Goal: Task Accomplishment & Management: Manage account settings

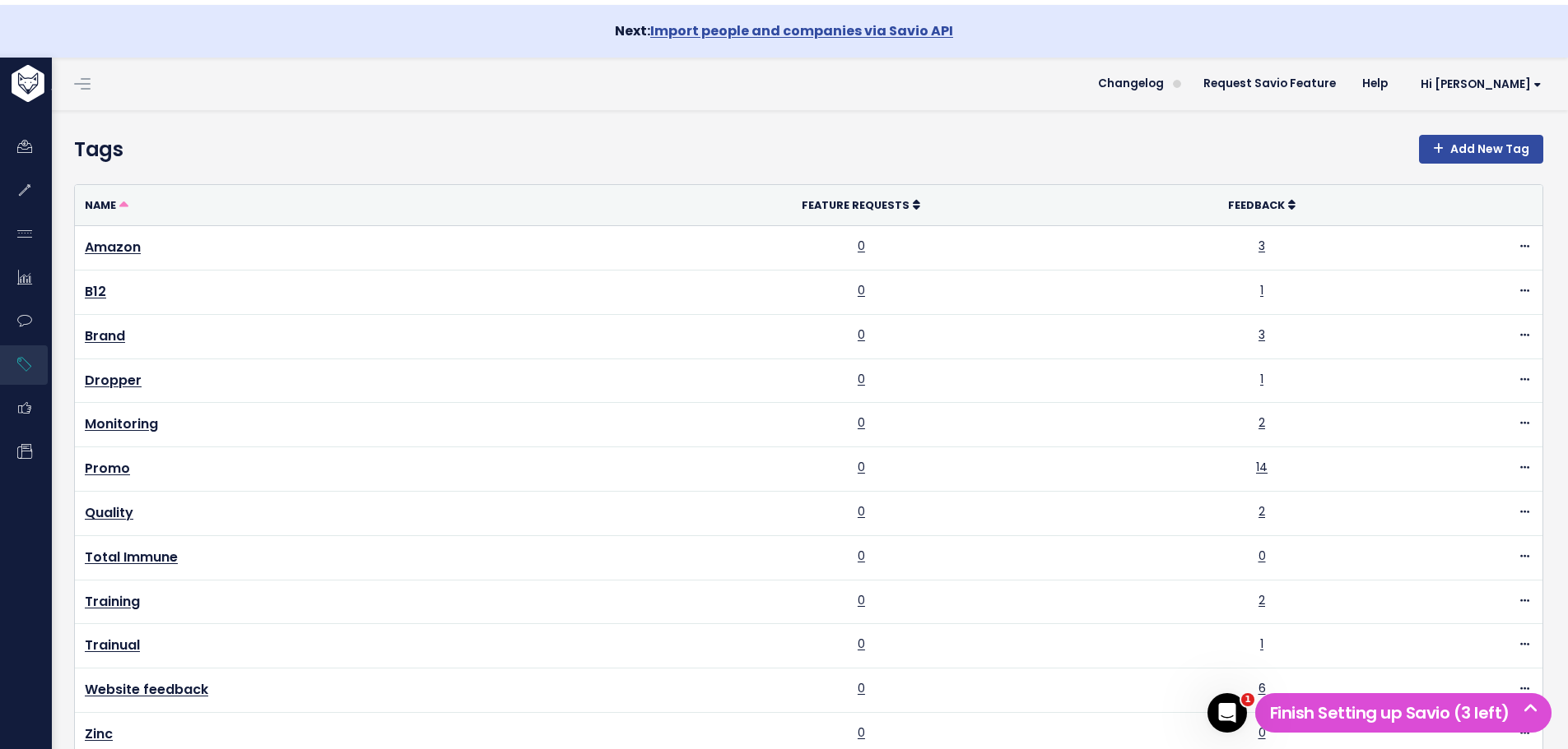
scroll to position [977, 0]
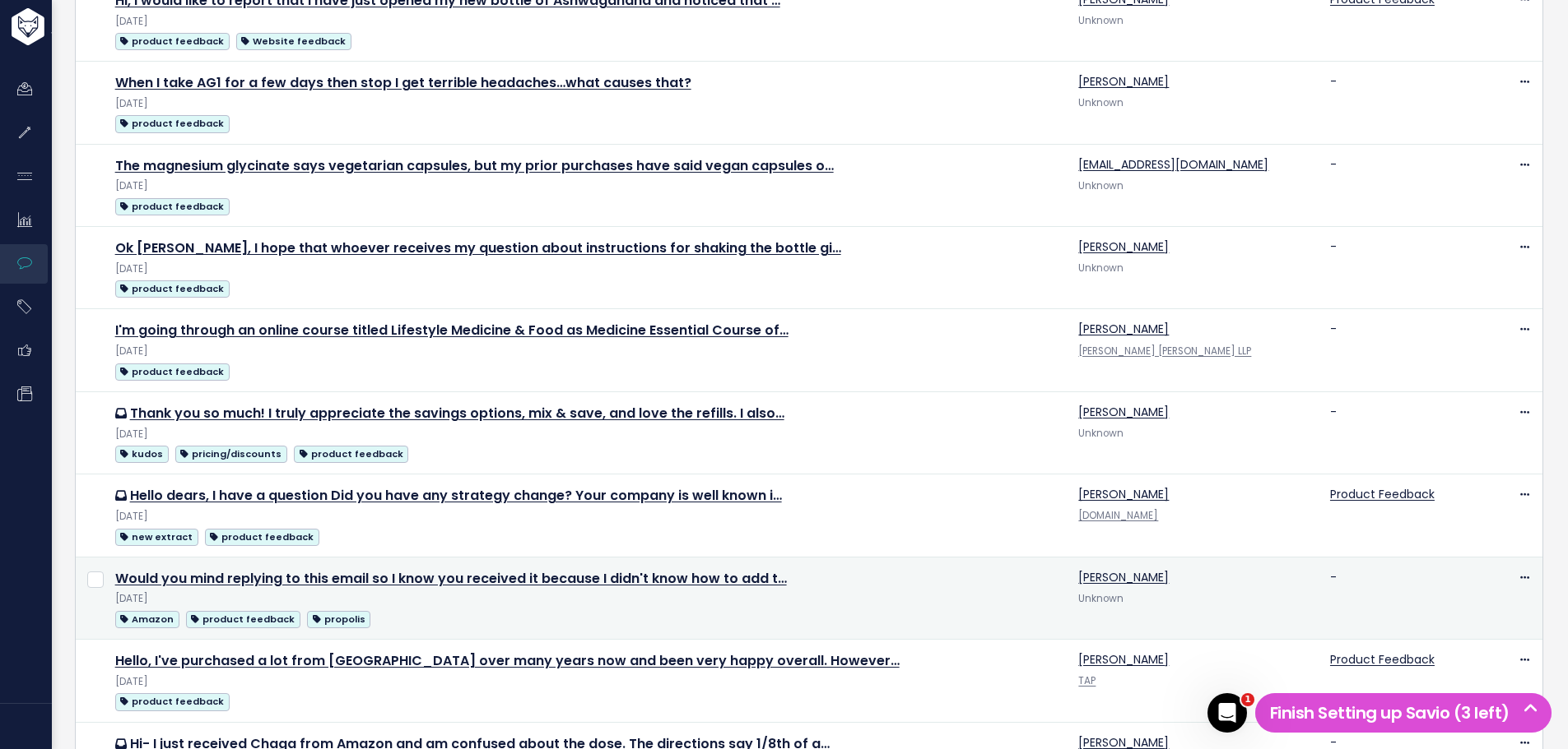
scroll to position [1259, 0]
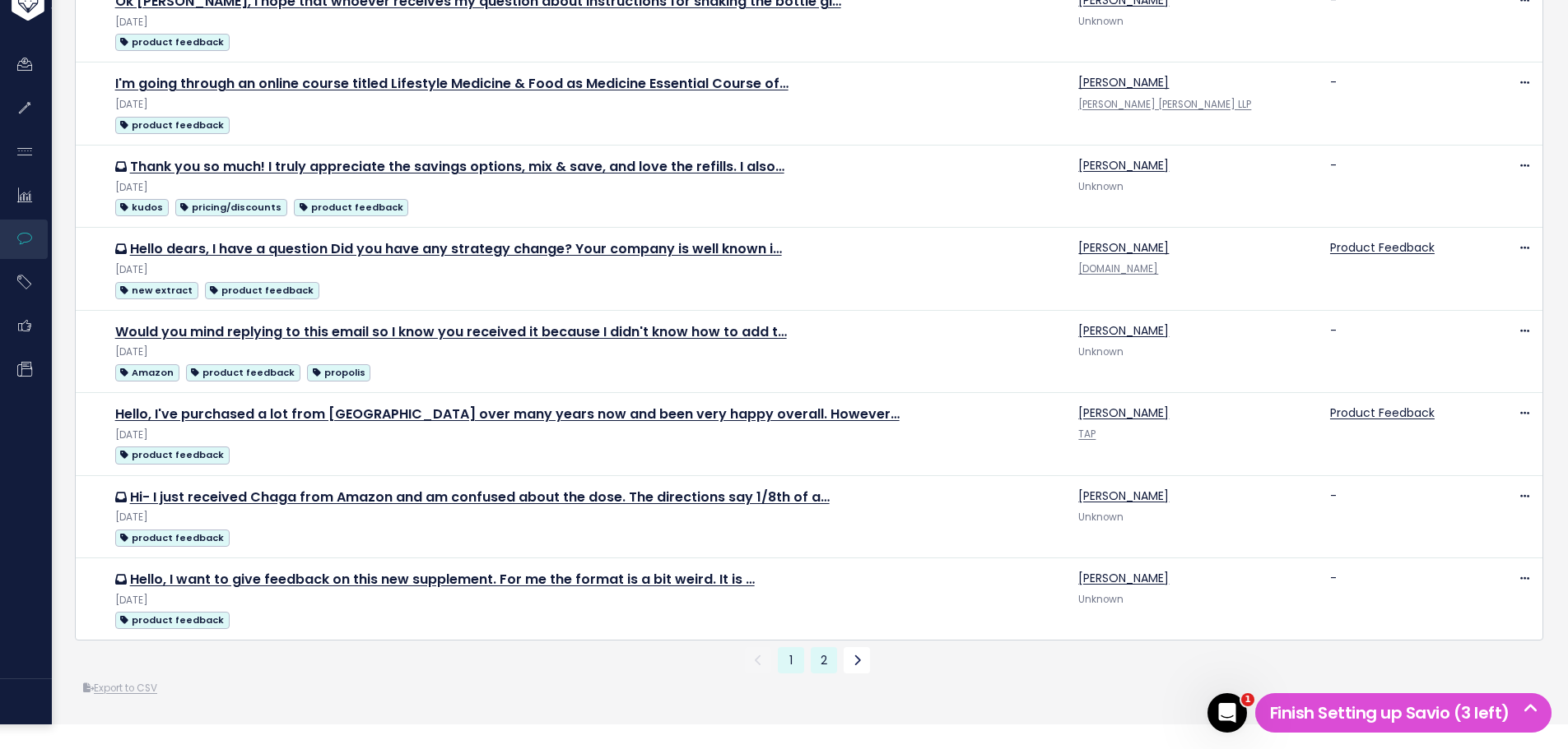
click at [818, 667] on link "2" at bounding box center [824, 661] width 26 height 26
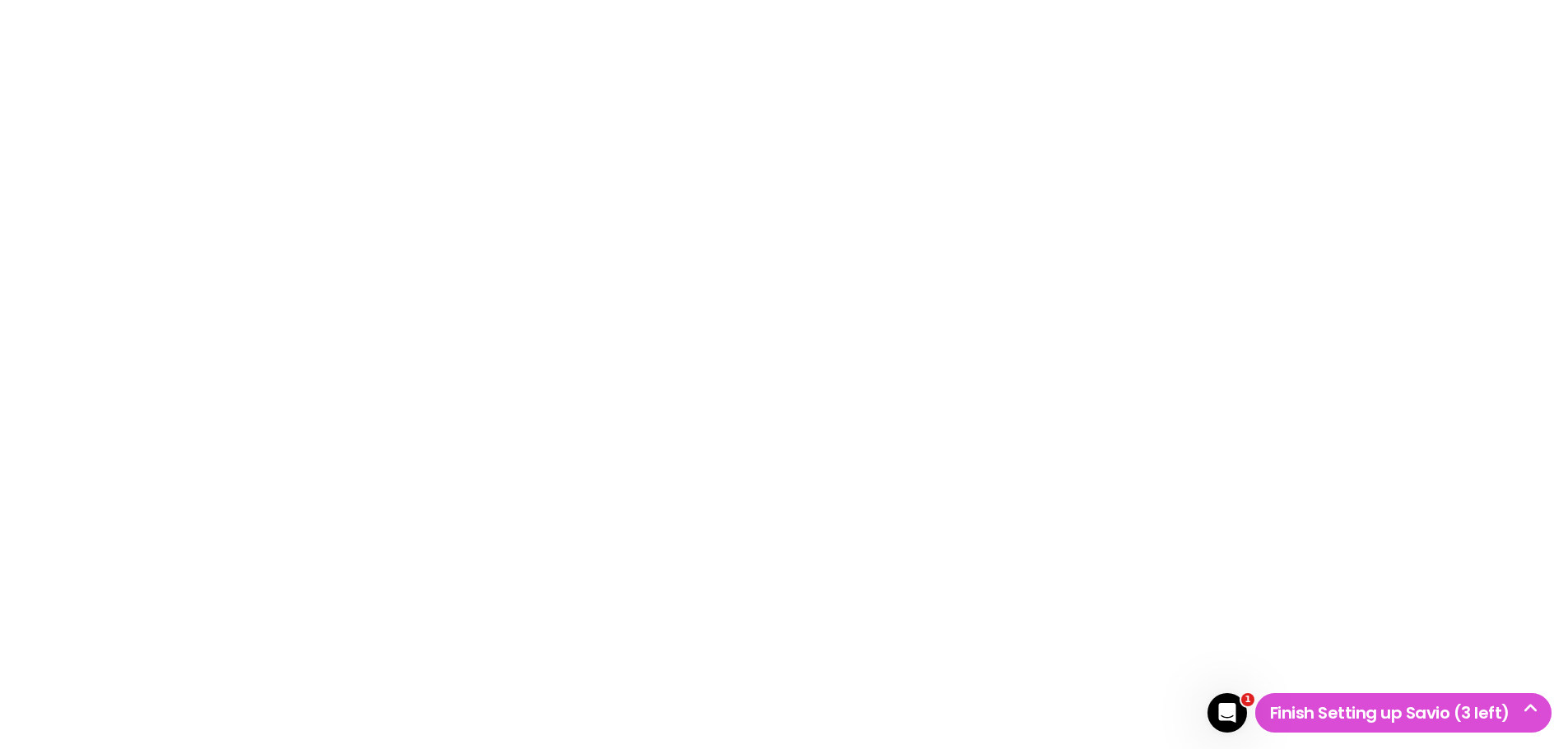
checkbox input "true"
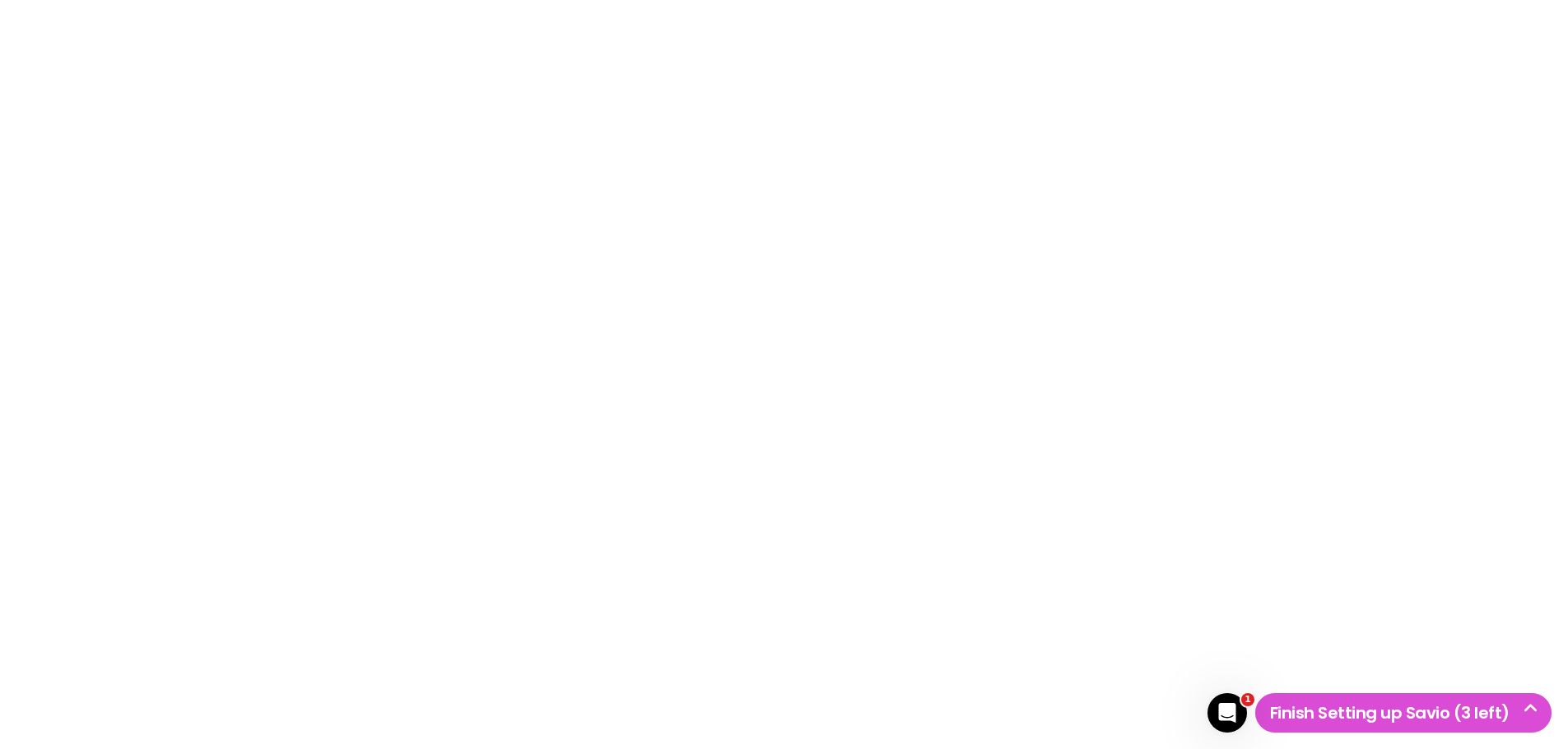
checkbox input "true"
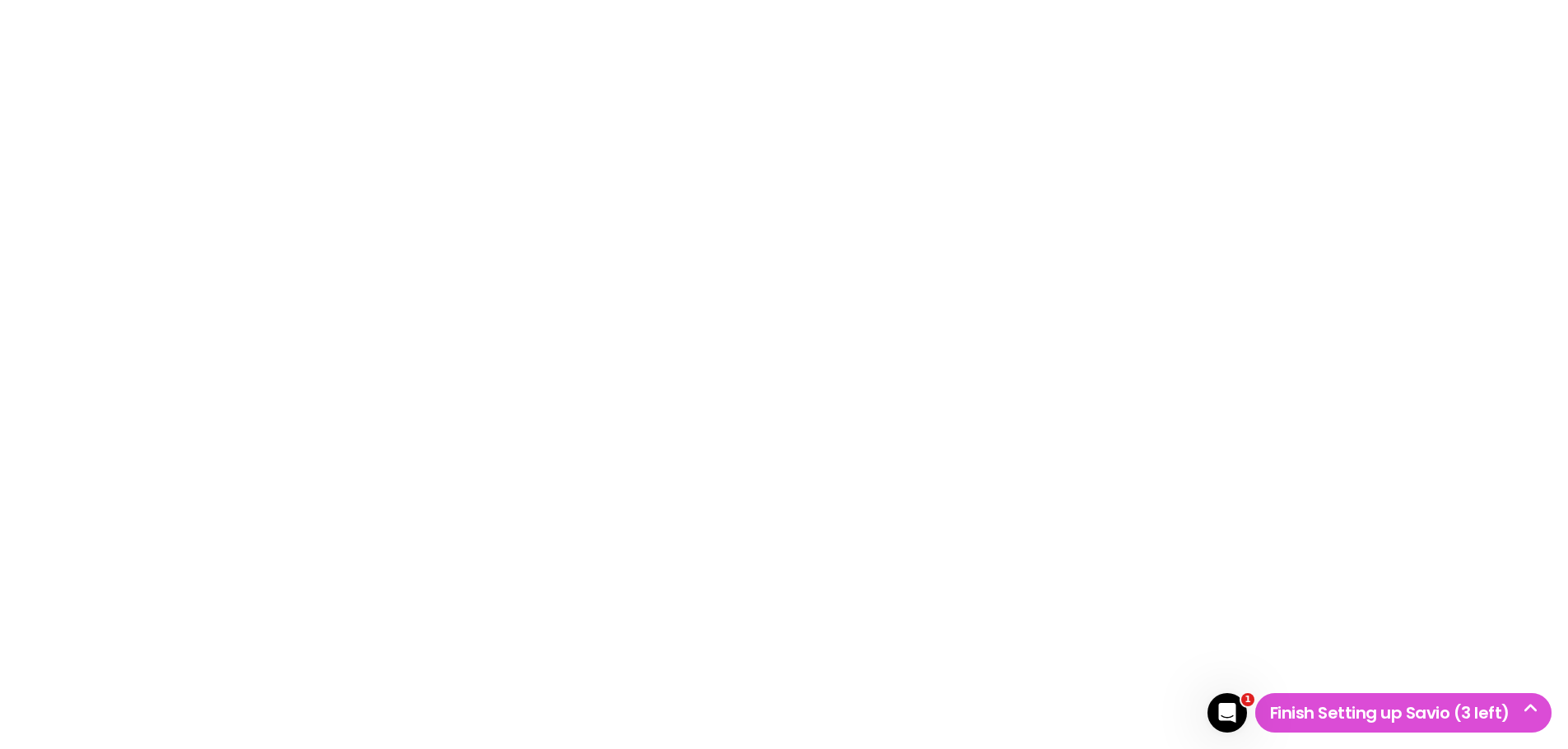
checkbox input "true"
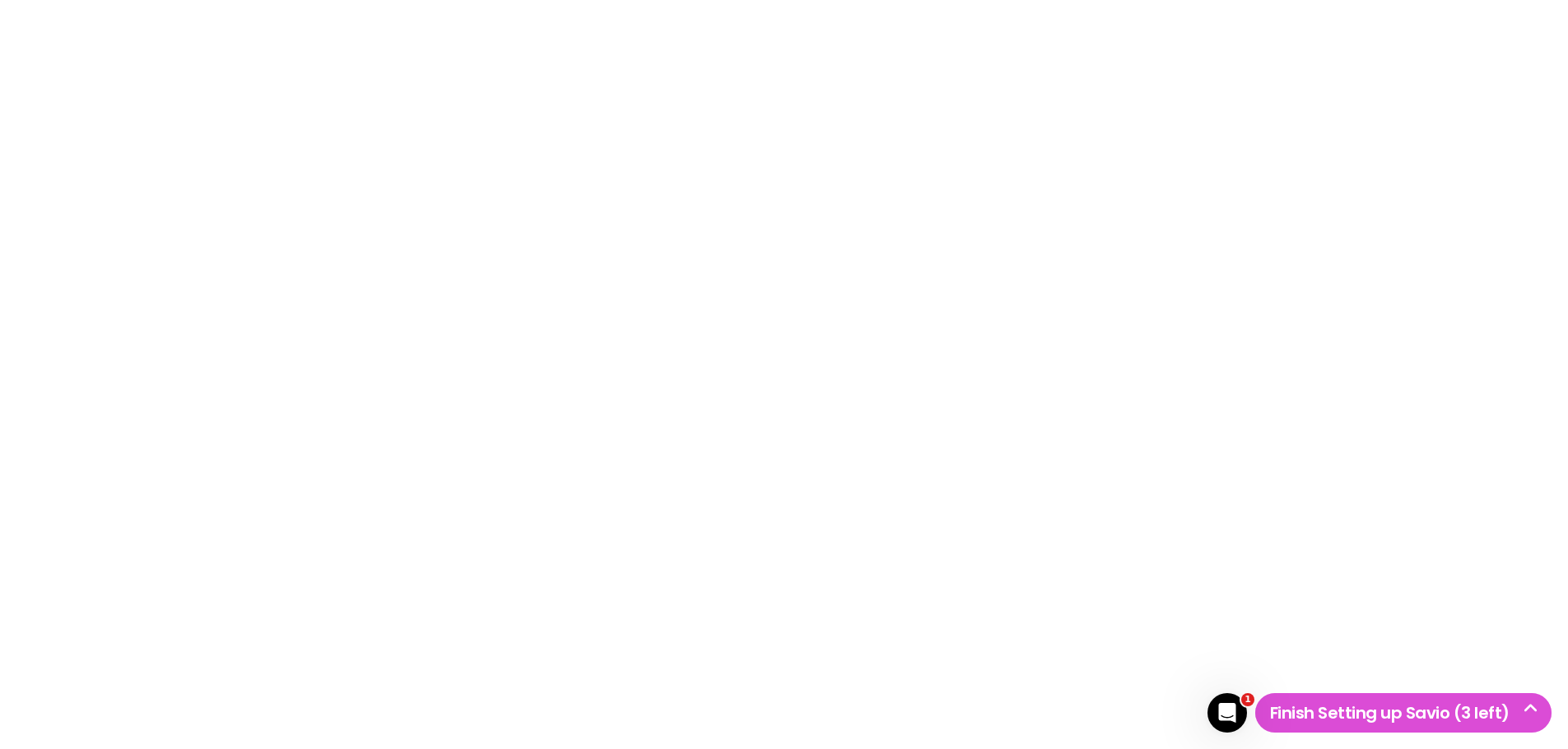
checkbox input "false"
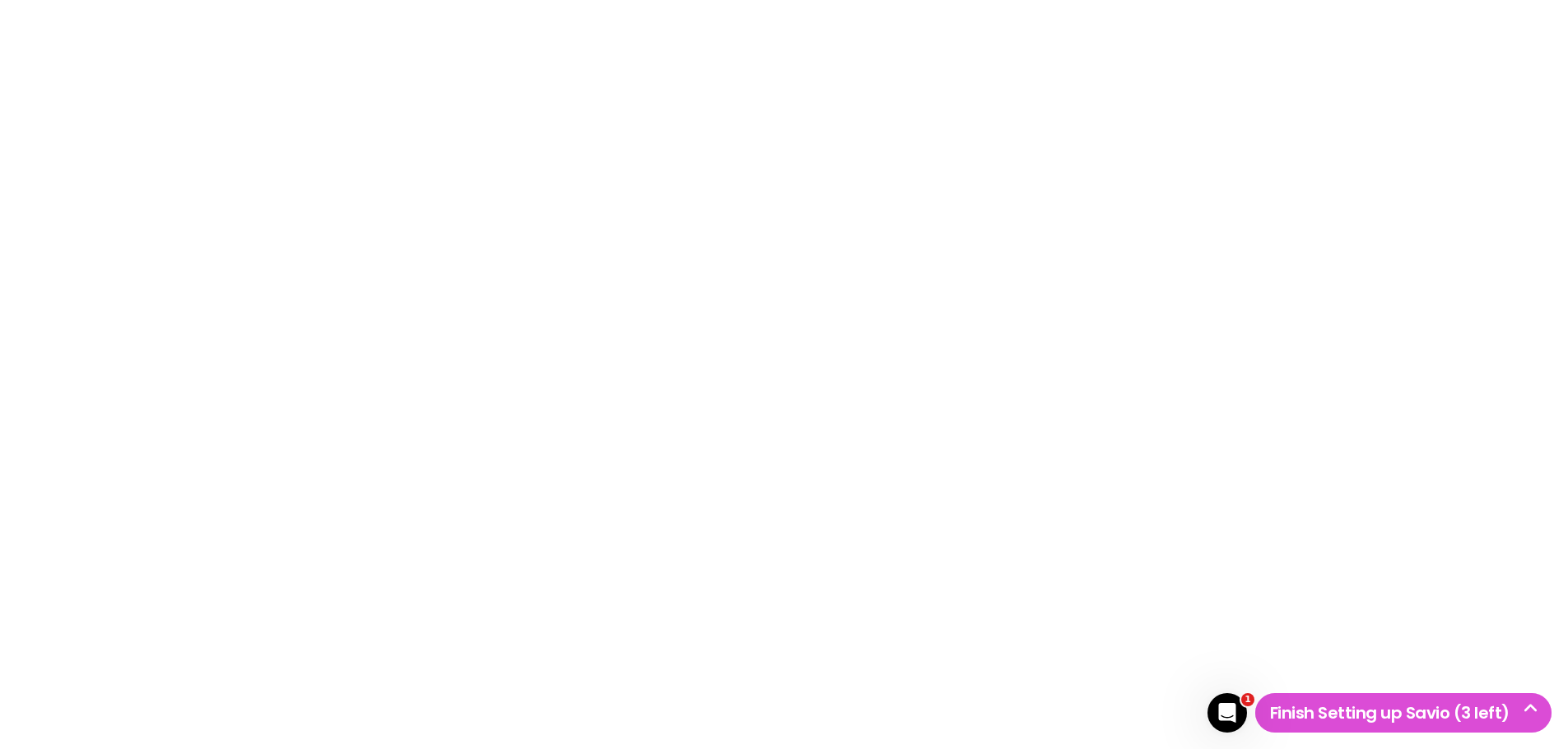
checkbox input "false"
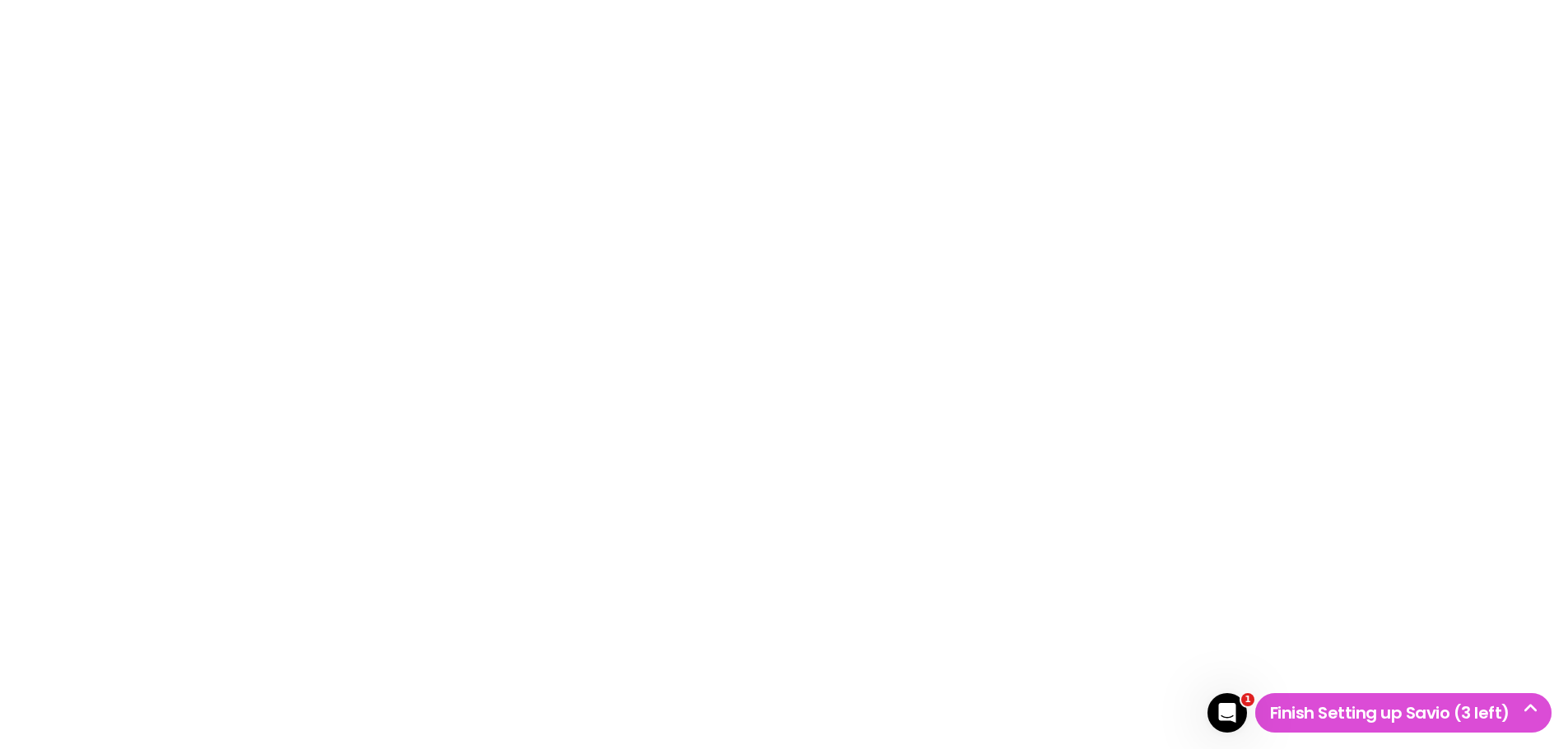
checkbox input "false"
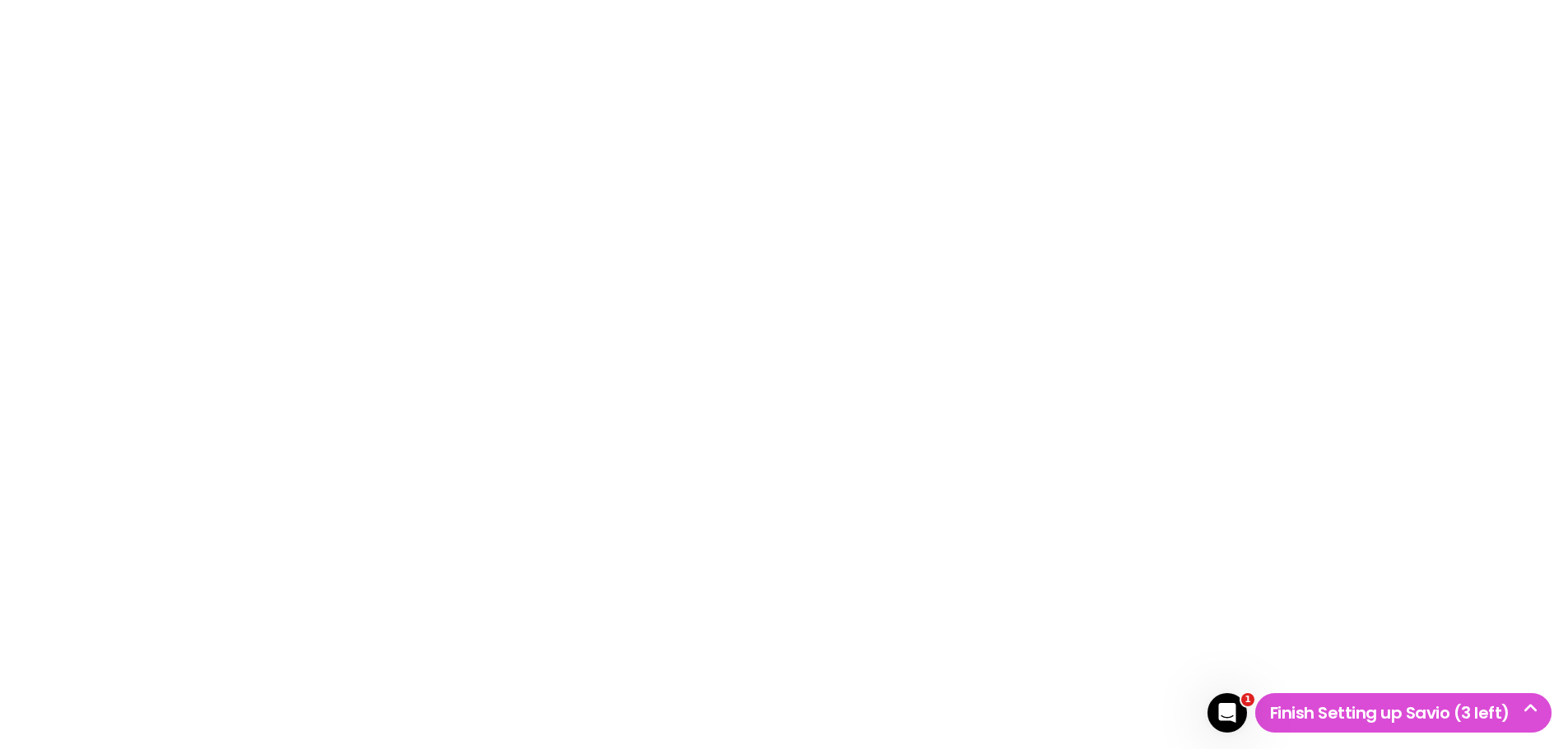
checkbox input "false"
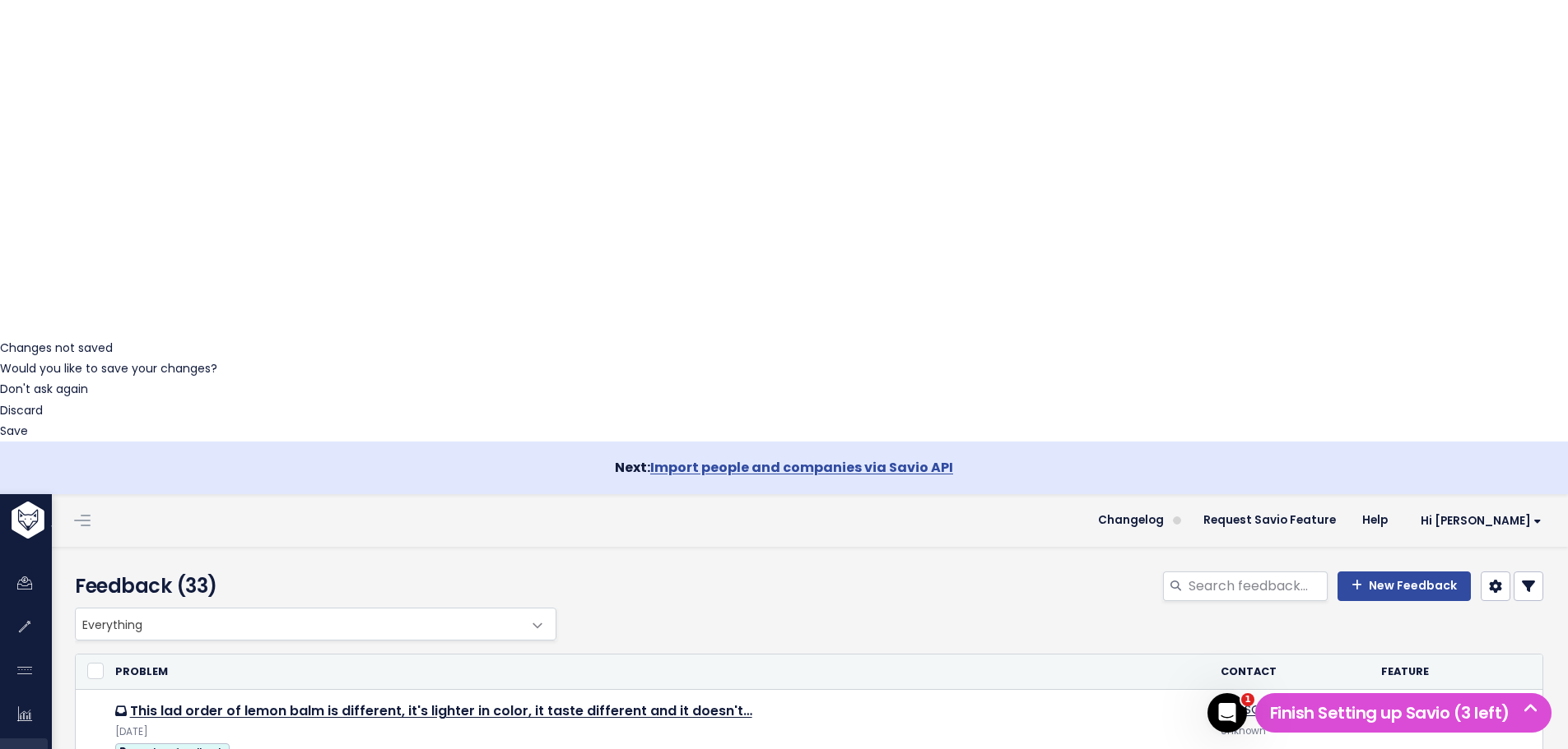
scroll to position [681, 0]
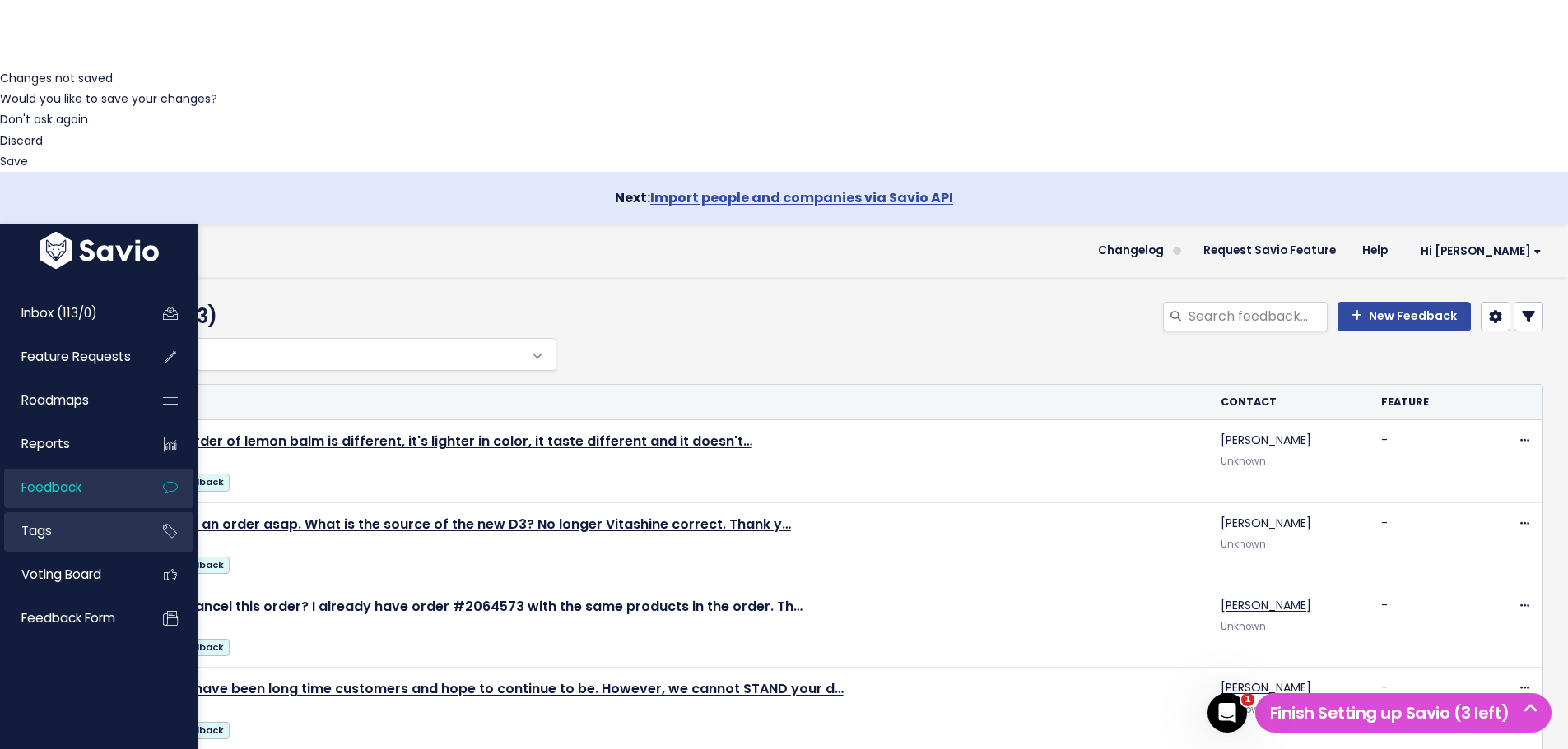
click at [57, 512] on link "Tags" at bounding box center [71, 531] width 133 height 38
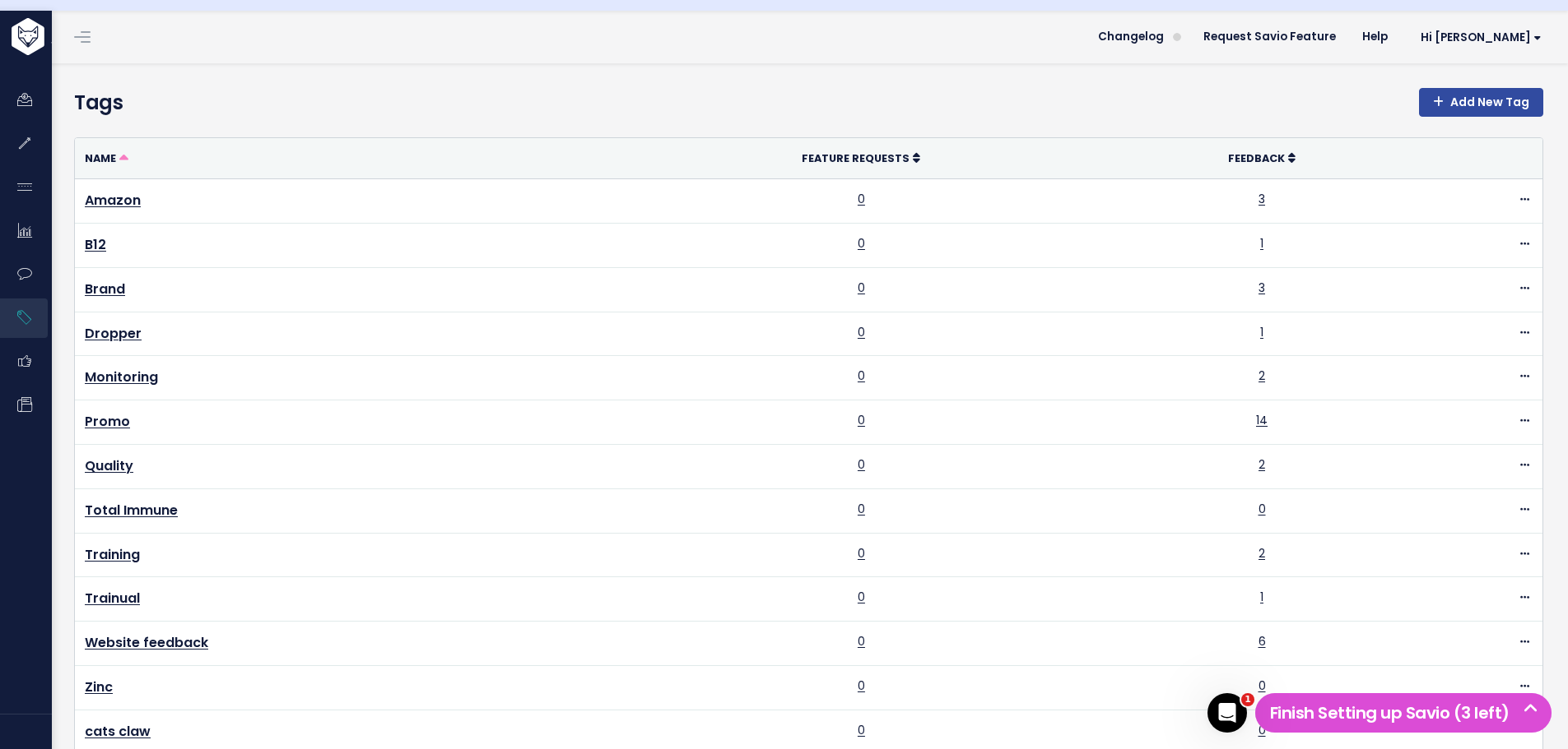
scroll to position [813, 0]
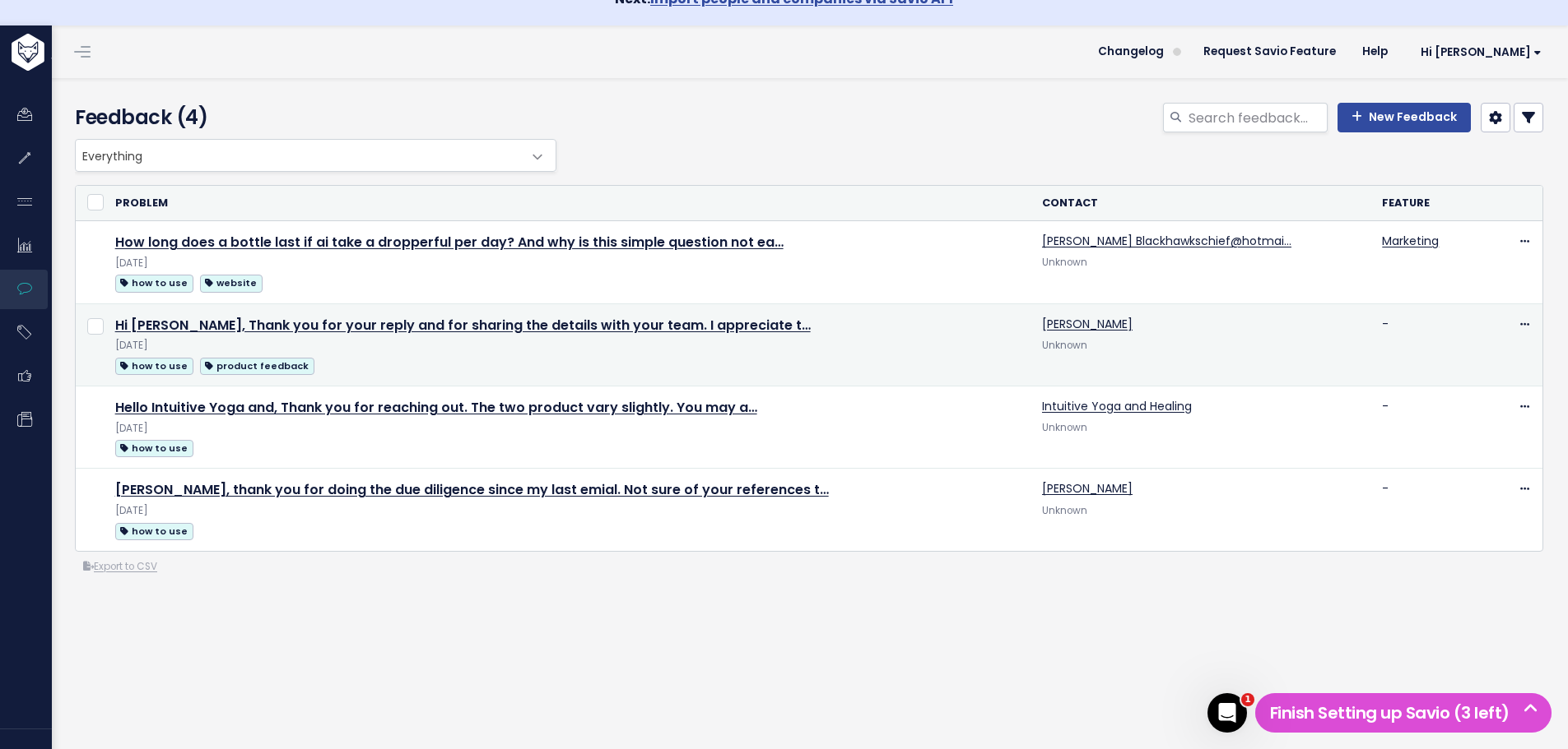
scroll to position [52, 0]
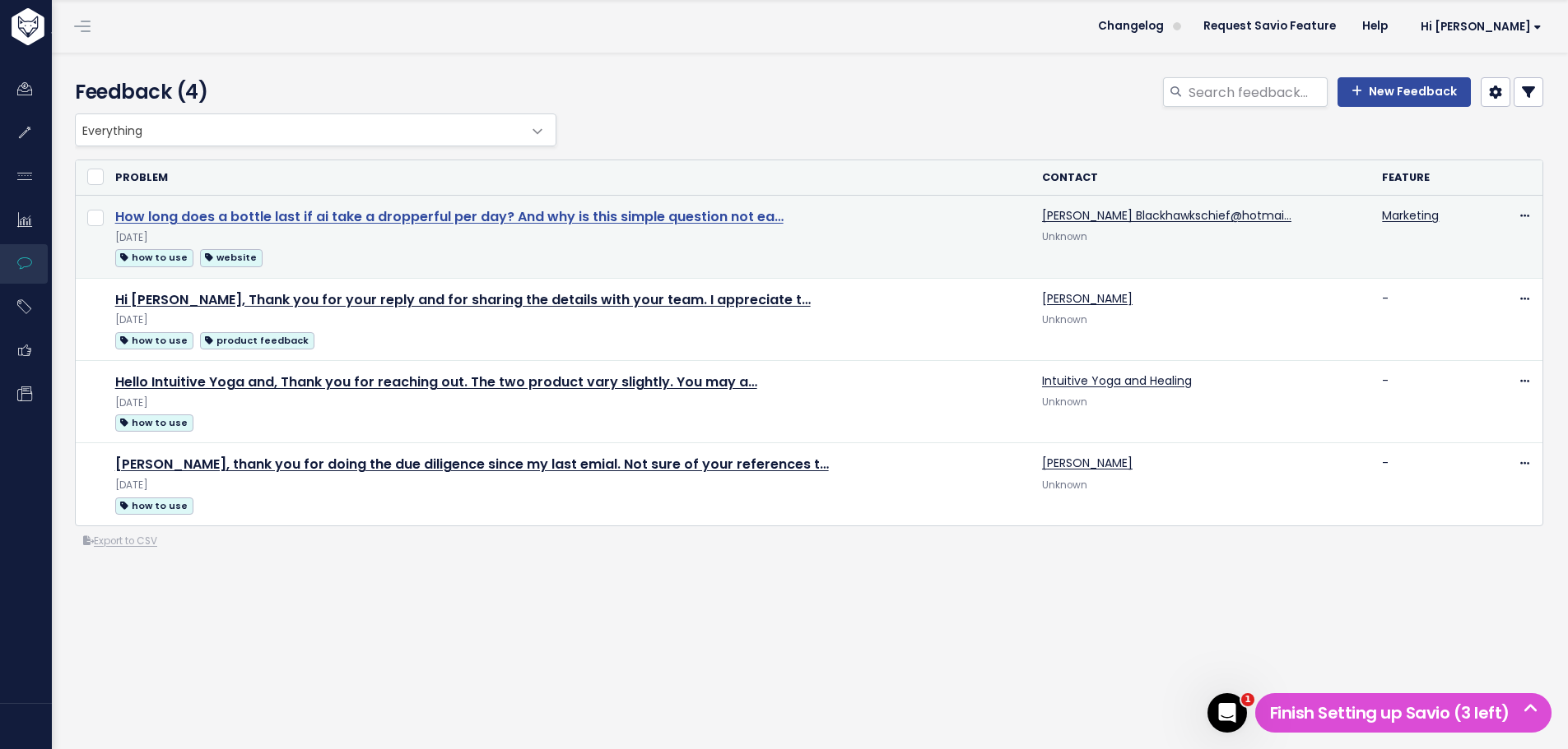
click at [511, 215] on link "How long does a bottle last if ai take a dropperful per day? And why is this si…" at bounding box center [449, 217] width 668 height 19
click at [1382, 212] on link "Marketing" at bounding box center [1410, 215] width 57 height 17
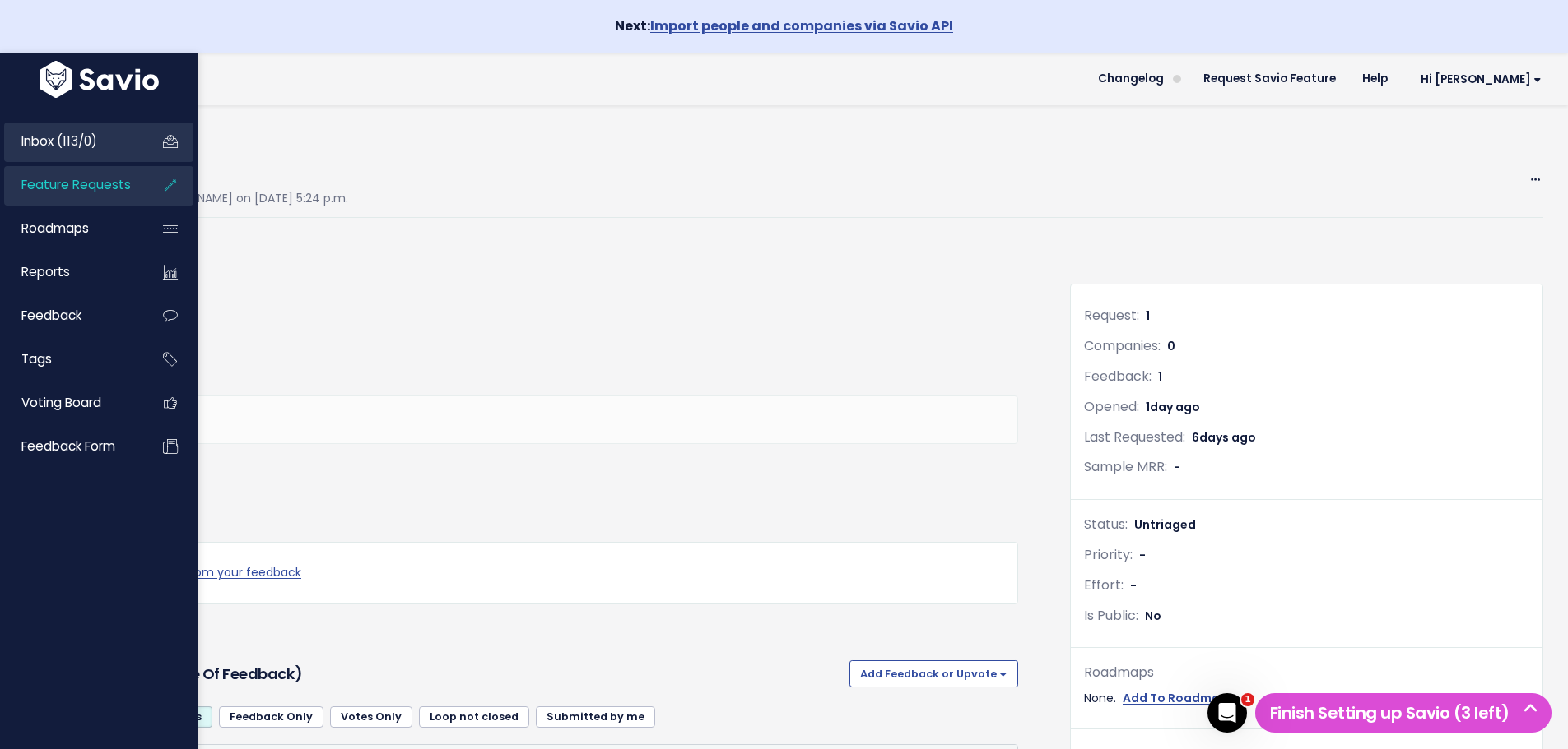
click at [58, 132] on link "Inbox (113/0)" at bounding box center [71, 141] width 133 height 38
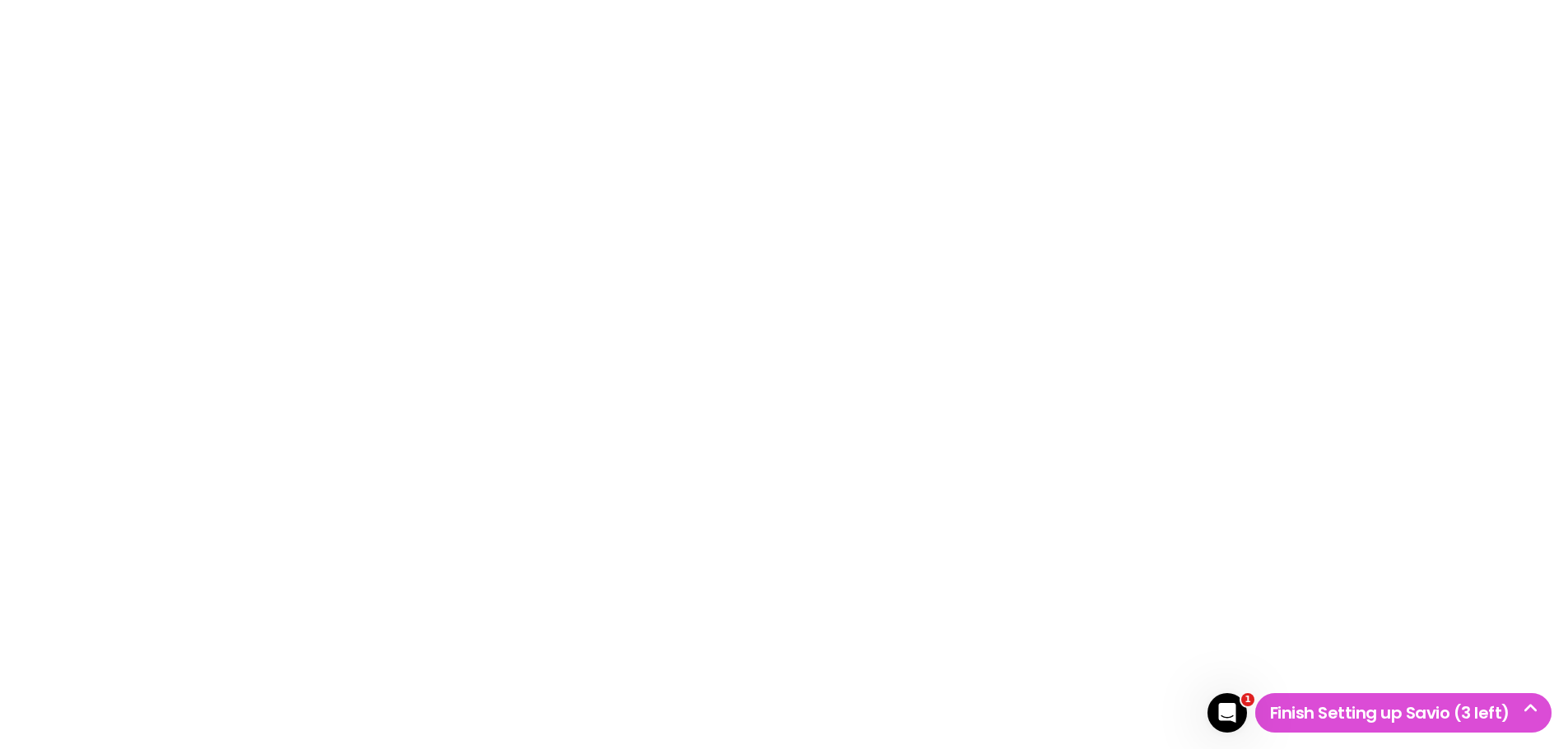
type input "Marketing"
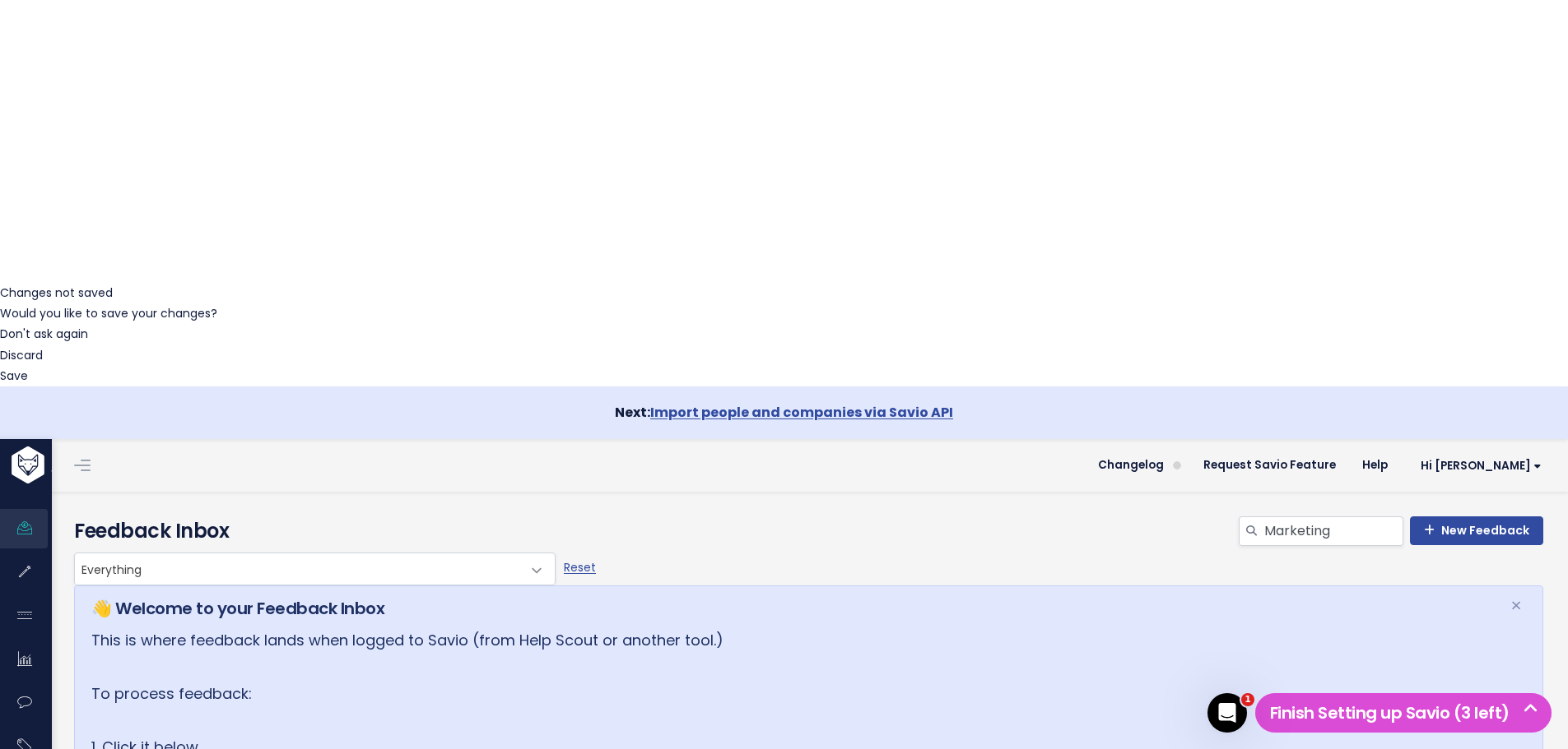
scroll to position [475, 0]
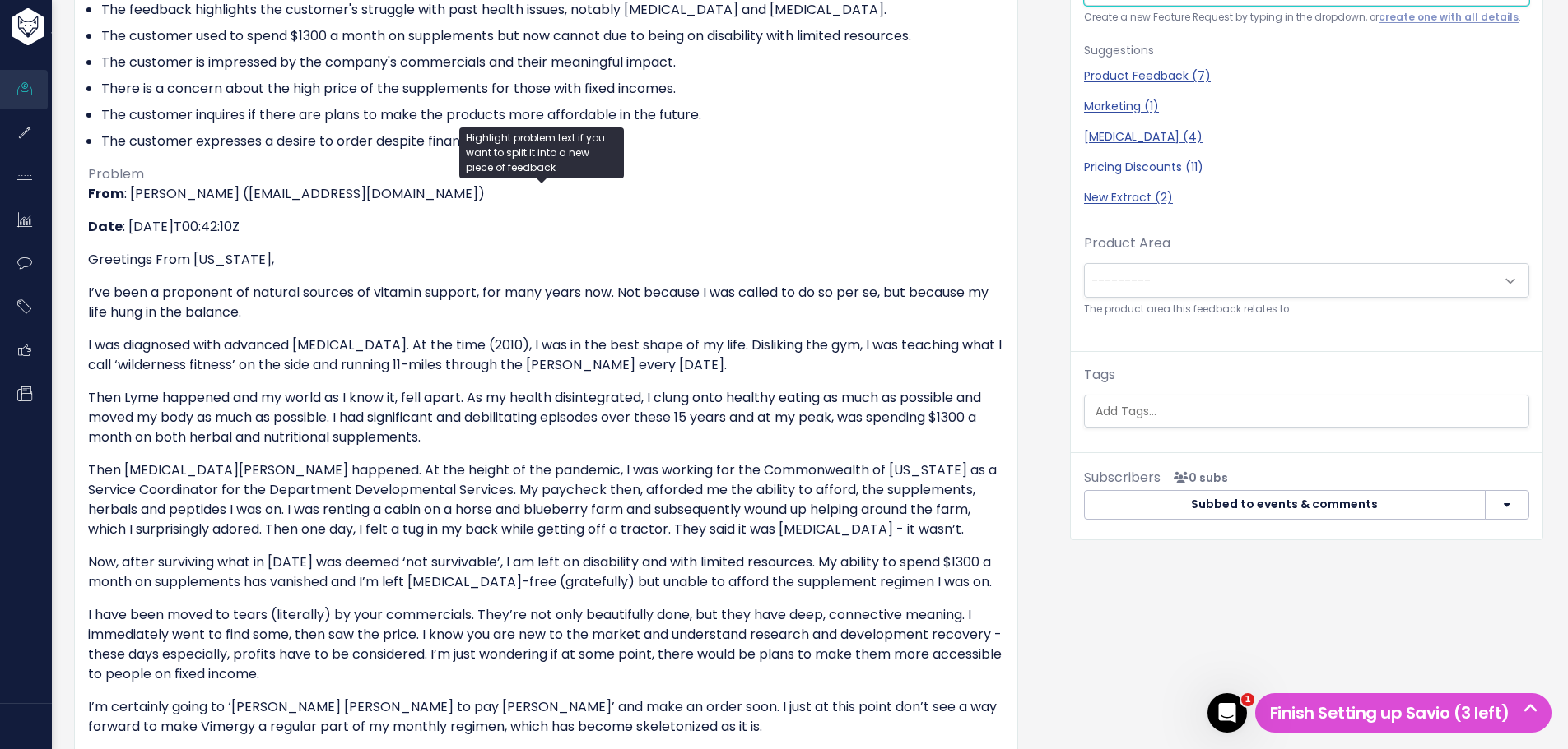
scroll to position [329, 0]
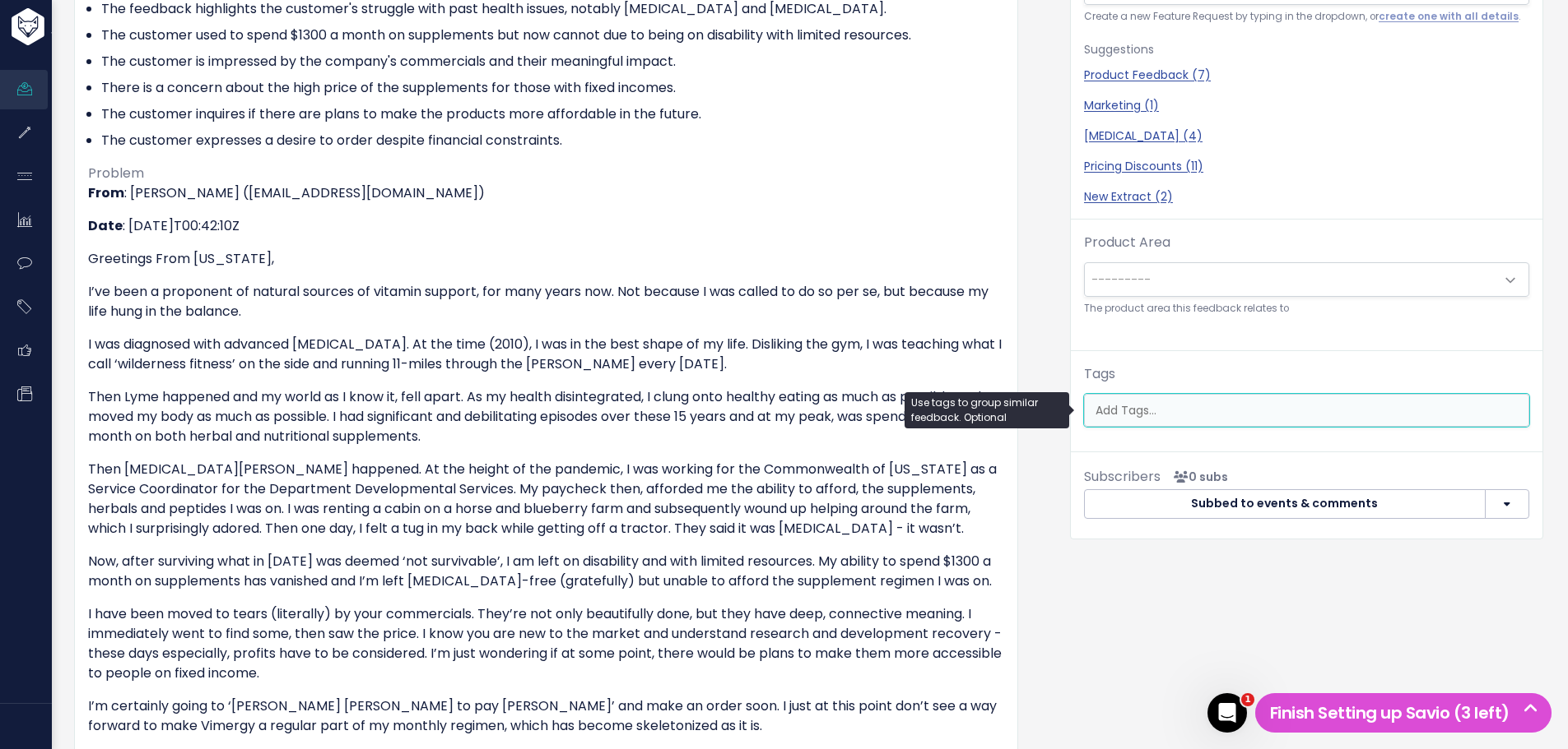
click at [1112, 413] on input "search" at bounding box center [1308, 411] width 440 height 17
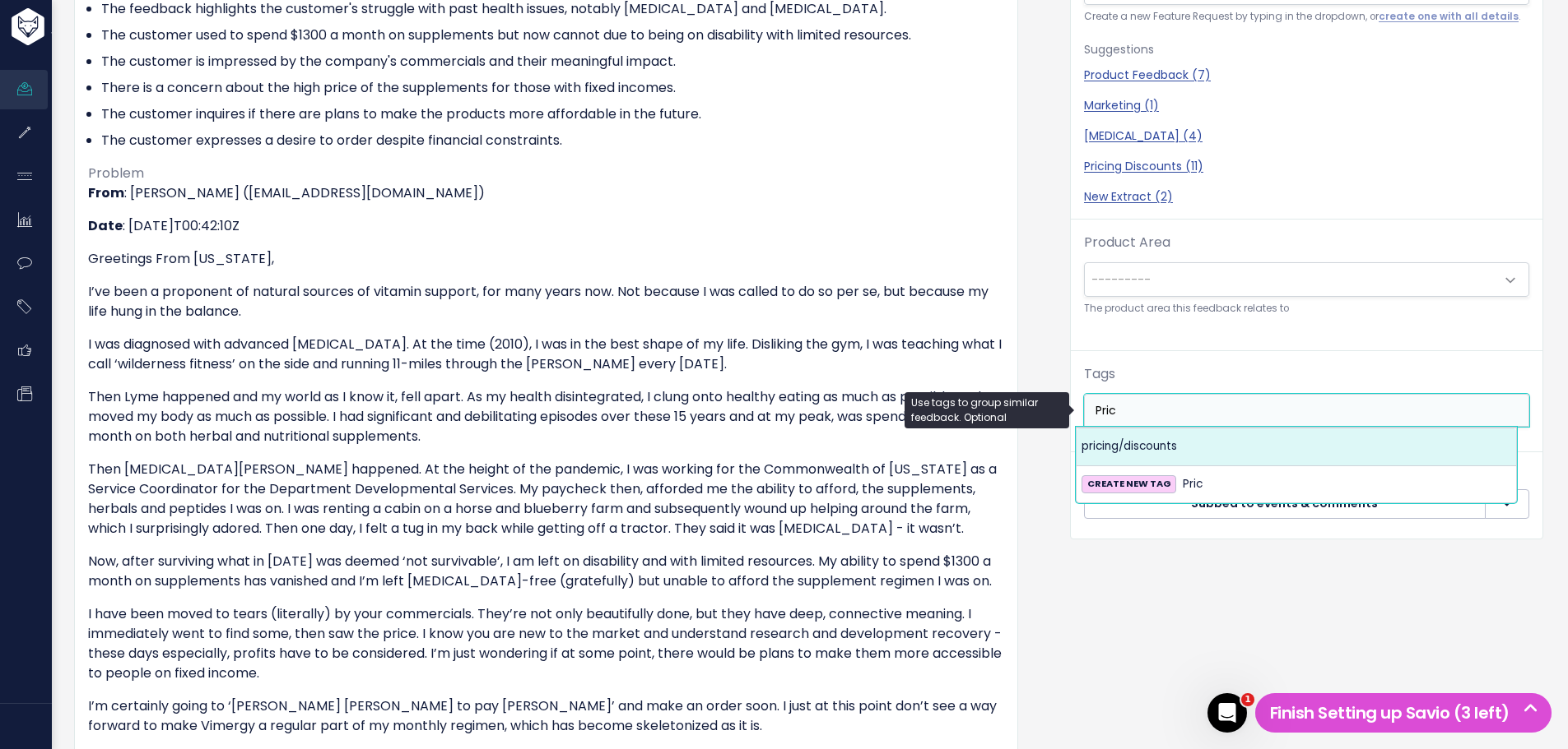
type input "Pric"
select select "13721"
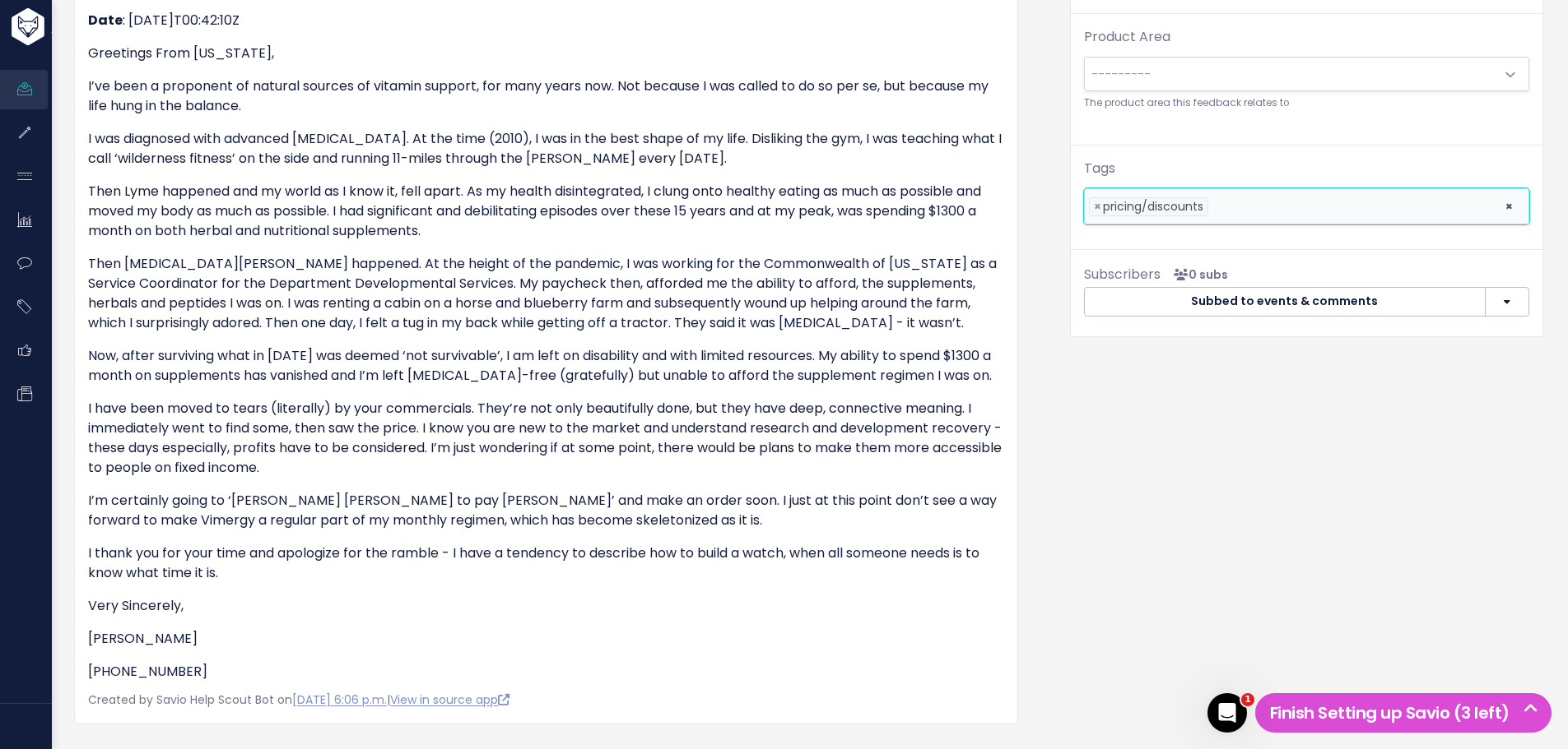
scroll to position [494, 0]
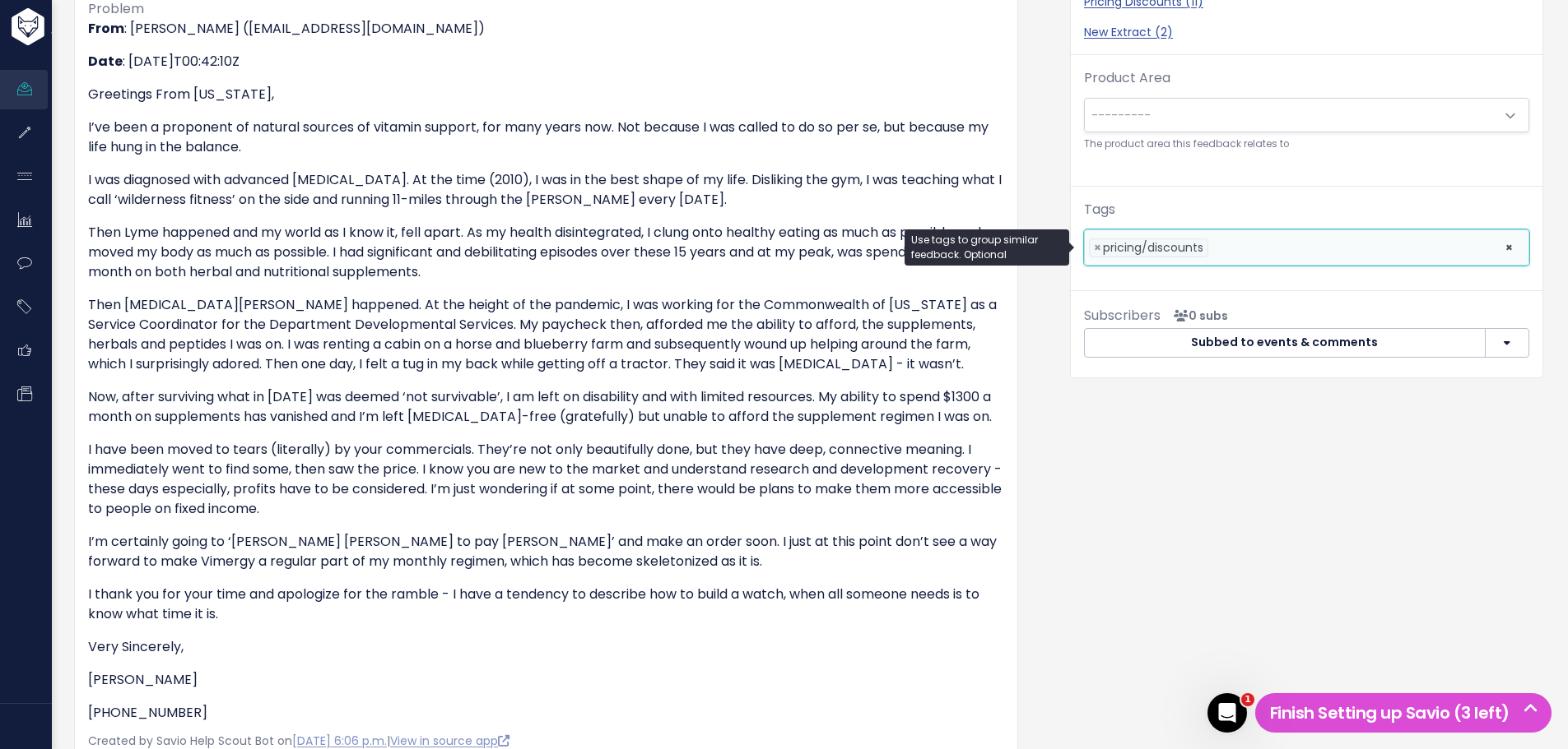
click at [1302, 243] on li at bounding box center [1352, 248] width 281 height 17
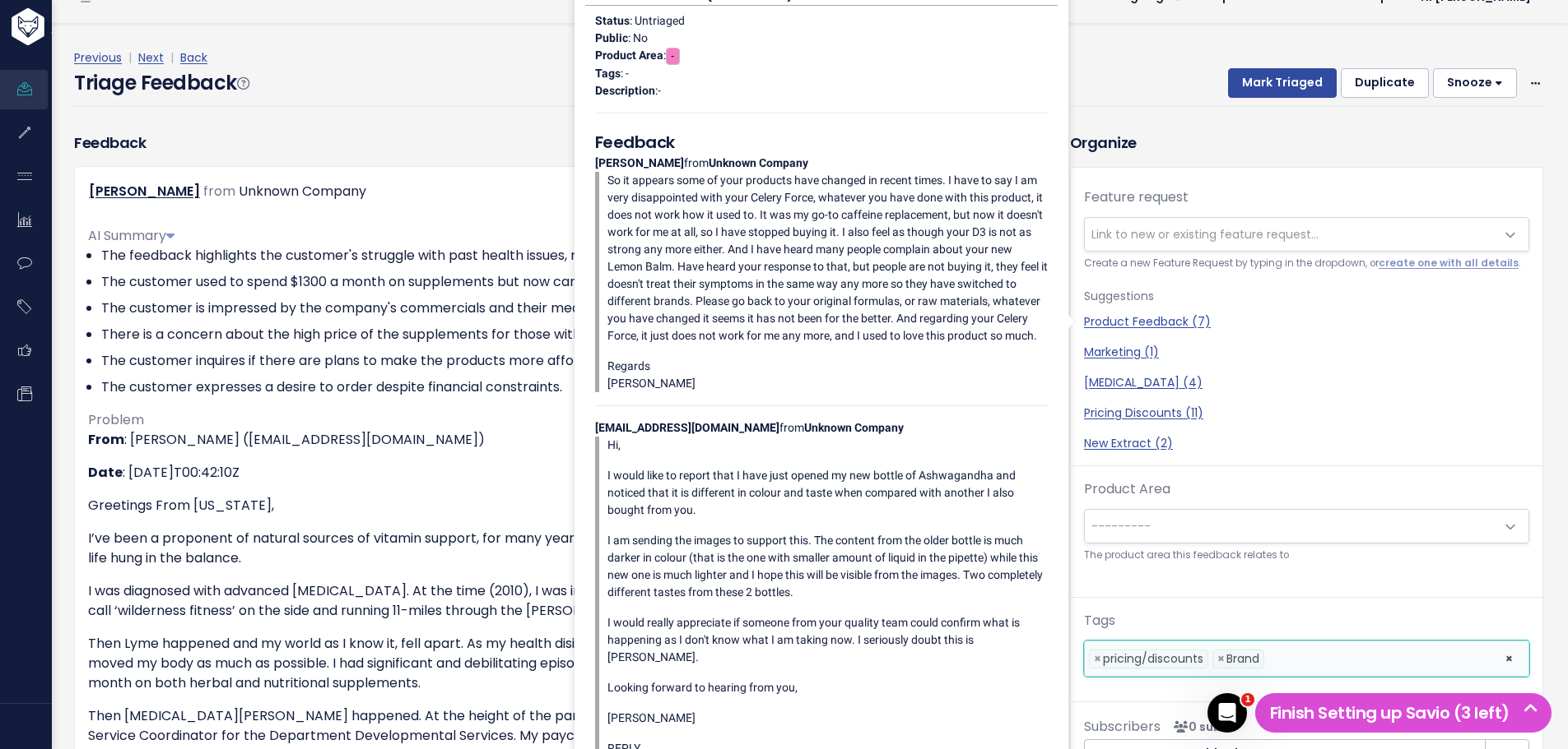
scroll to position [0, 0]
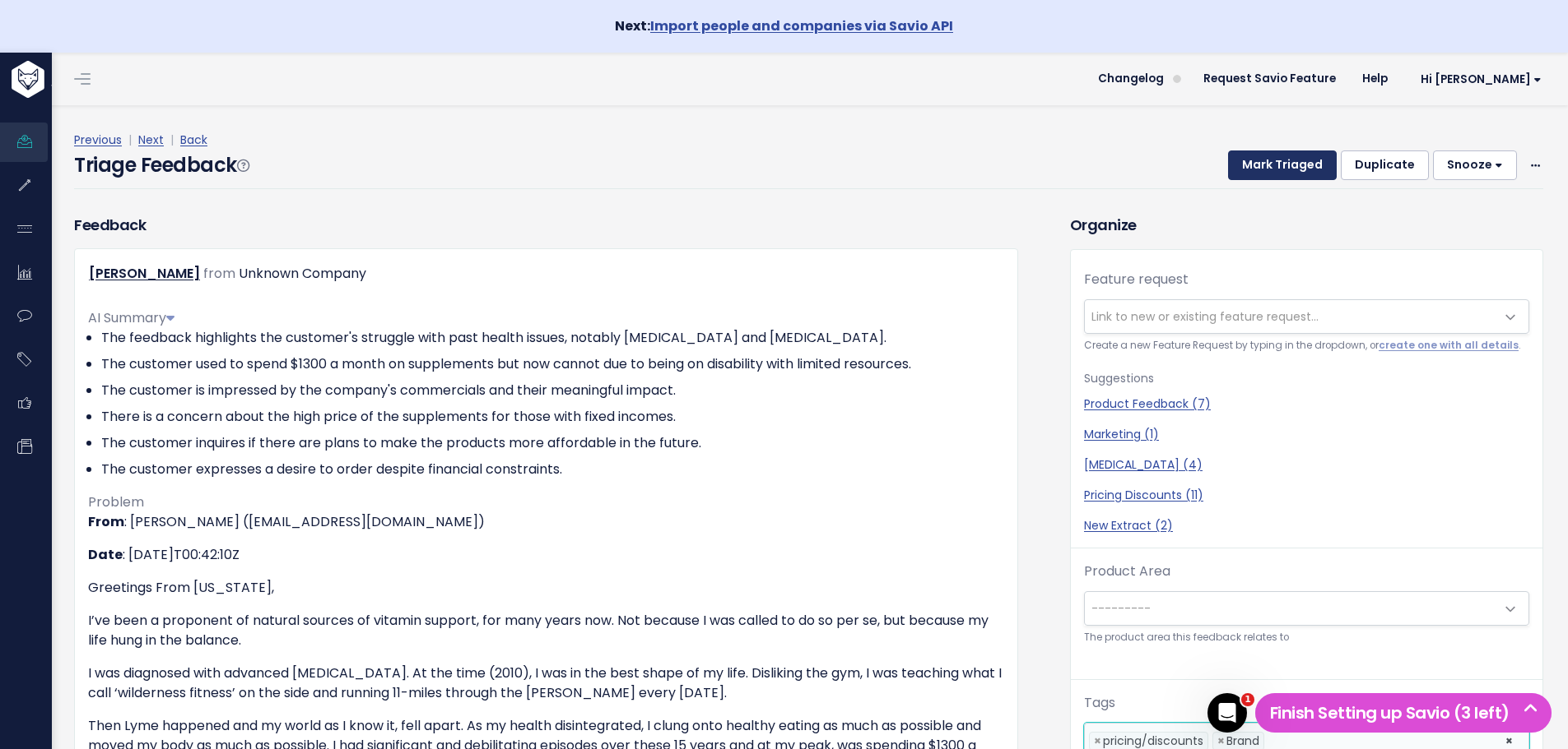
click at [1285, 163] on button "Mark Triaged" at bounding box center [1282, 165] width 108 height 30
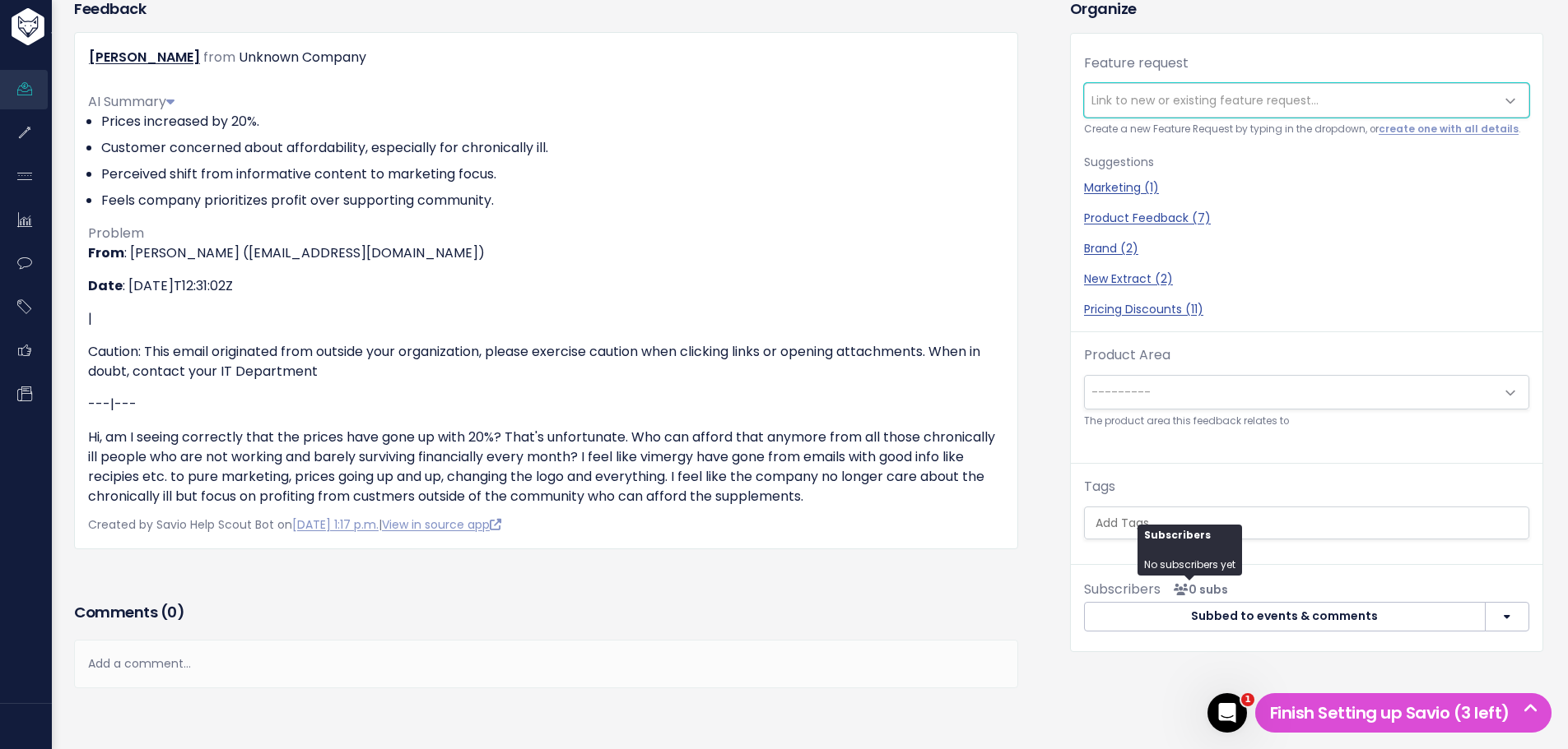
scroll to position [246, 0]
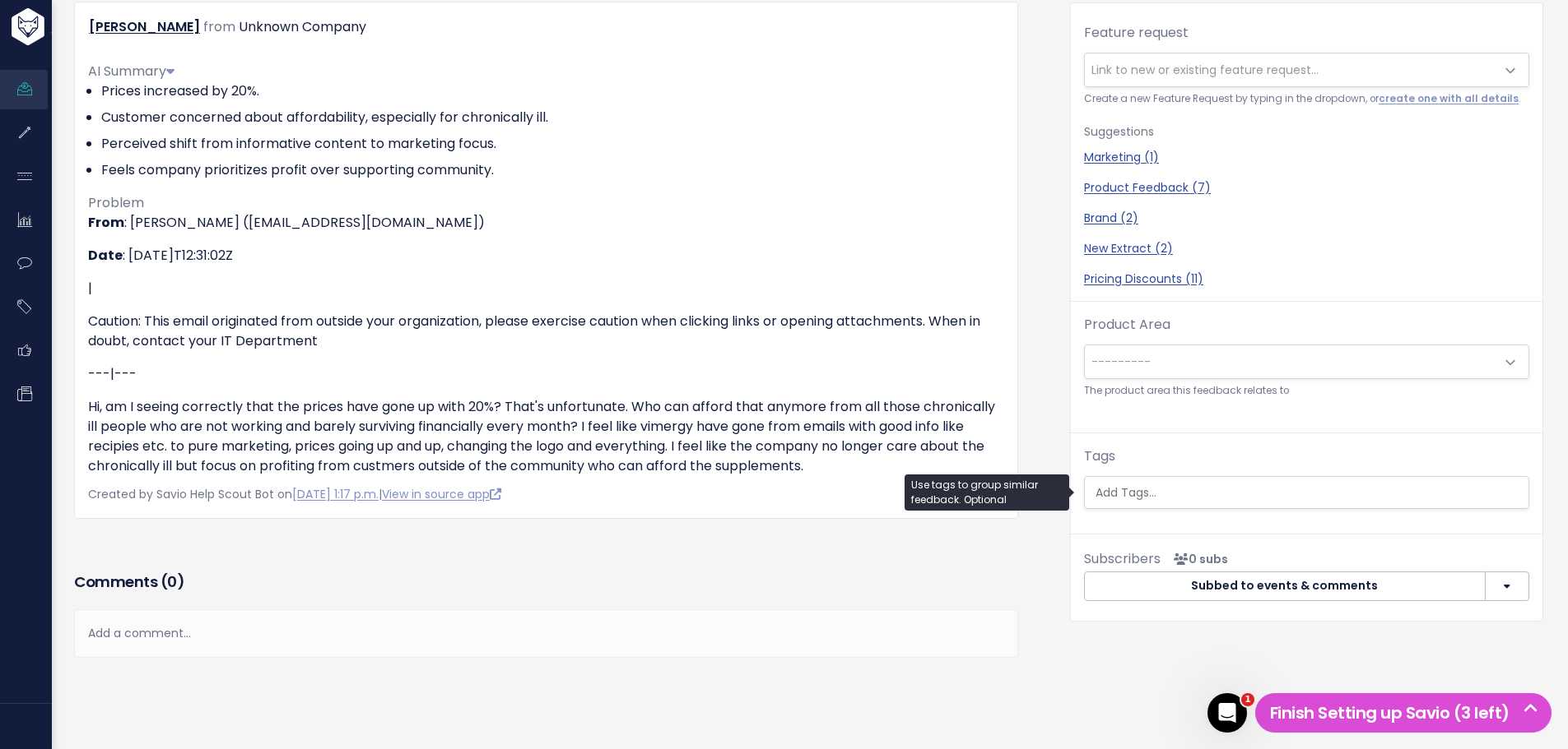
click at [1129, 490] on input "search" at bounding box center [1308, 493] width 440 height 17
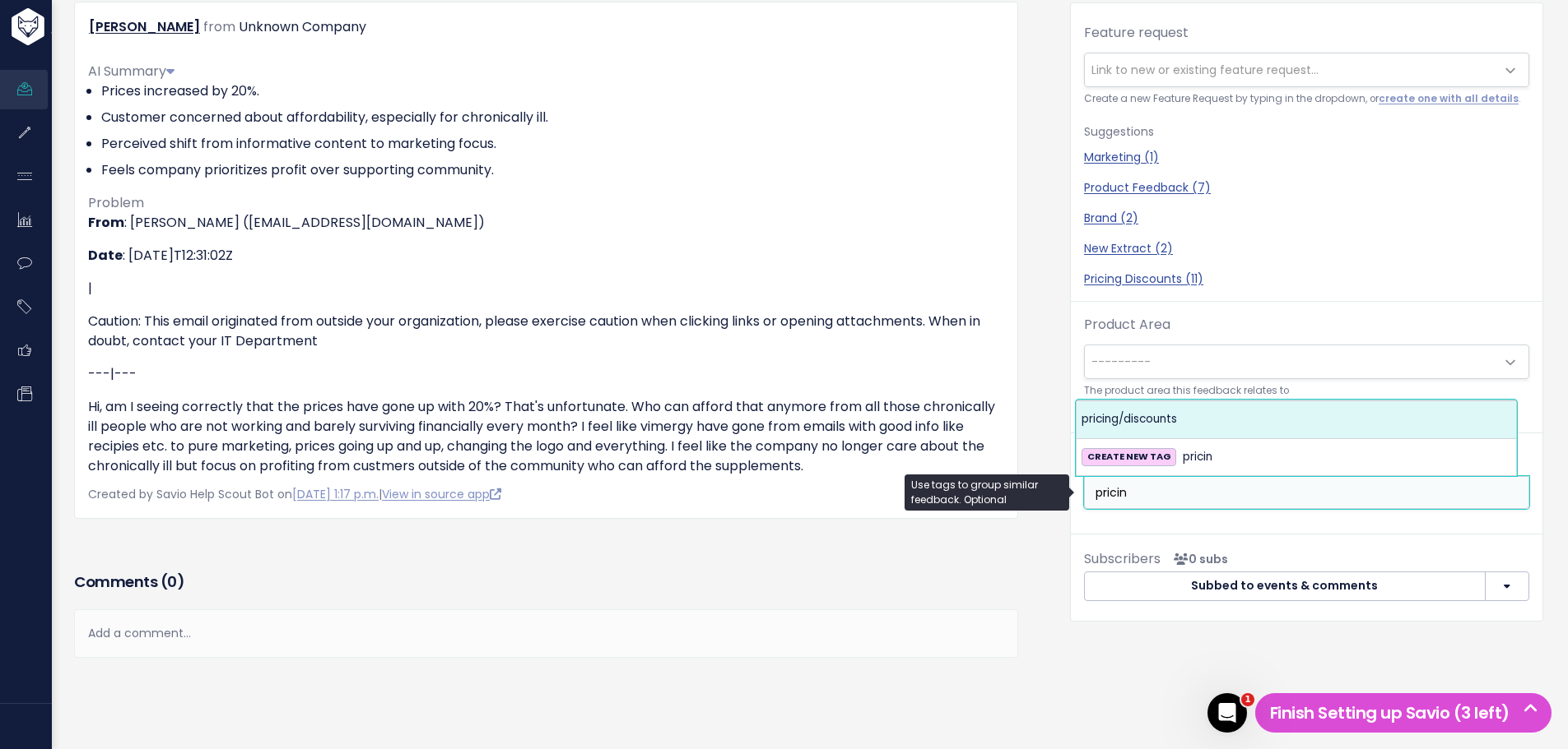
type input "pricin"
select select "13721"
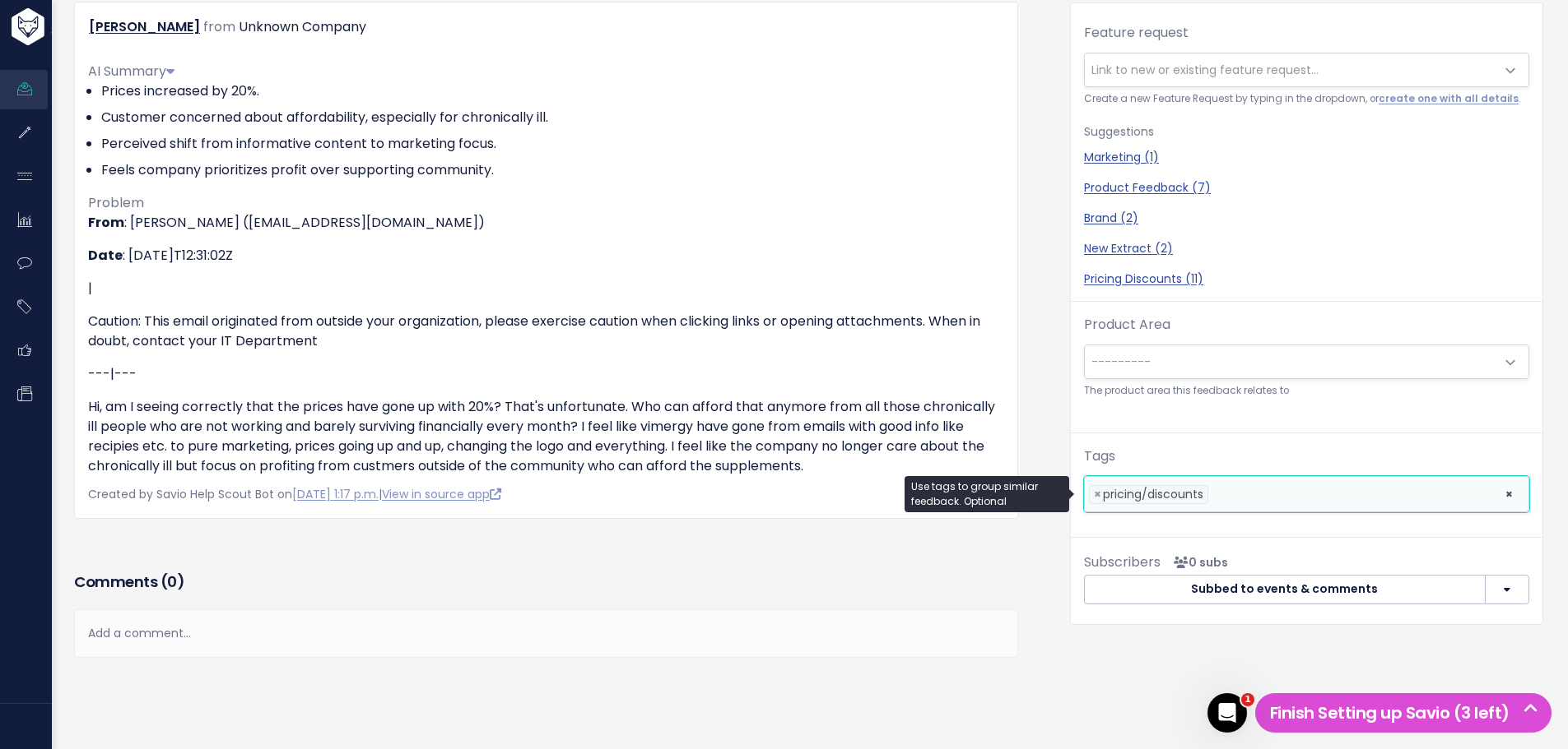
scroll to position [0, 0]
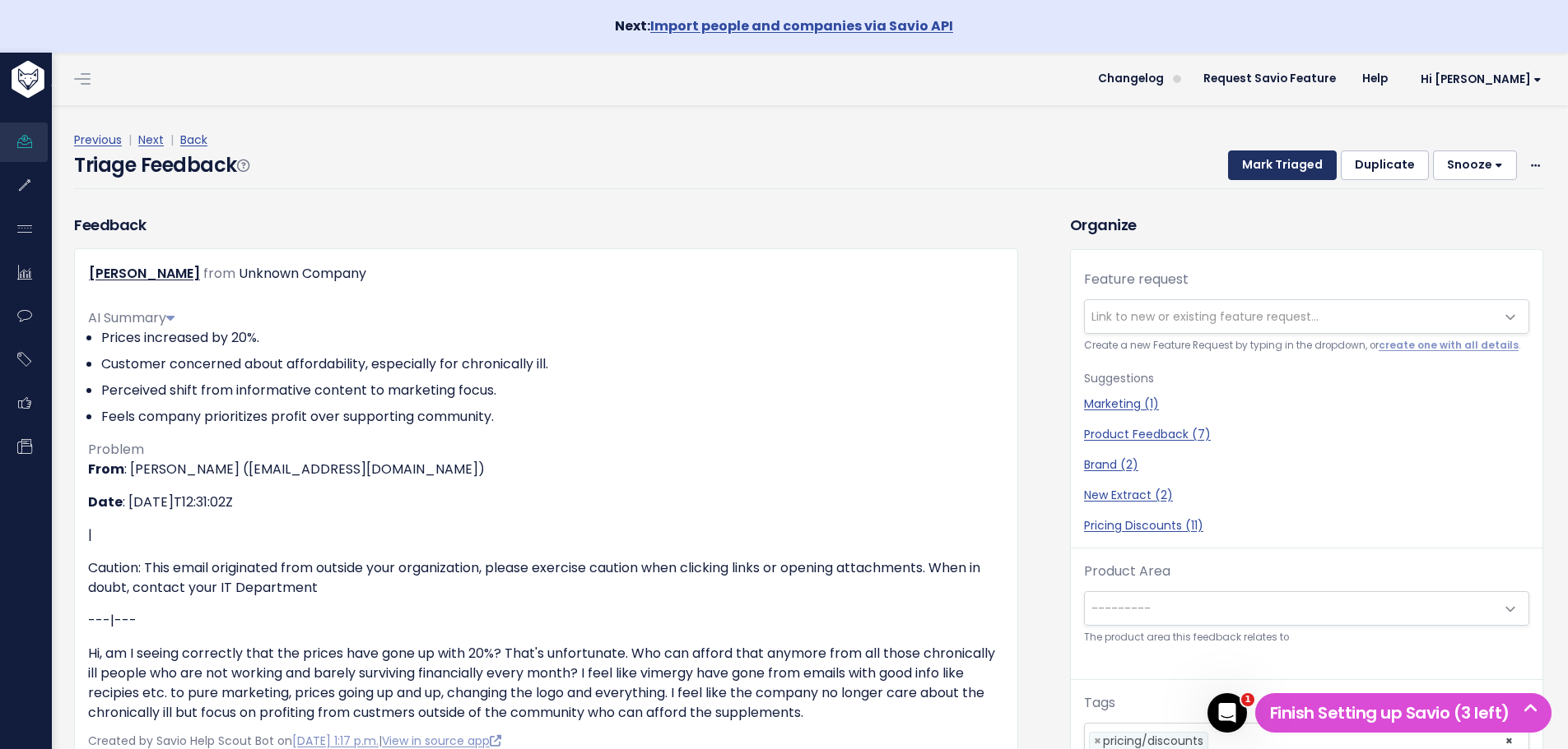
click at [1281, 163] on button "Mark Triaged" at bounding box center [1282, 165] width 108 height 30
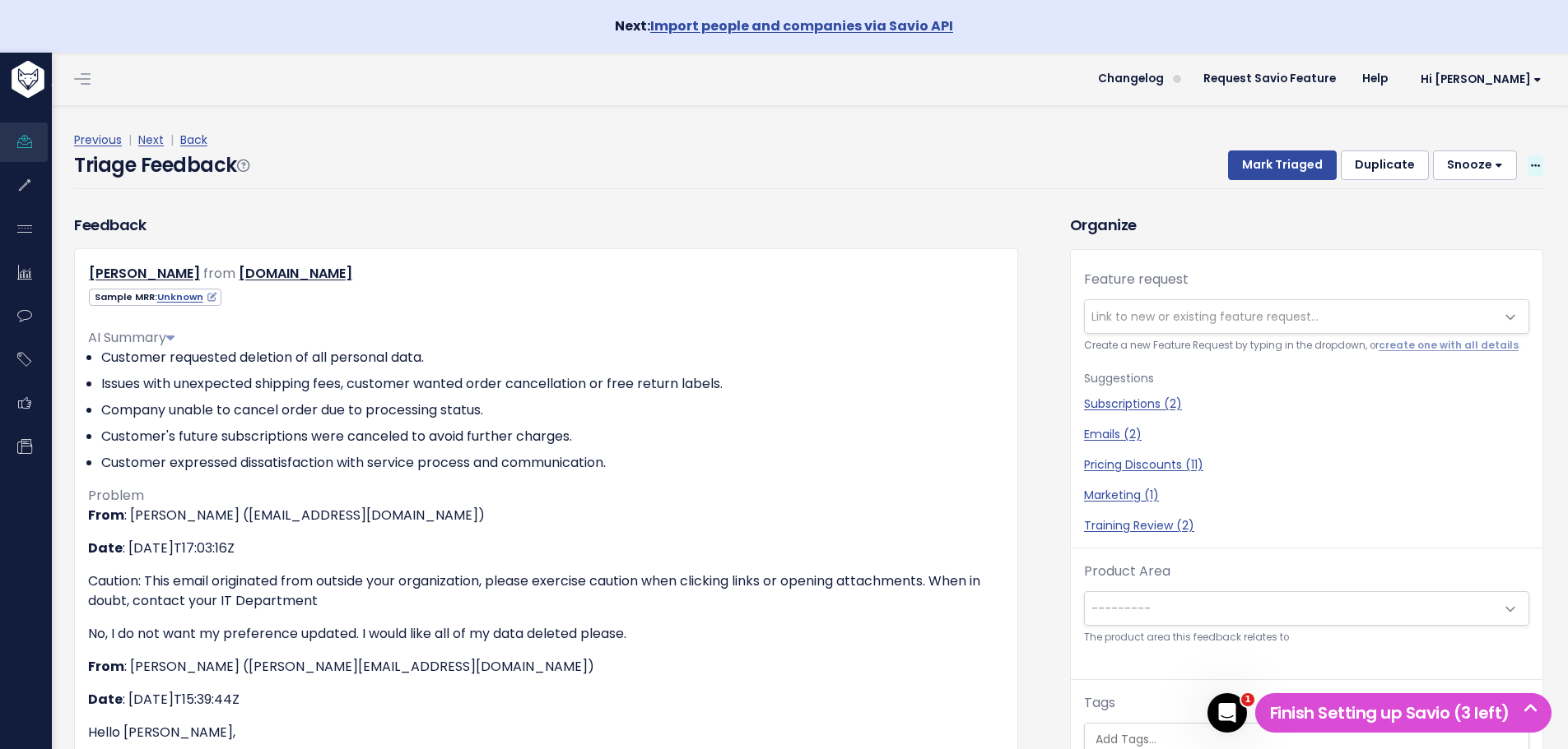
click at [1531, 169] on icon at bounding box center [1536, 166] width 9 height 10
click at [1474, 240] on link "Delete" at bounding box center [1470, 242] width 119 height 32
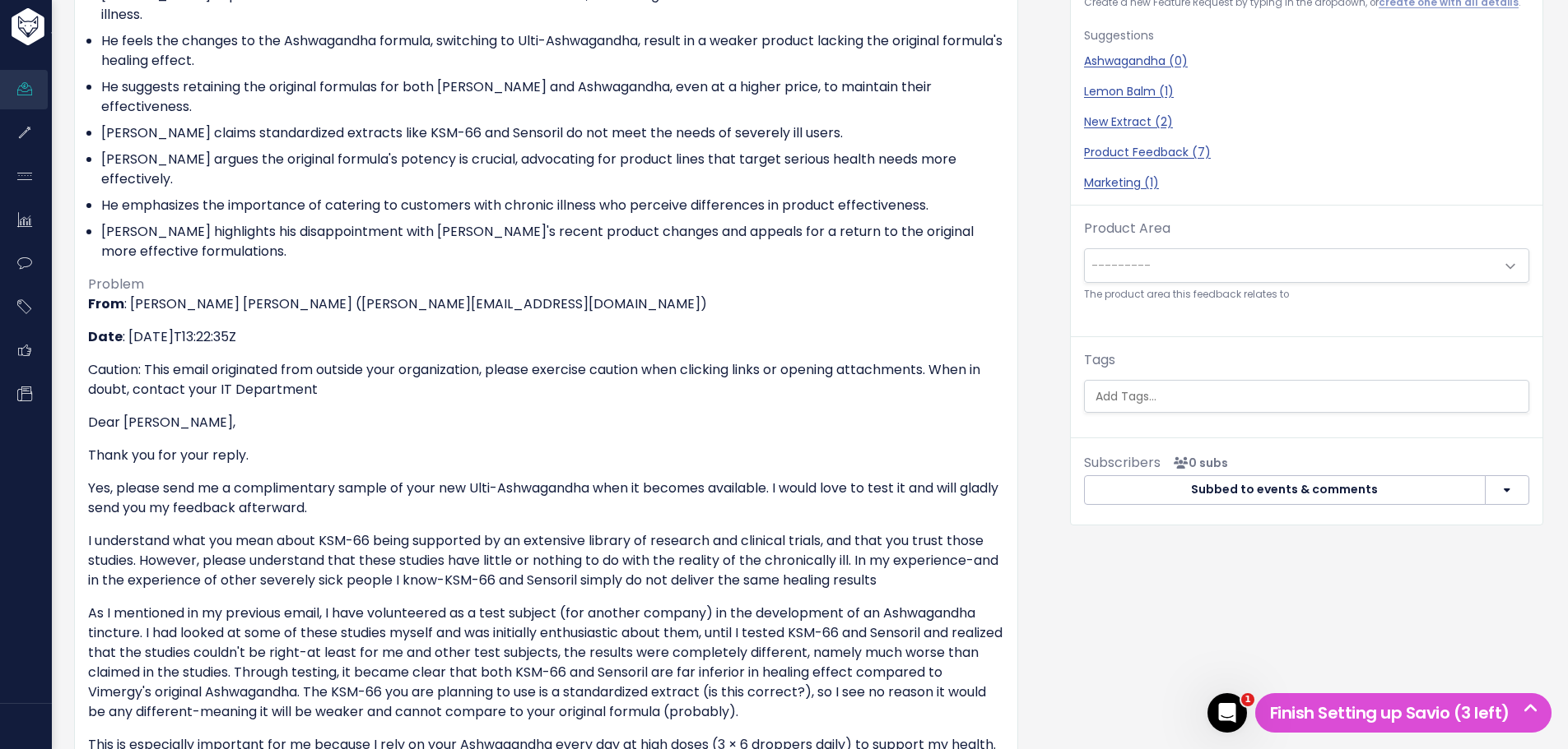
scroll to position [412, 0]
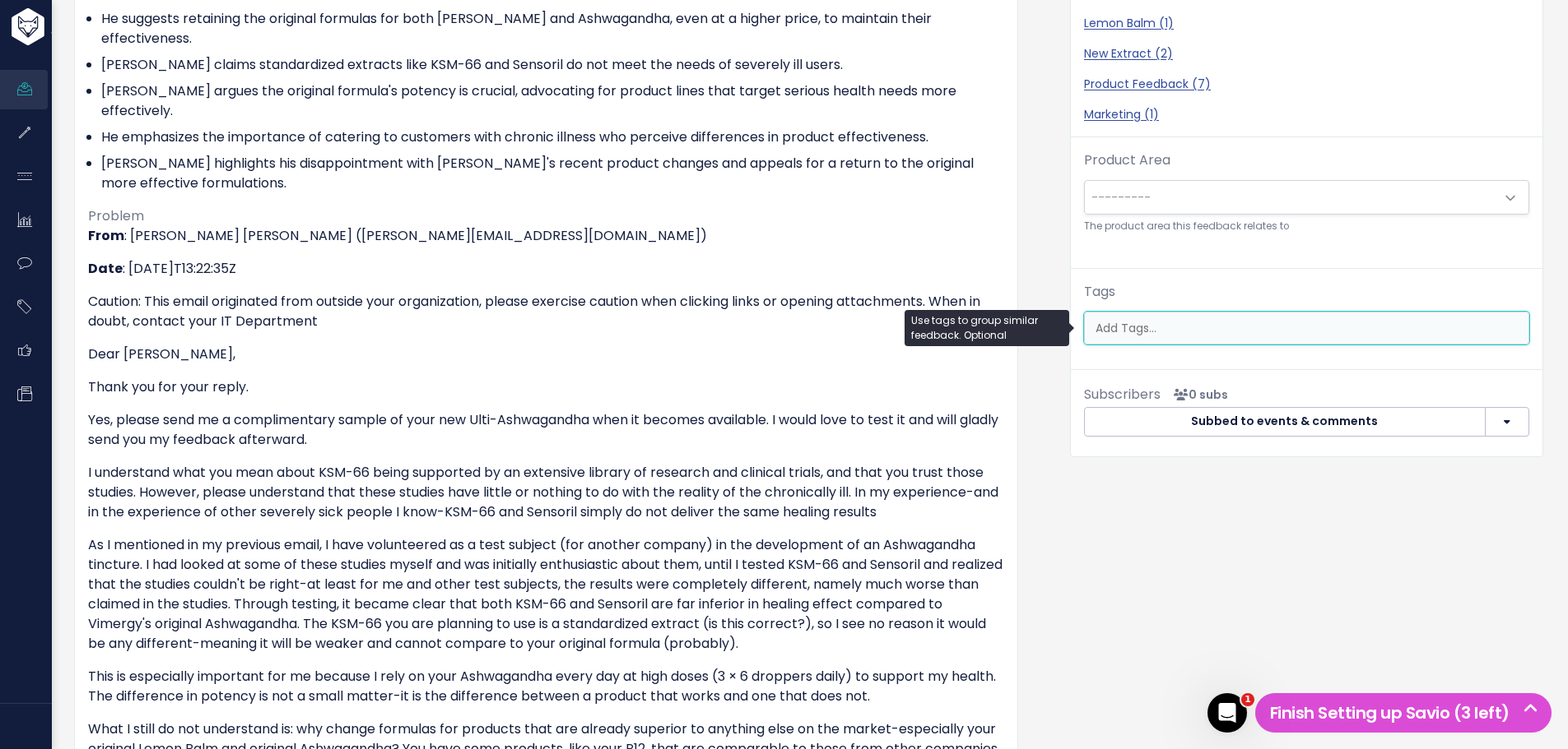
click at [1183, 322] on input "search" at bounding box center [1308, 329] width 440 height 17
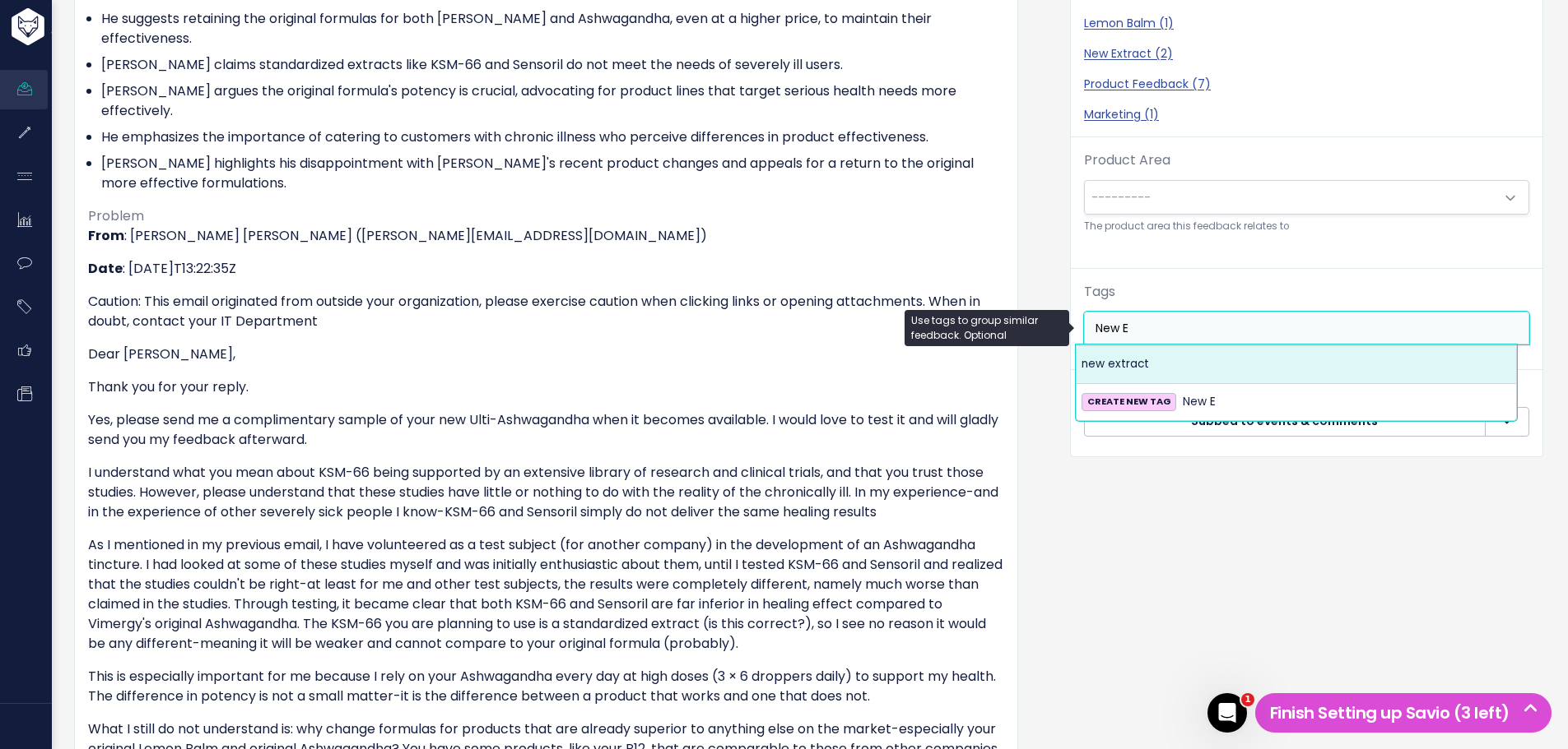
type input "New E"
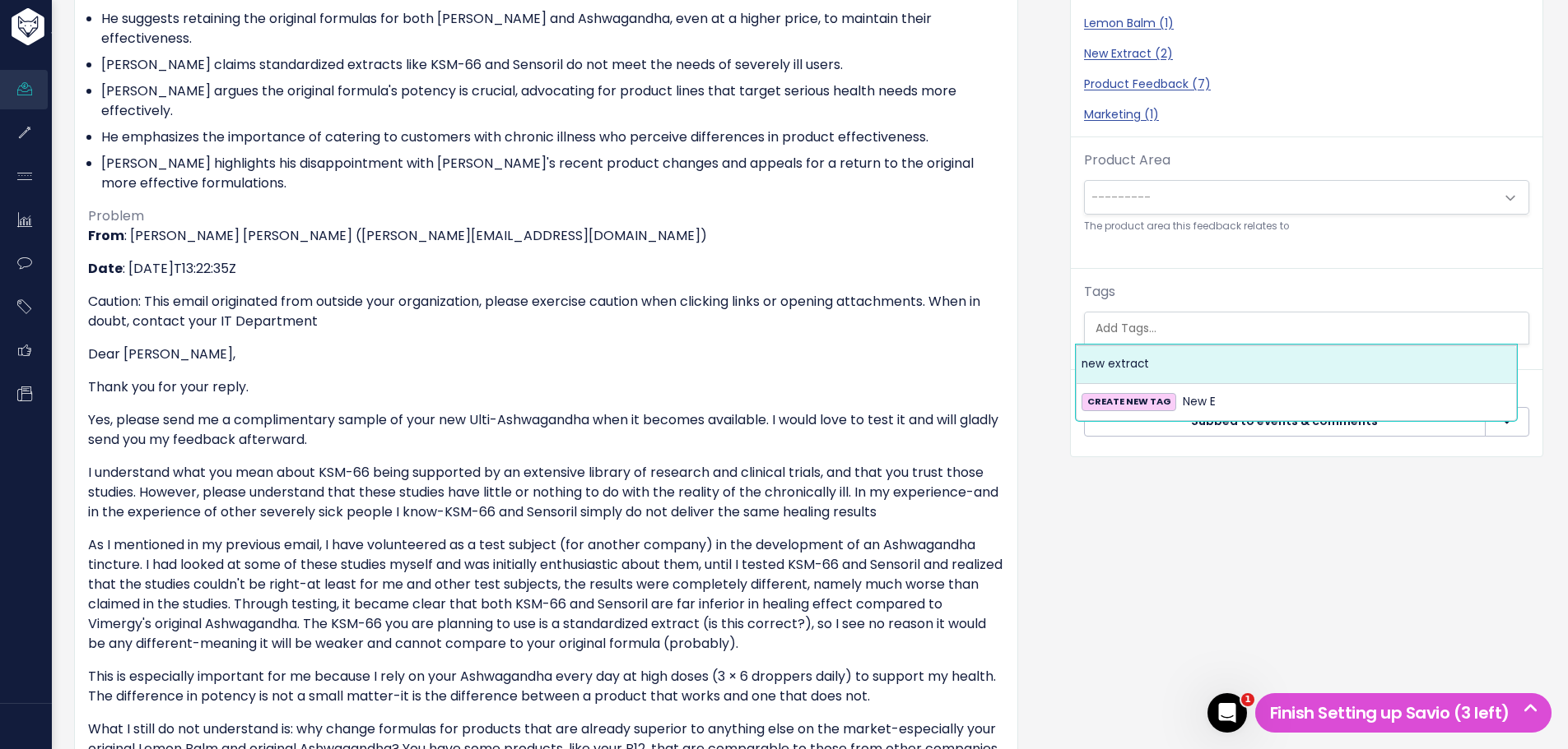
select select "13727"
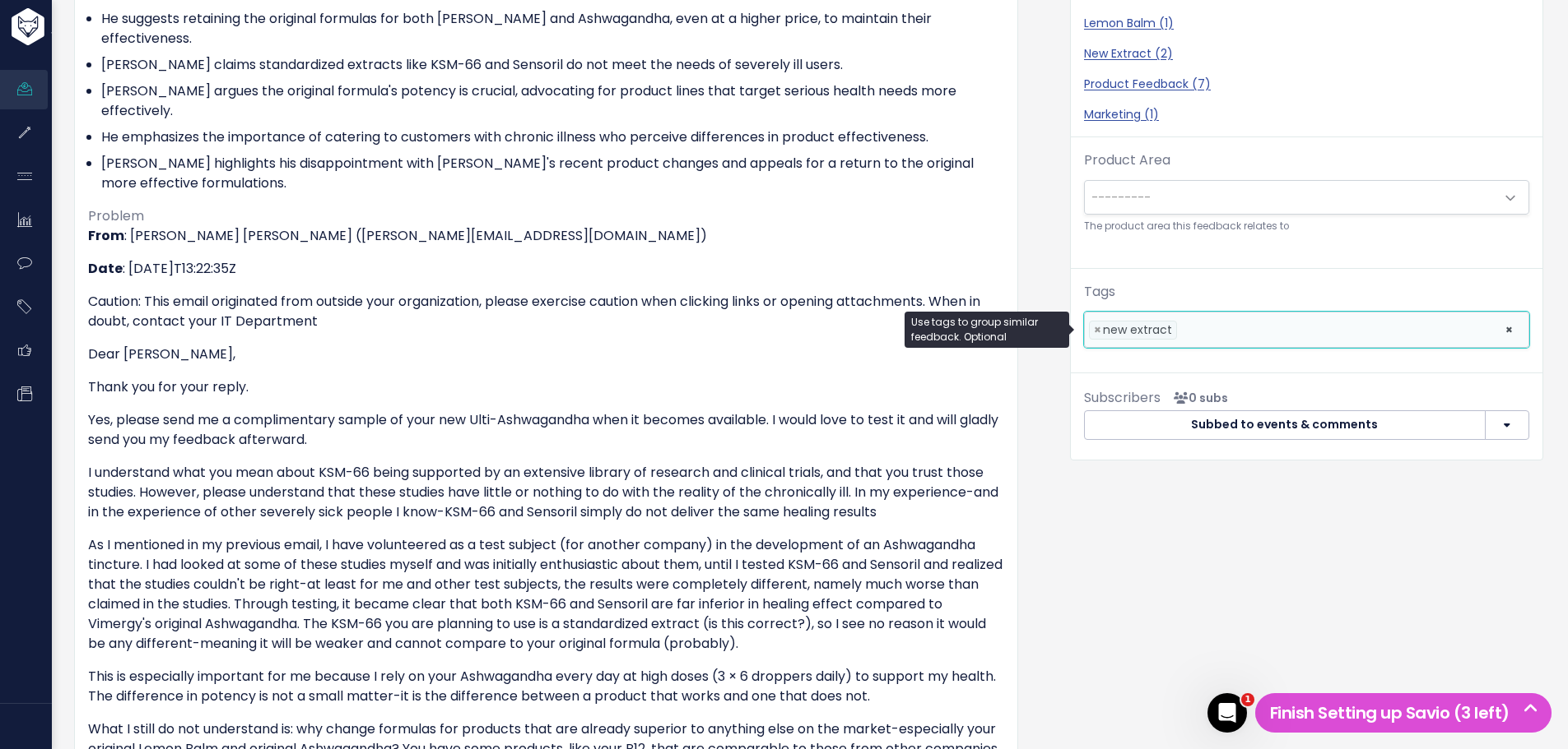
click at [1238, 333] on li at bounding box center [1337, 330] width 312 height 17
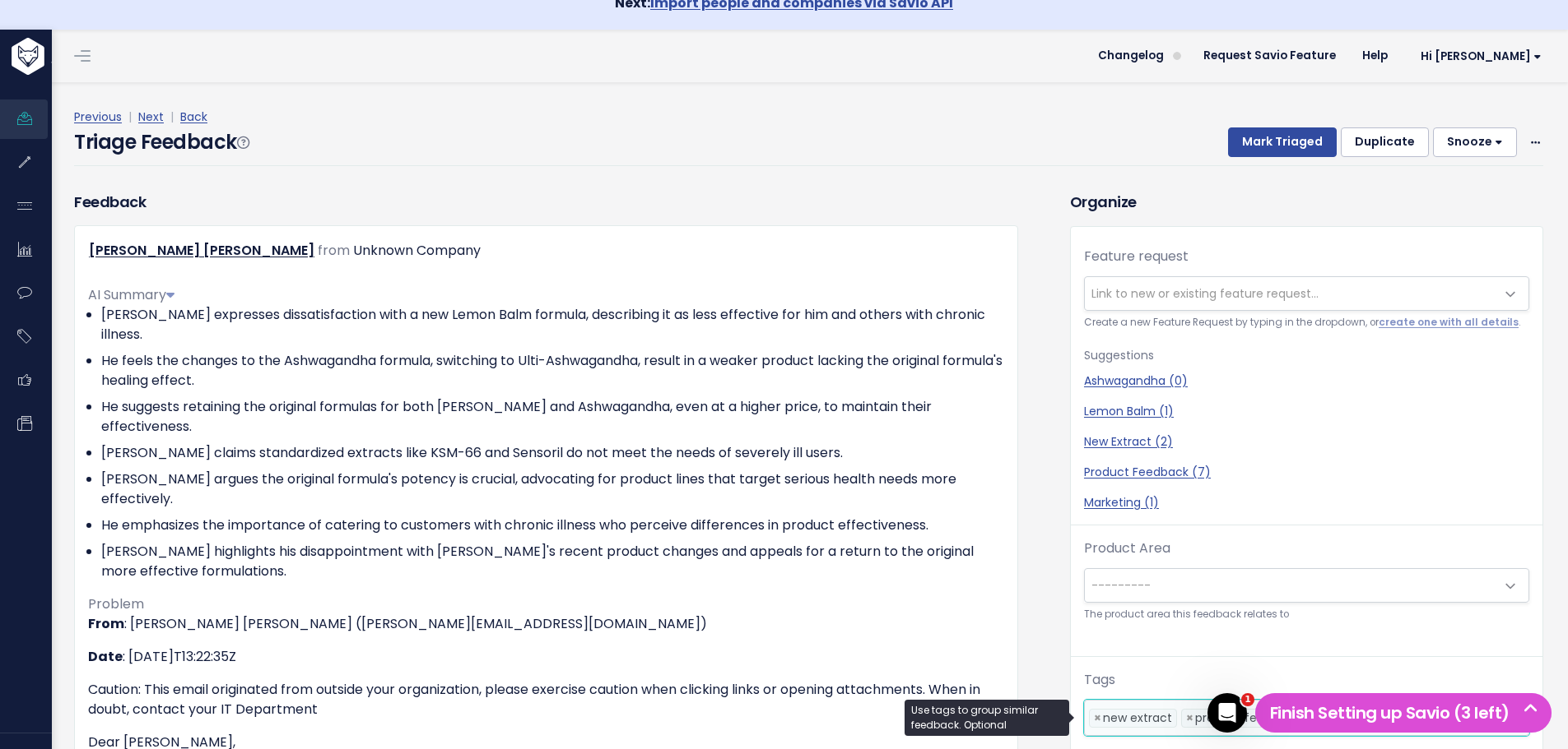
scroll to position [0, 0]
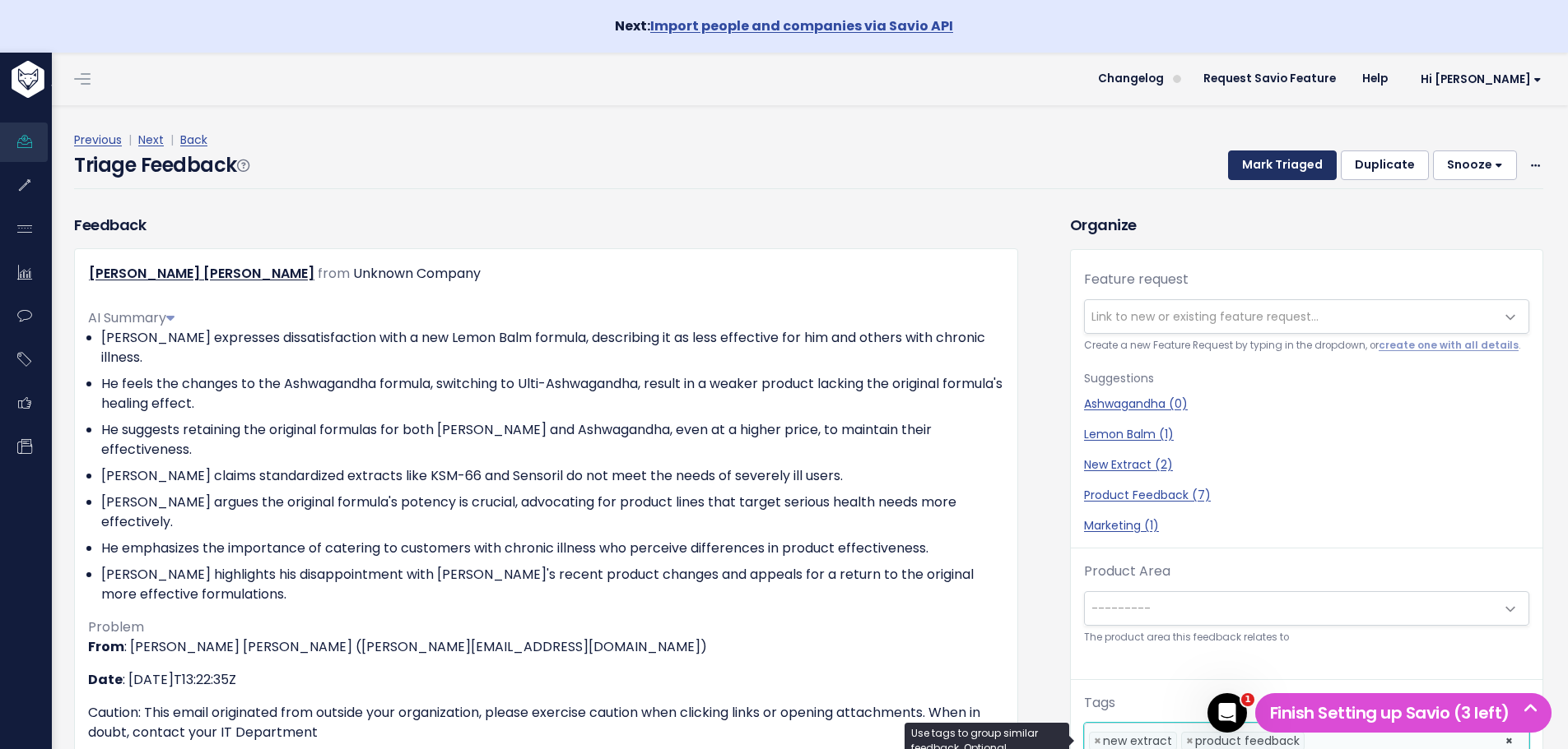
click at [1287, 161] on button "Mark Triaged" at bounding box center [1282, 165] width 108 height 30
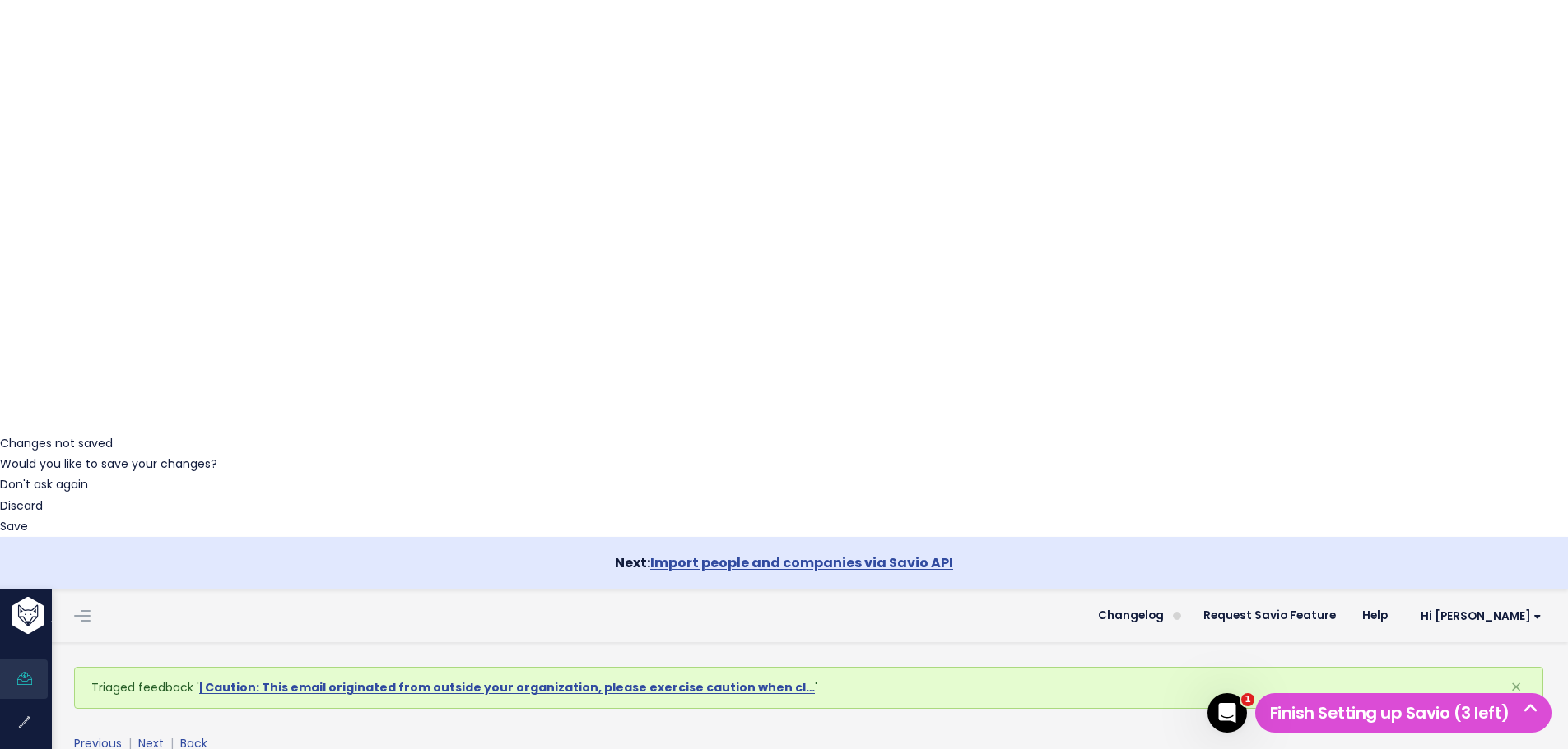
scroll to position [329, 0]
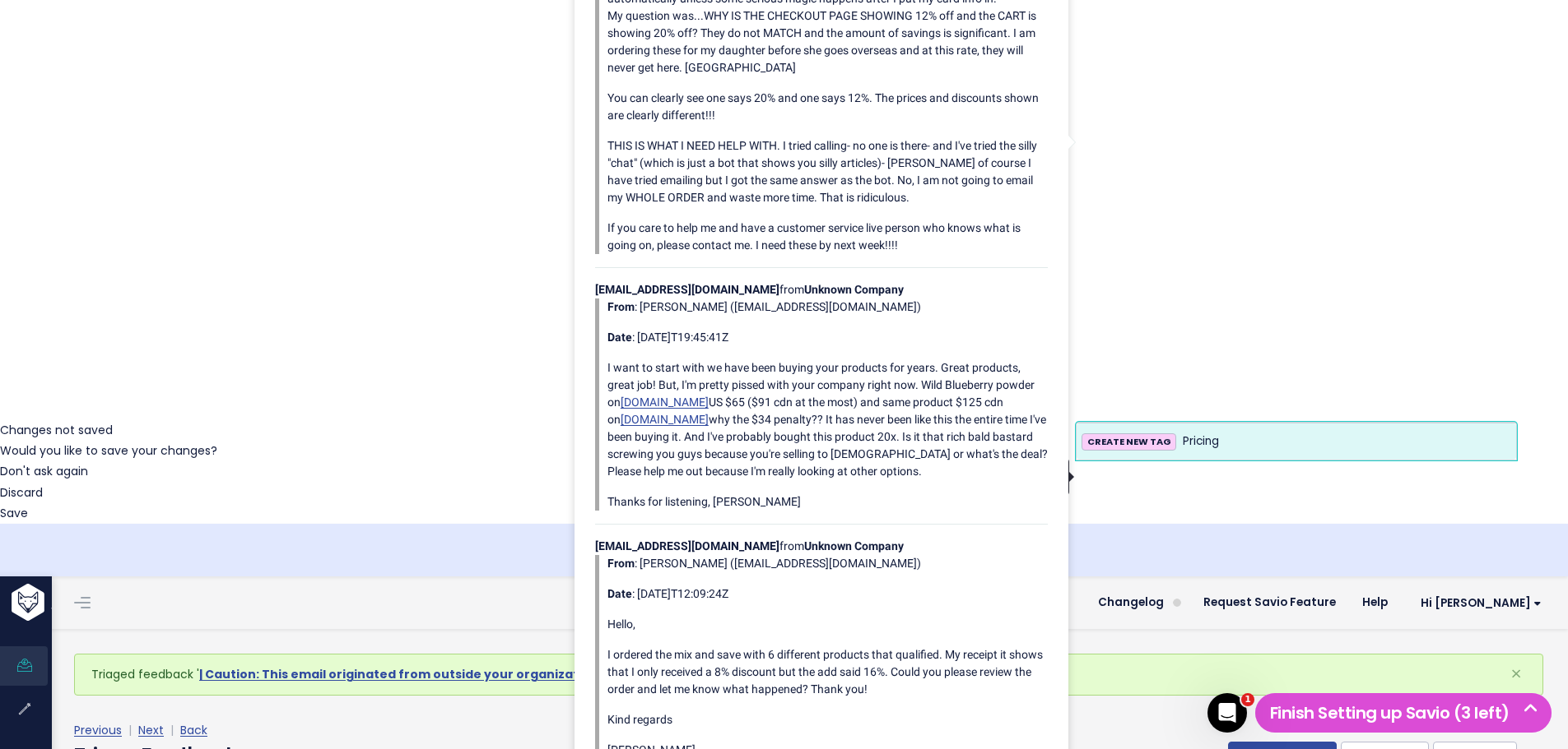
type input "Pricing"
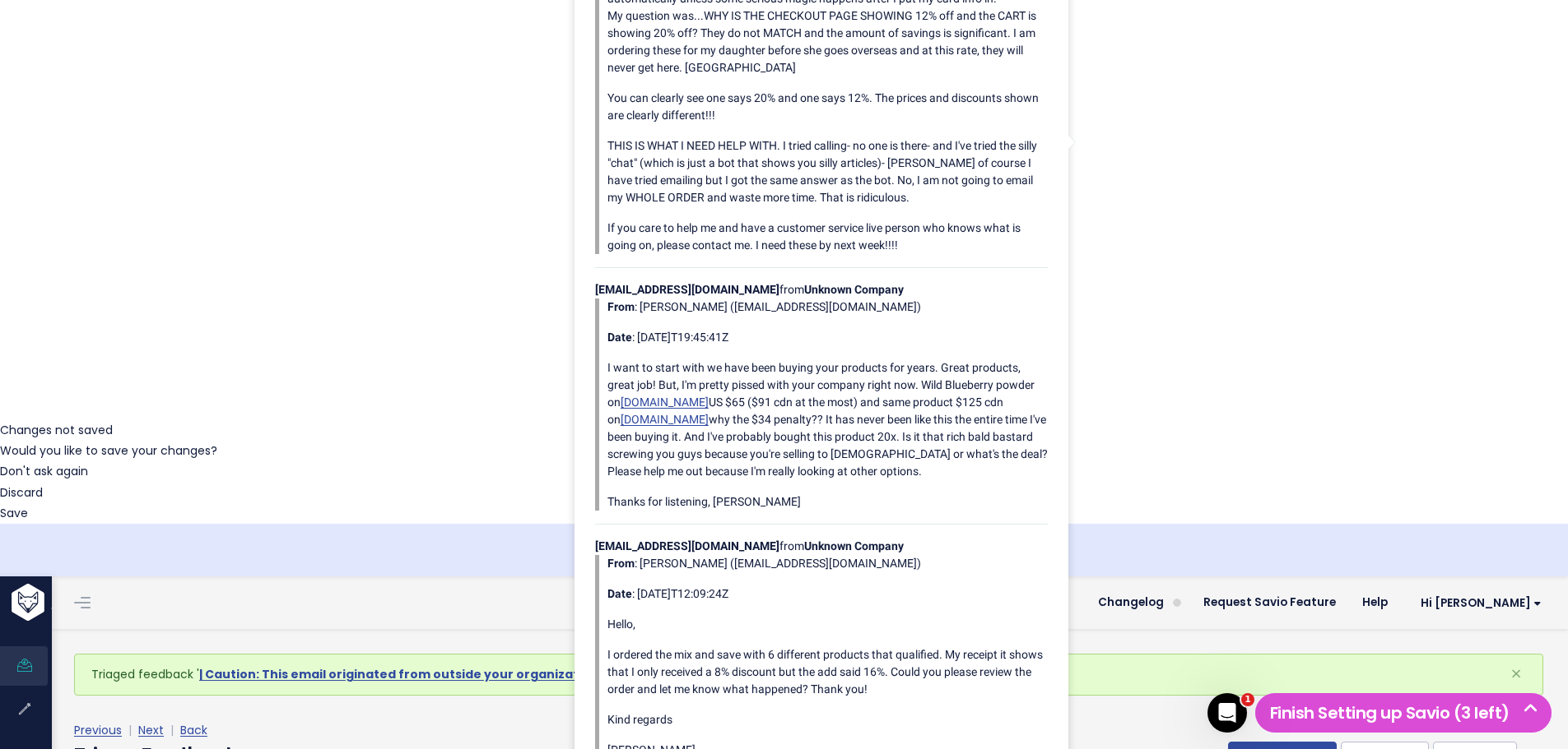
select select "63023"
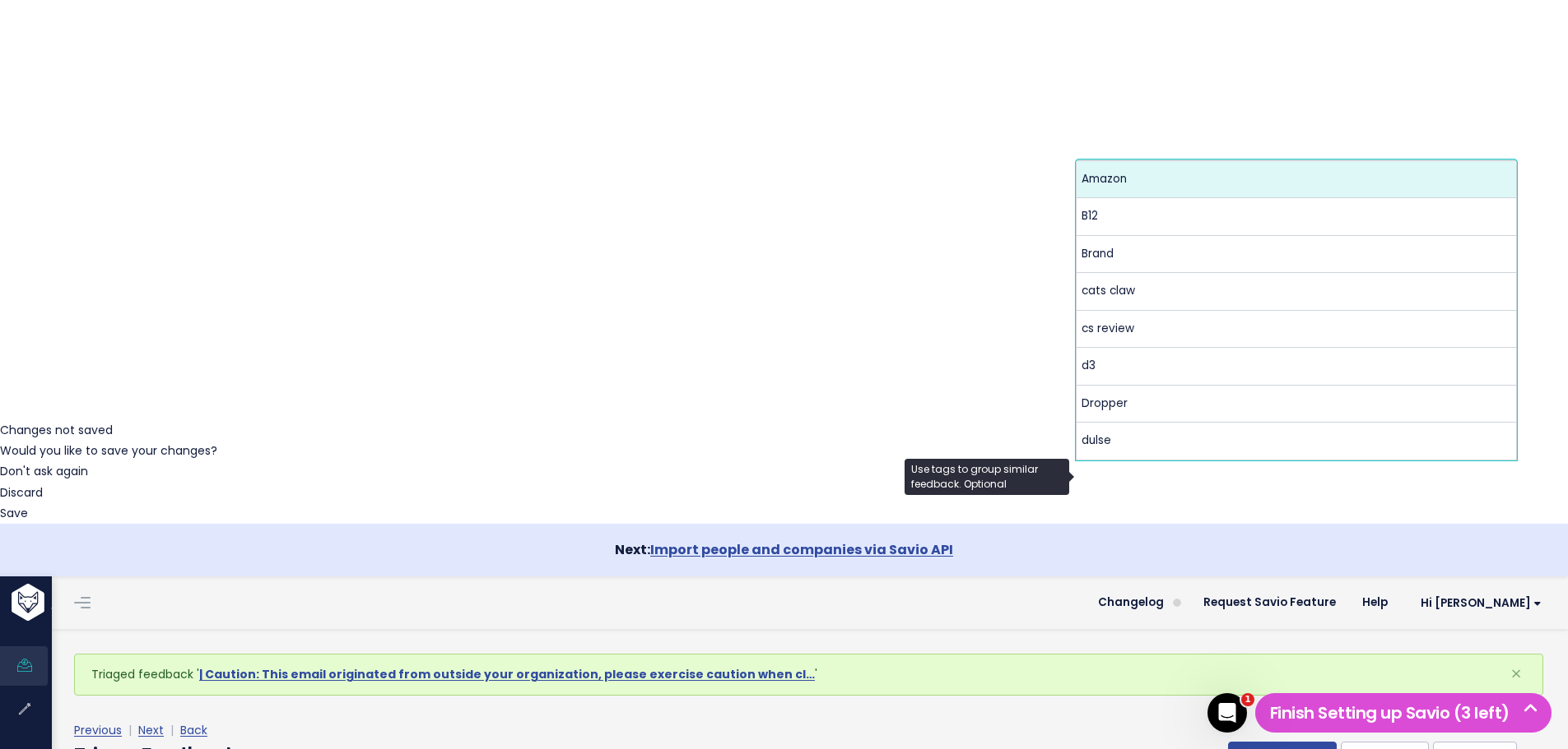
scroll to position [0, 0]
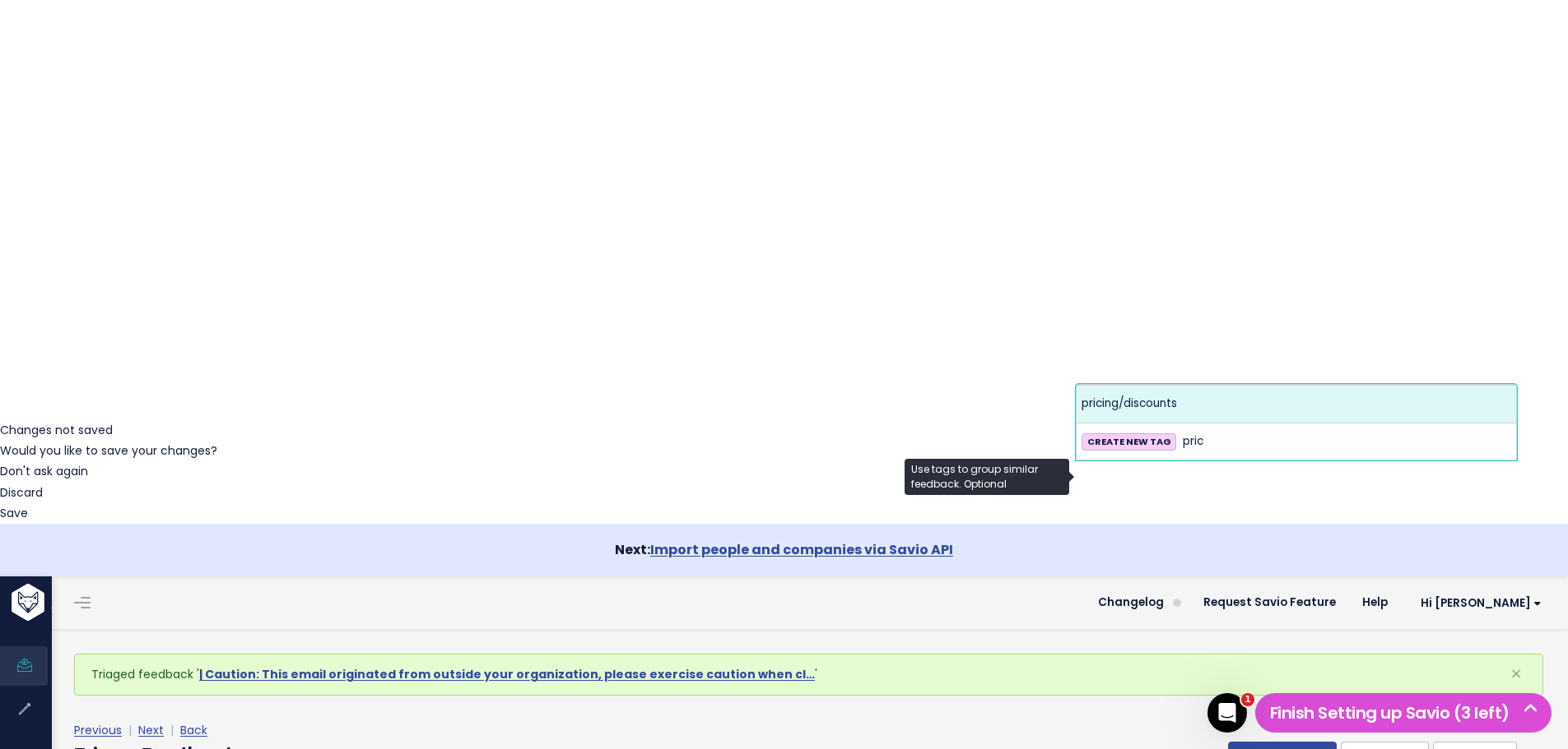
type input "pric"
select select "13721"
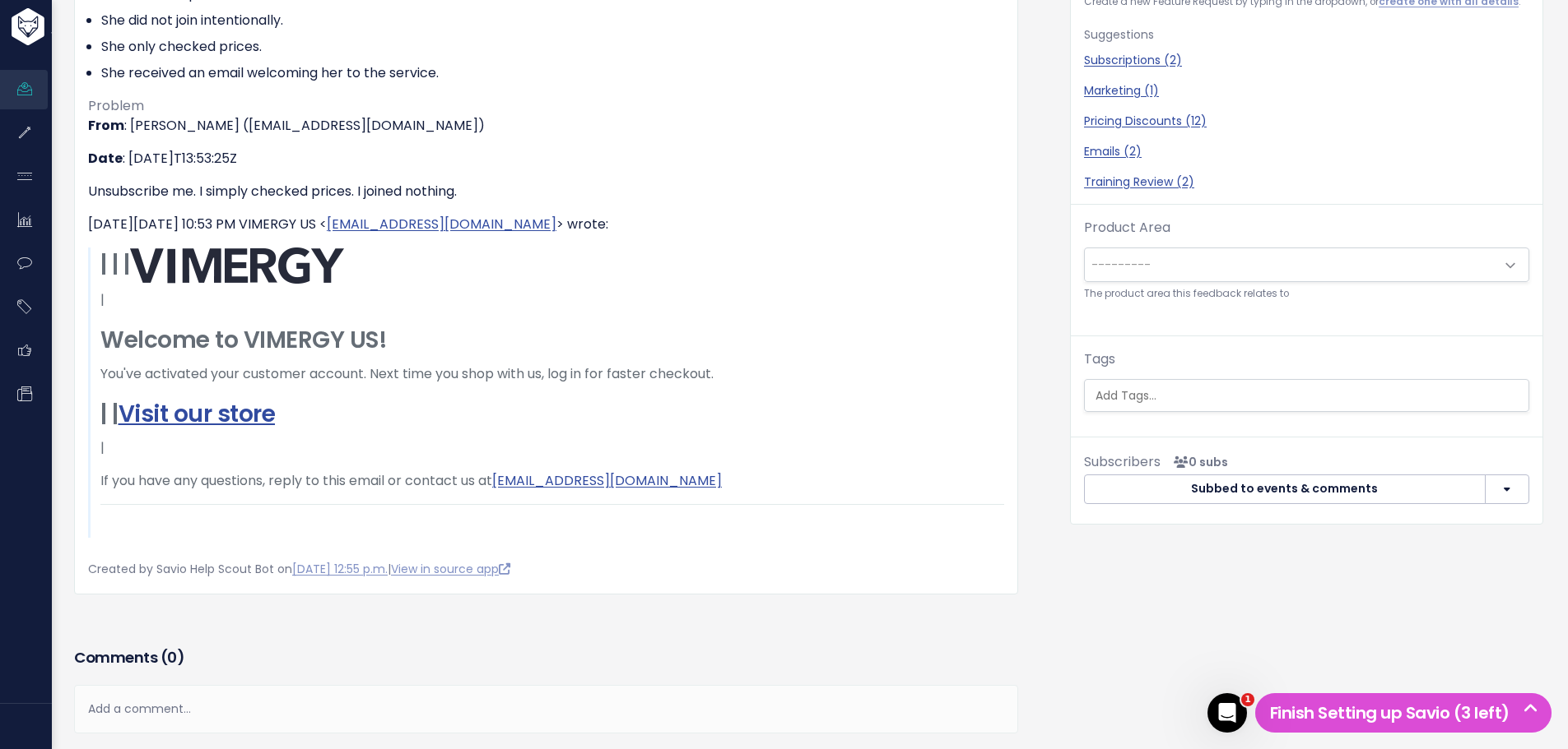
scroll to position [412, 0]
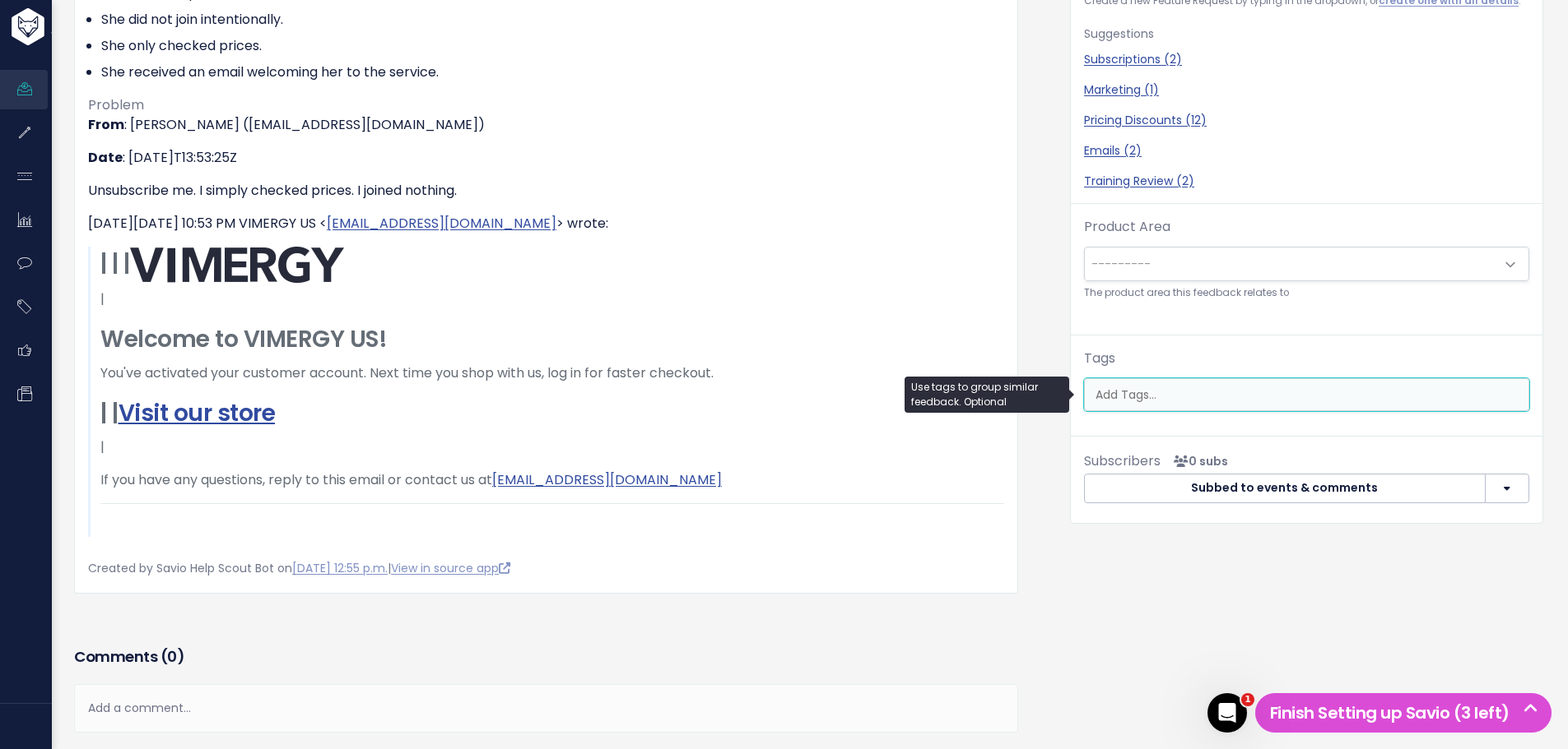
click at [1125, 399] on input "search" at bounding box center [1308, 395] width 440 height 17
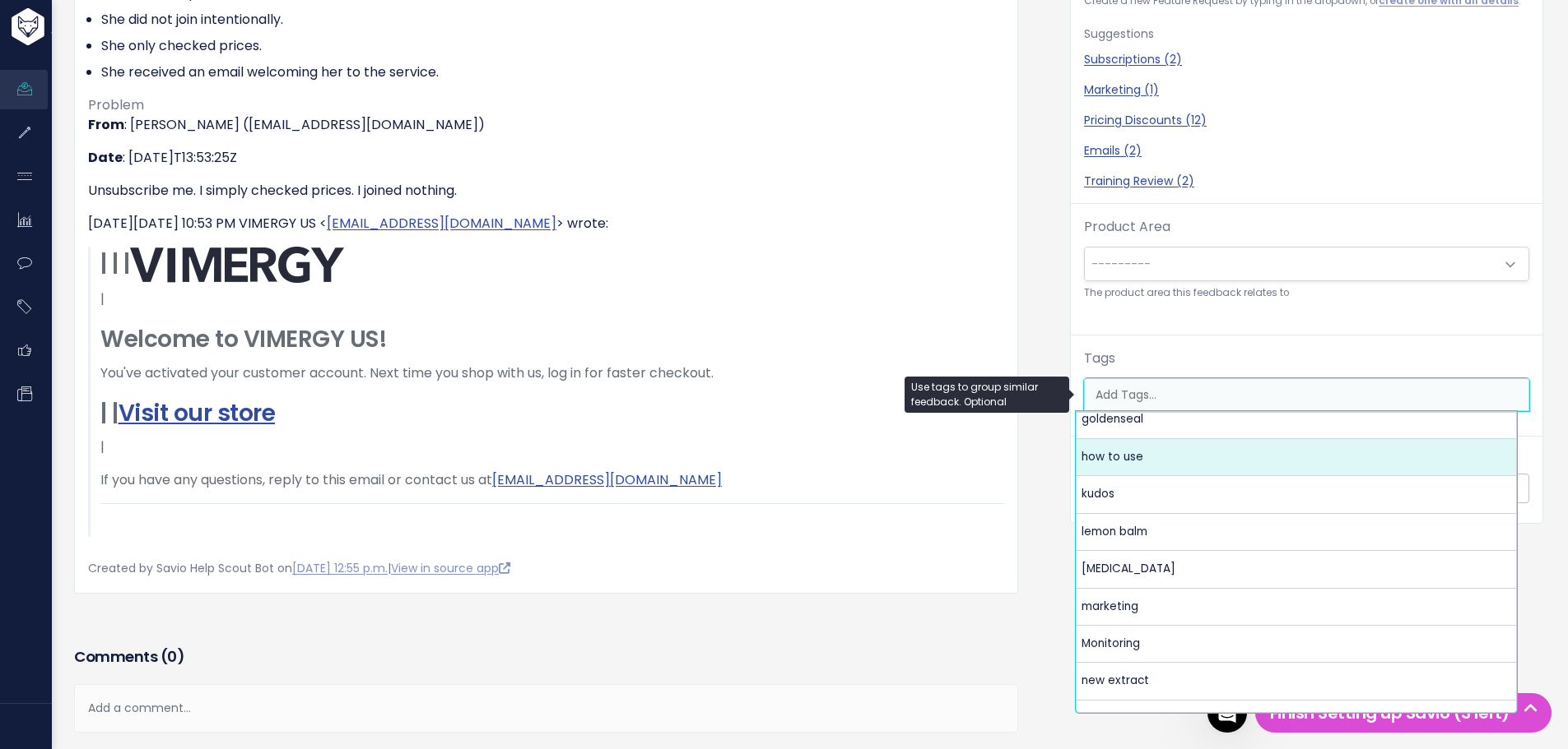
scroll to position [329, 0]
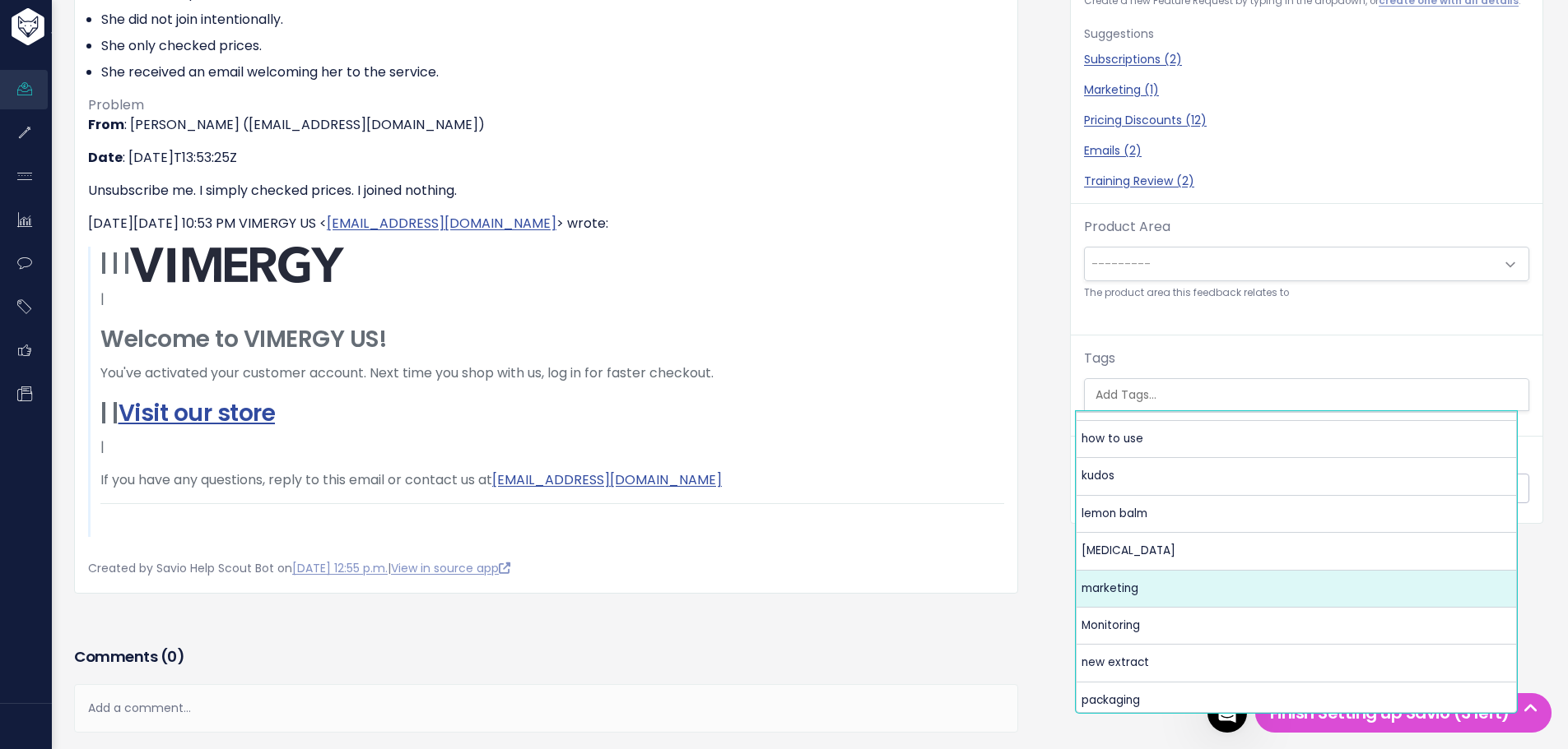
select select "13860"
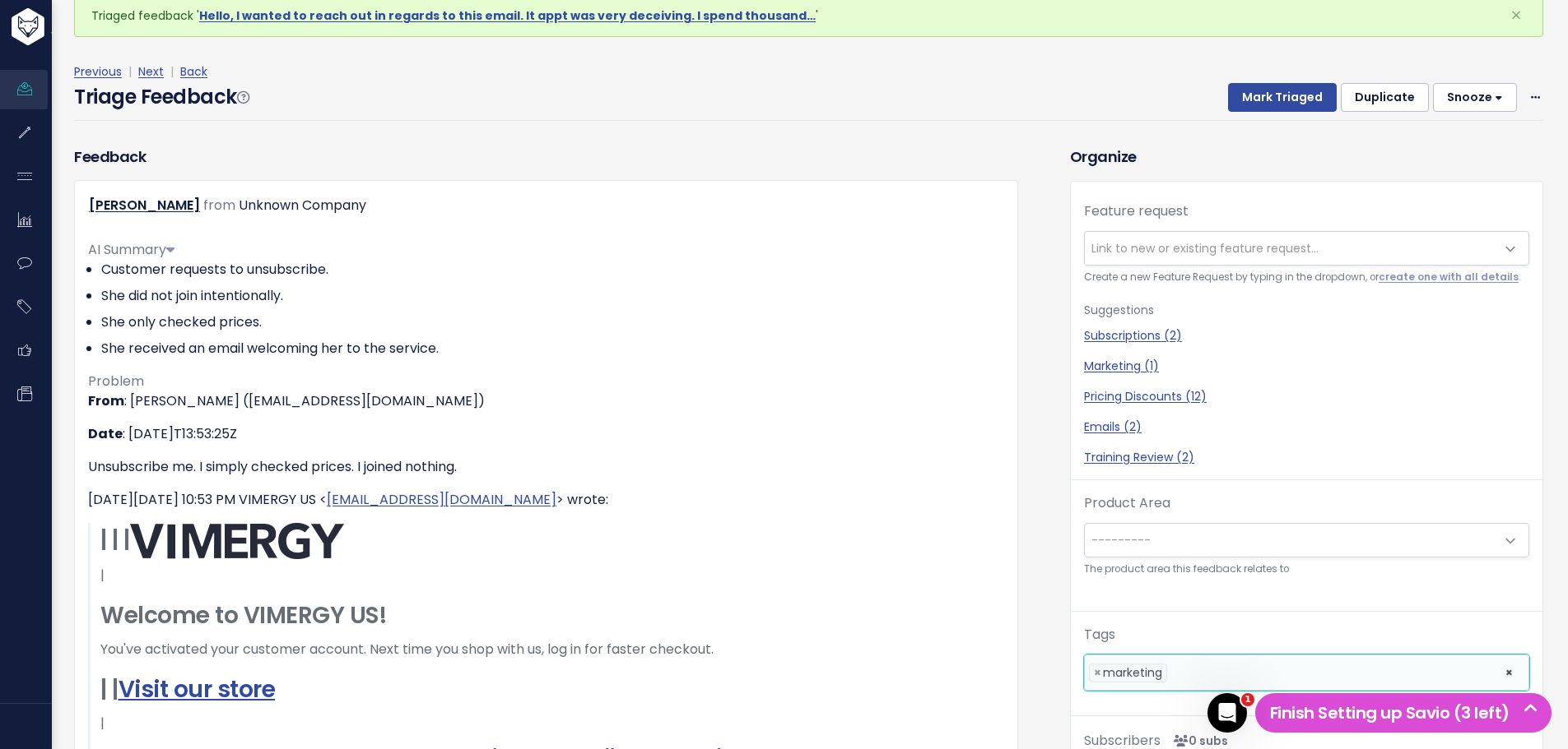
scroll to position [0, 0]
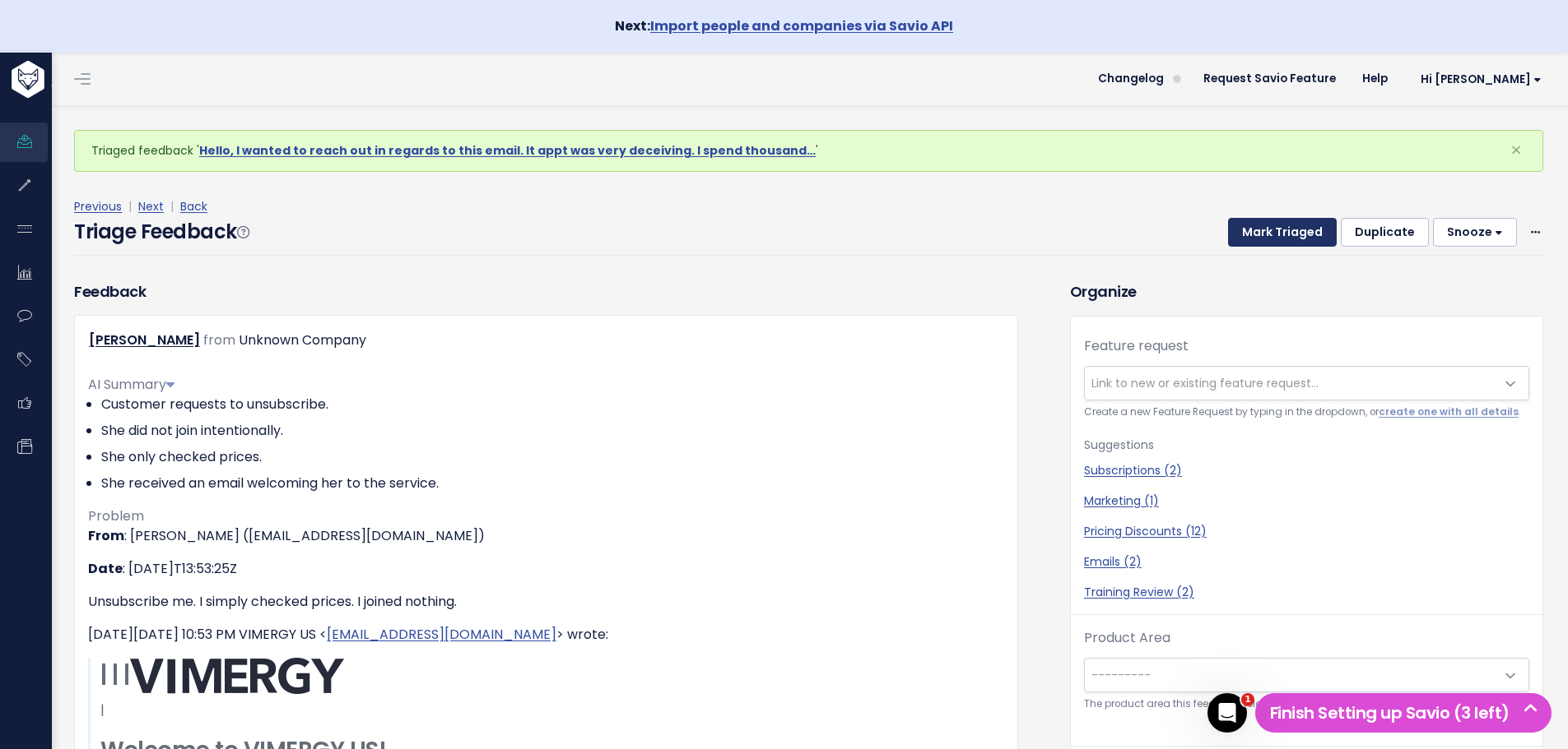
click at [1270, 230] on button "Mark Triaged" at bounding box center [1282, 232] width 108 height 30
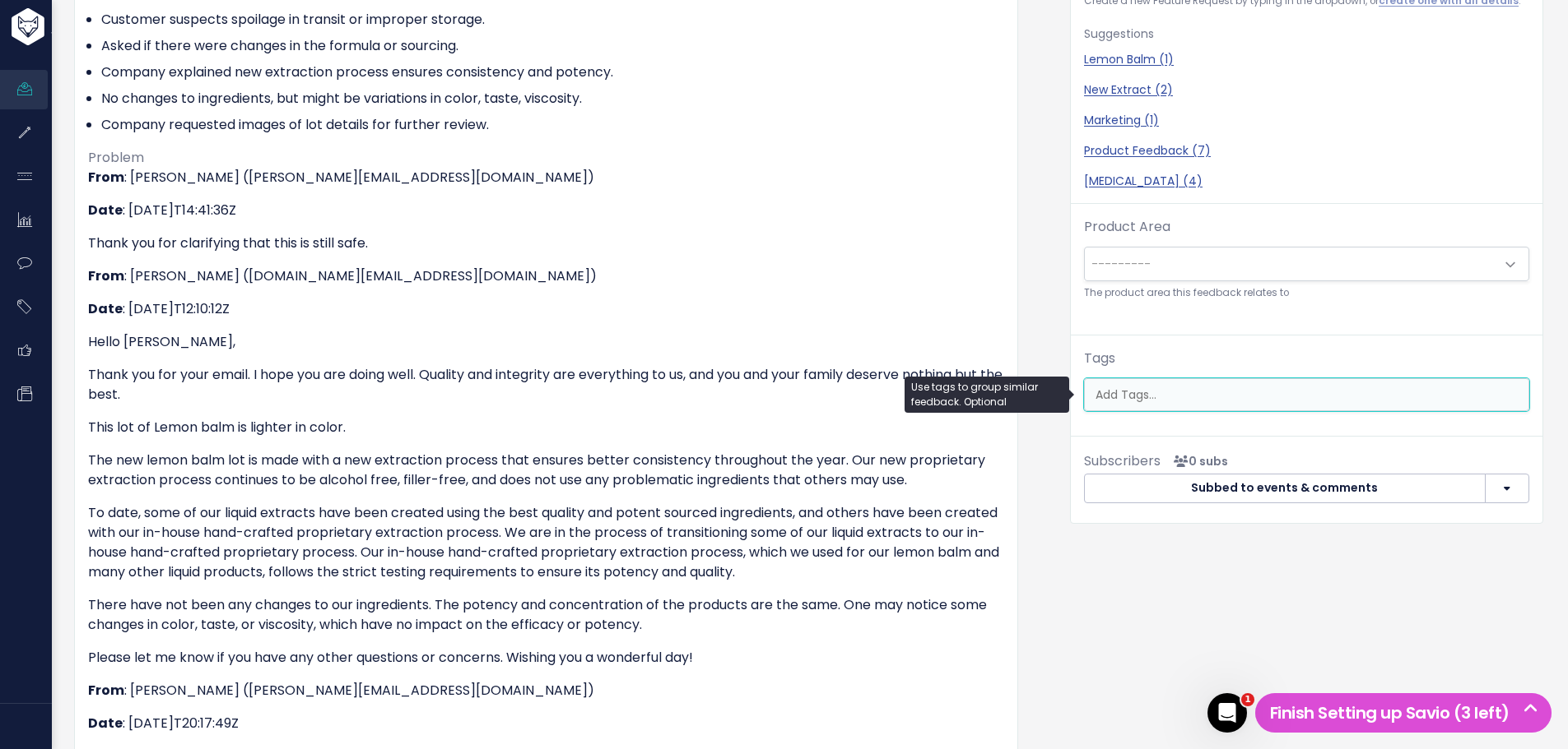
scroll to position [0, 4]
click at [1112, 404] on ul at bounding box center [1307, 395] width 443 height 31
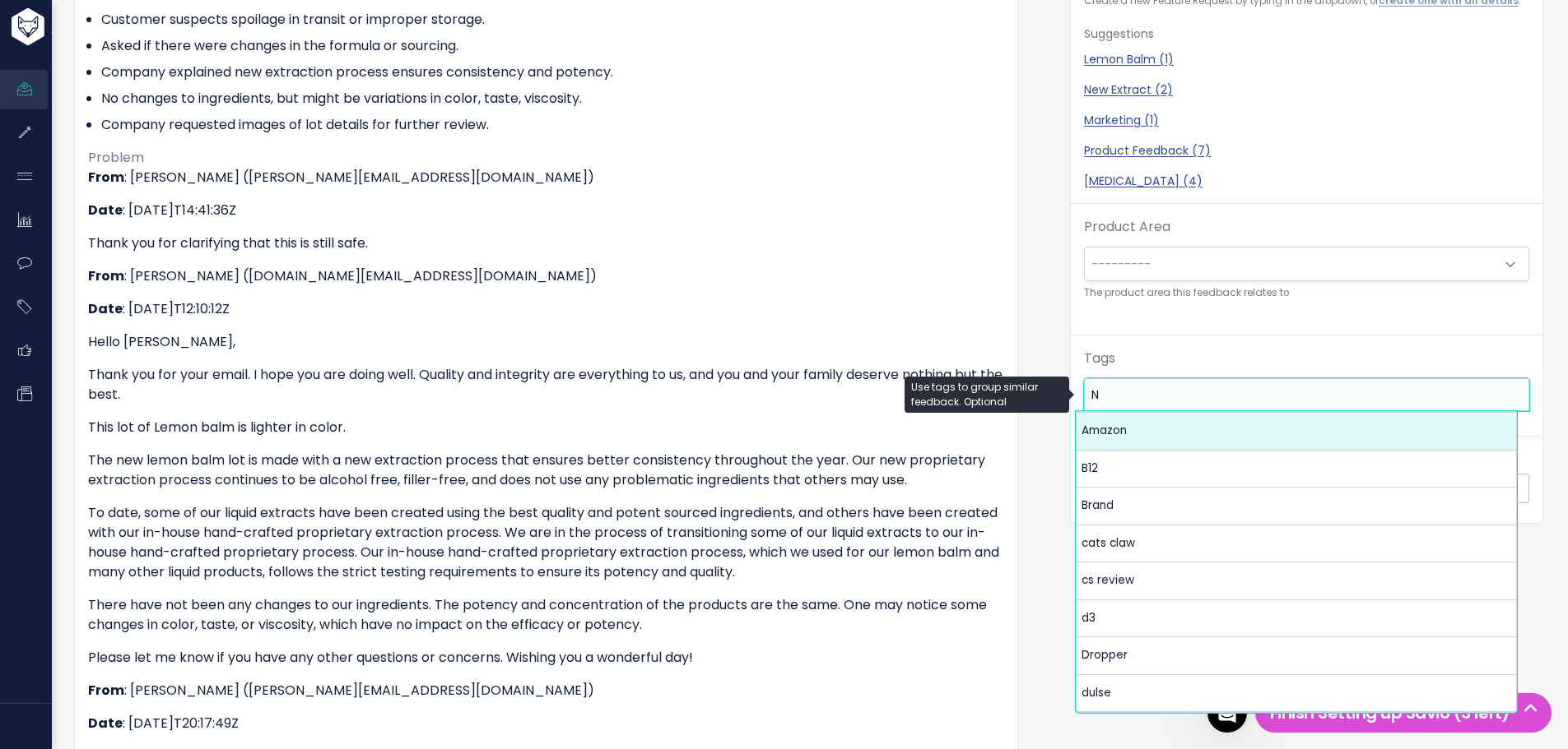
scroll to position [0, 0]
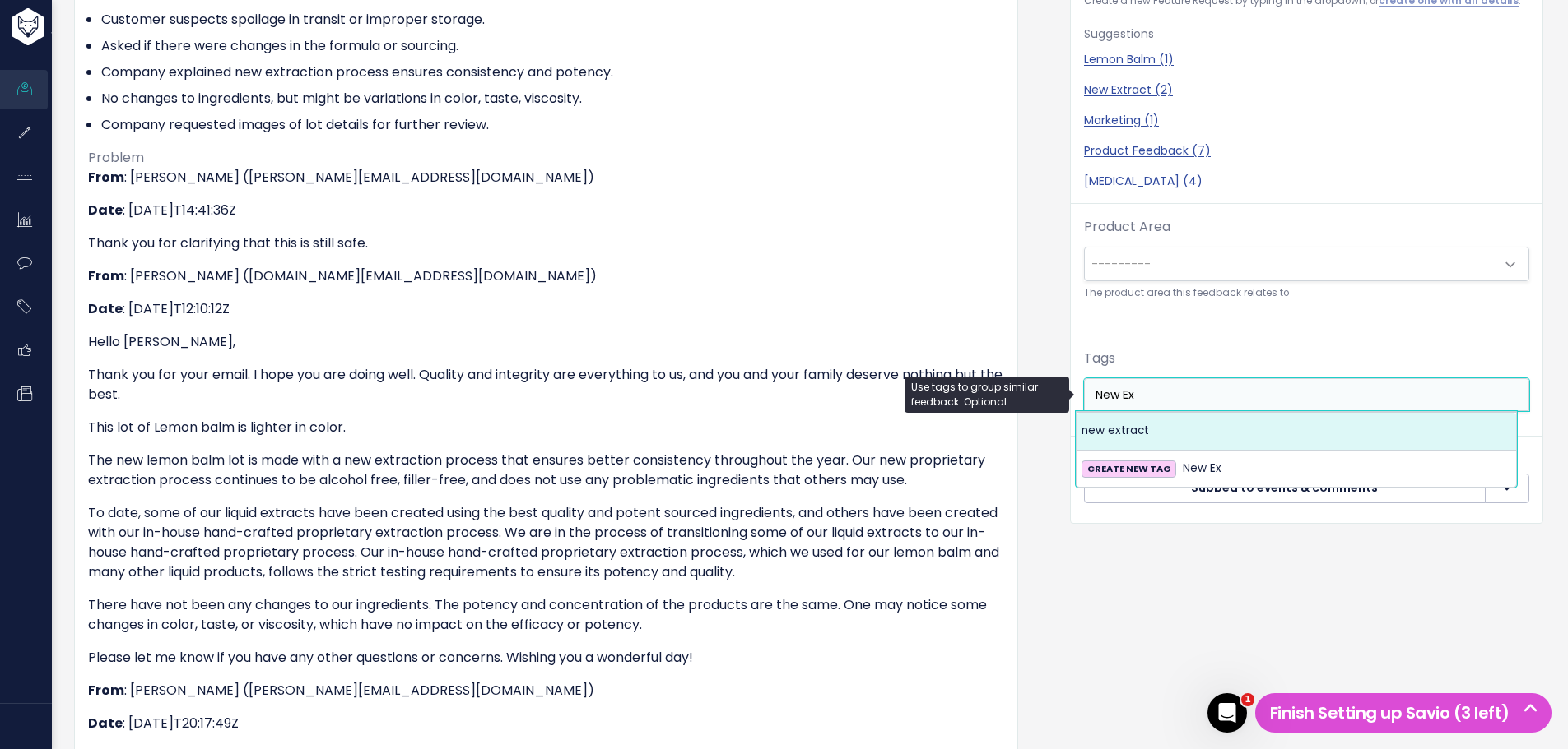
type input "New Ex"
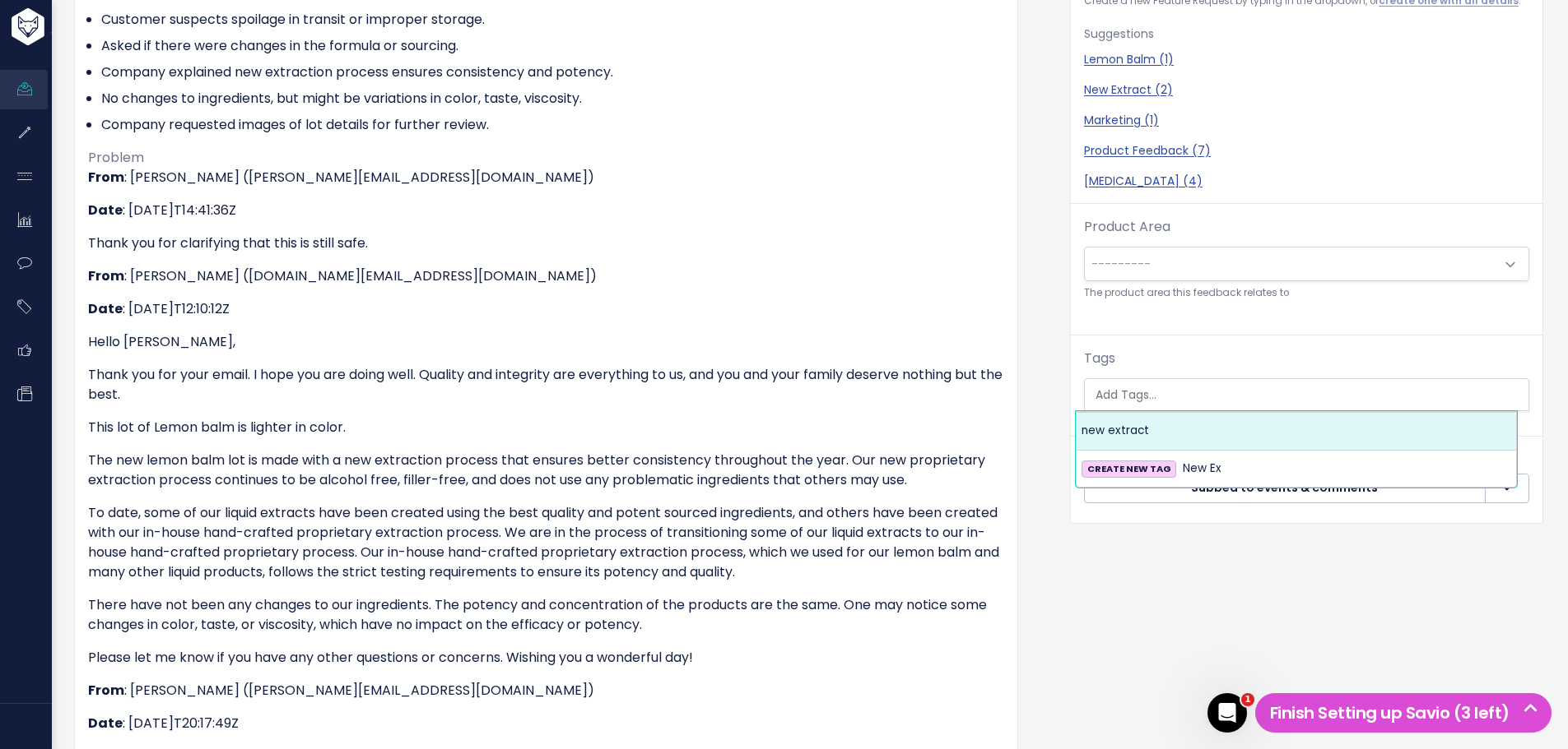
select select "13727"
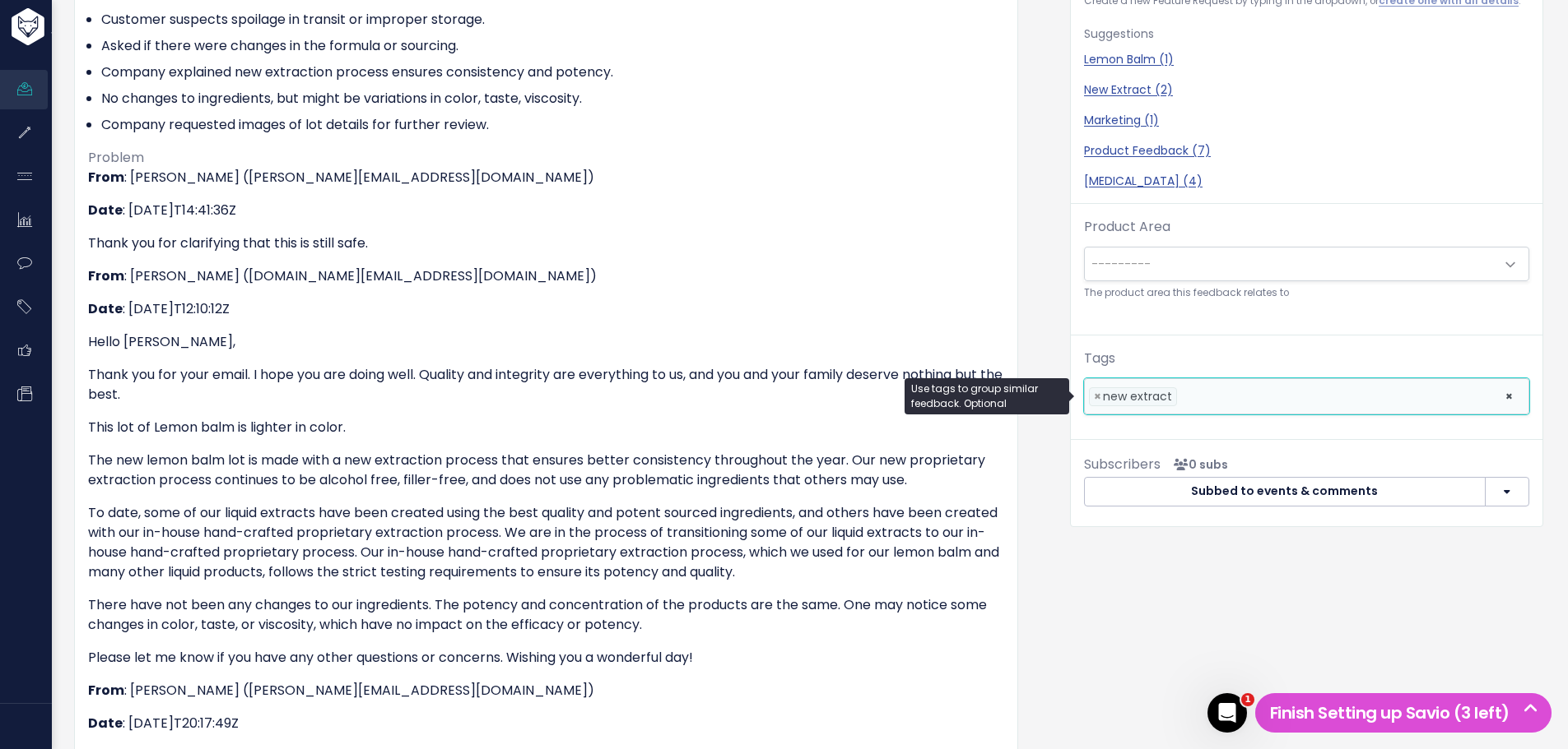
click at [1209, 405] on ul "× × new extract" at bounding box center [1307, 397] width 443 height 35
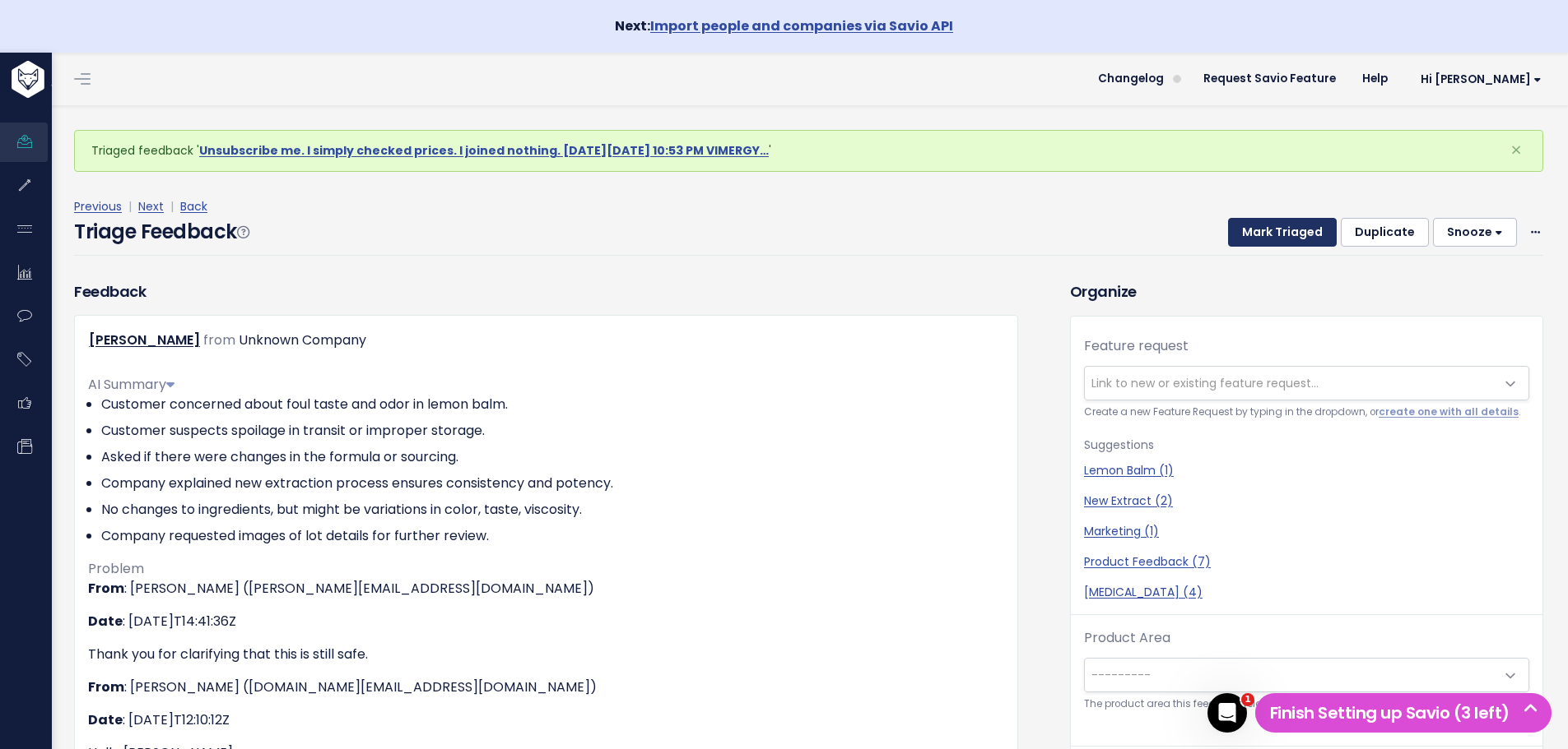
click at [1258, 241] on button "Mark Triaged" at bounding box center [1282, 232] width 108 height 30
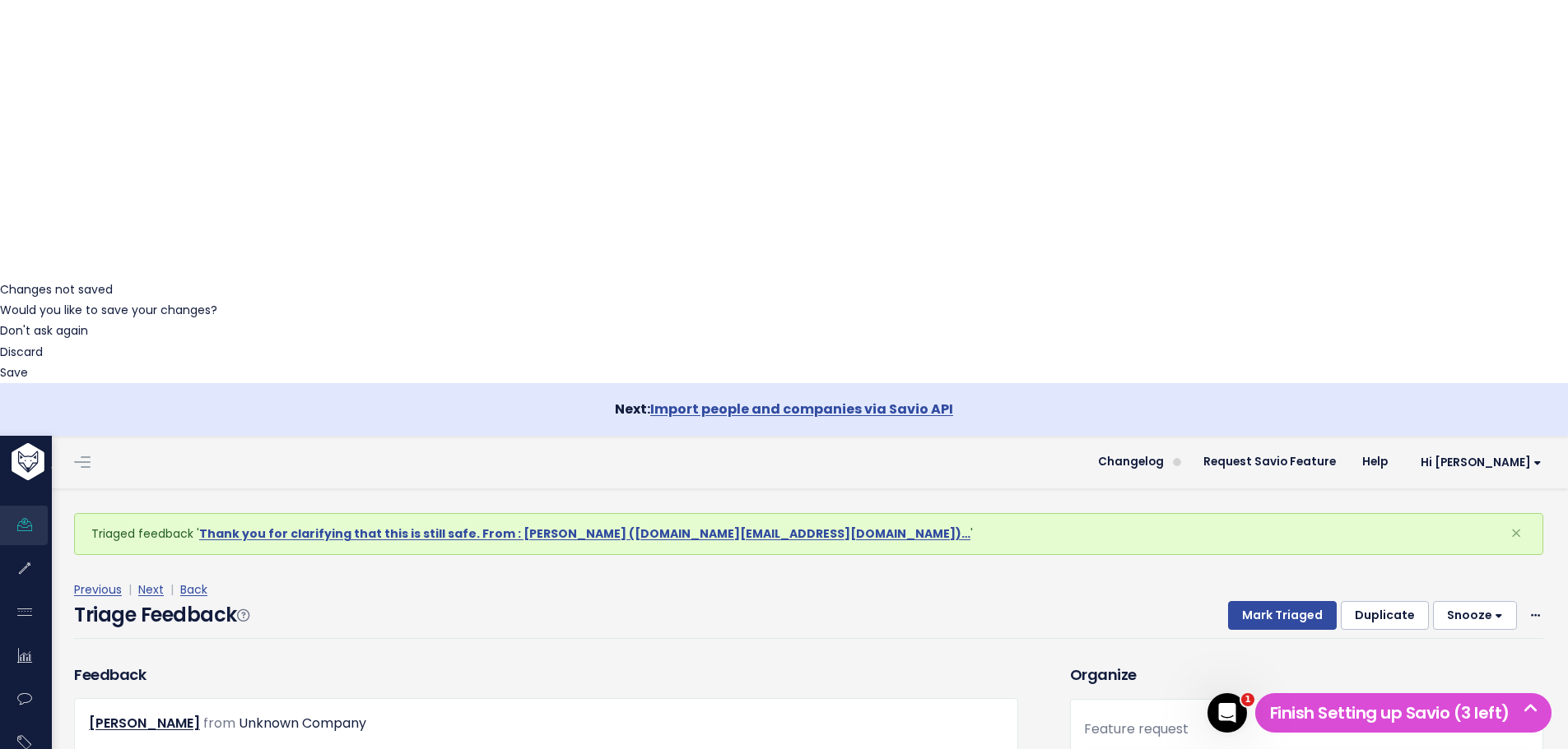
scroll to position [329, 0]
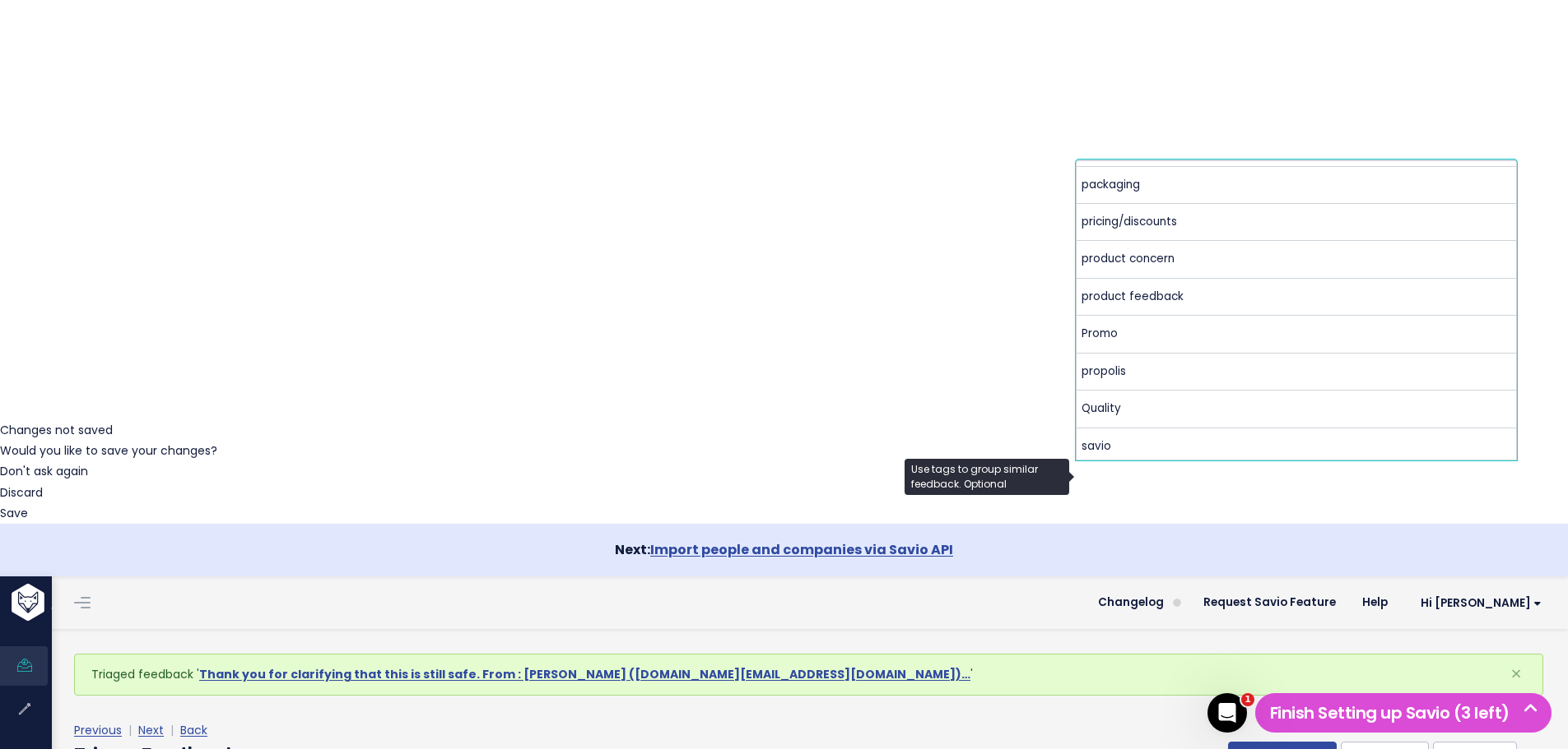
scroll to position [658, 0]
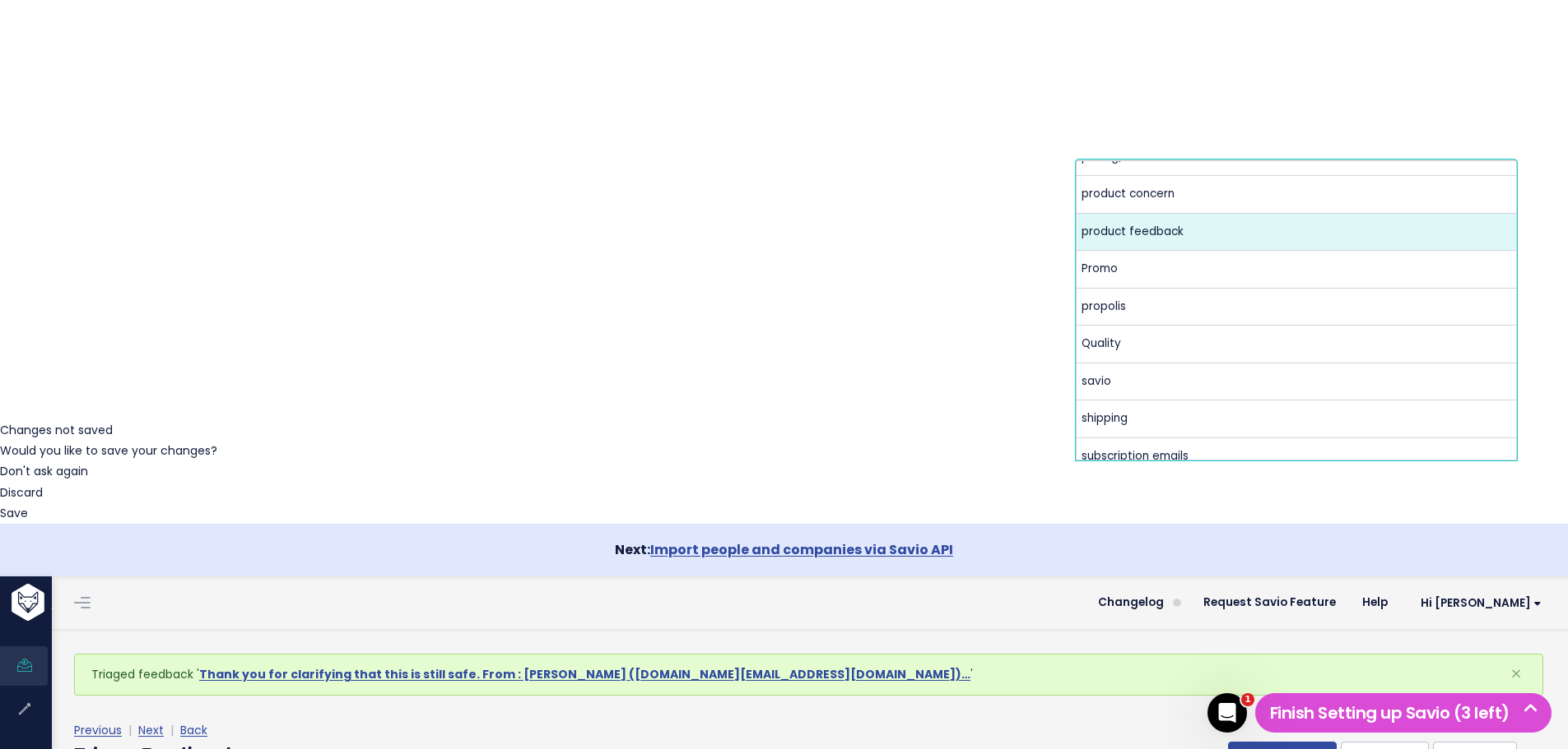
select select "13724"
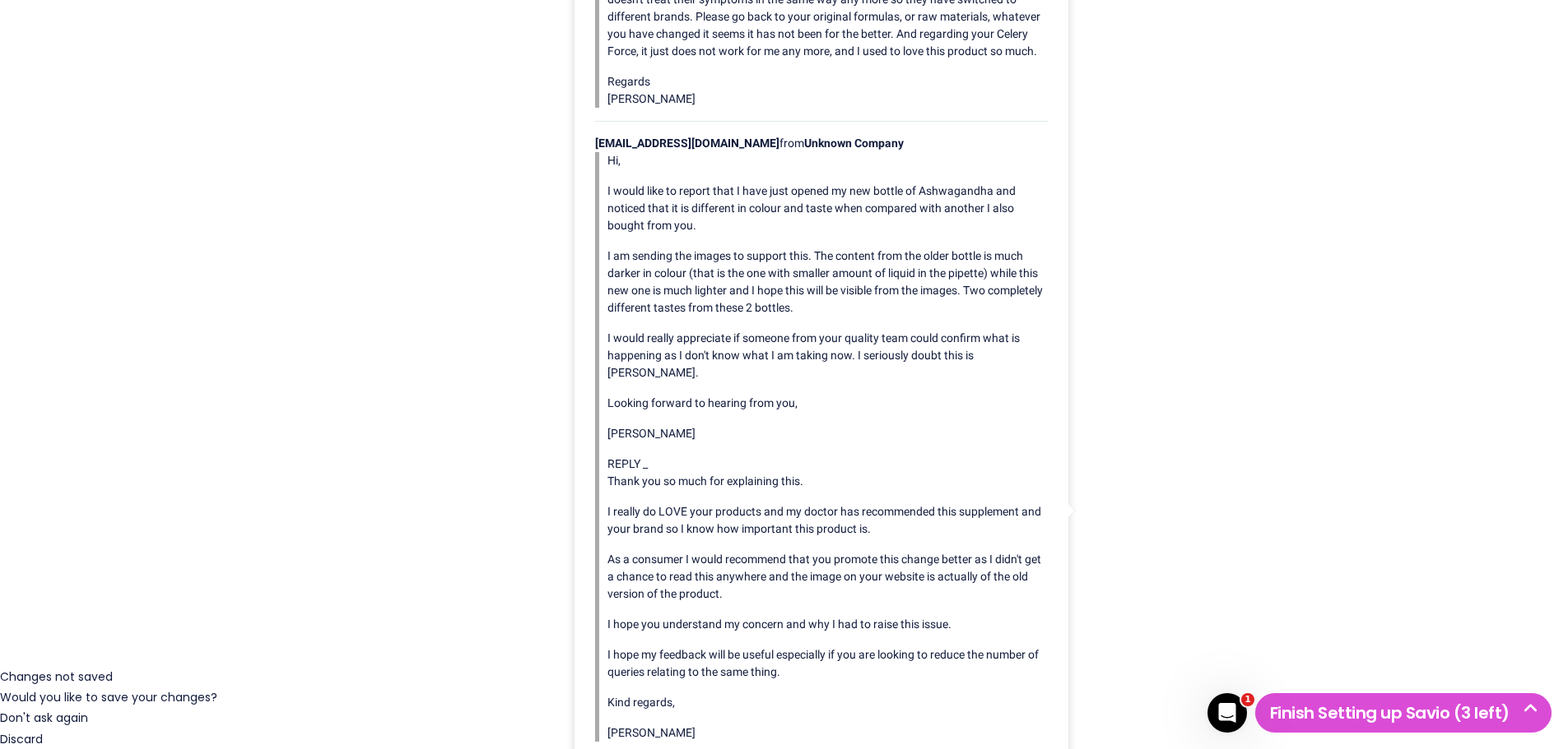
scroll to position [0, 0]
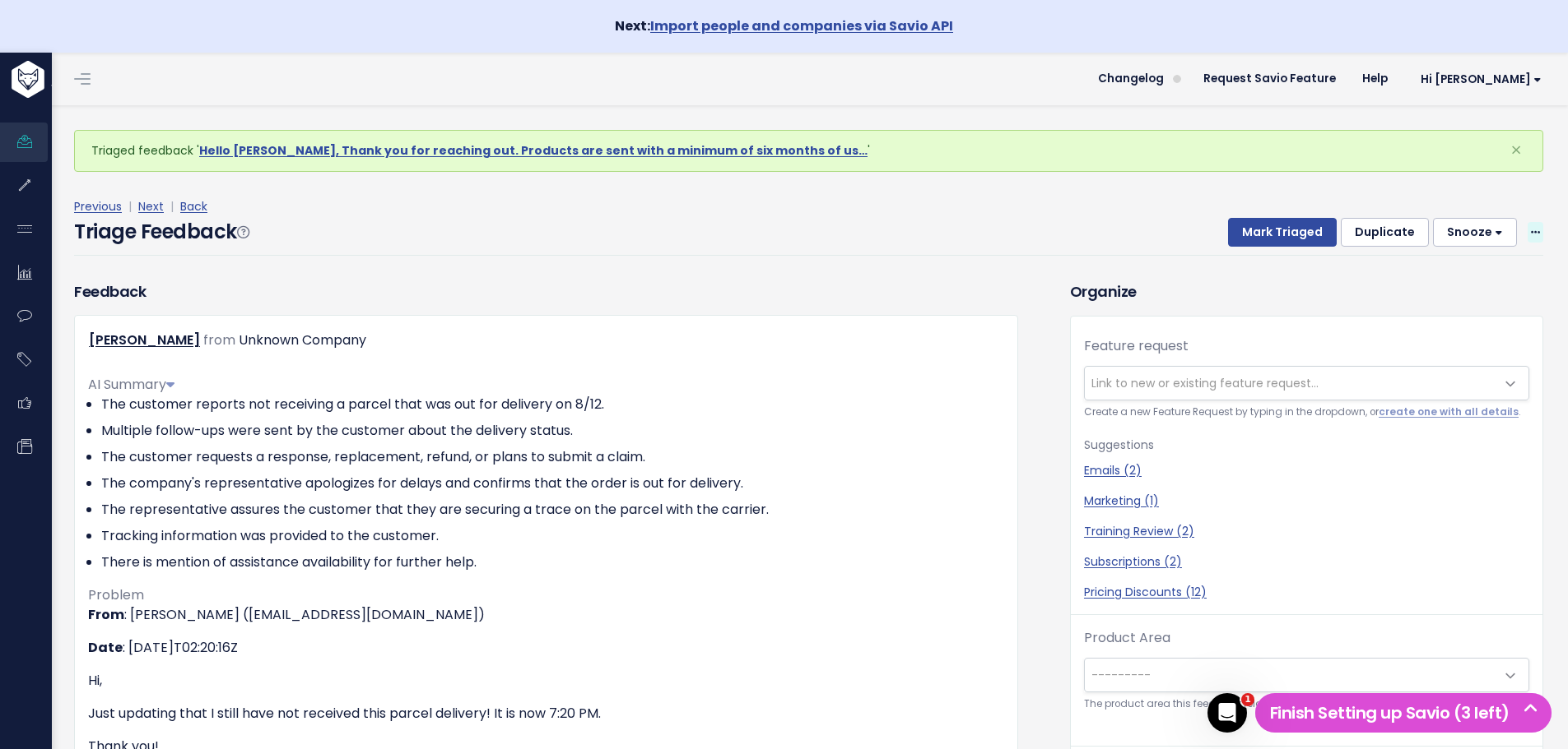
click at [1530, 234] on span at bounding box center [1536, 232] width 16 height 21
click at [1485, 307] on link "Delete" at bounding box center [1470, 309] width 119 height 32
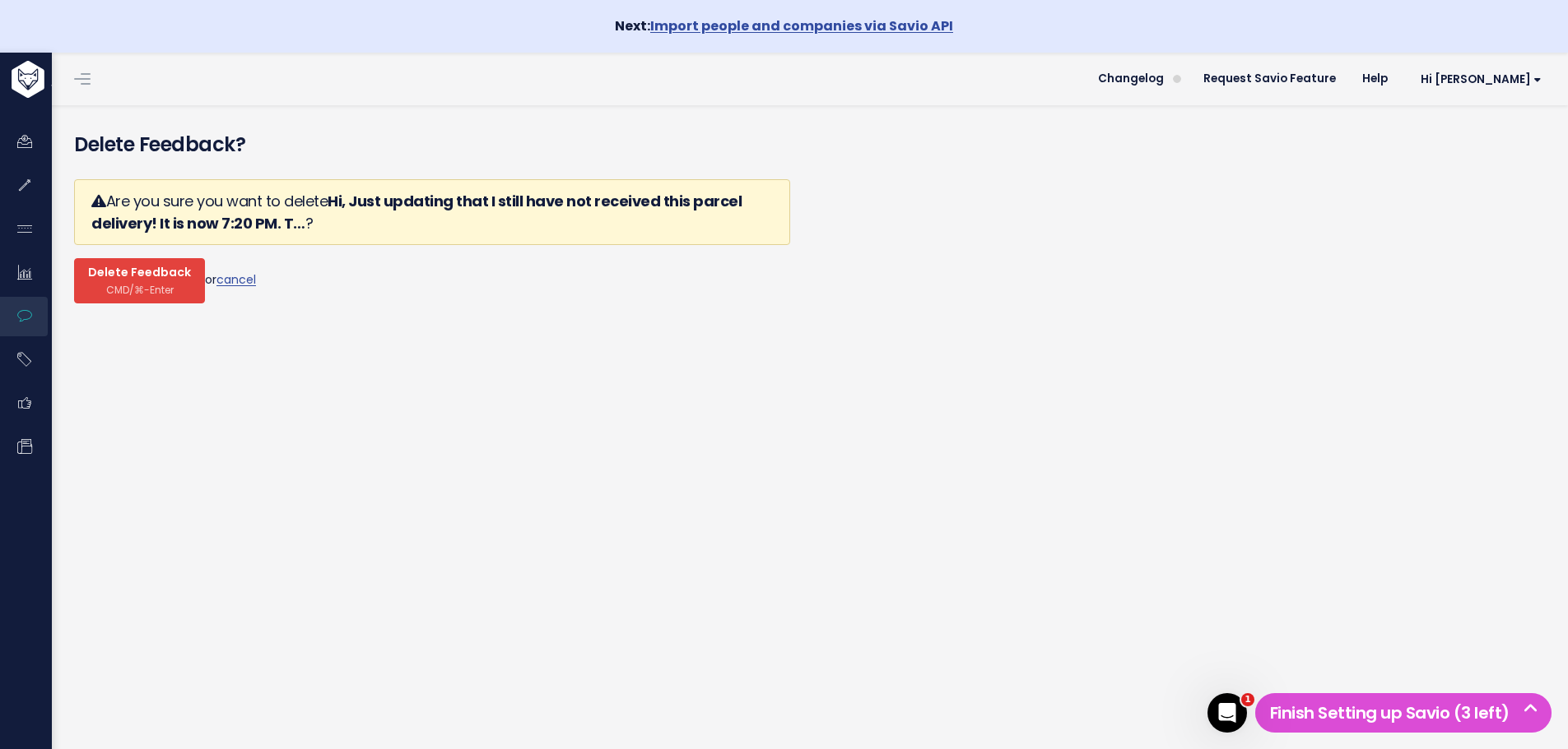
click at [125, 270] on span "Delete Feedback" at bounding box center [140, 273] width 103 height 15
click at [142, 276] on span "Delete Feedback" at bounding box center [140, 273] width 103 height 15
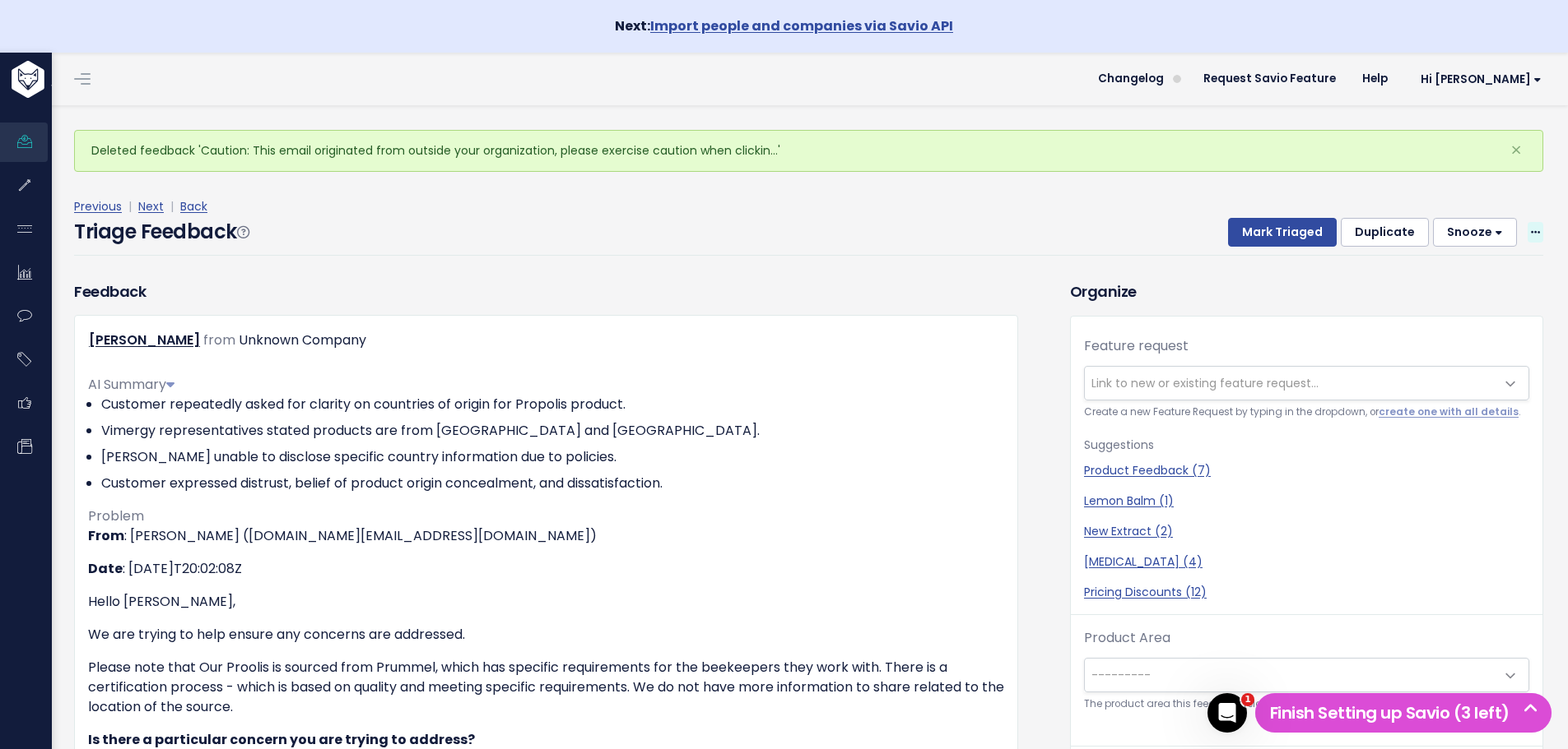
click at [1531, 230] on icon at bounding box center [1536, 233] width 9 height 10
click at [1467, 304] on link "Delete" at bounding box center [1470, 309] width 119 height 32
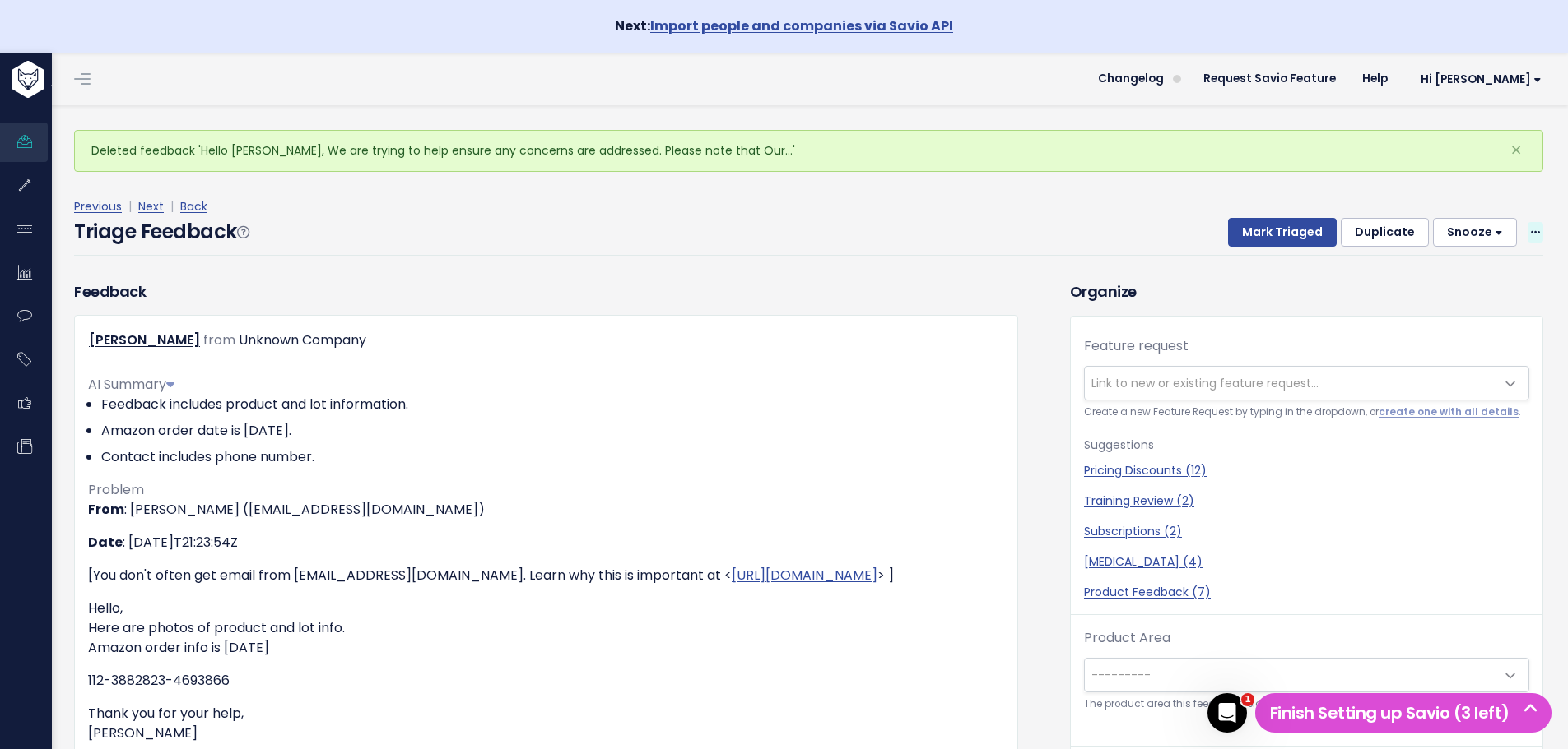
click at [1528, 230] on span at bounding box center [1536, 232] width 16 height 21
click at [1475, 311] on link "Delete" at bounding box center [1470, 309] width 119 height 32
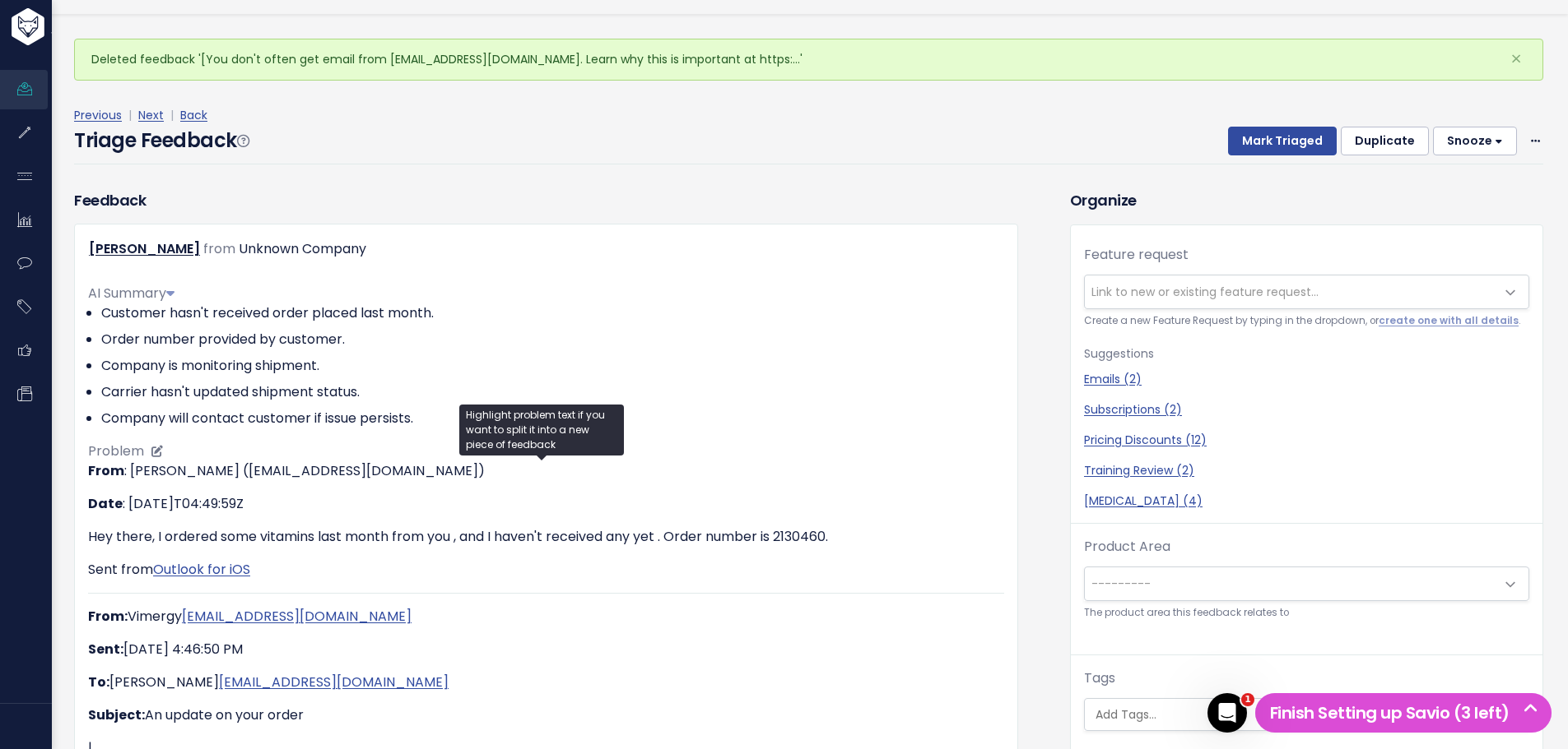
scroll to position [82, 0]
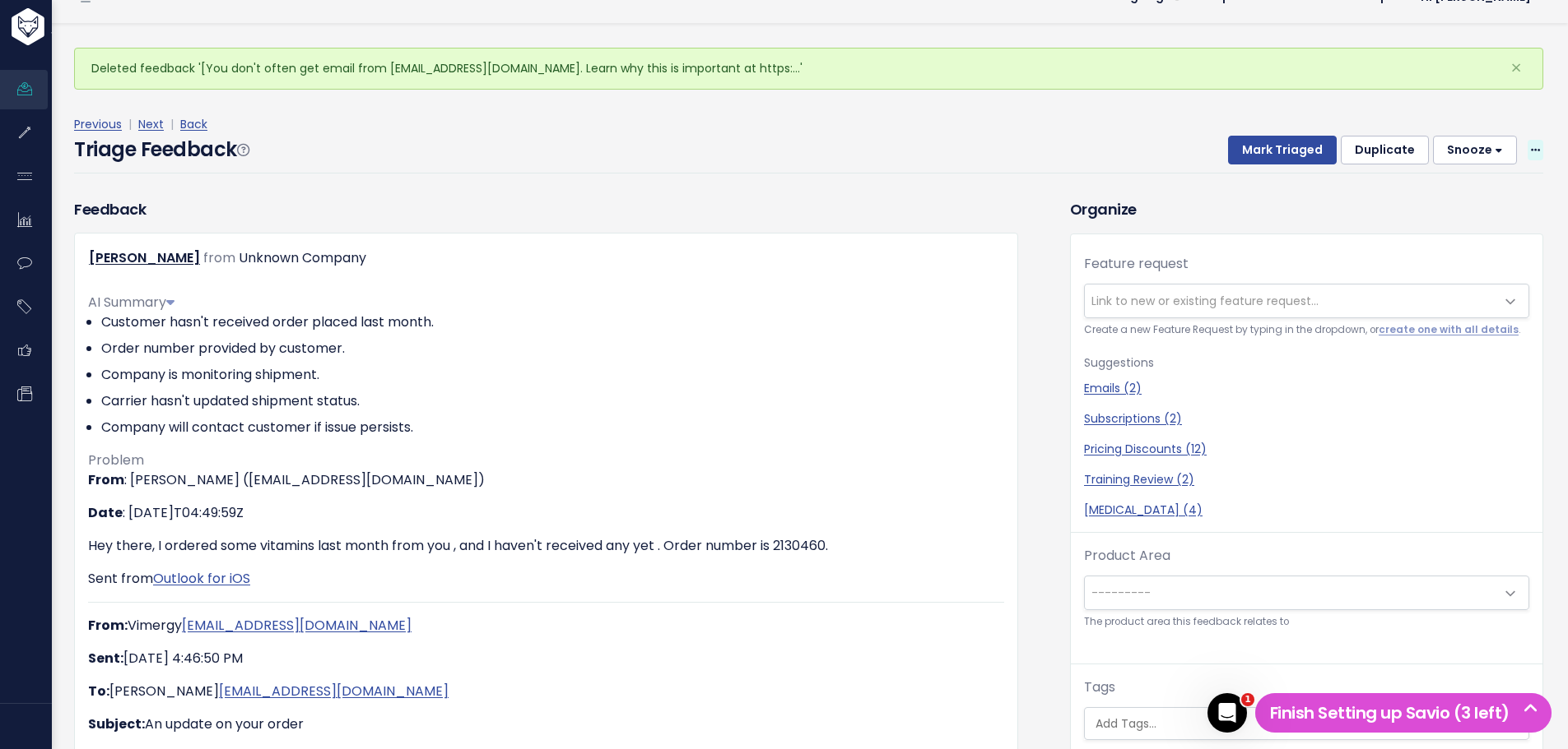
click at [1531, 150] on icon at bounding box center [1536, 151] width 9 height 10
click at [1460, 228] on link "Delete" at bounding box center [1470, 226] width 119 height 32
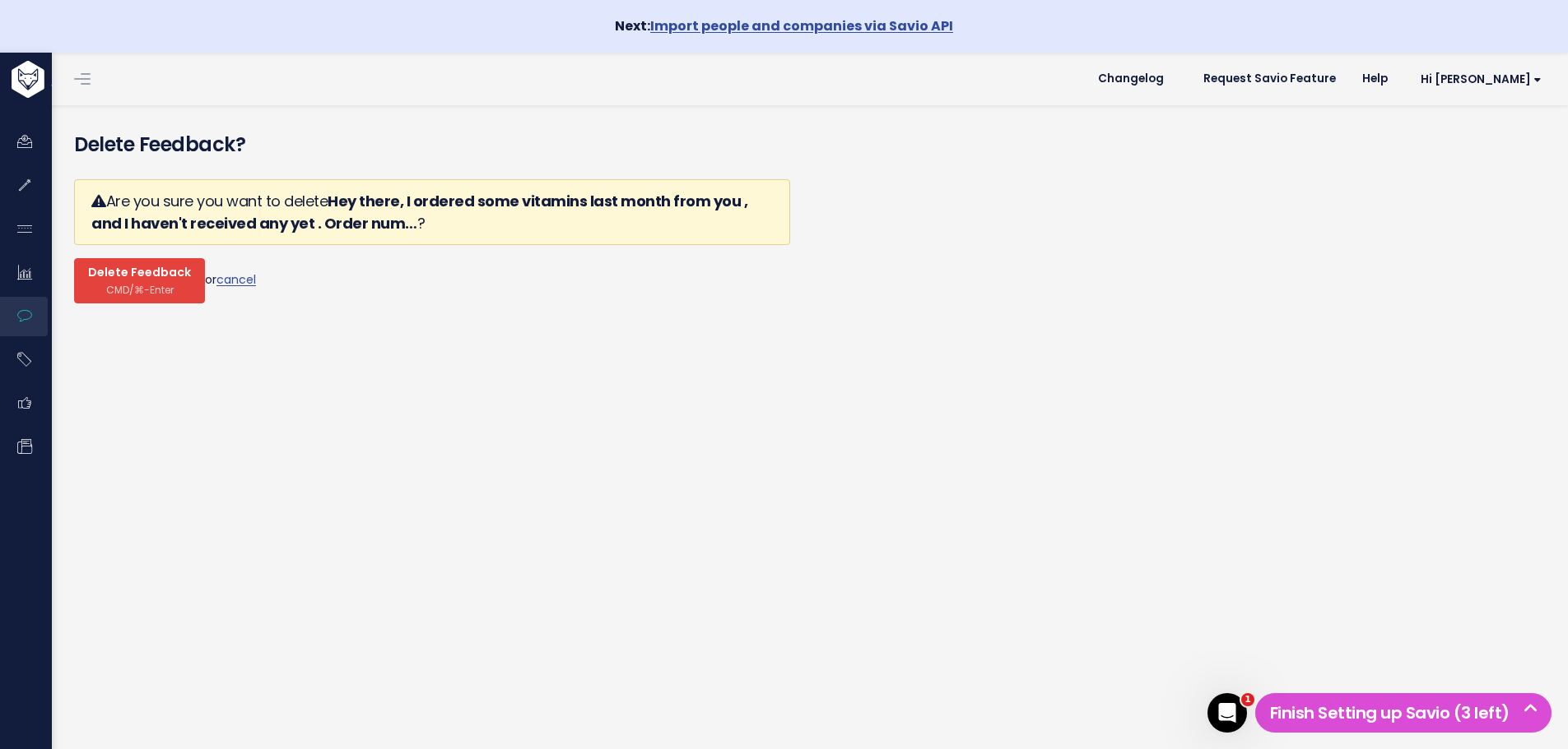
click at [103, 279] on span "Delete Feedback" at bounding box center [140, 273] width 103 height 15
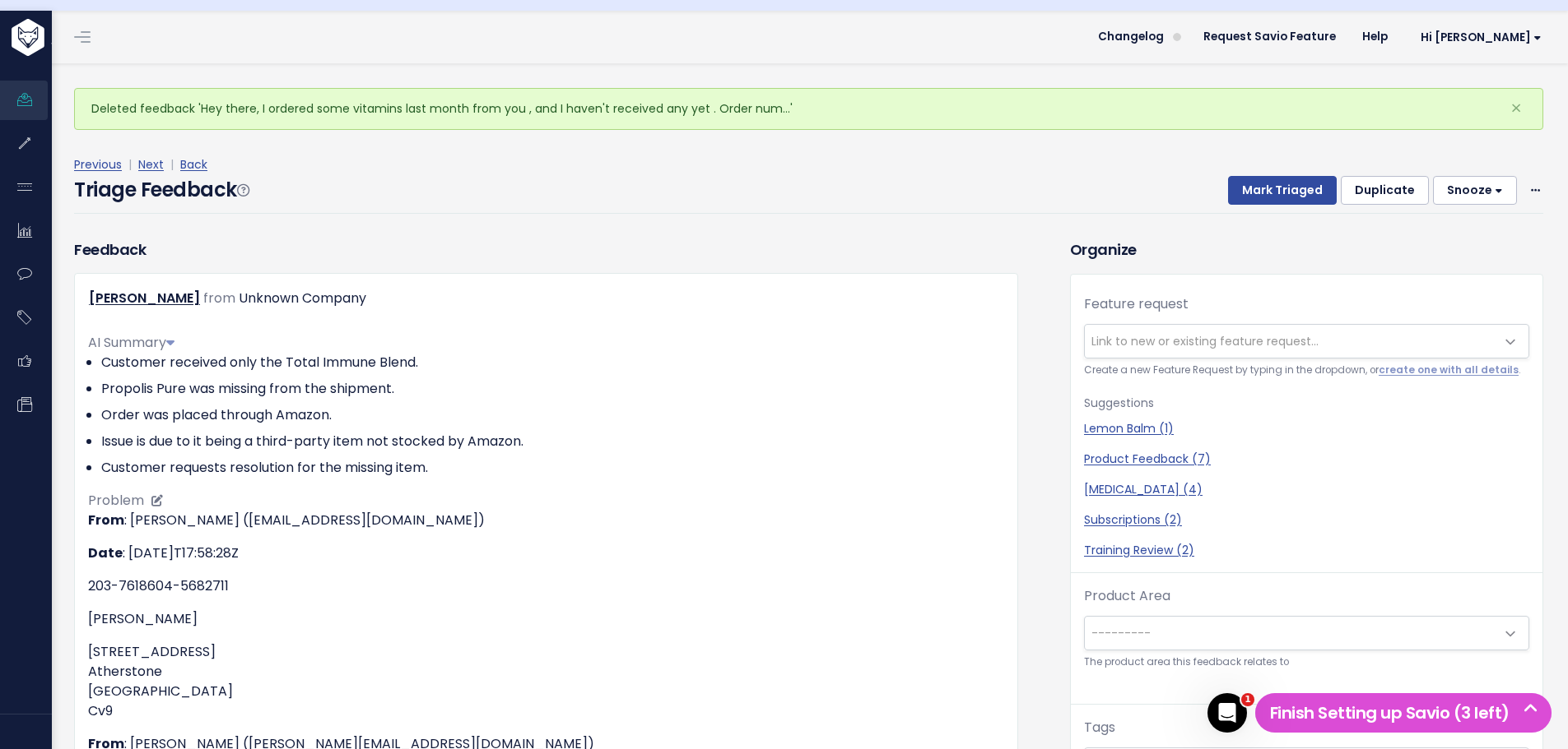
scroll to position [82, 0]
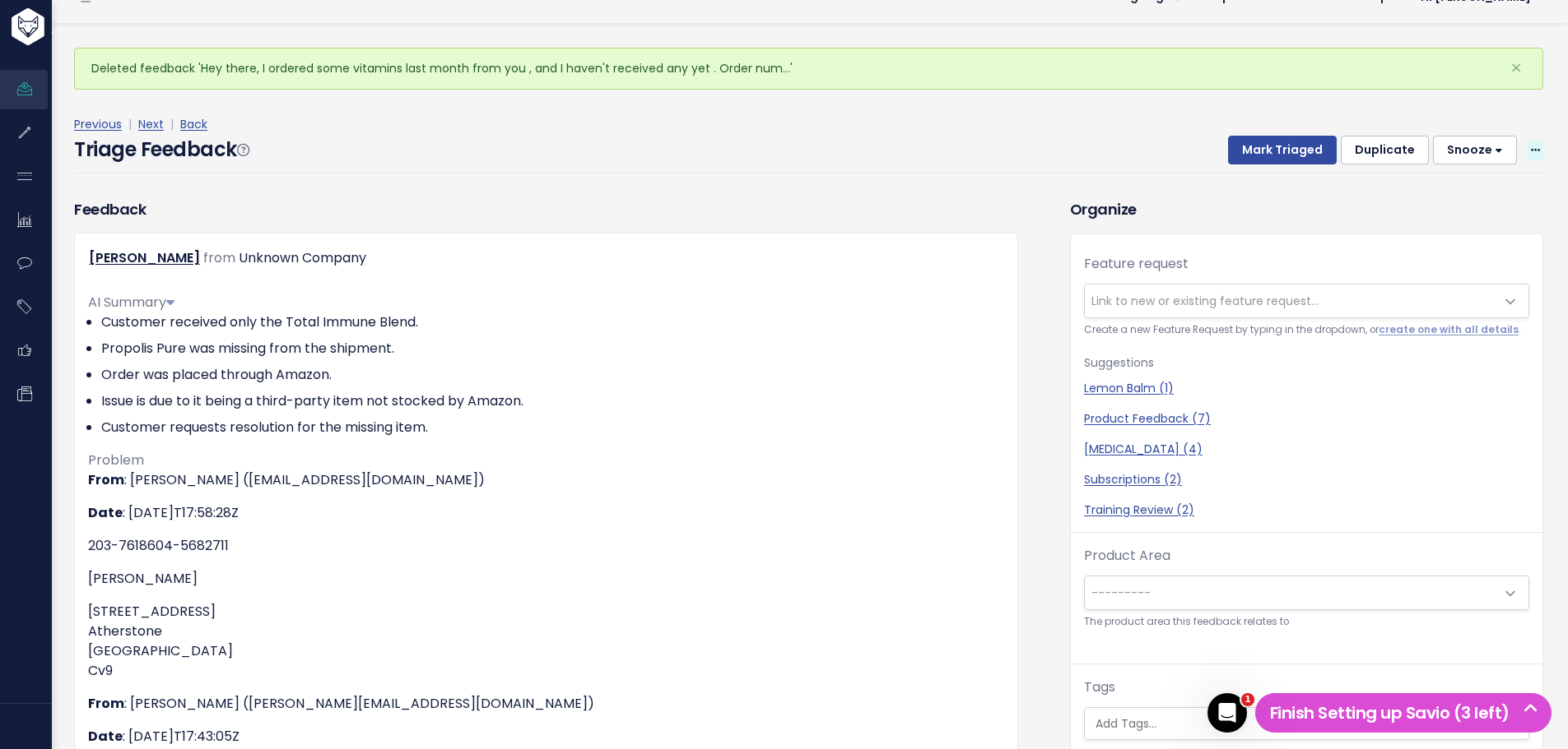
click at [1531, 152] on icon at bounding box center [1536, 151] width 9 height 10
click at [1476, 224] on link "Delete" at bounding box center [1470, 226] width 119 height 32
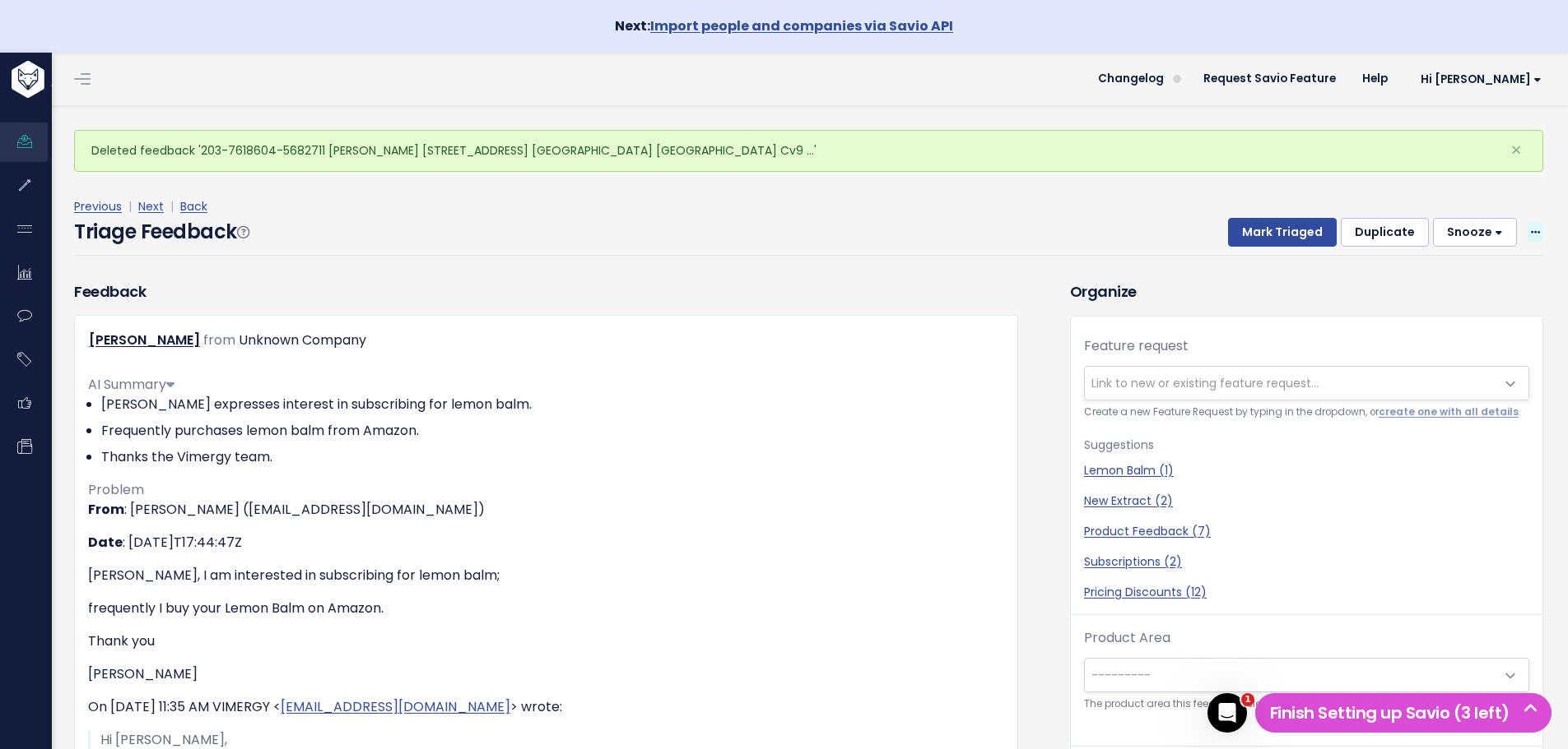
click at [1528, 227] on span at bounding box center [1536, 232] width 16 height 21
click at [1442, 309] on link "Delete" at bounding box center [1470, 309] width 119 height 32
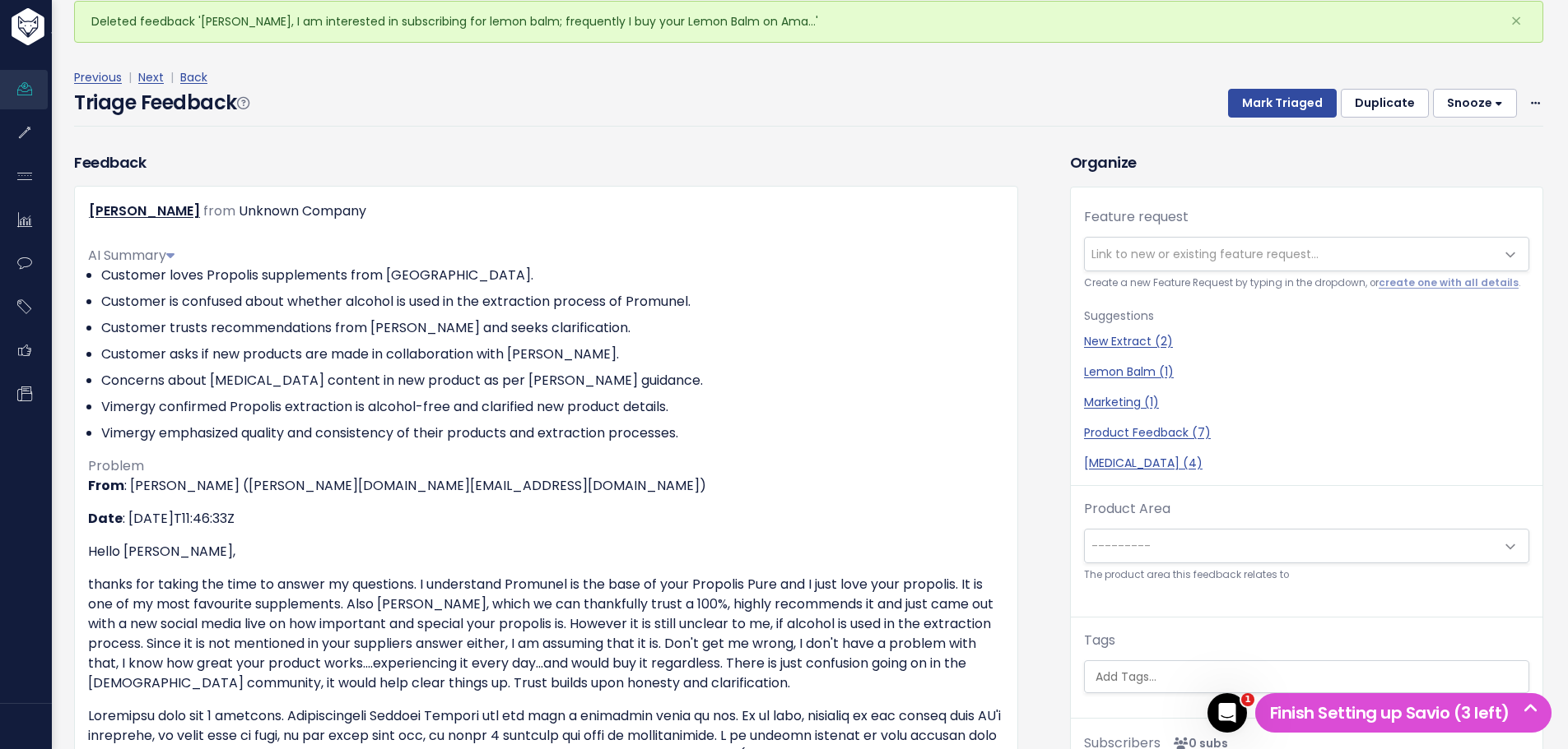
scroll to position [109, 0]
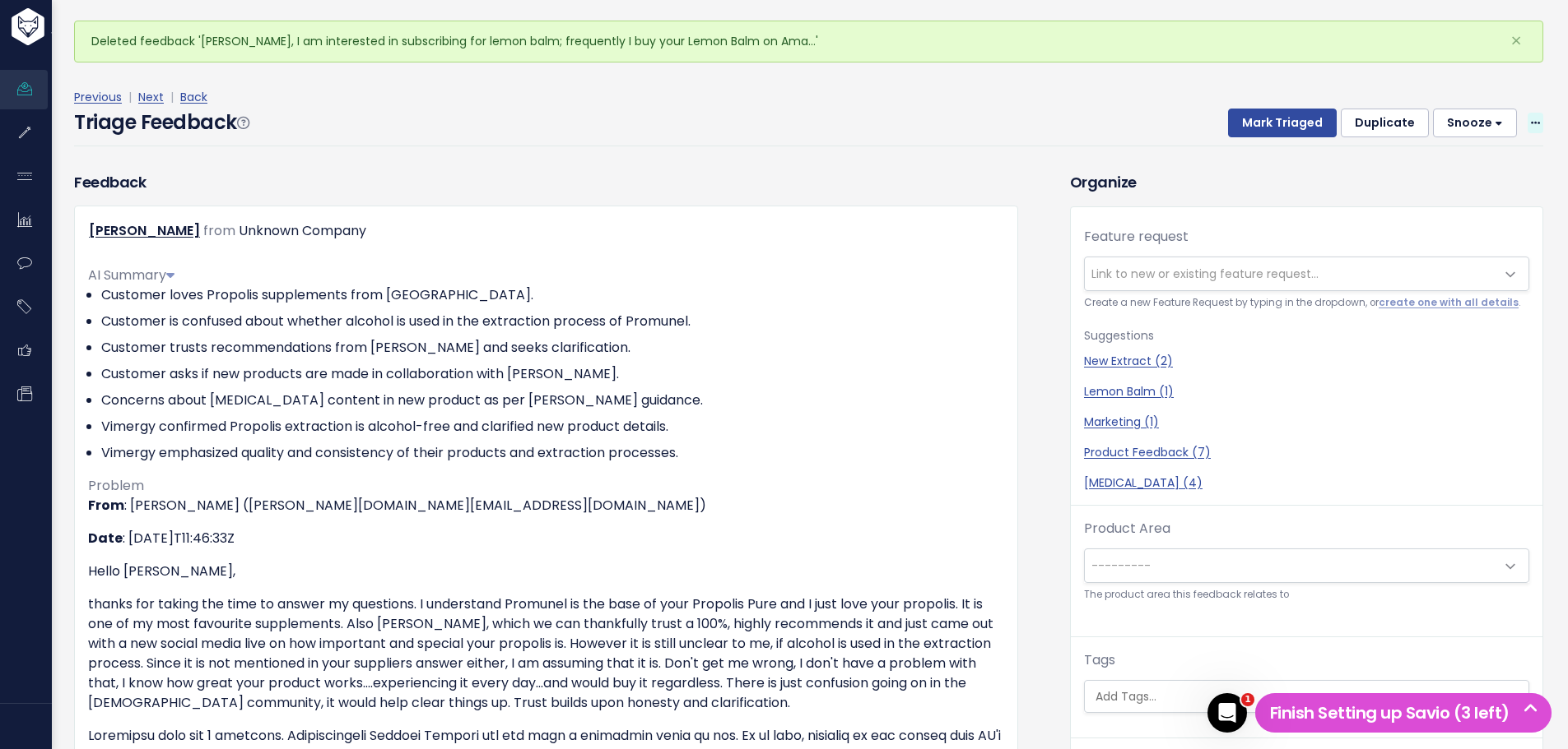
click at [1528, 117] on span at bounding box center [1536, 123] width 16 height 21
click at [1450, 168] on link "Edit" at bounding box center [1470, 168] width 119 height 32
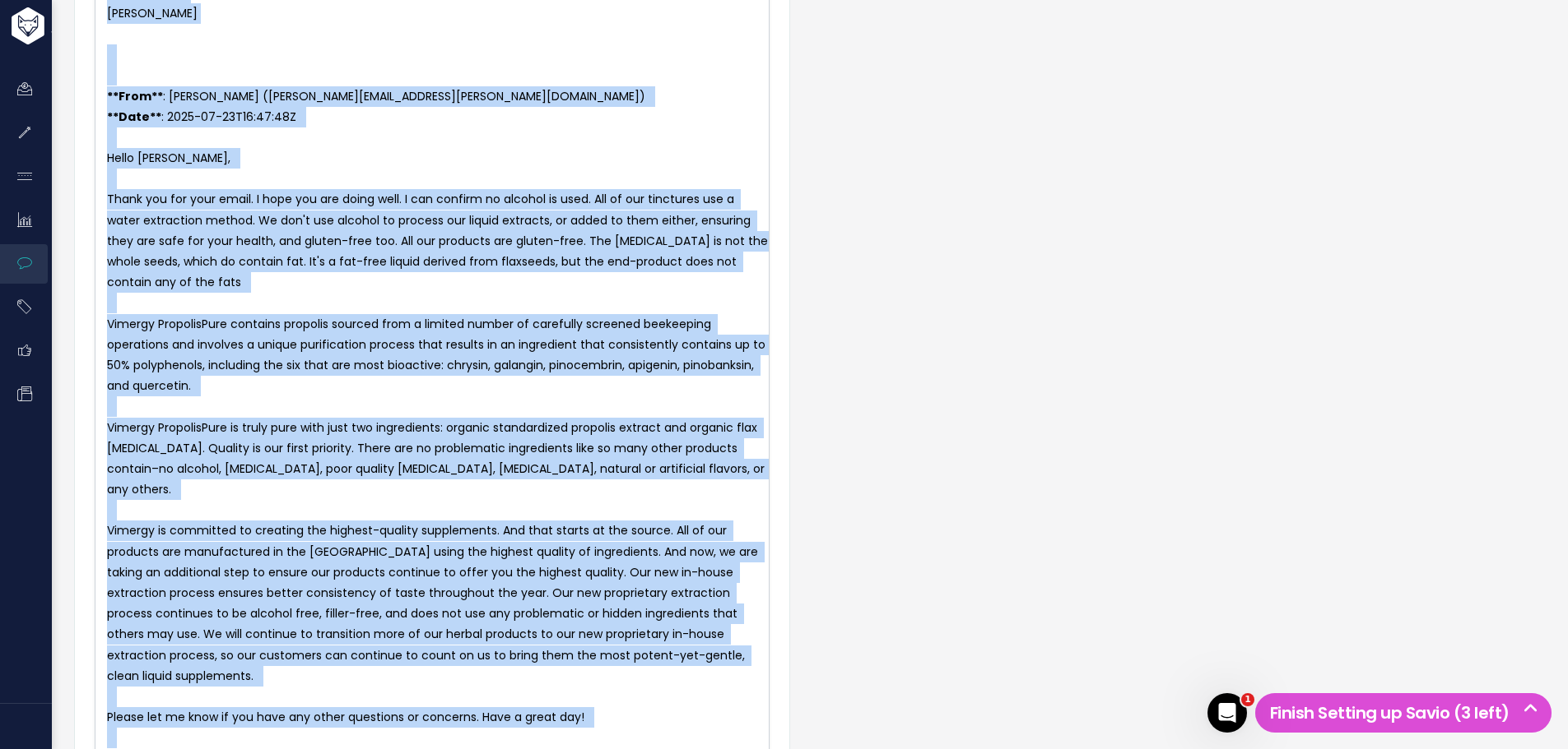
scroll to position [4849, 0]
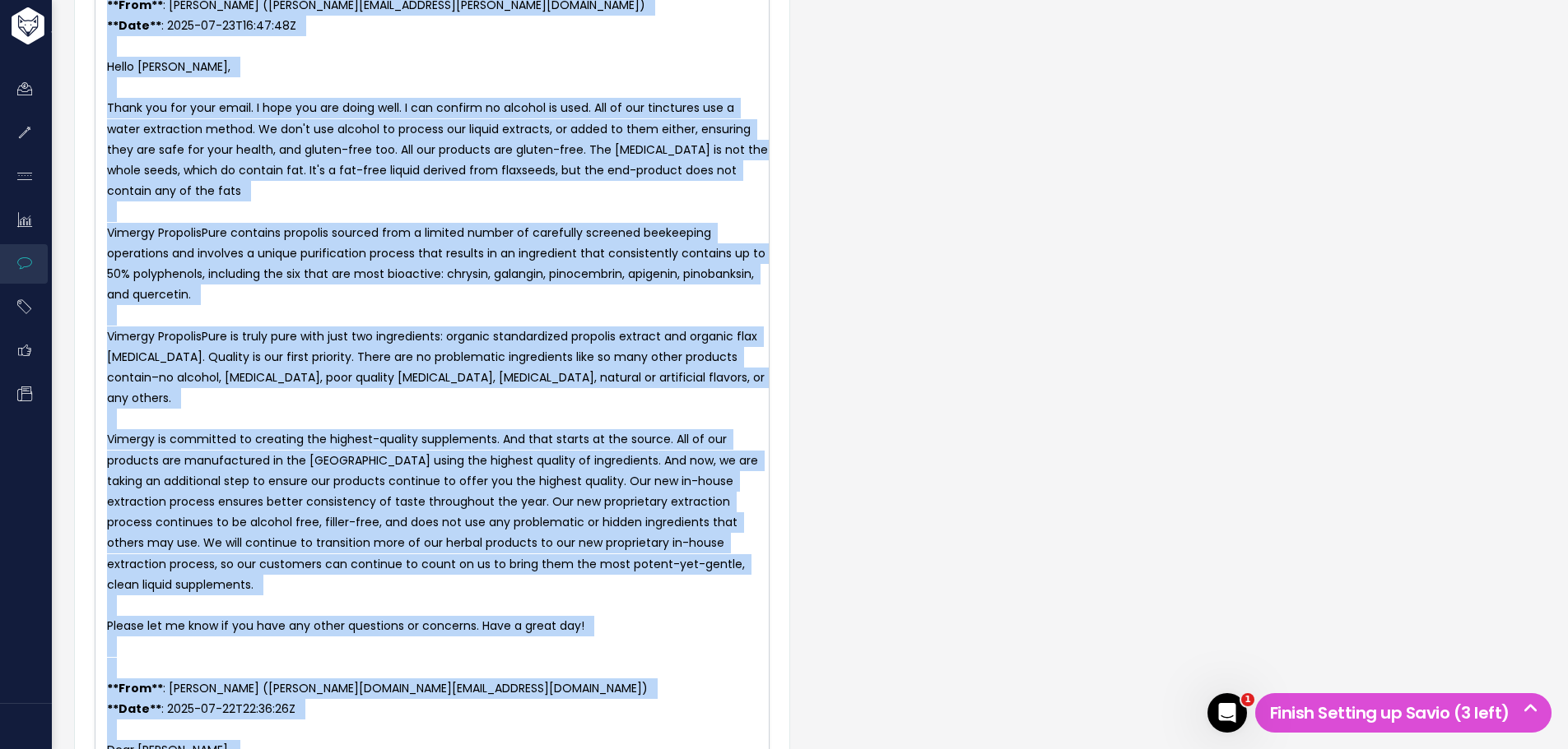
drag, startPoint x: 101, startPoint y: 188, endPoint x: 527, endPoint y: 200, distance: 426.2
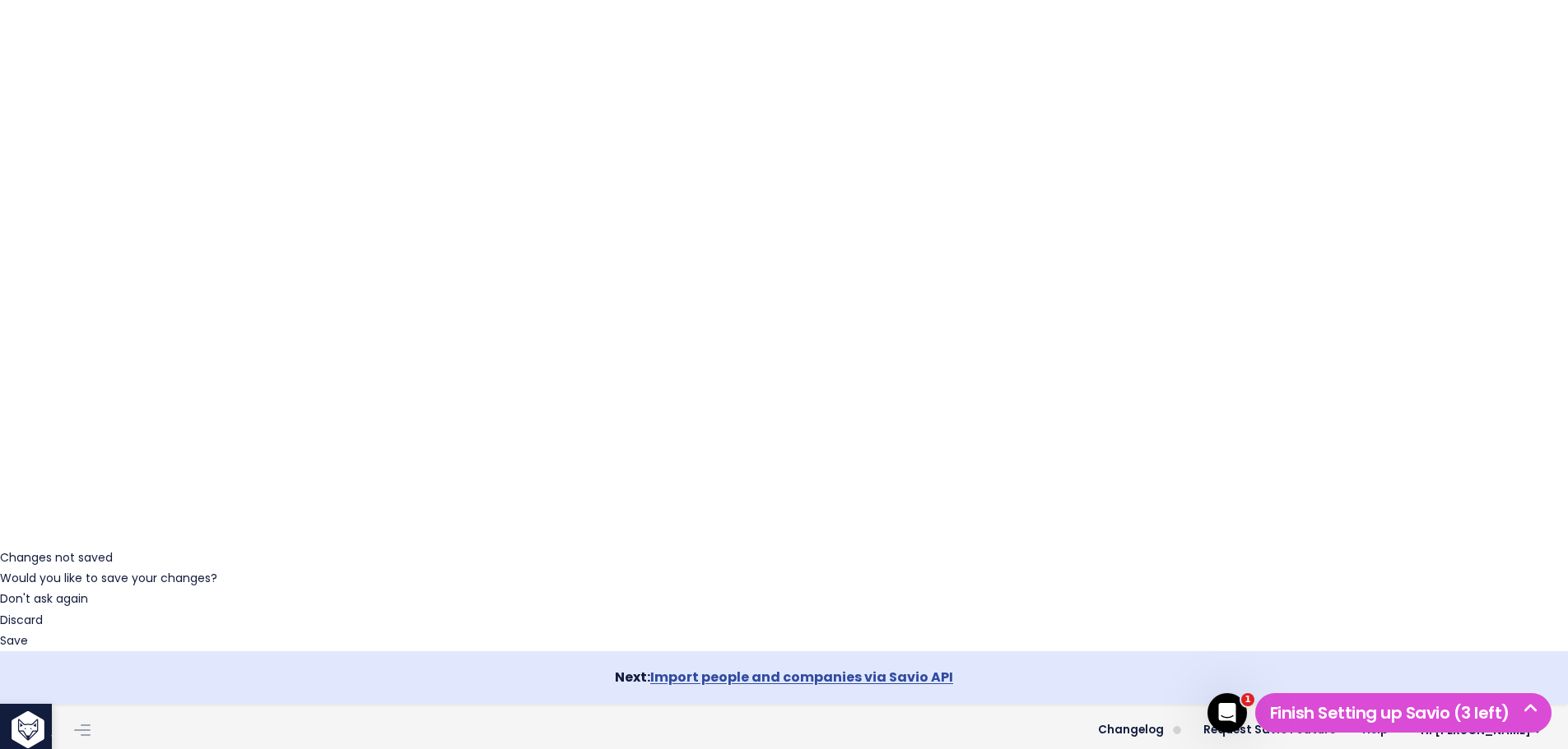
scroll to position [0, 0]
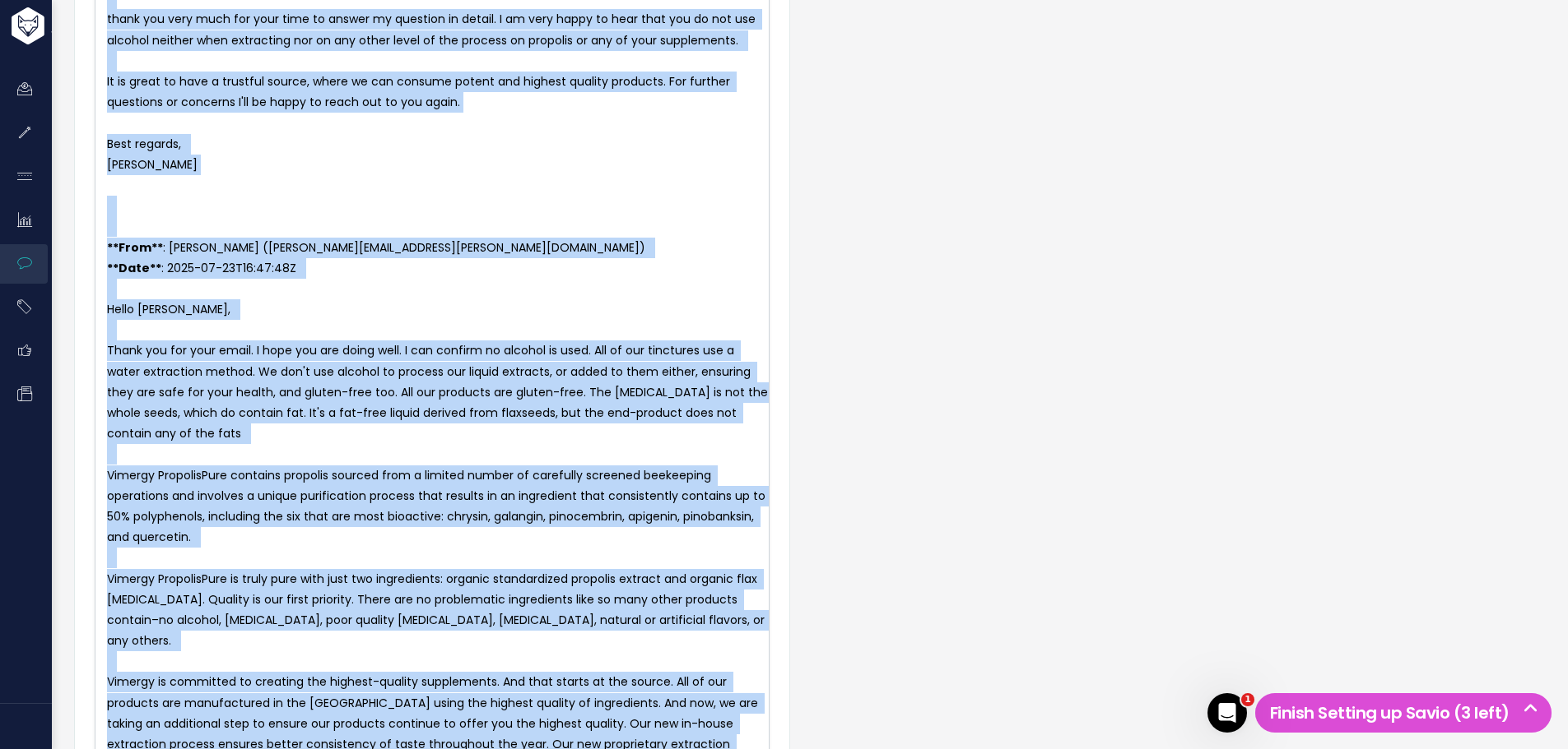
scroll to position [4849, 0]
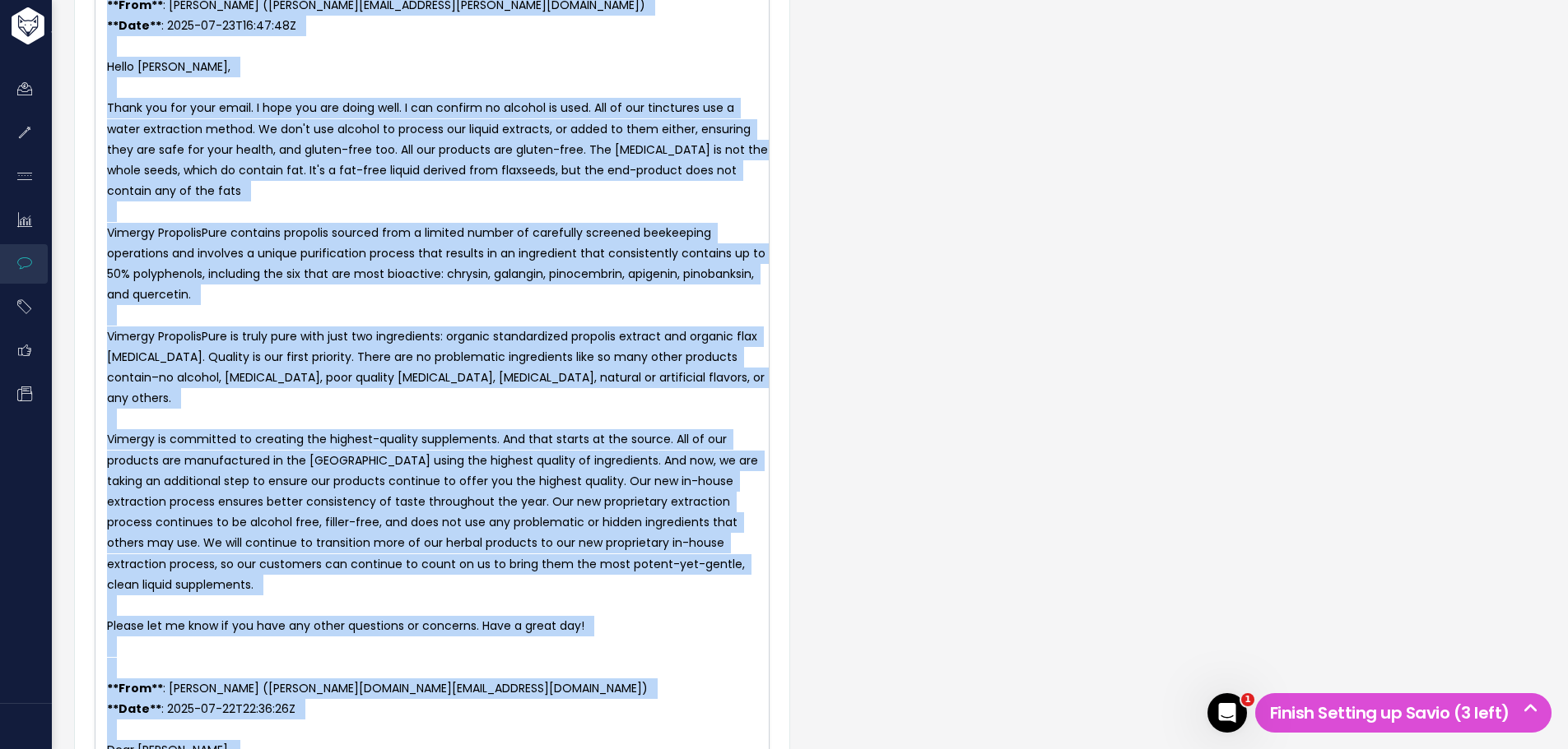
drag, startPoint x: 95, startPoint y: 484, endPoint x: 353, endPoint y: 201, distance: 383.0
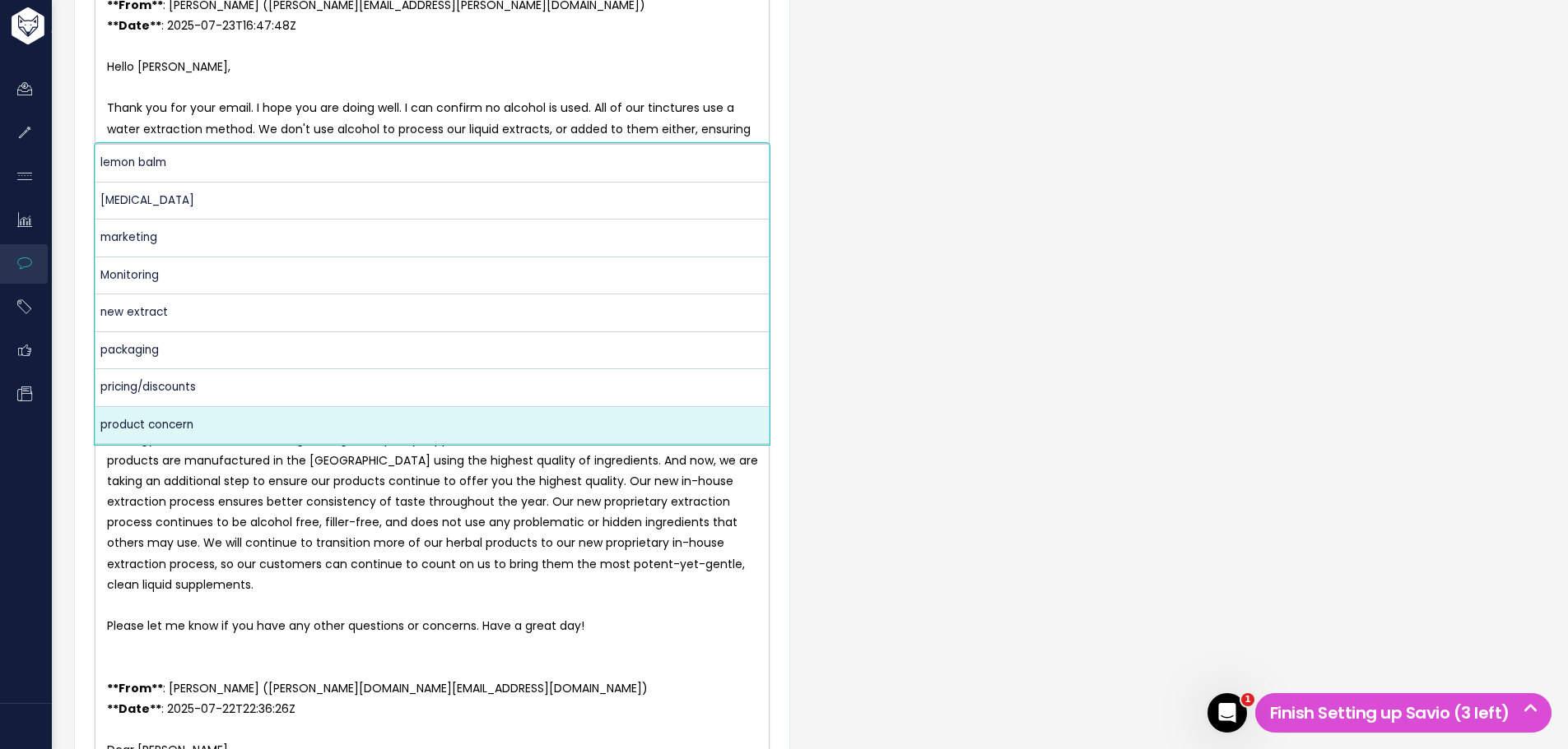
scroll to position [485, 0]
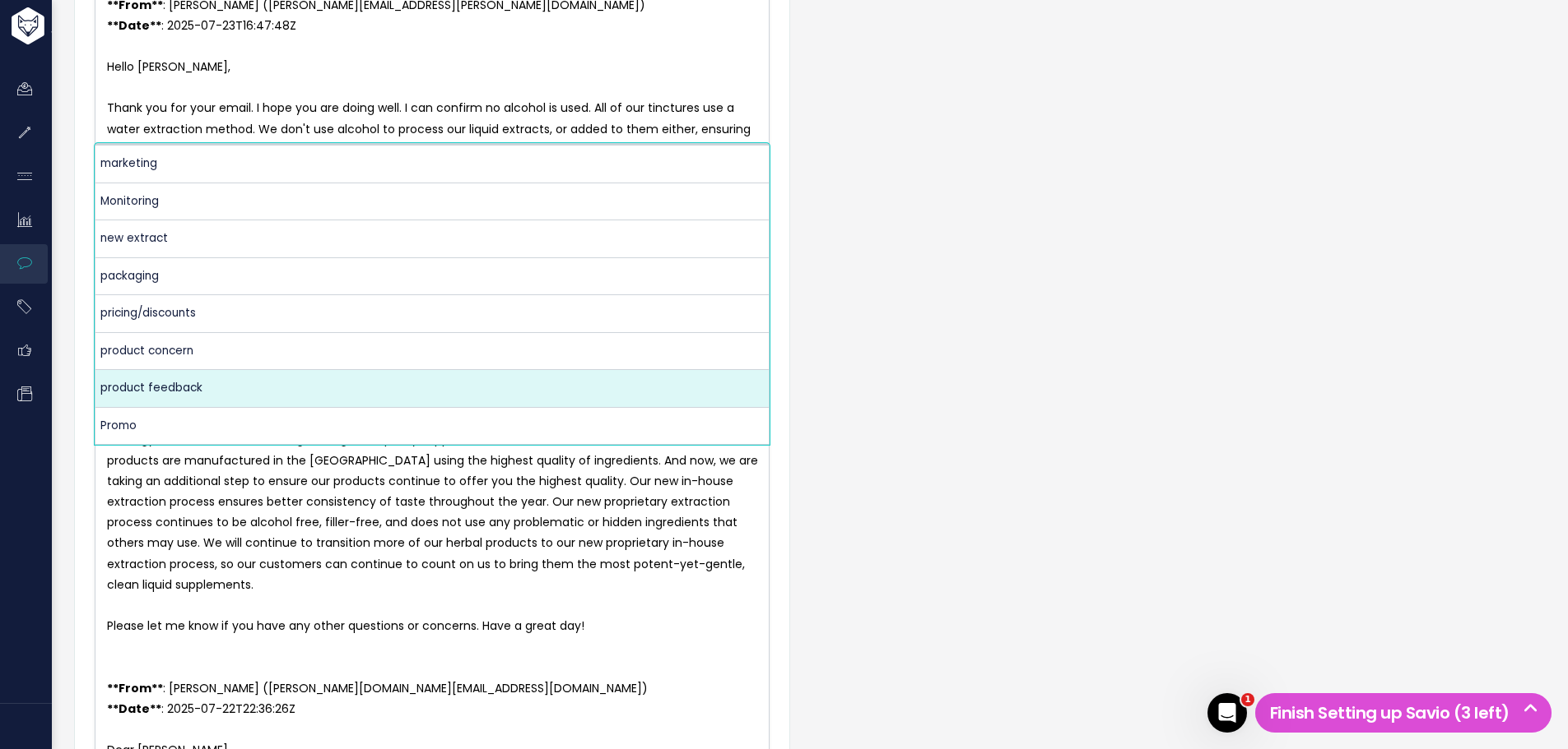
select select "13724"
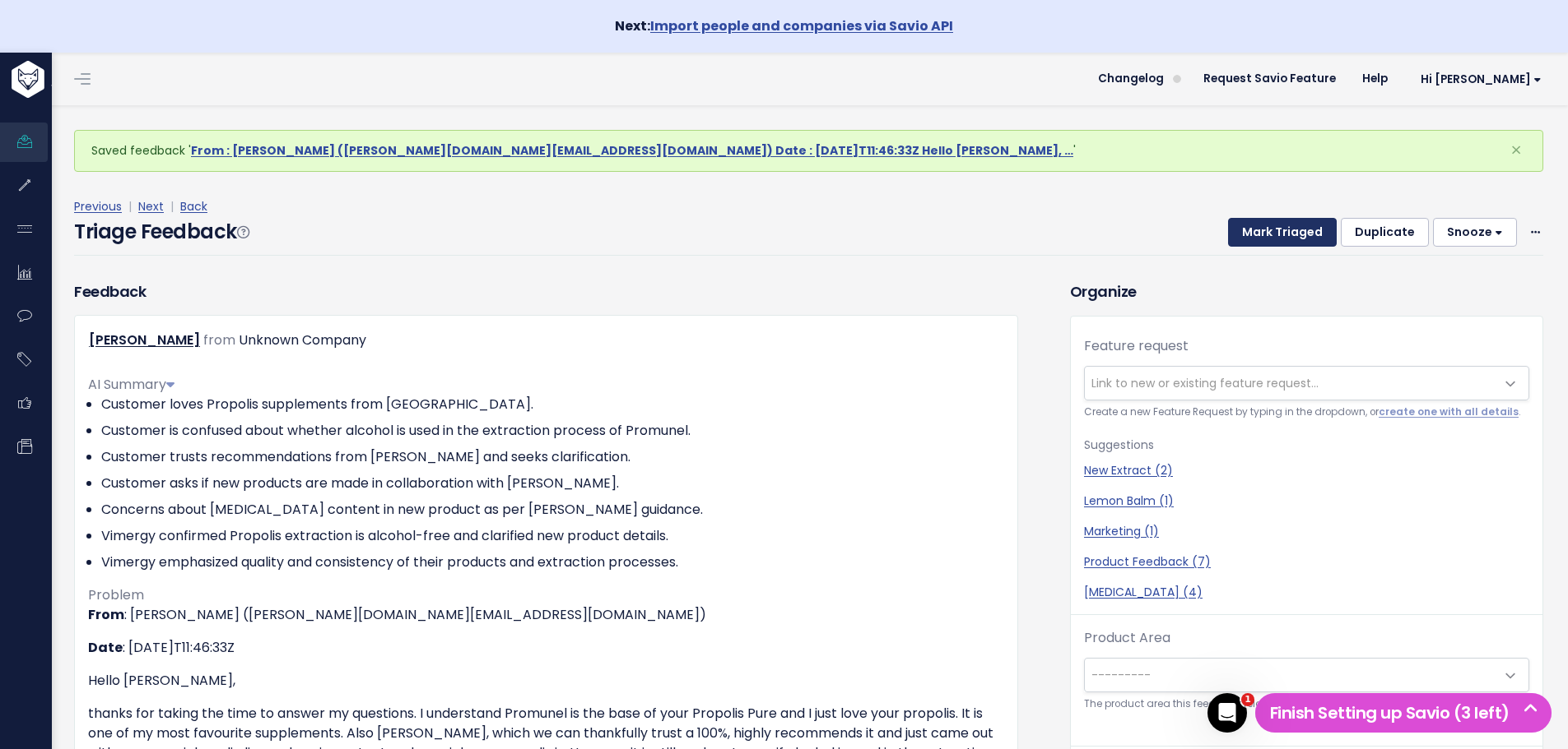
click at [1270, 227] on button "Mark Triaged" at bounding box center [1282, 232] width 108 height 30
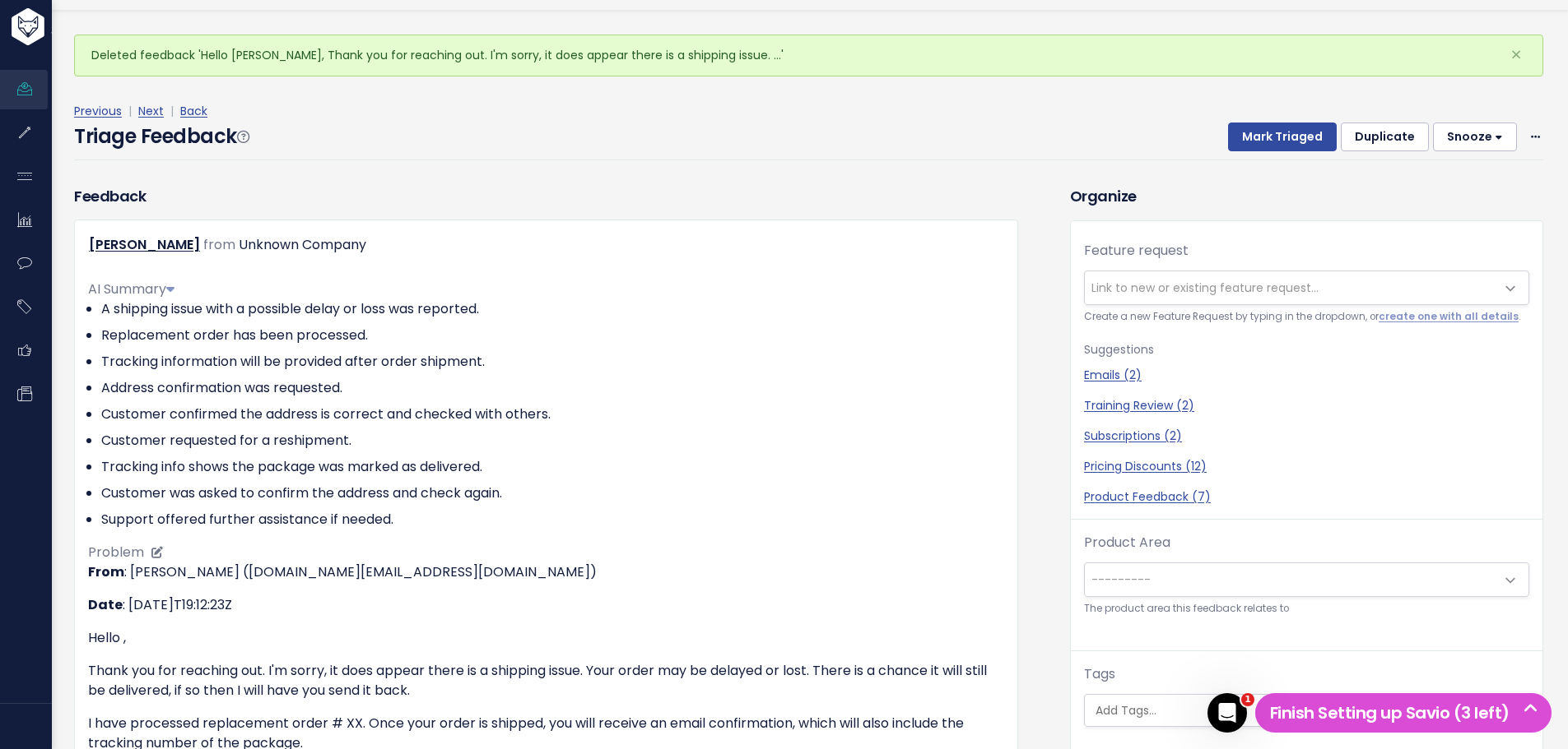
scroll to position [82, 0]
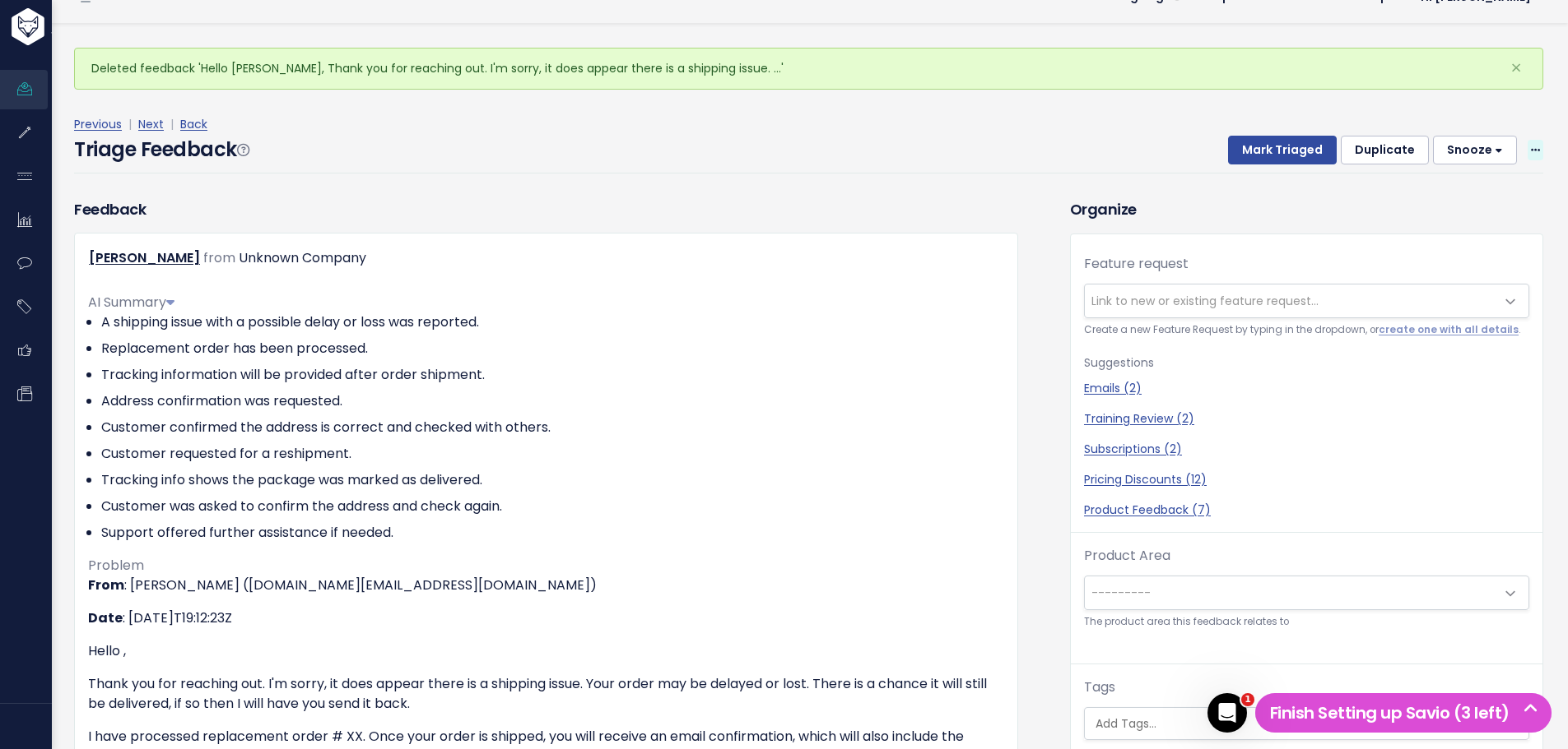
click at [1531, 147] on icon at bounding box center [1536, 151] width 9 height 10
click at [1473, 234] on link "Delete" at bounding box center [1470, 226] width 119 height 32
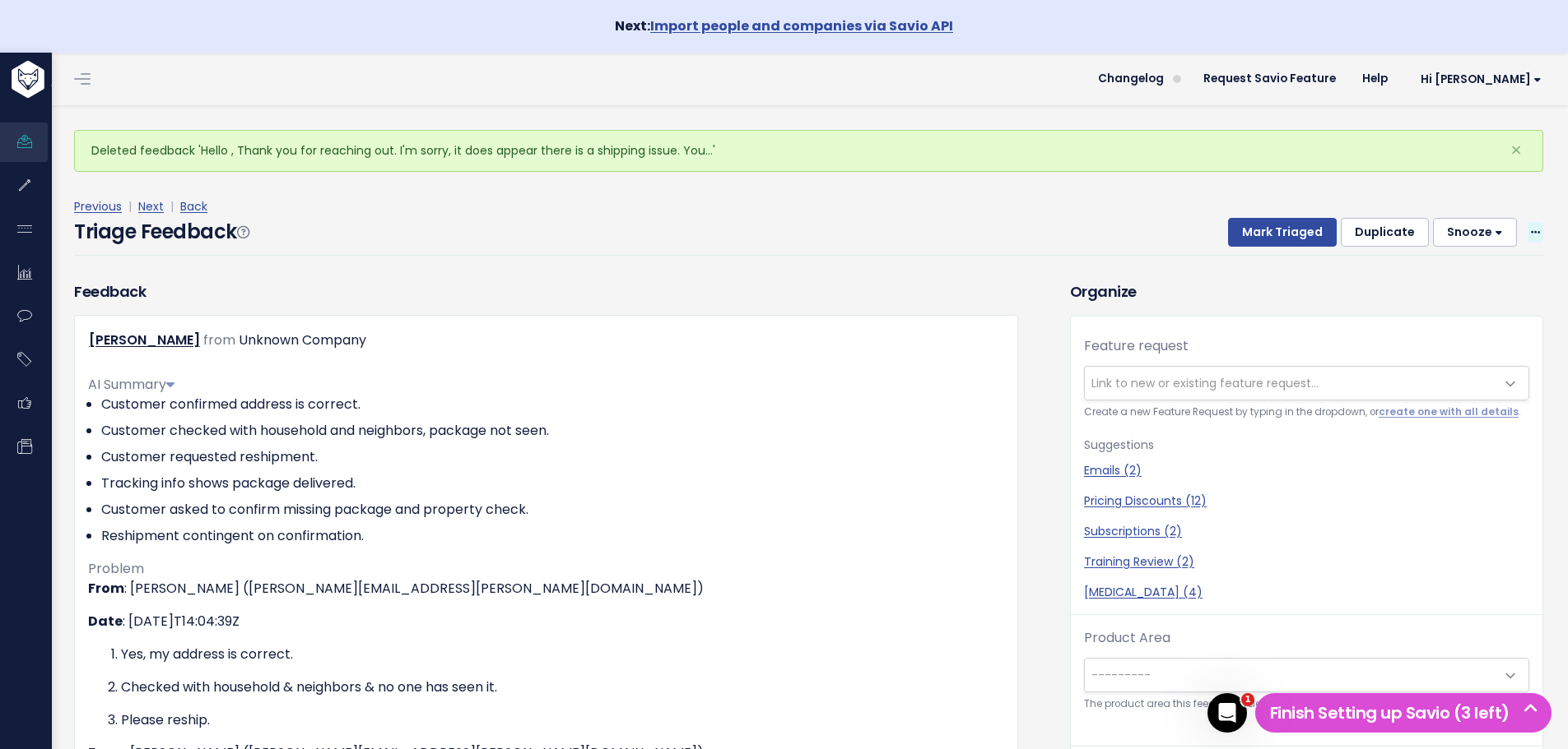
click at [1531, 228] on icon at bounding box center [1536, 233] width 9 height 10
click at [1464, 306] on link "Delete" at bounding box center [1470, 309] width 119 height 32
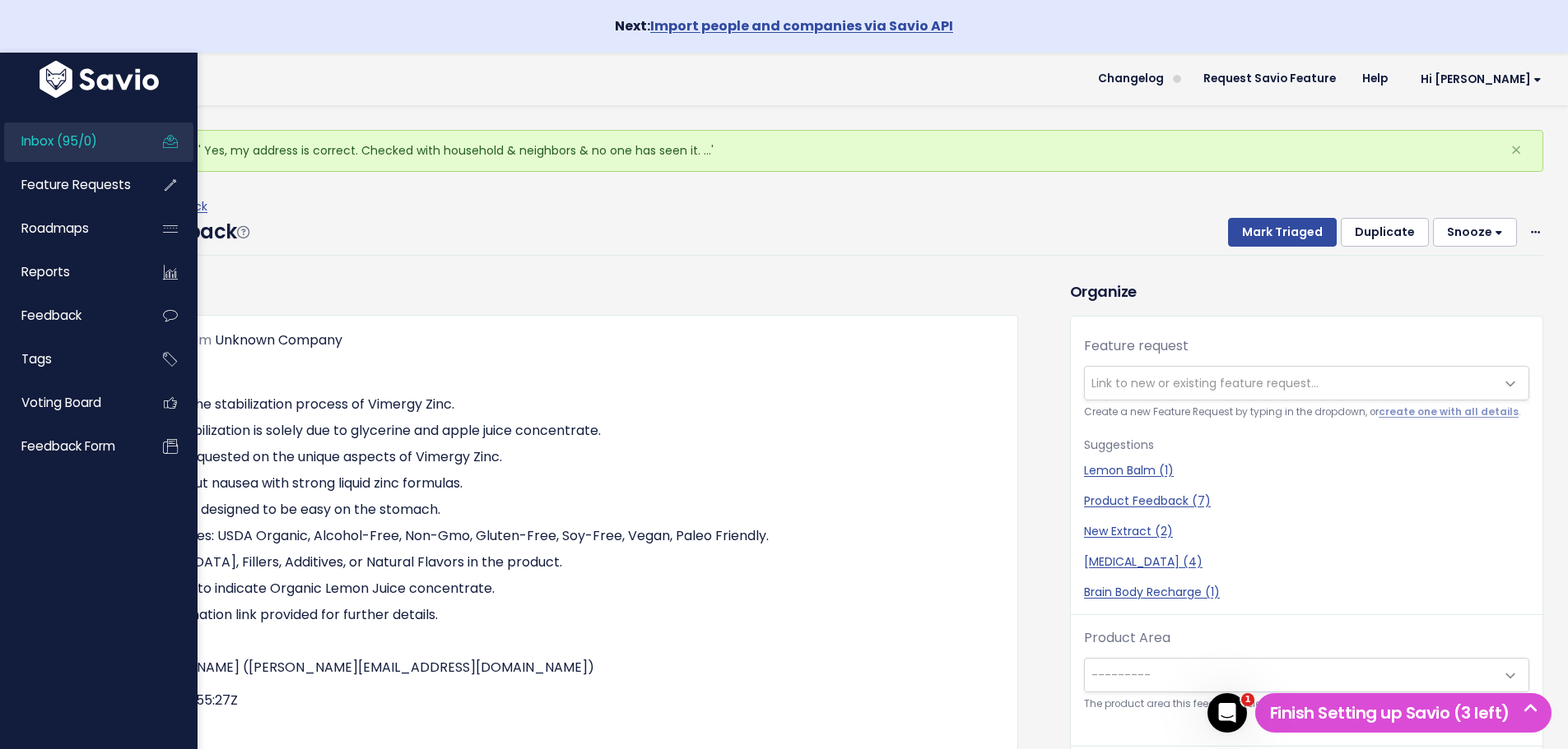
click at [24, 143] on span "Inbox (95/0)" at bounding box center [59, 142] width 76 height 17
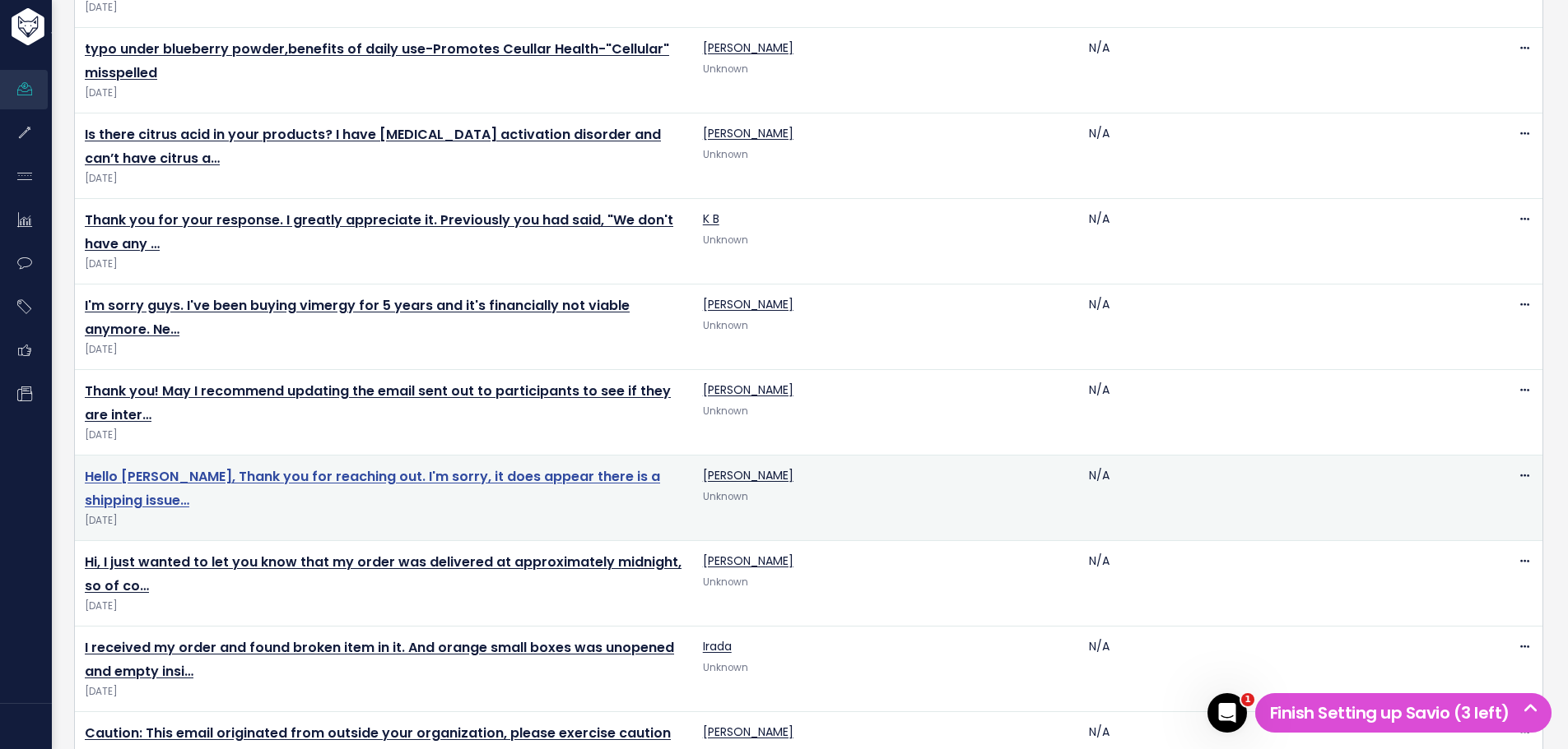
scroll to position [1974, 0]
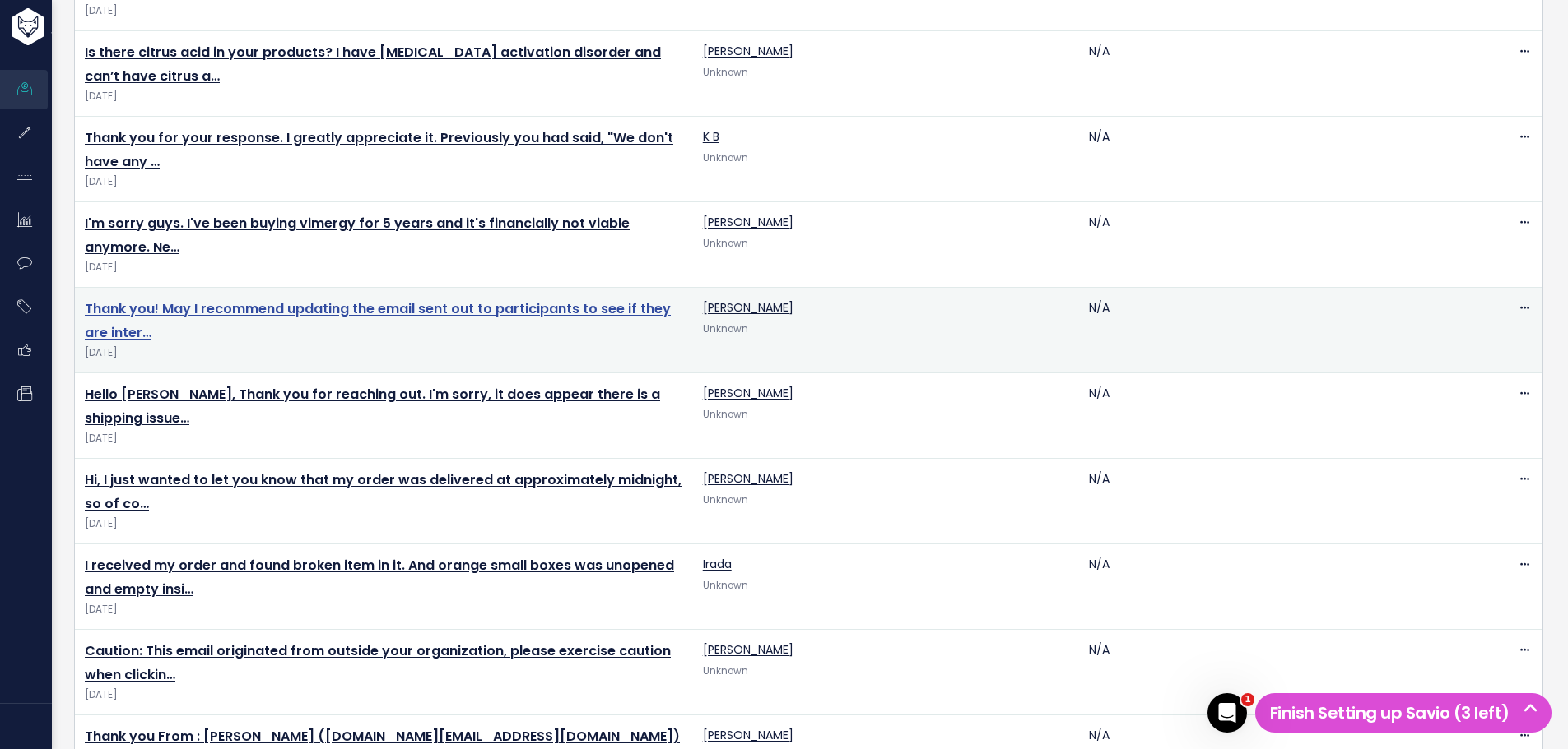
click at [399, 300] on link "Thank you! May I recommend updating the email sent out to participants to see i…" at bounding box center [378, 321] width 586 height 43
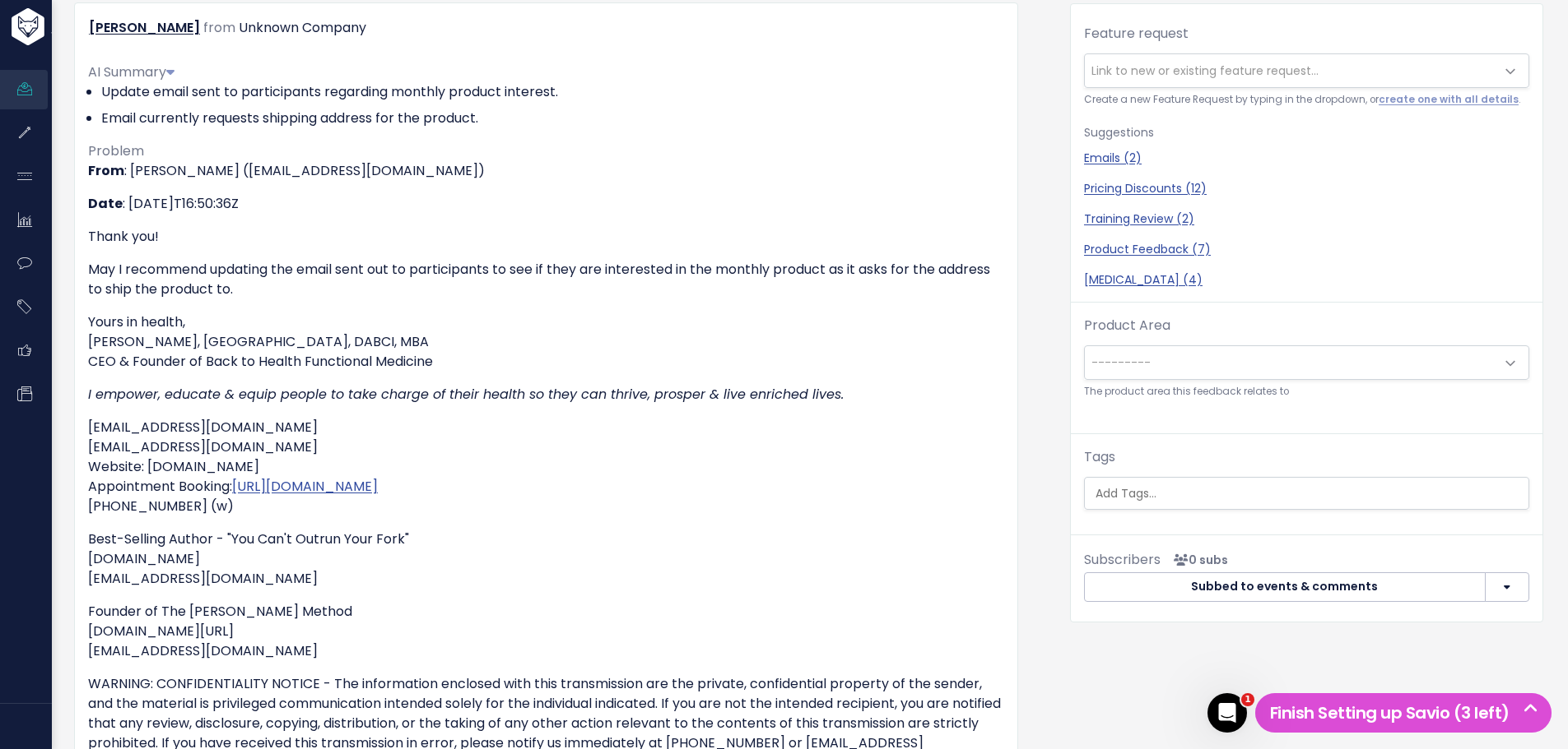
scroll to position [246, 0]
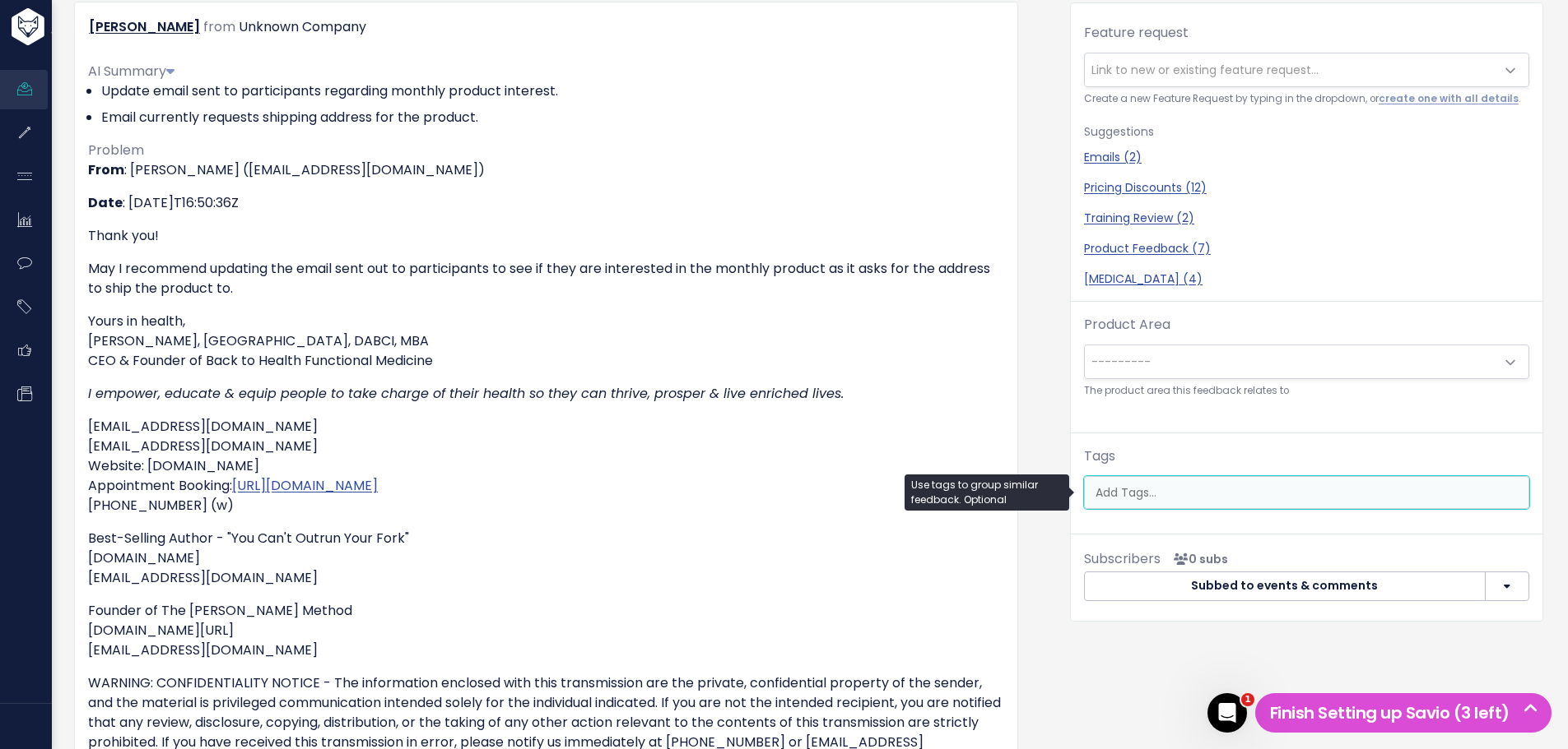
click at [1115, 500] on input "search" at bounding box center [1308, 493] width 440 height 17
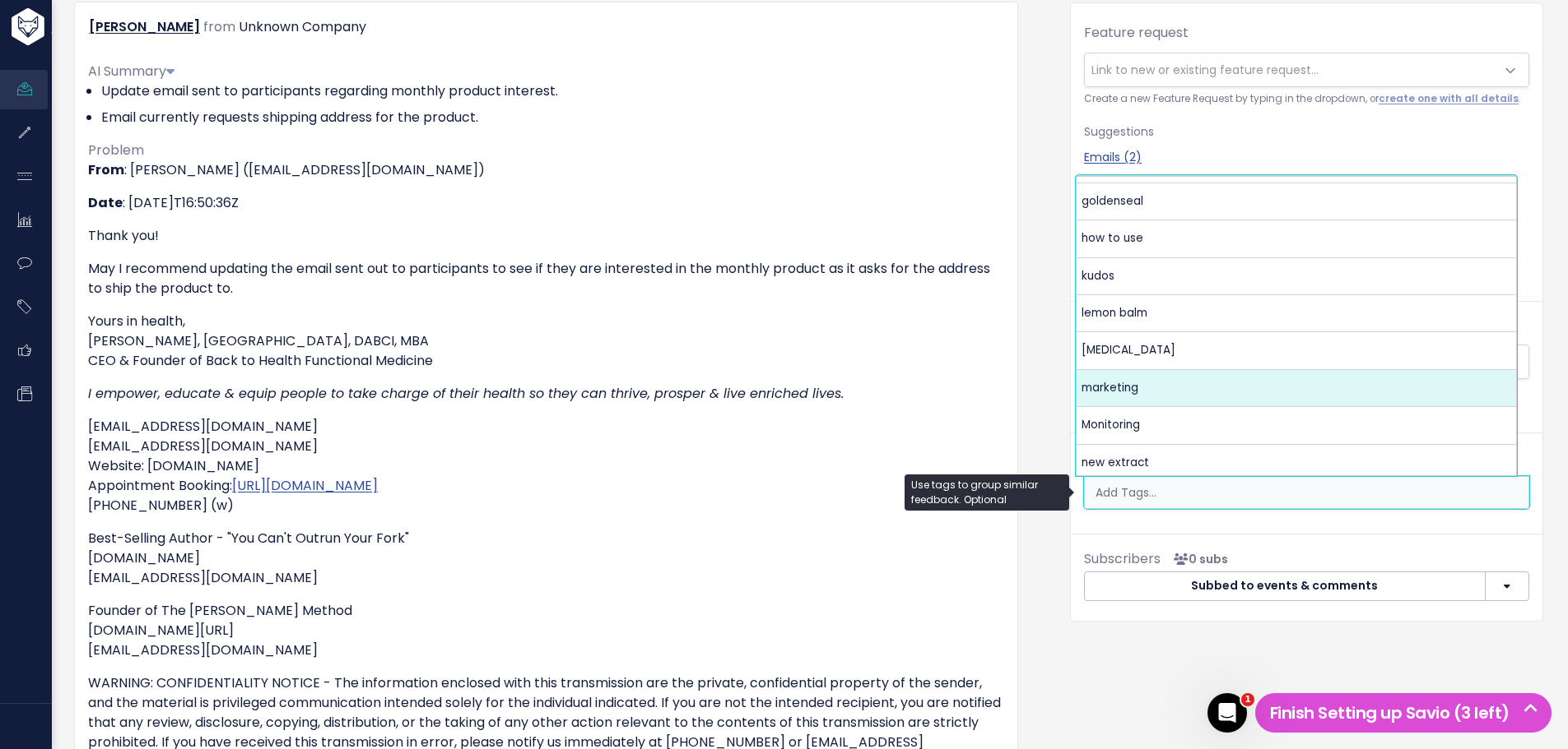
scroll to position [329, 0]
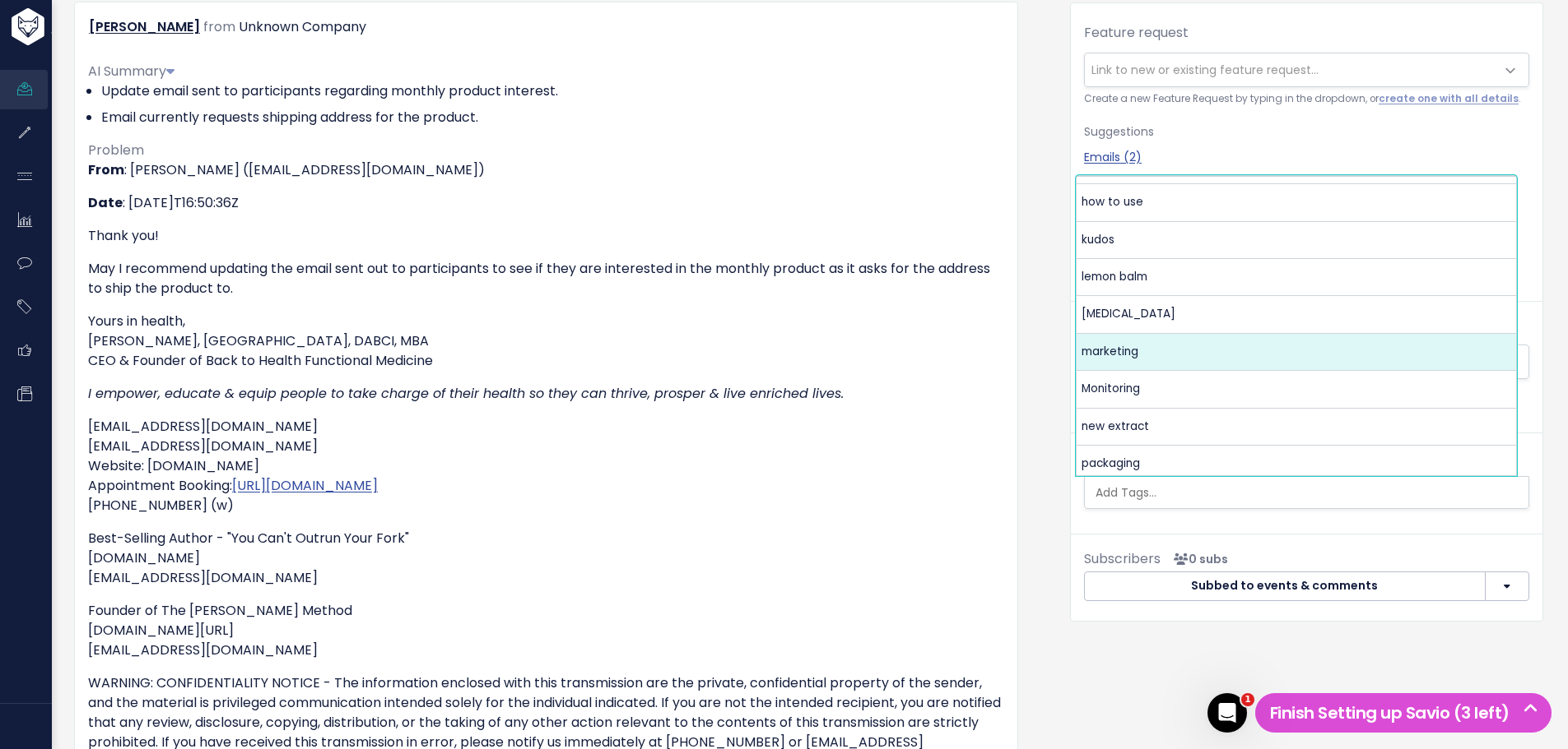
select select "13860"
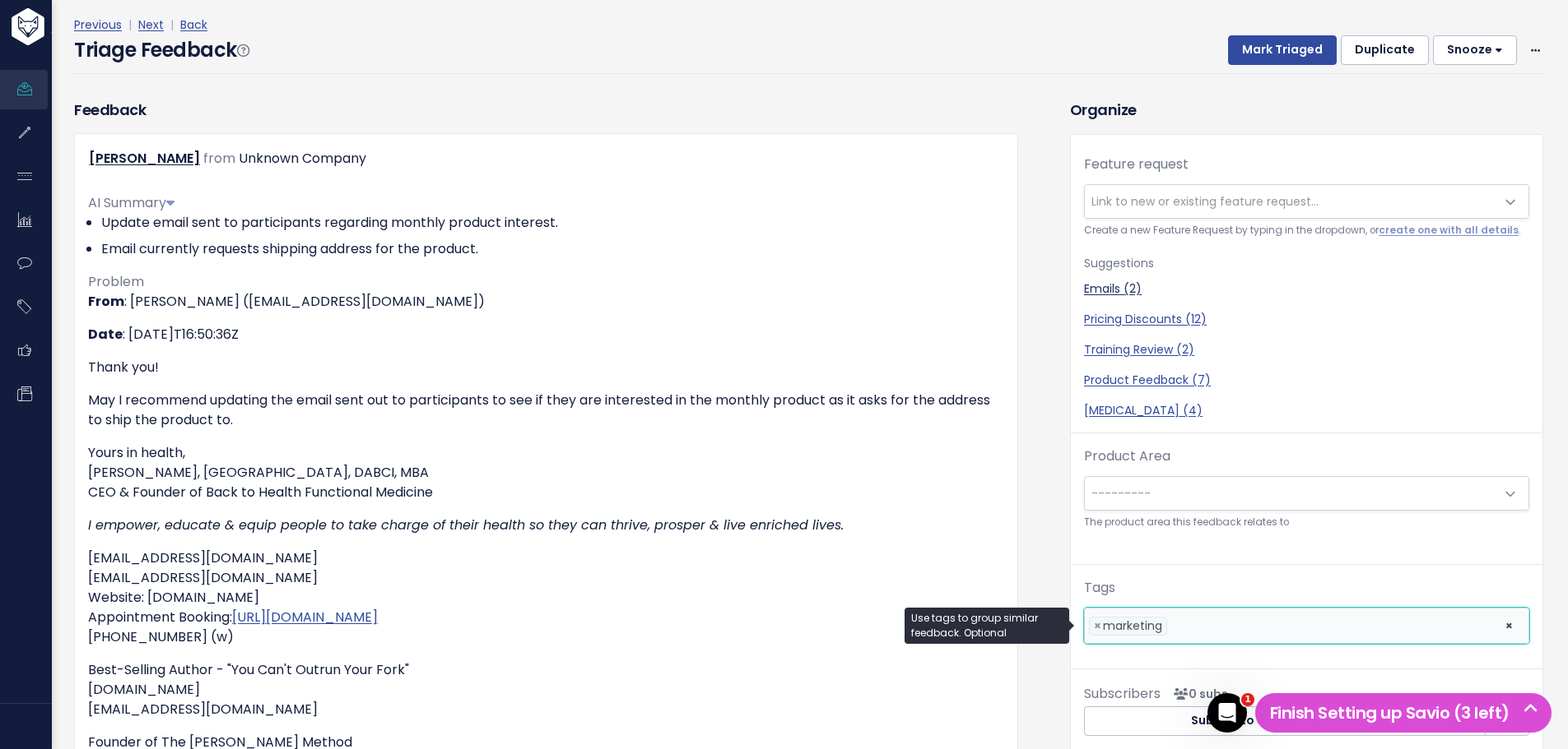
scroll to position [0, 0]
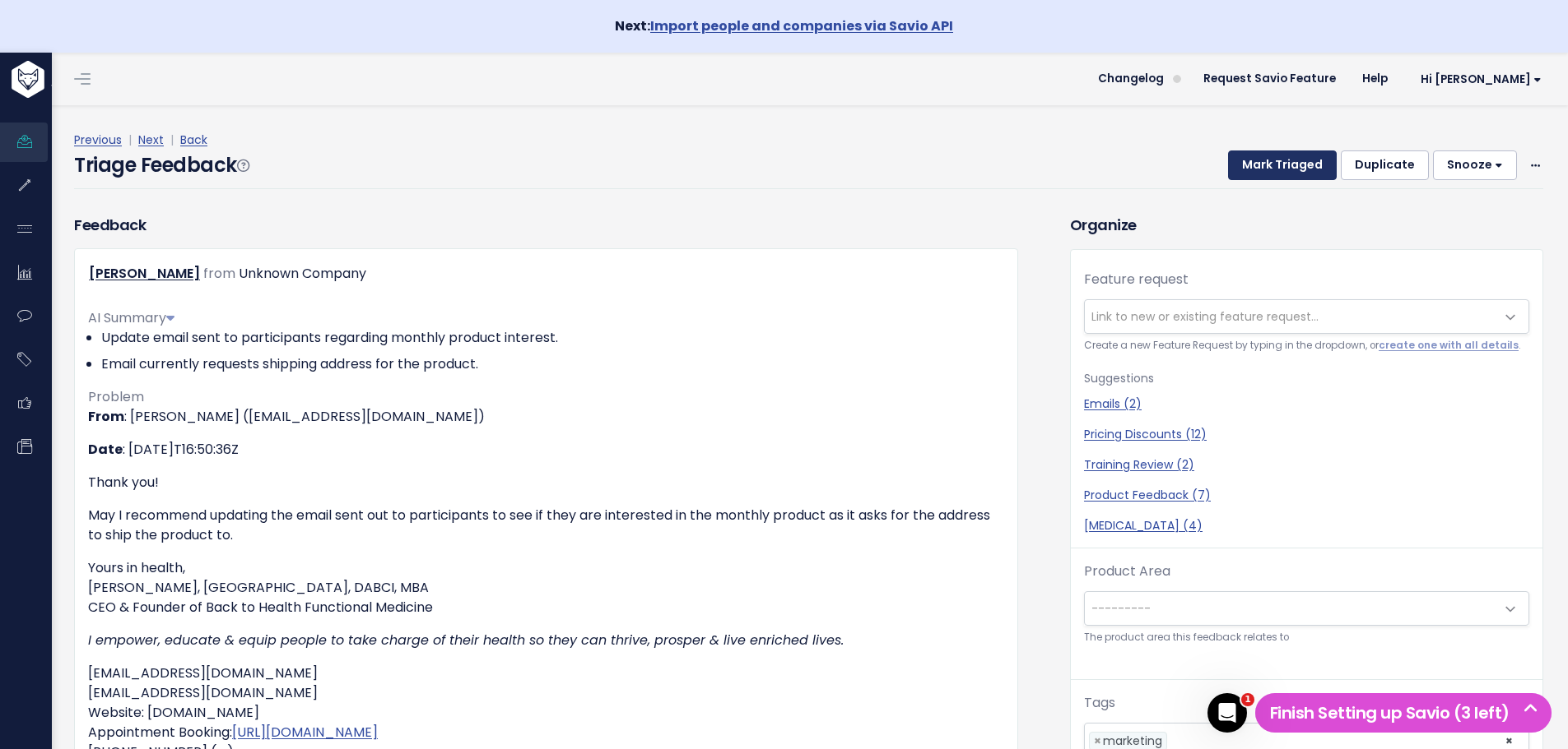
click at [1258, 167] on button "Mark Triaged" at bounding box center [1282, 165] width 108 height 30
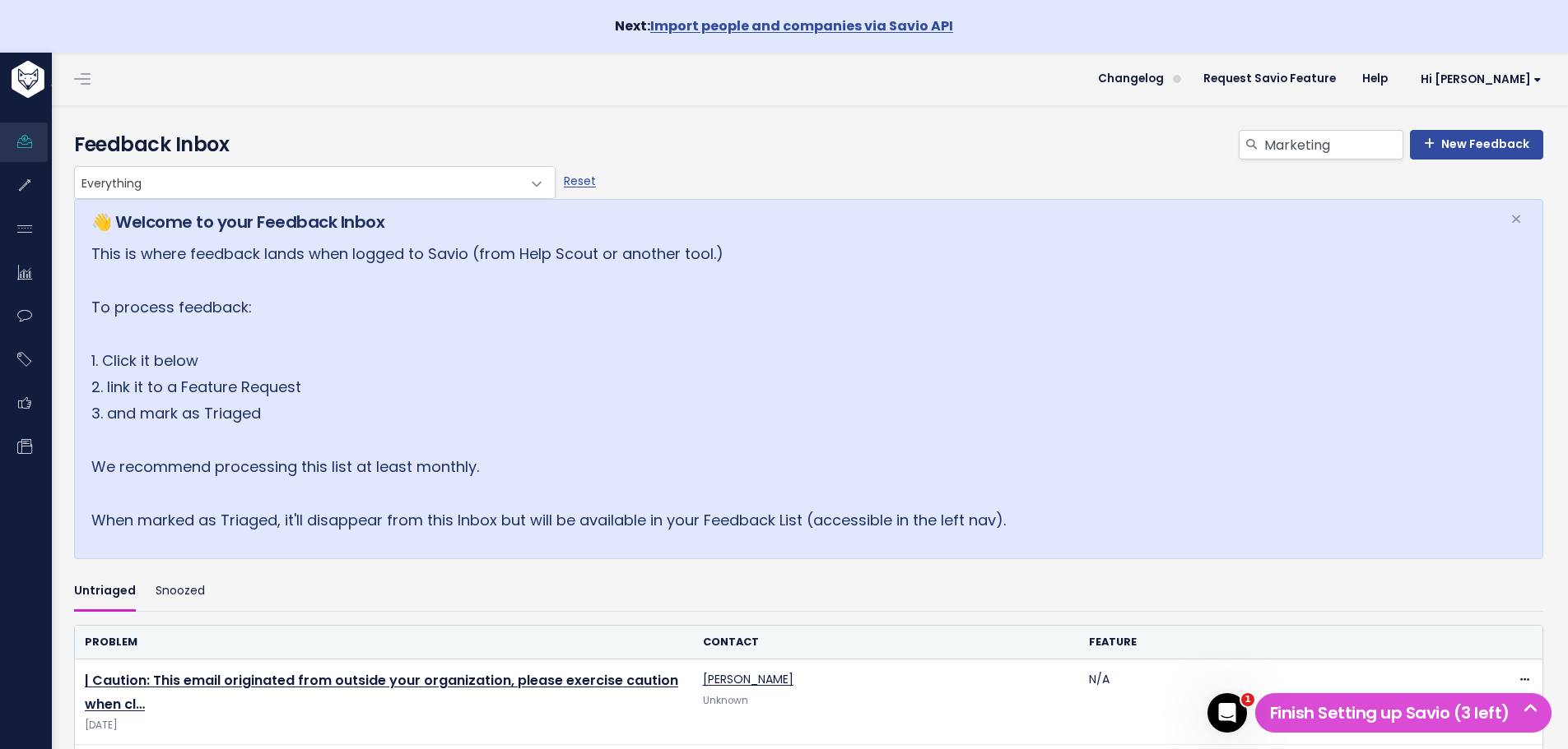
scroll to position [264, 0]
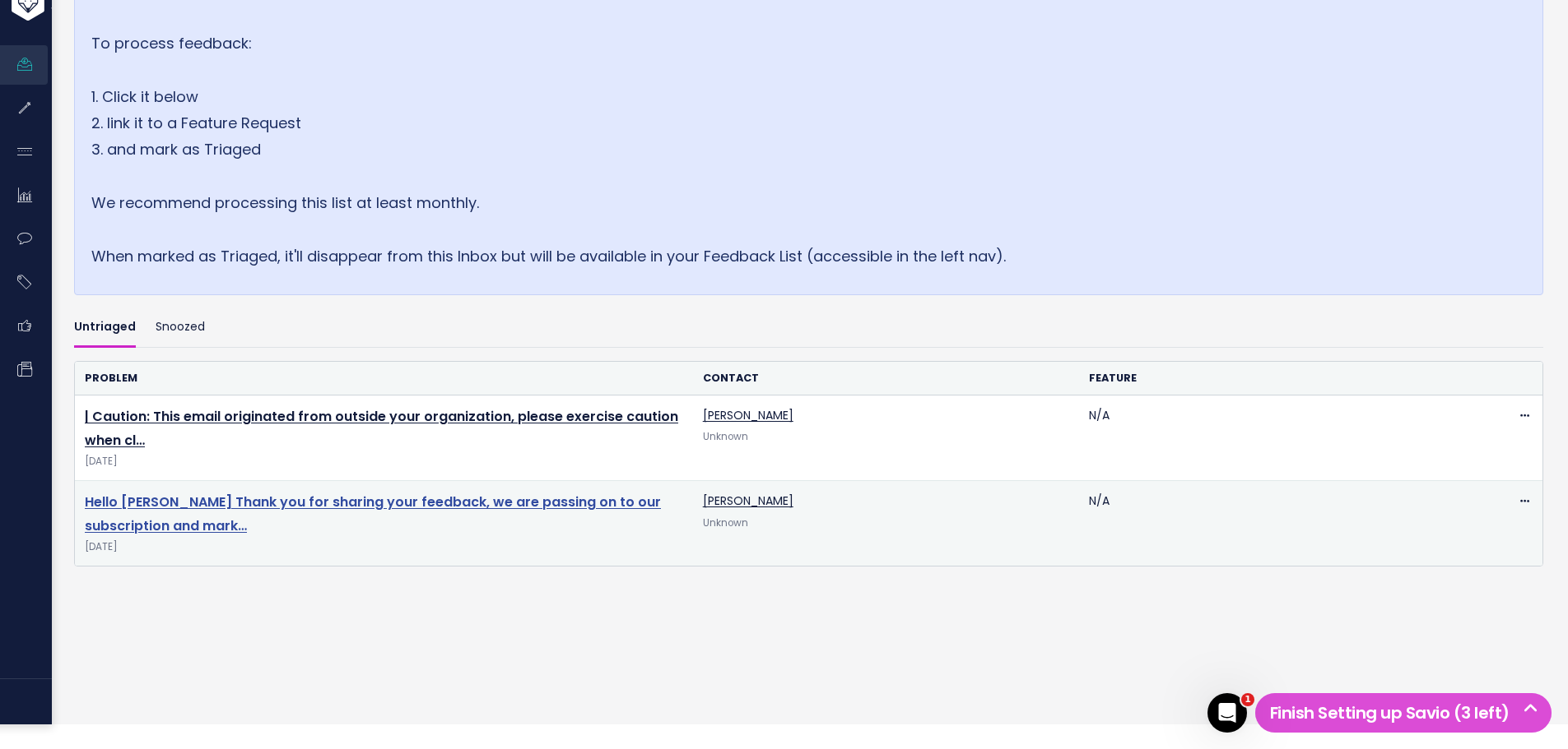
click at [314, 504] on link "Hello [PERSON_NAME] Thank you for sharing your feedback, we are passing on to o…" at bounding box center [373, 514] width 576 height 43
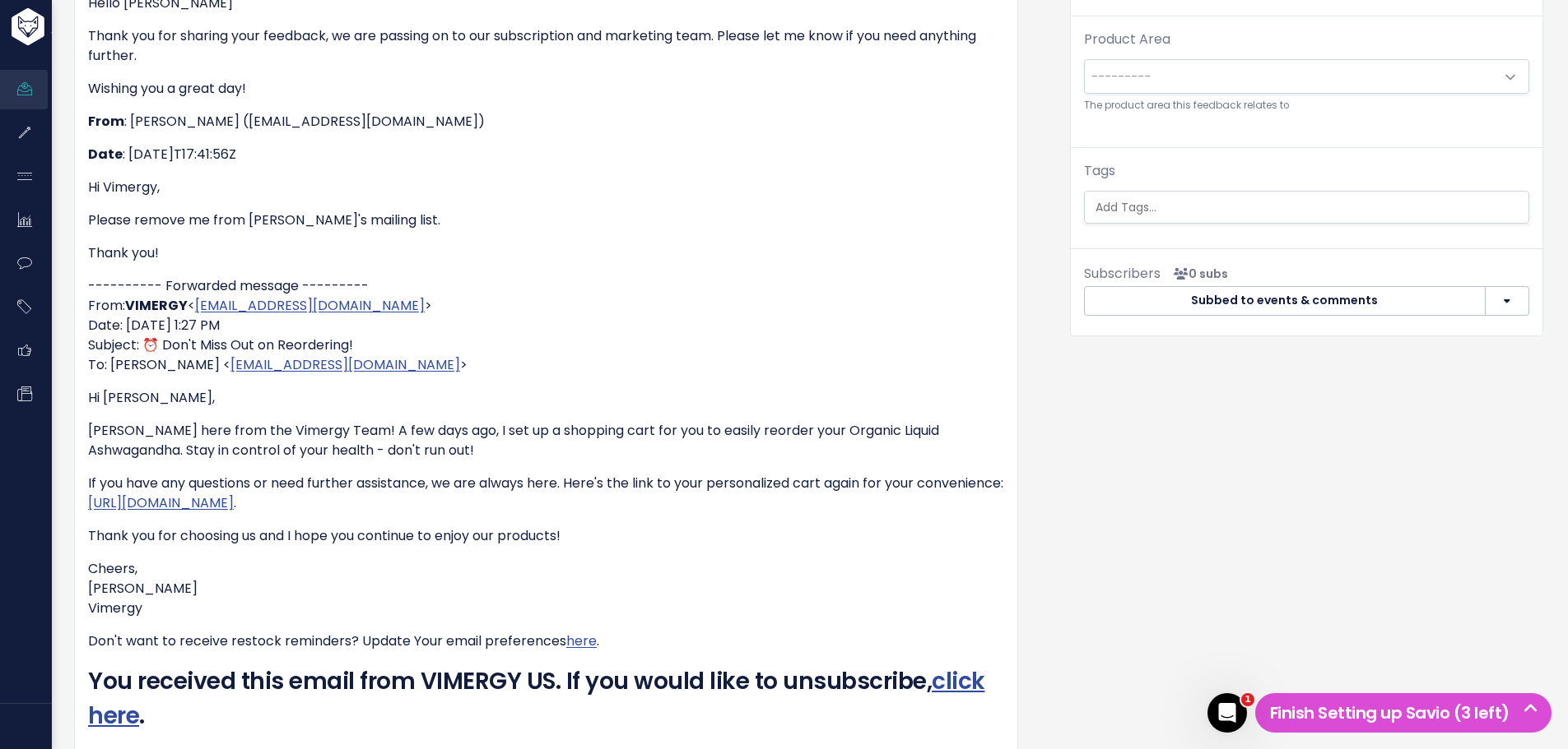
scroll to position [494, 0]
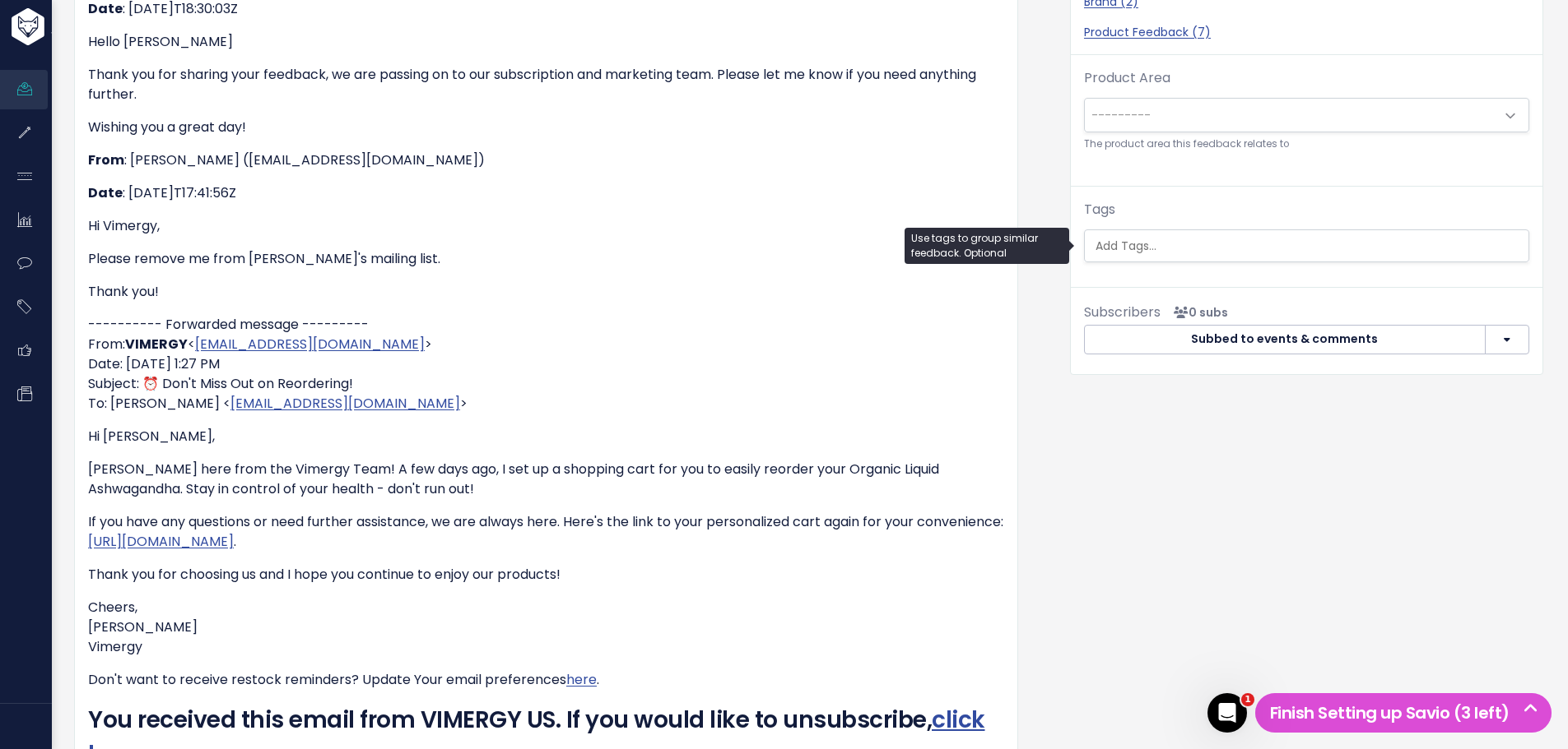
click at [1116, 244] on input "search" at bounding box center [1308, 246] width 440 height 17
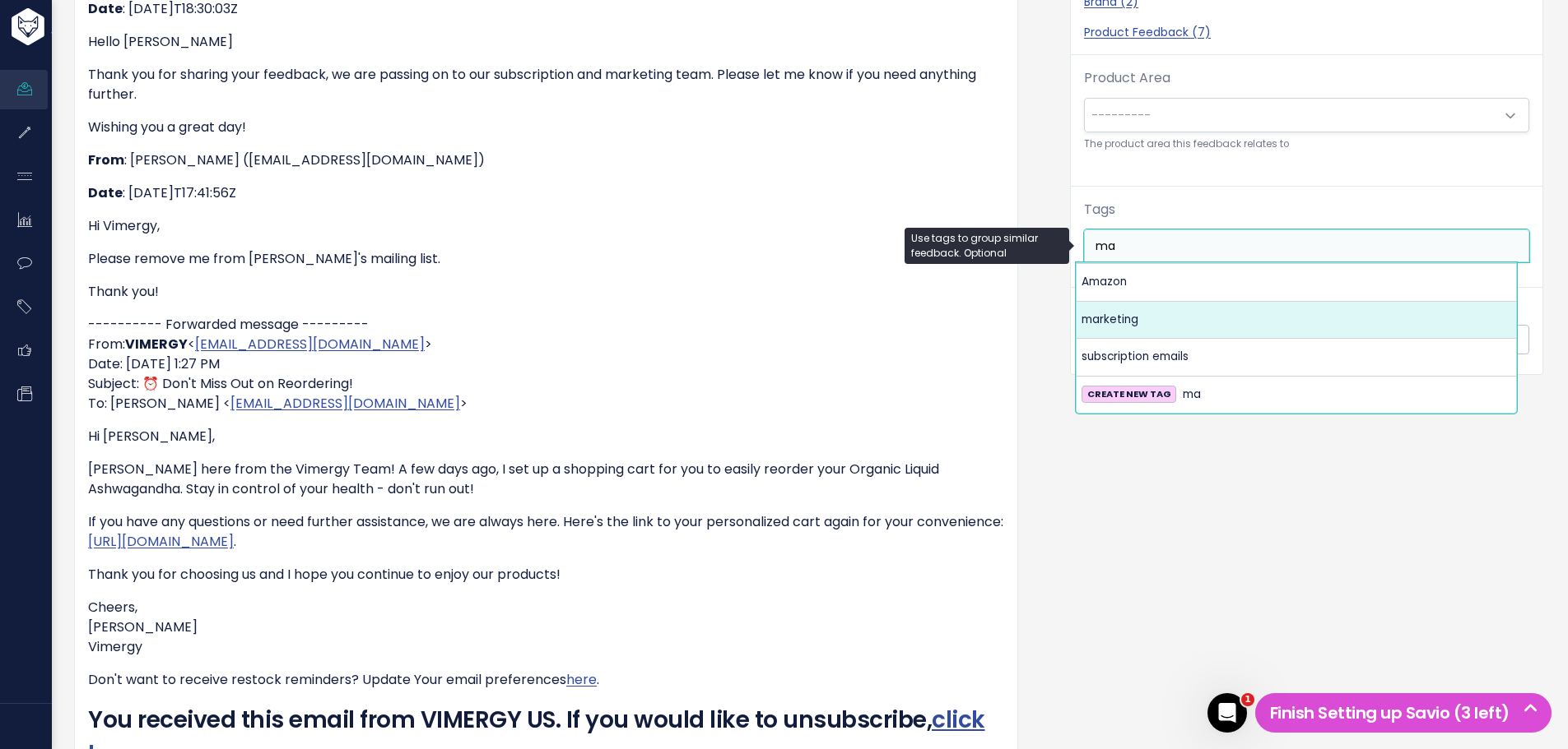
type input "ma"
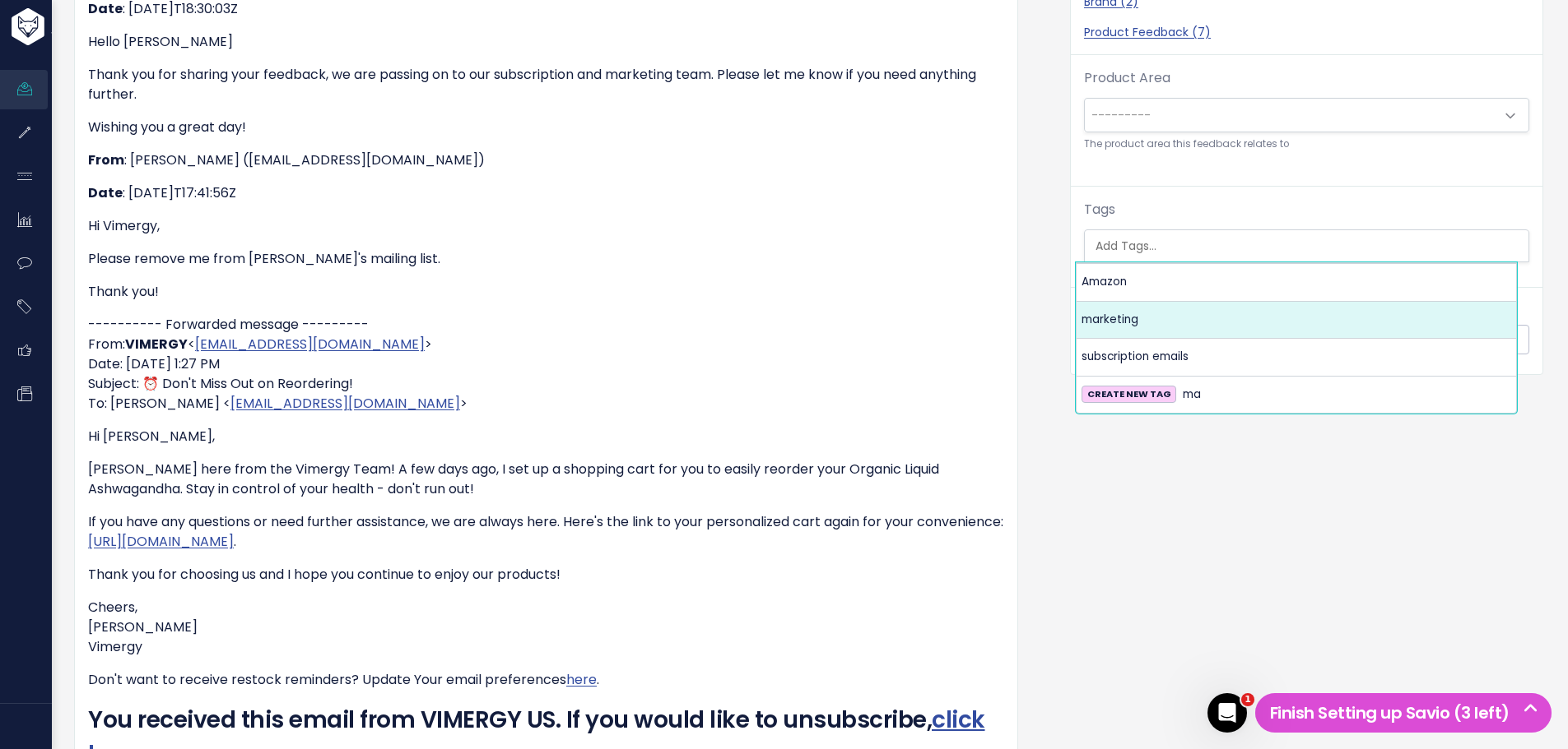
scroll to position [0, 0]
select select "13860"
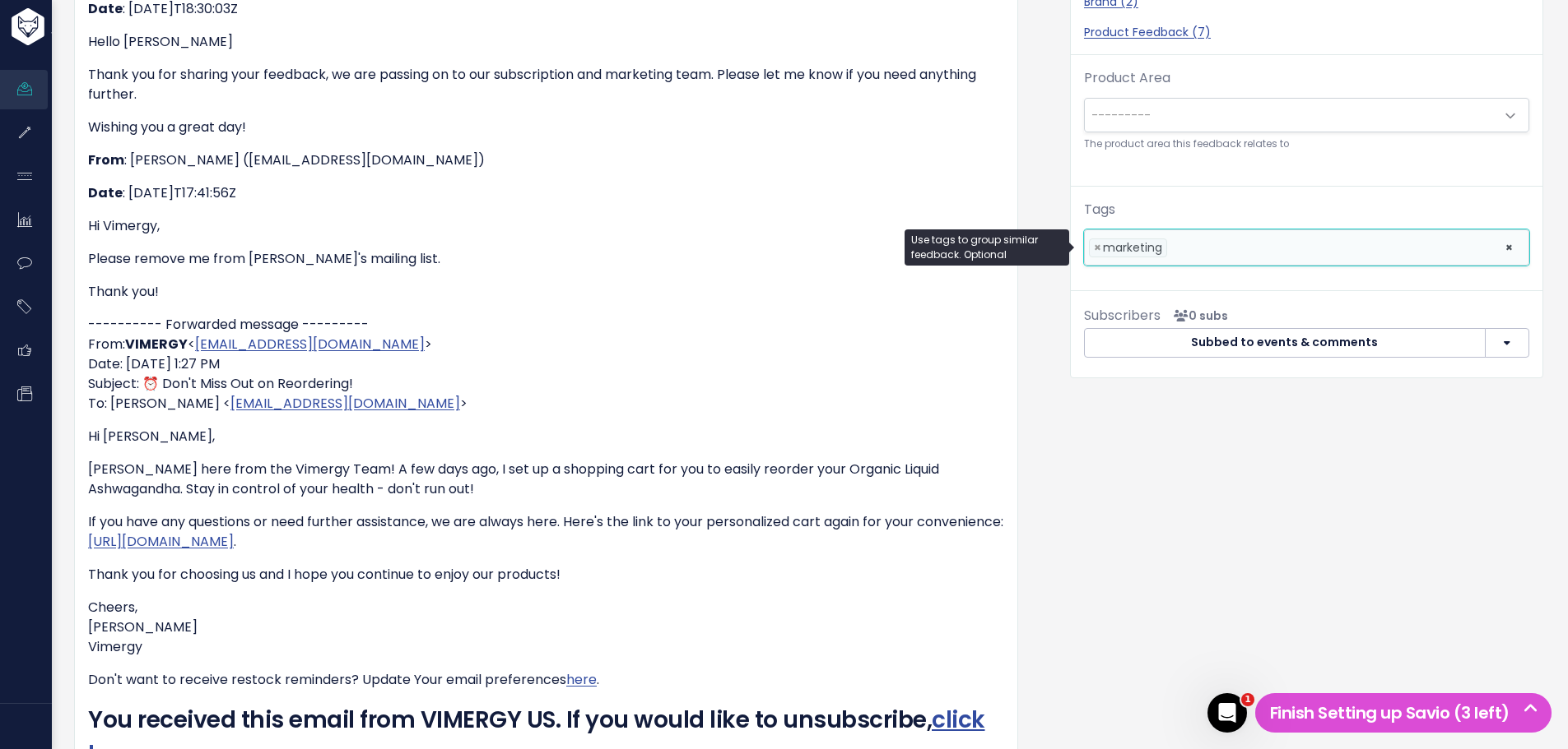
click at [1192, 247] on li at bounding box center [1332, 248] width 322 height 17
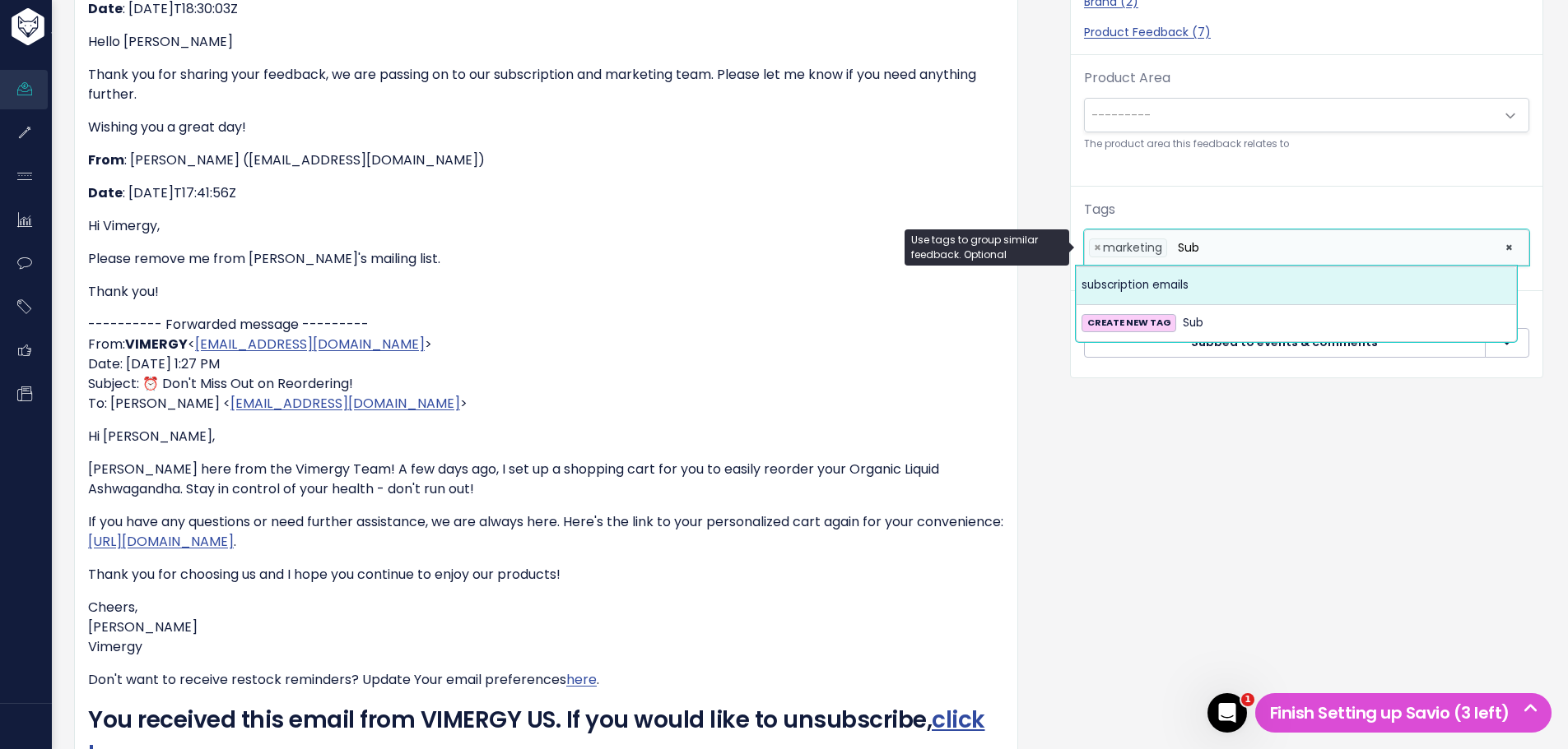
type input "Sub"
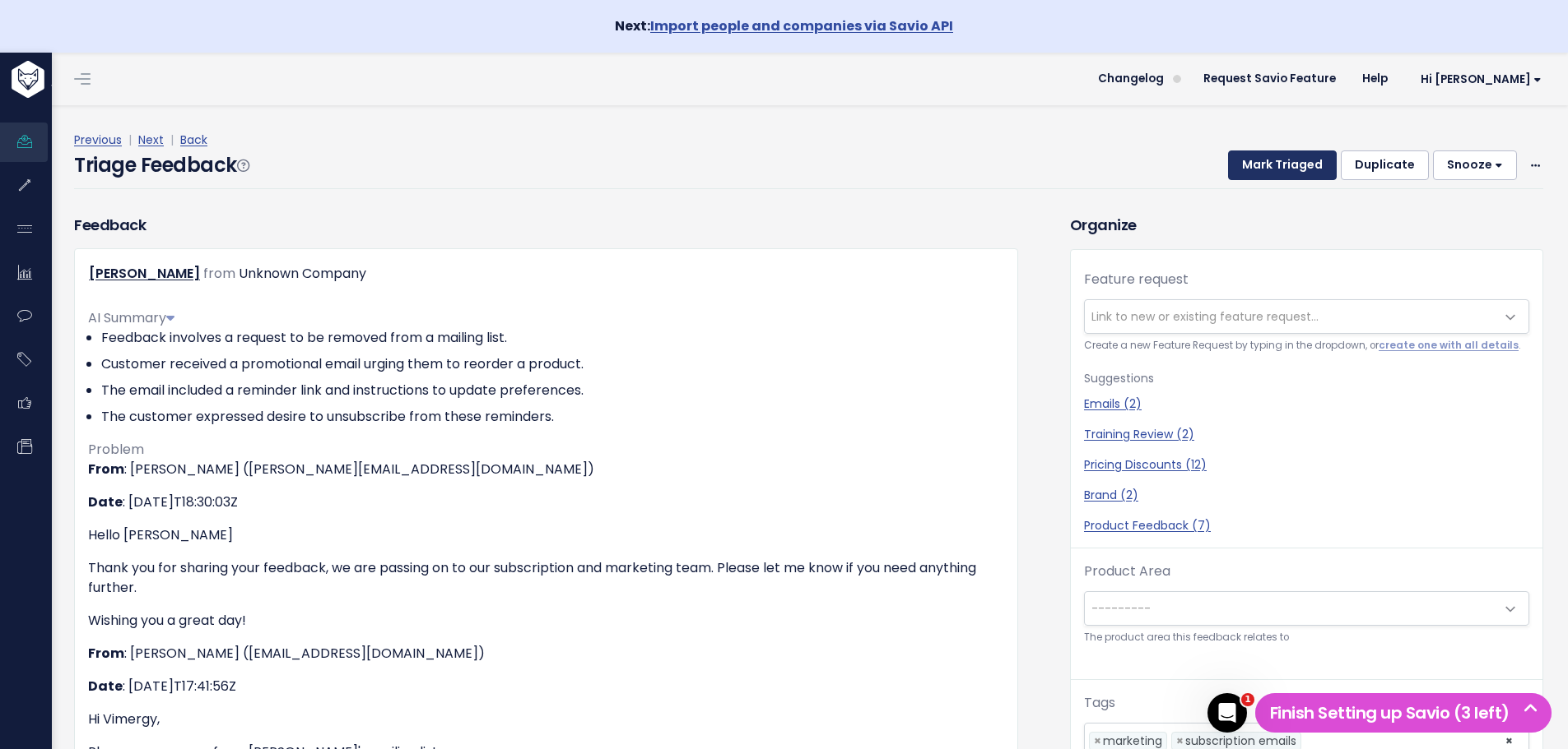
click at [1265, 163] on button "Mark Triaged" at bounding box center [1282, 165] width 108 height 30
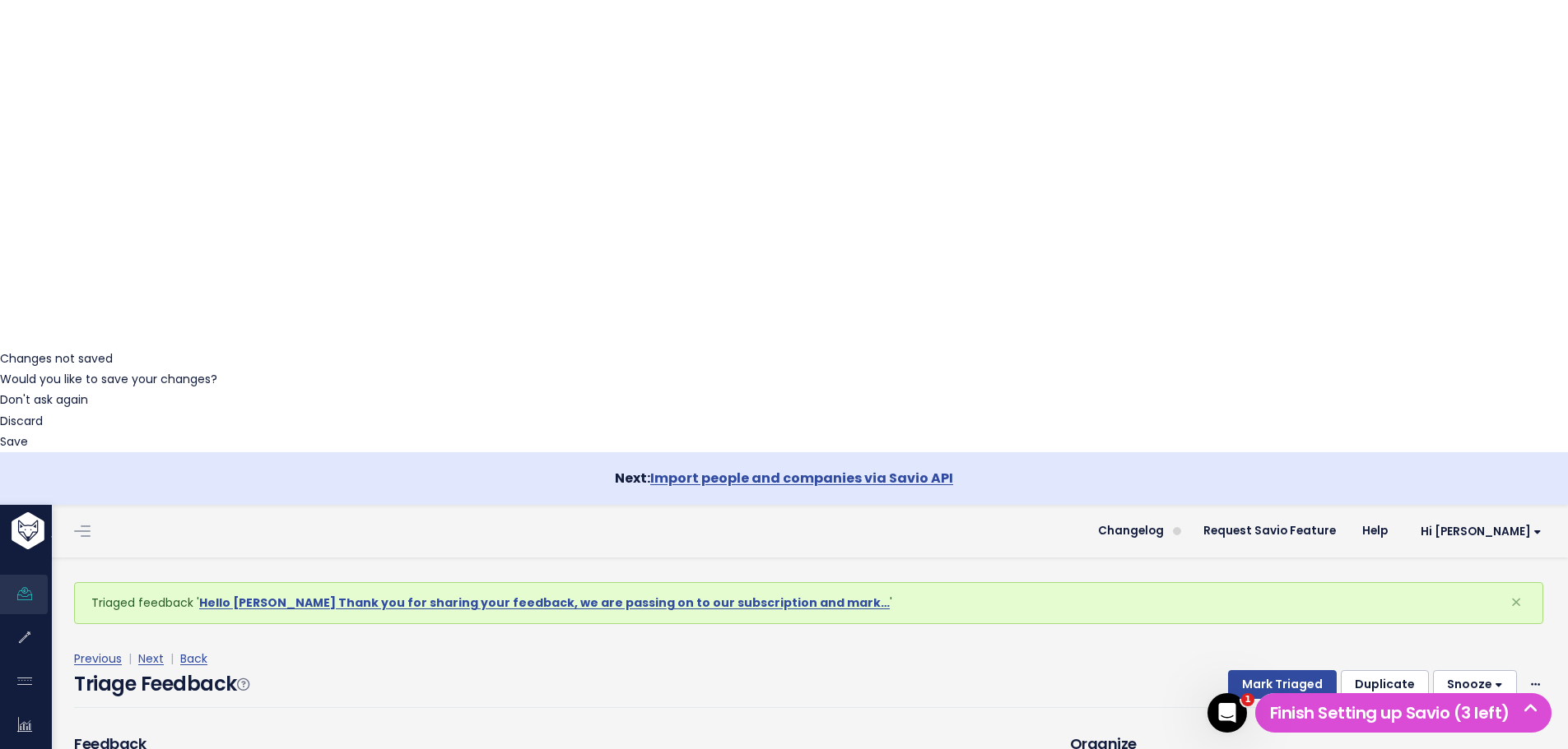
scroll to position [412, 0]
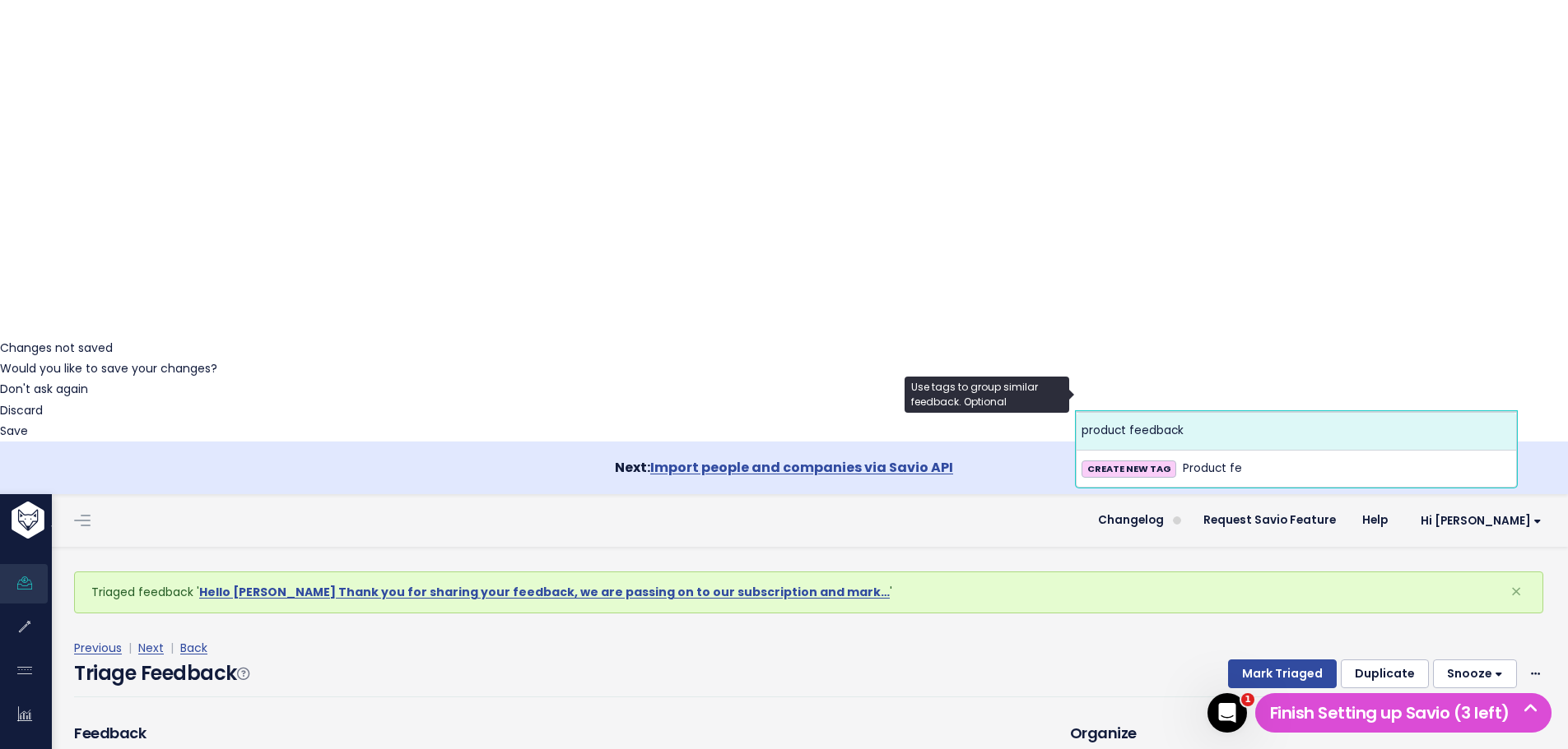
type input "Product fe"
select select "13724"
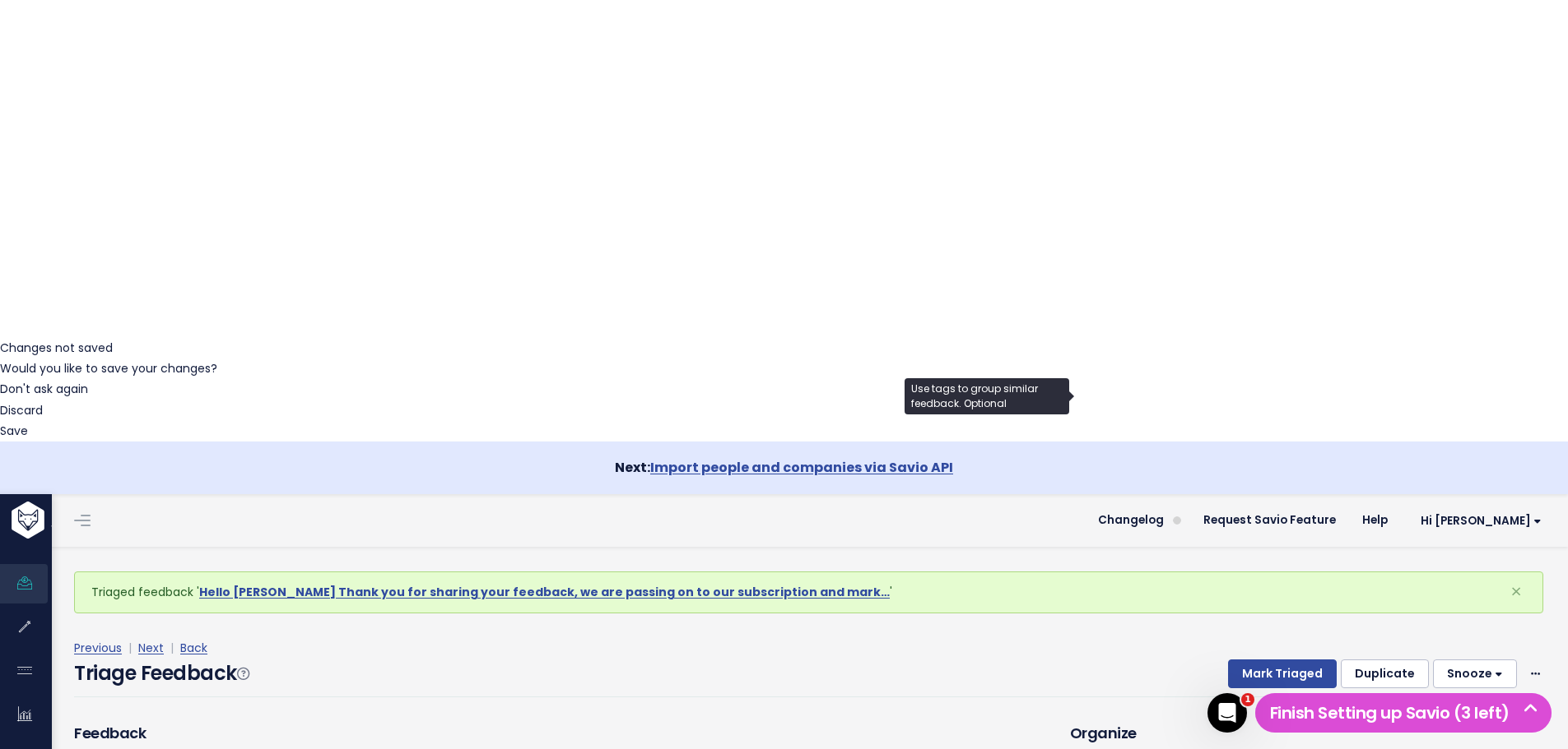
click at [1231, 397] on div "Subscribers No subscribers yet" at bounding box center [1190, 422] width 105 height 51
click at [1223, 397] on div "Subscribers No subscribers yet" at bounding box center [1190, 422] width 105 height 51
select select
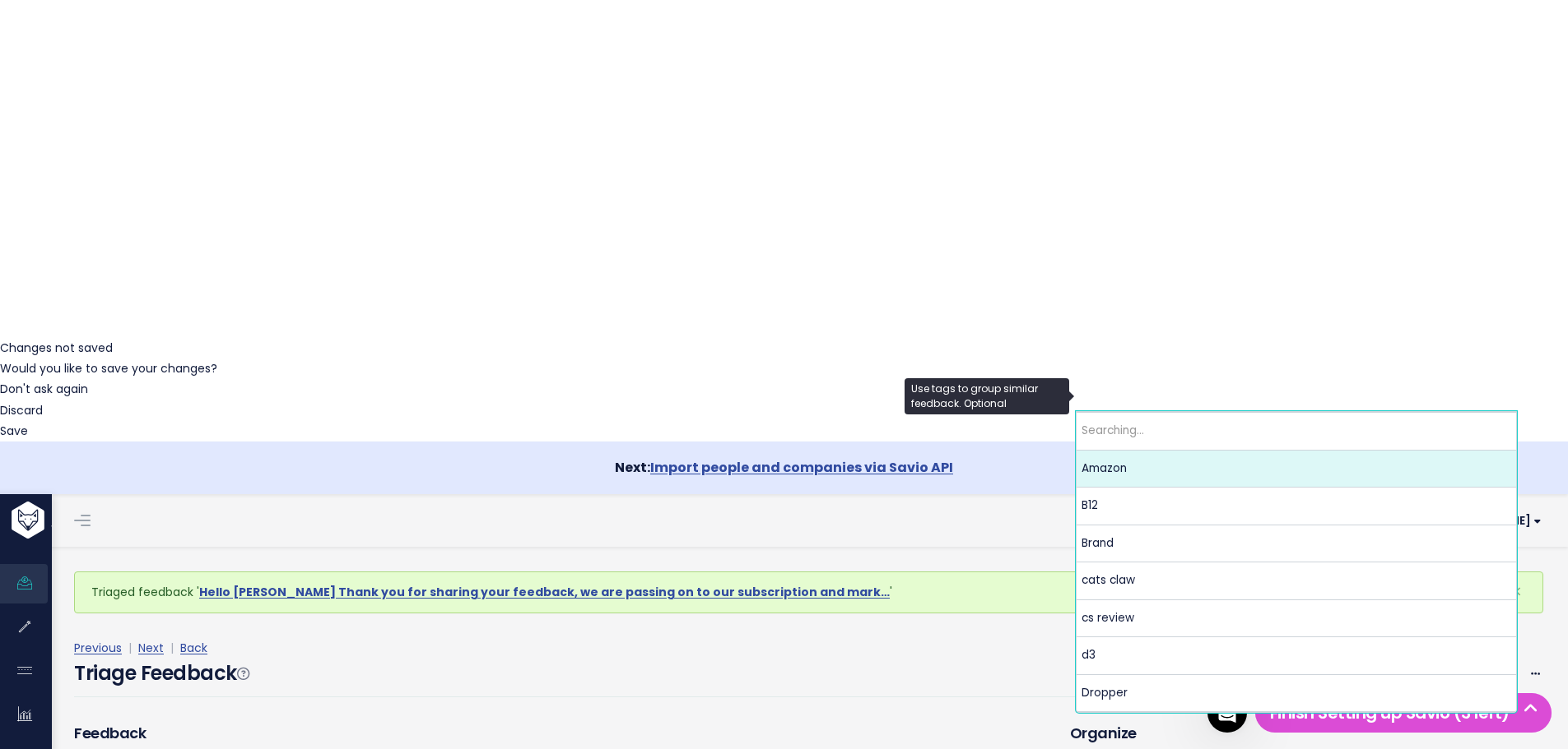
scroll to position [0, 0]
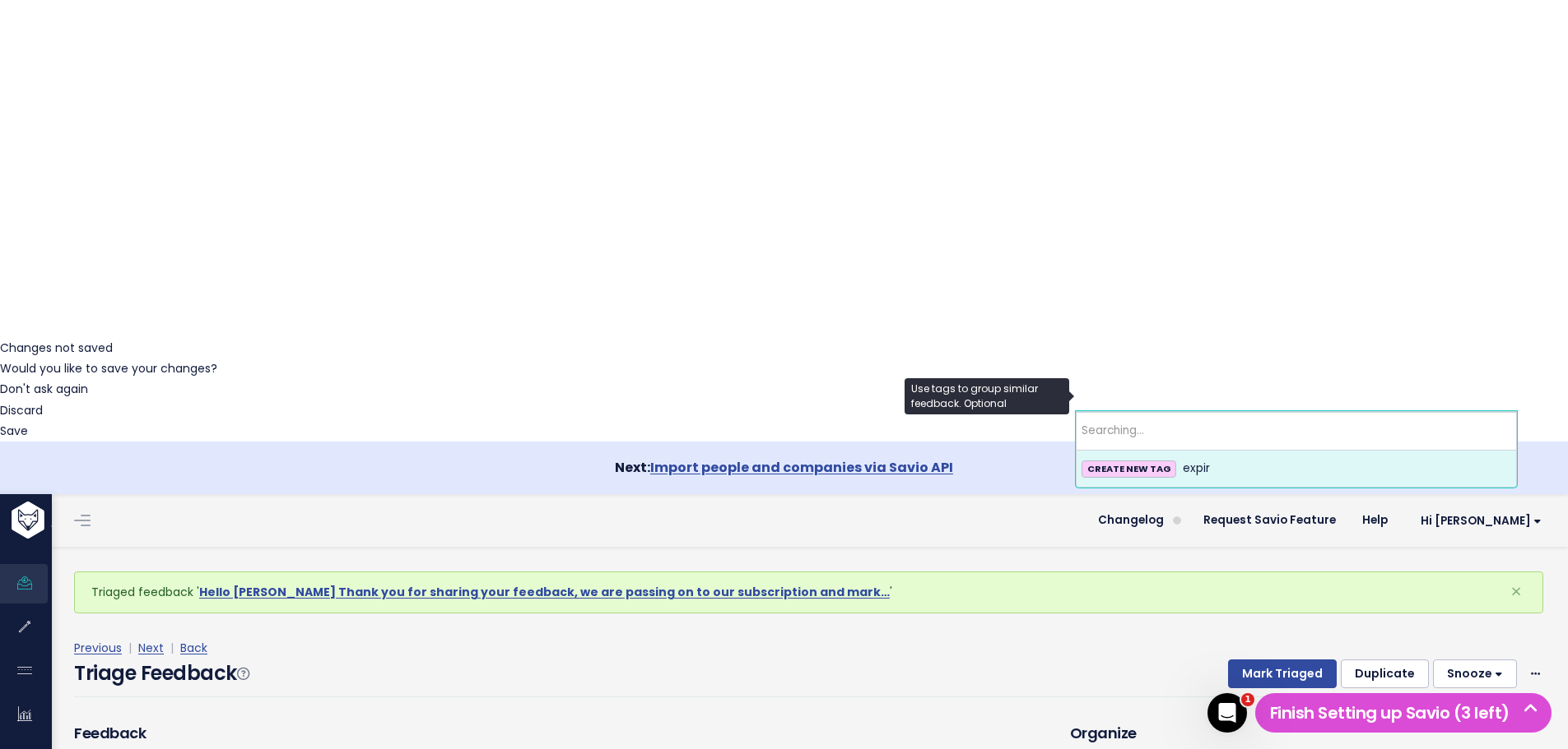
type input "e"
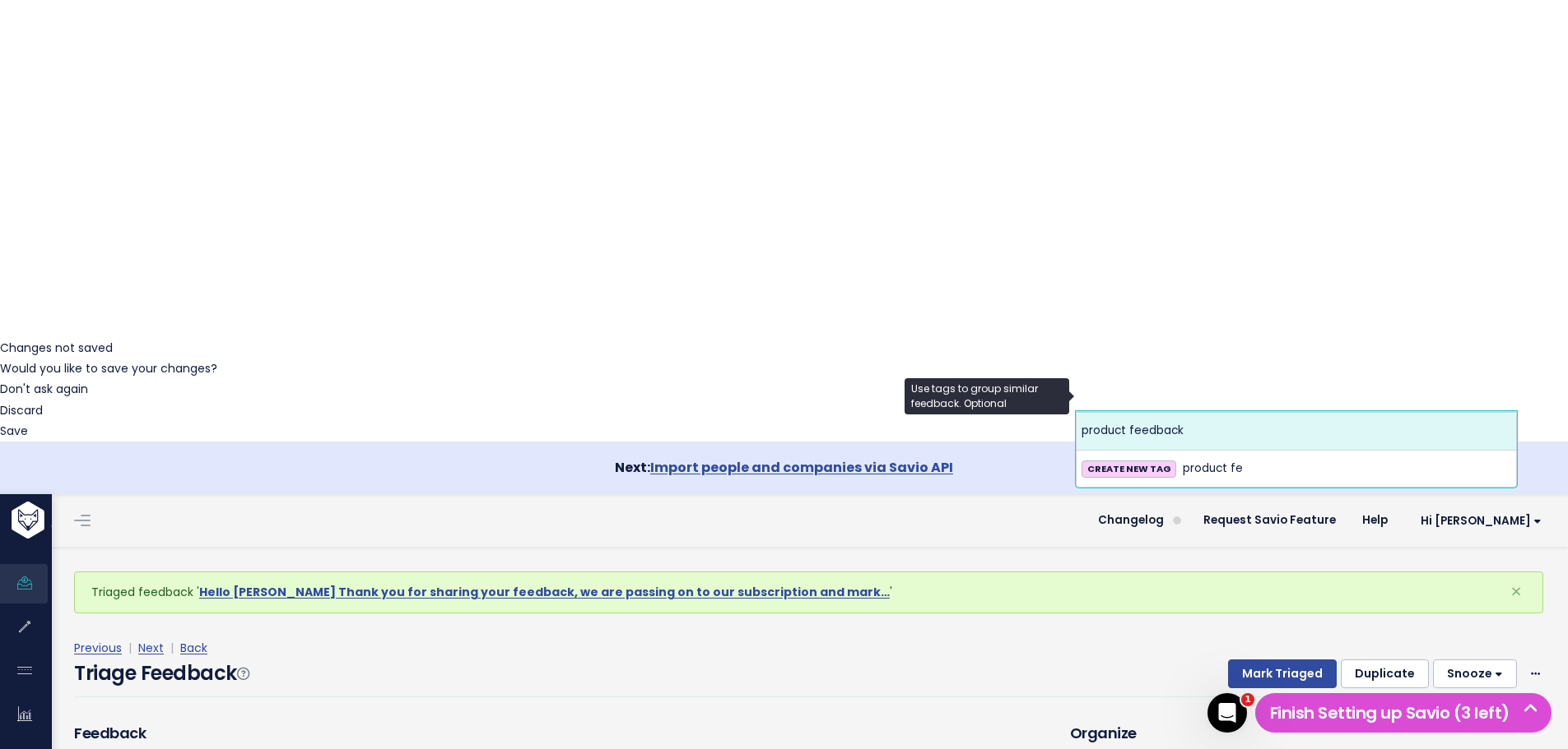
type input "product fe"
select select "13724"
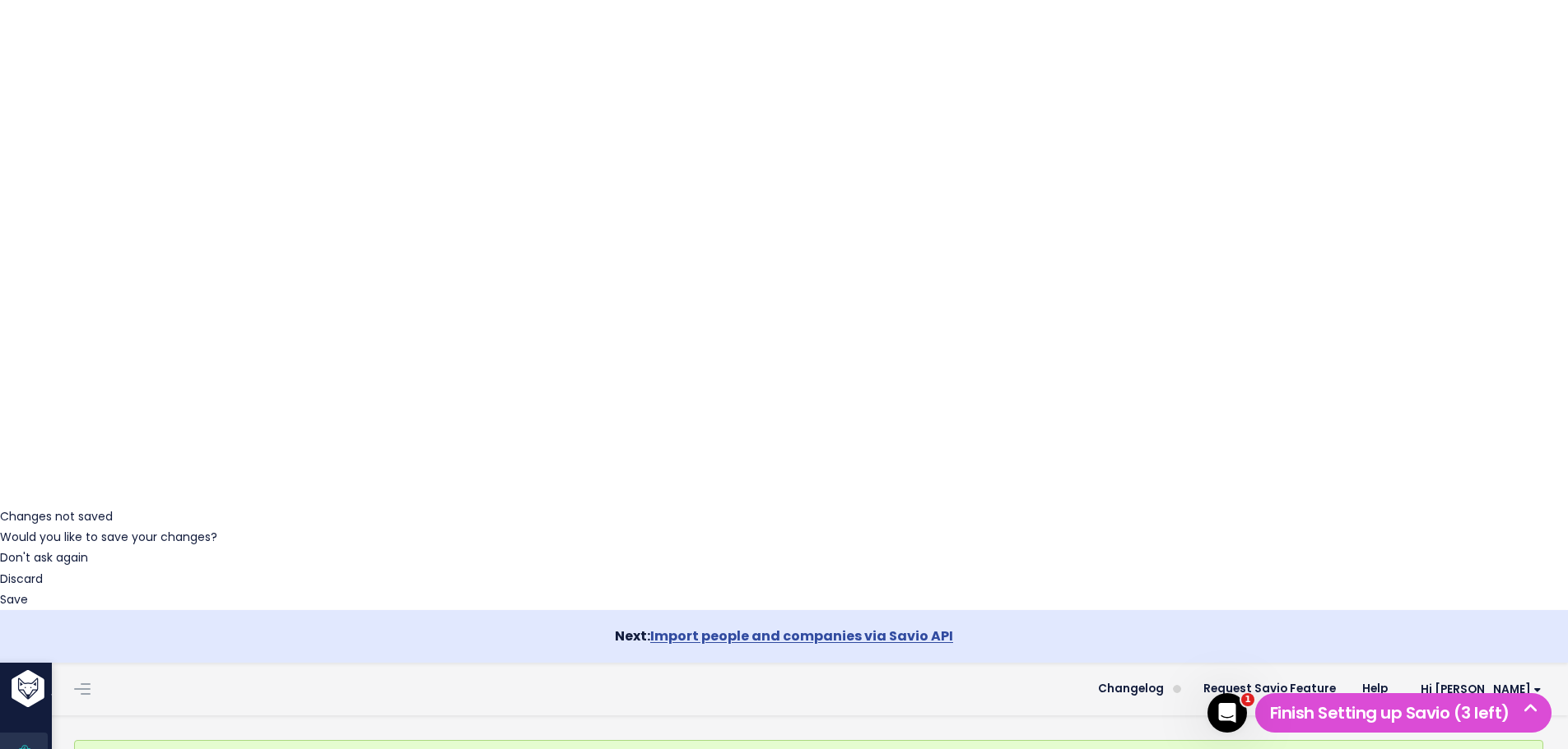
scroll to position [246, 0]
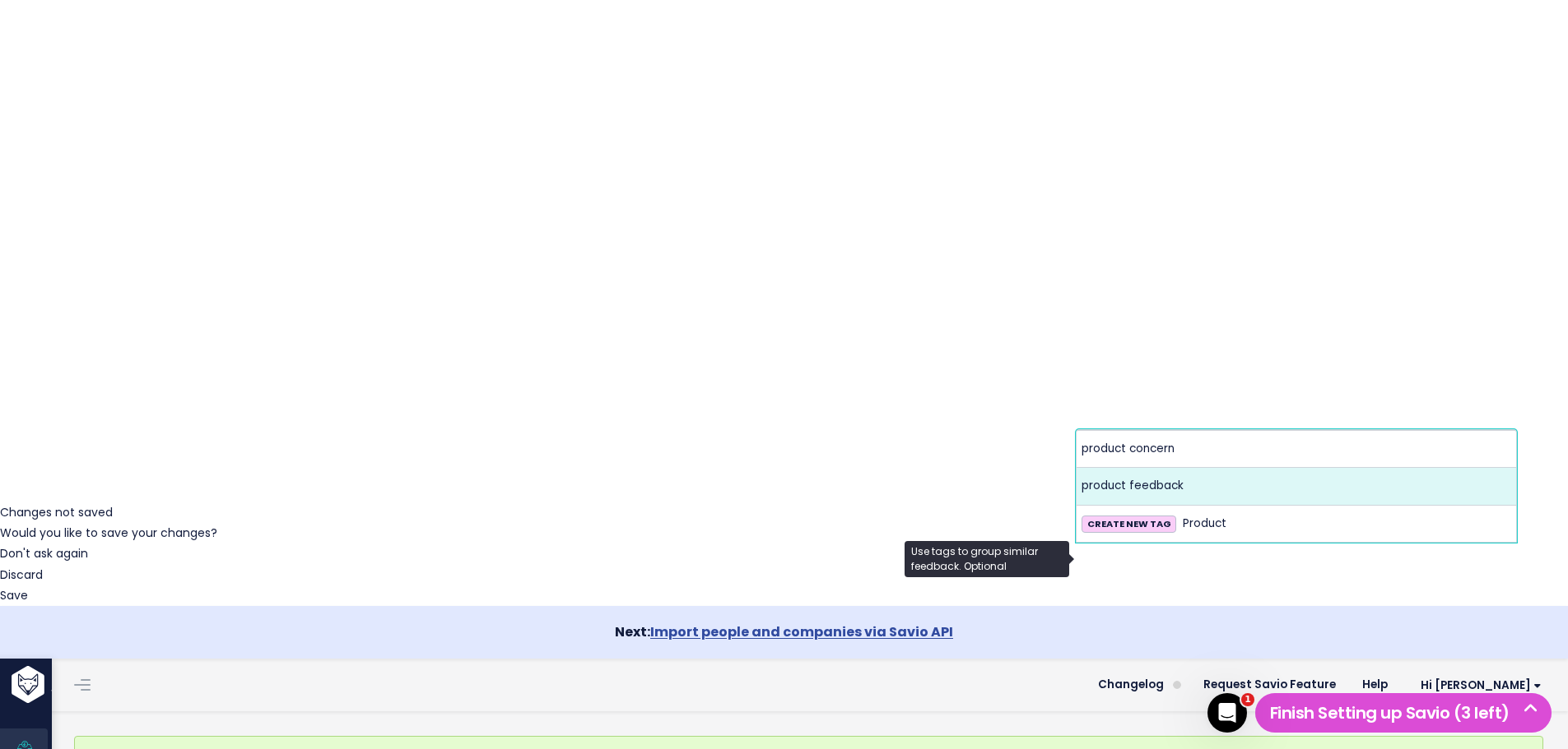
type input "Product"
select select "13724"
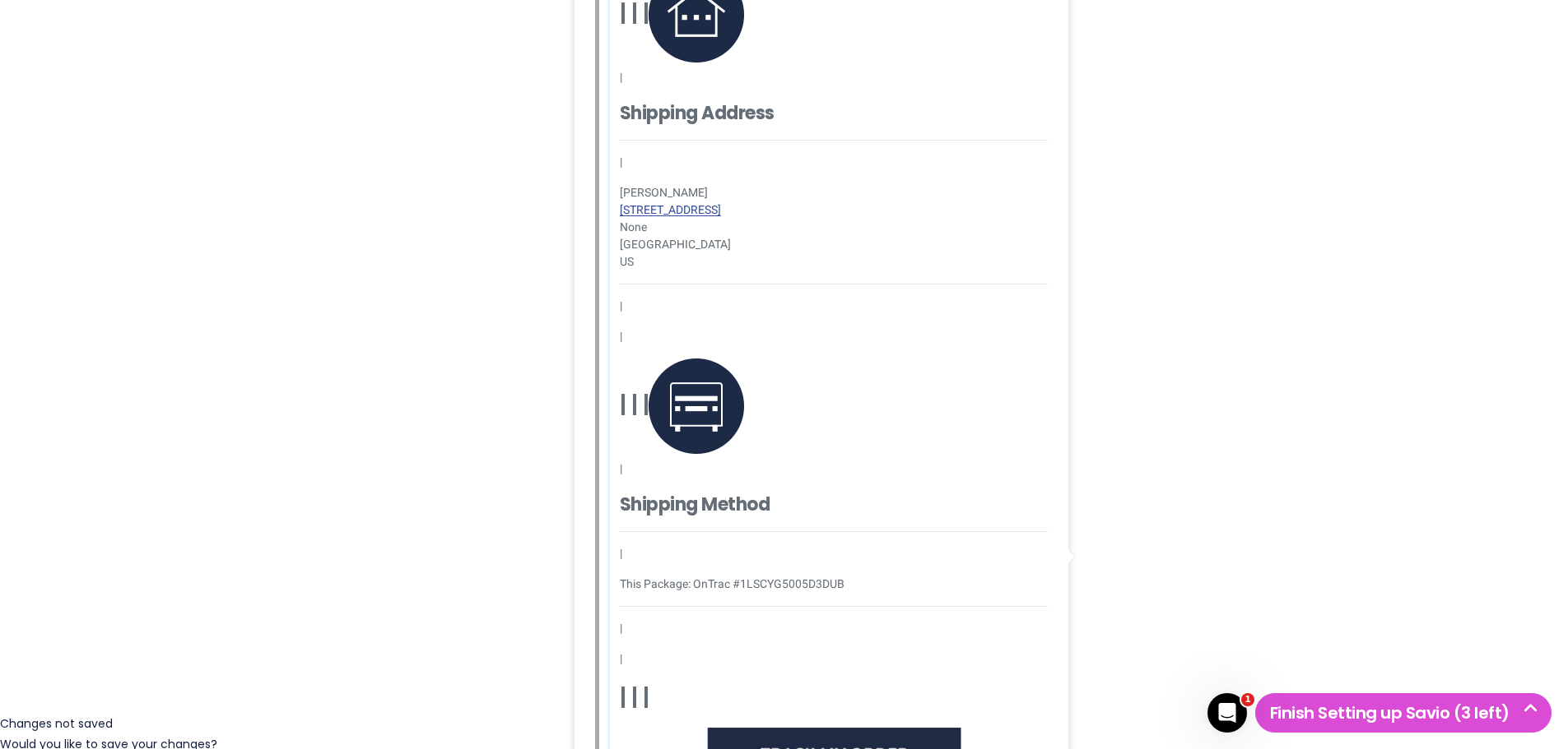
scroll to position [0, 0]
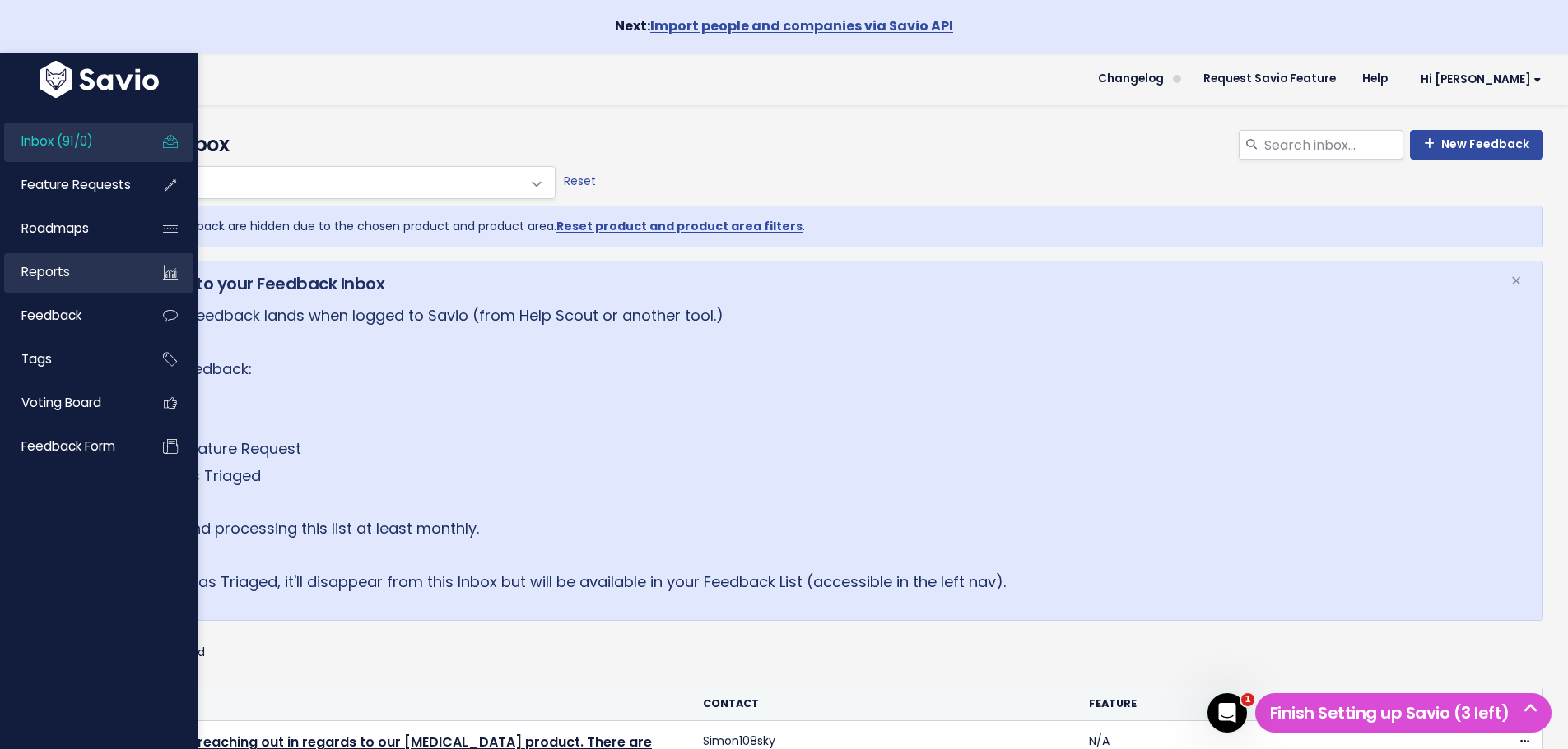
click at [61, 277] on span "Reports" at bounding box center [45, 272] width 49 height 17
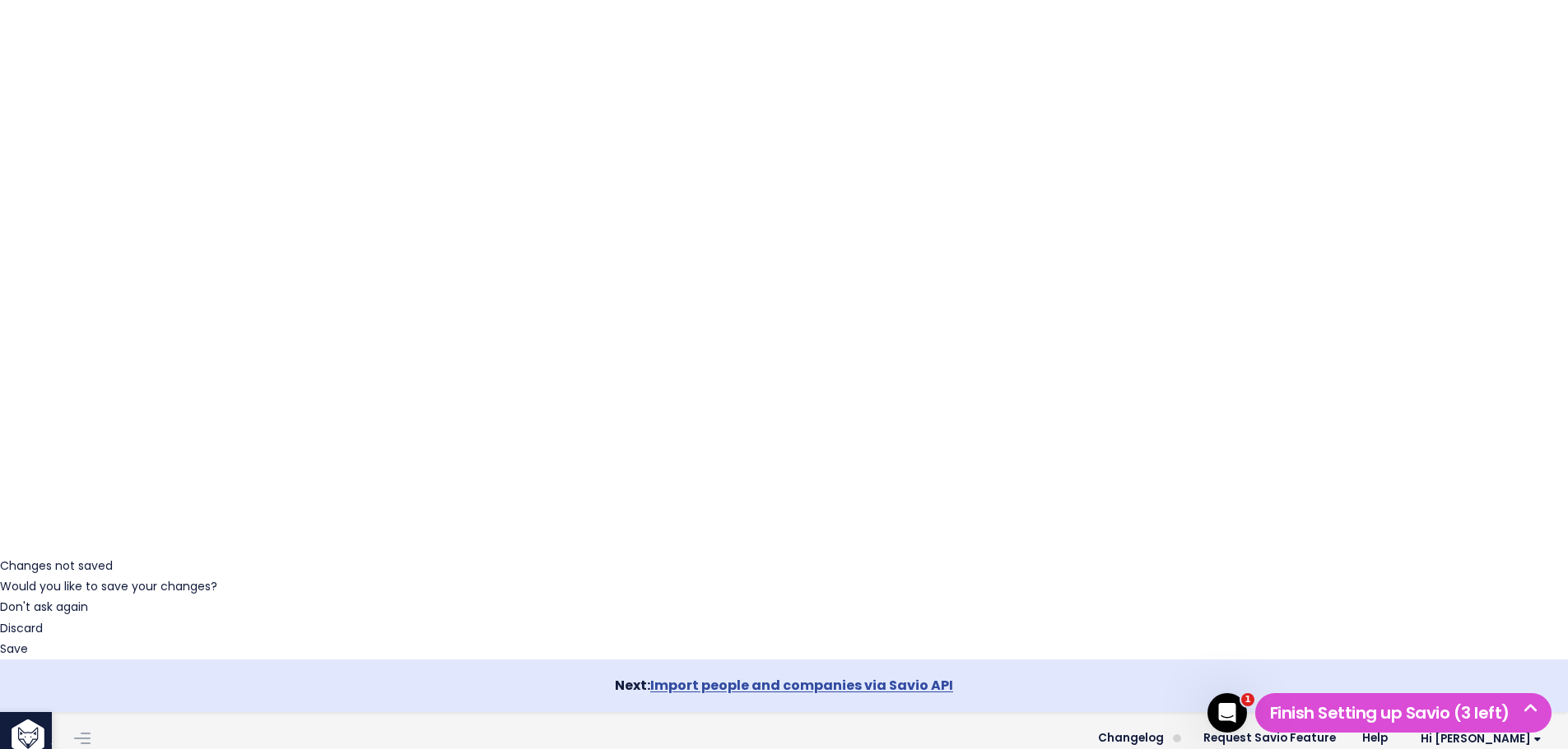
scroll to position [22, 0]
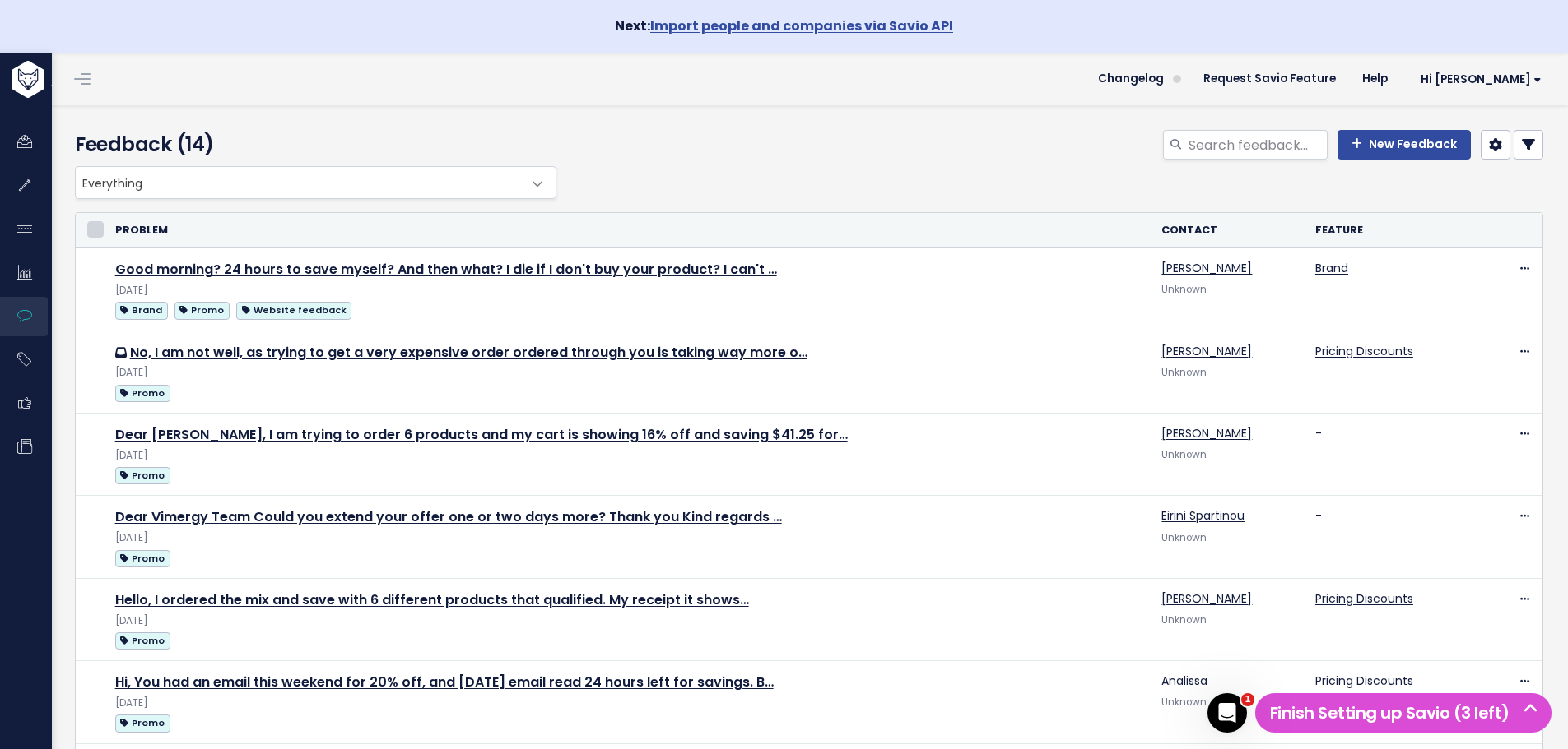
click at [96, 230] on input "checkbox" at bounding box center [95, 229] width 17 height 17
checkbox input "true"
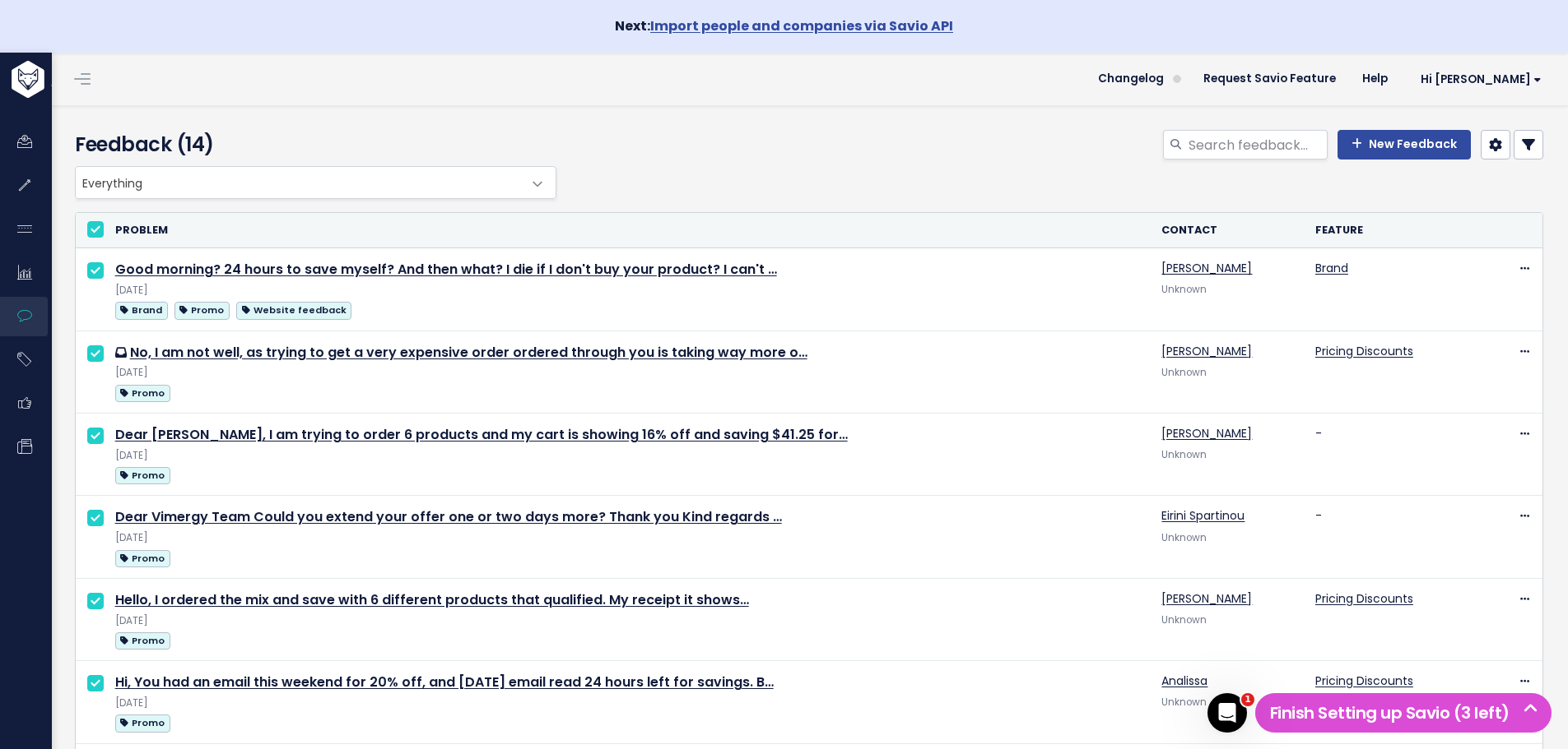
checkbox input "true"
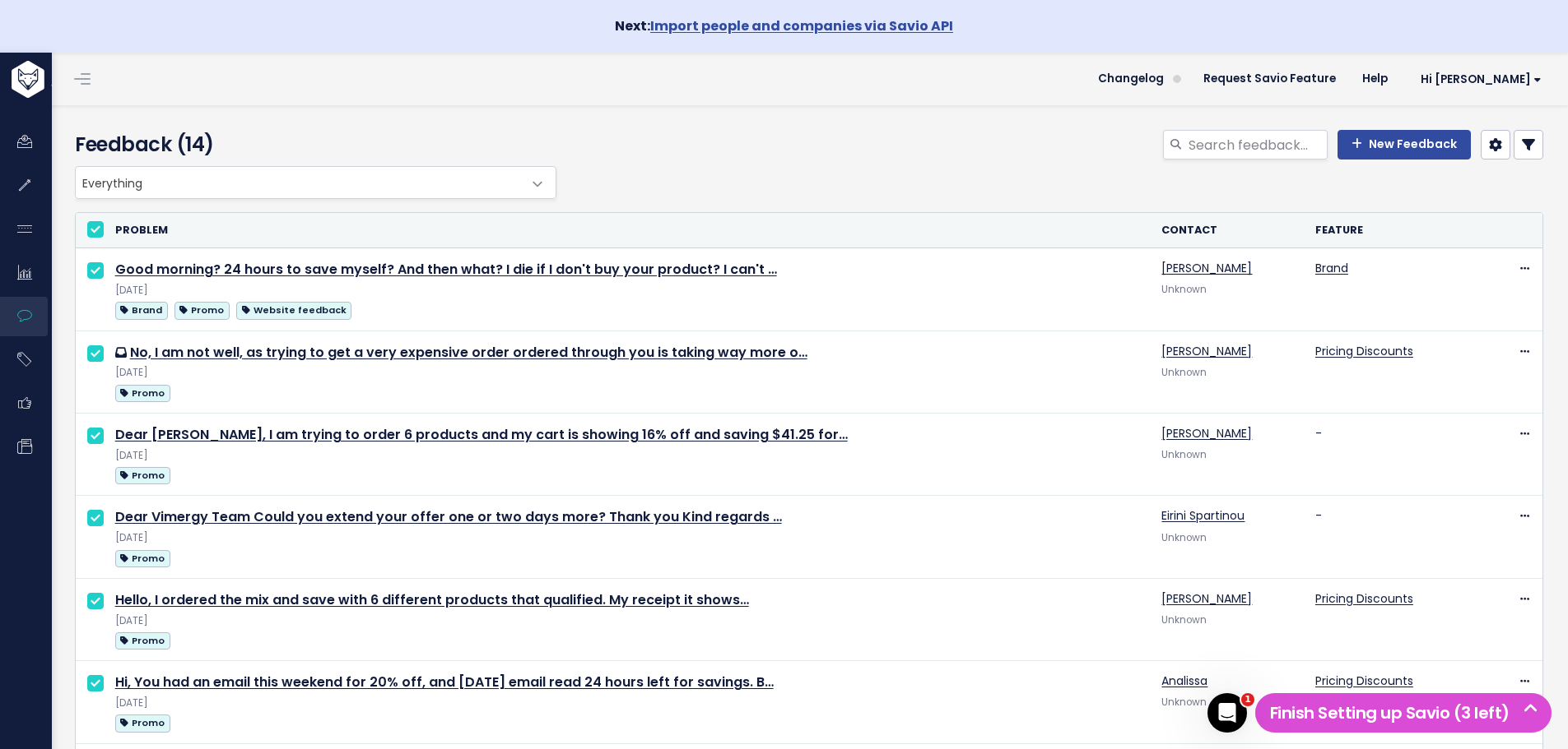
checkbox input "true"
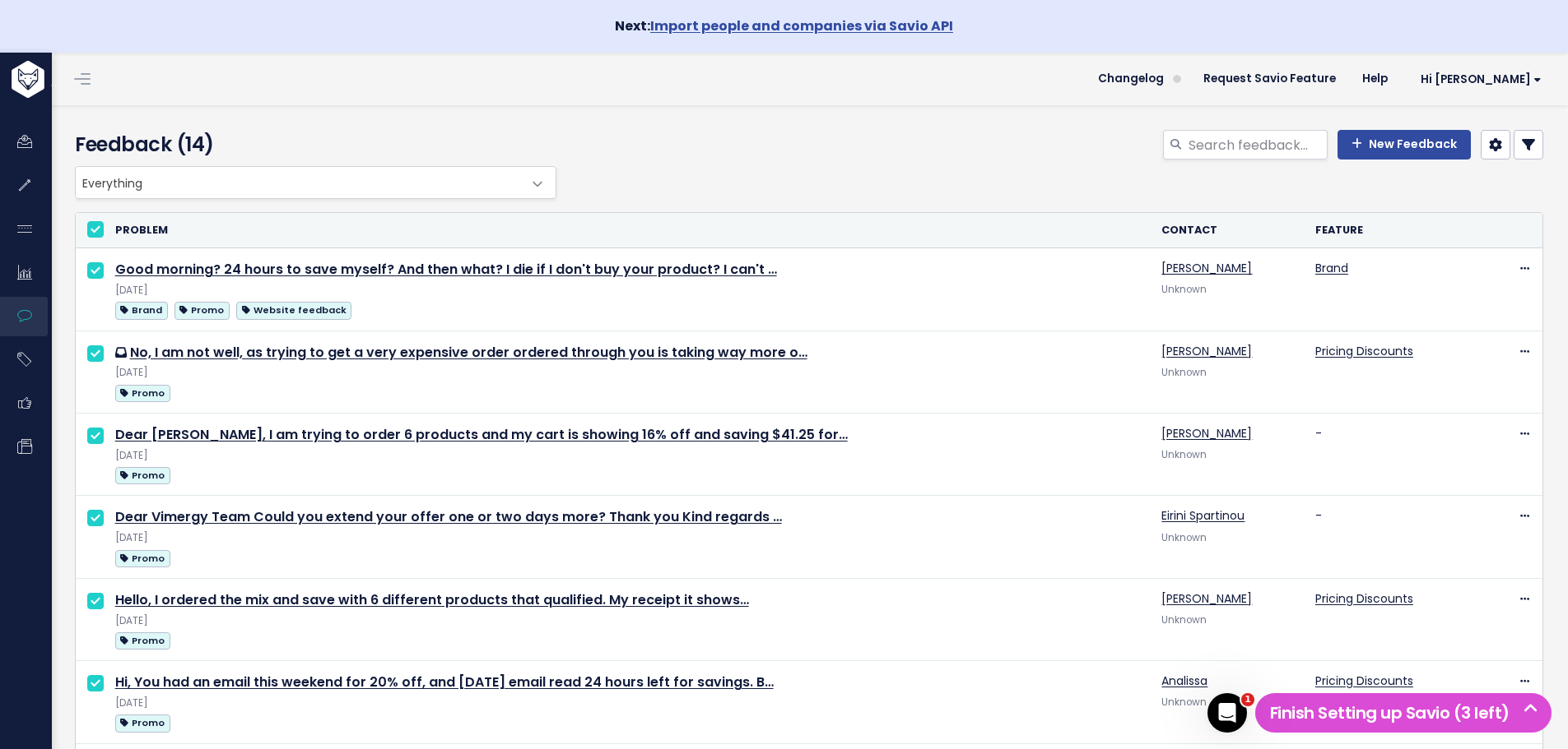
checkbox input "true"
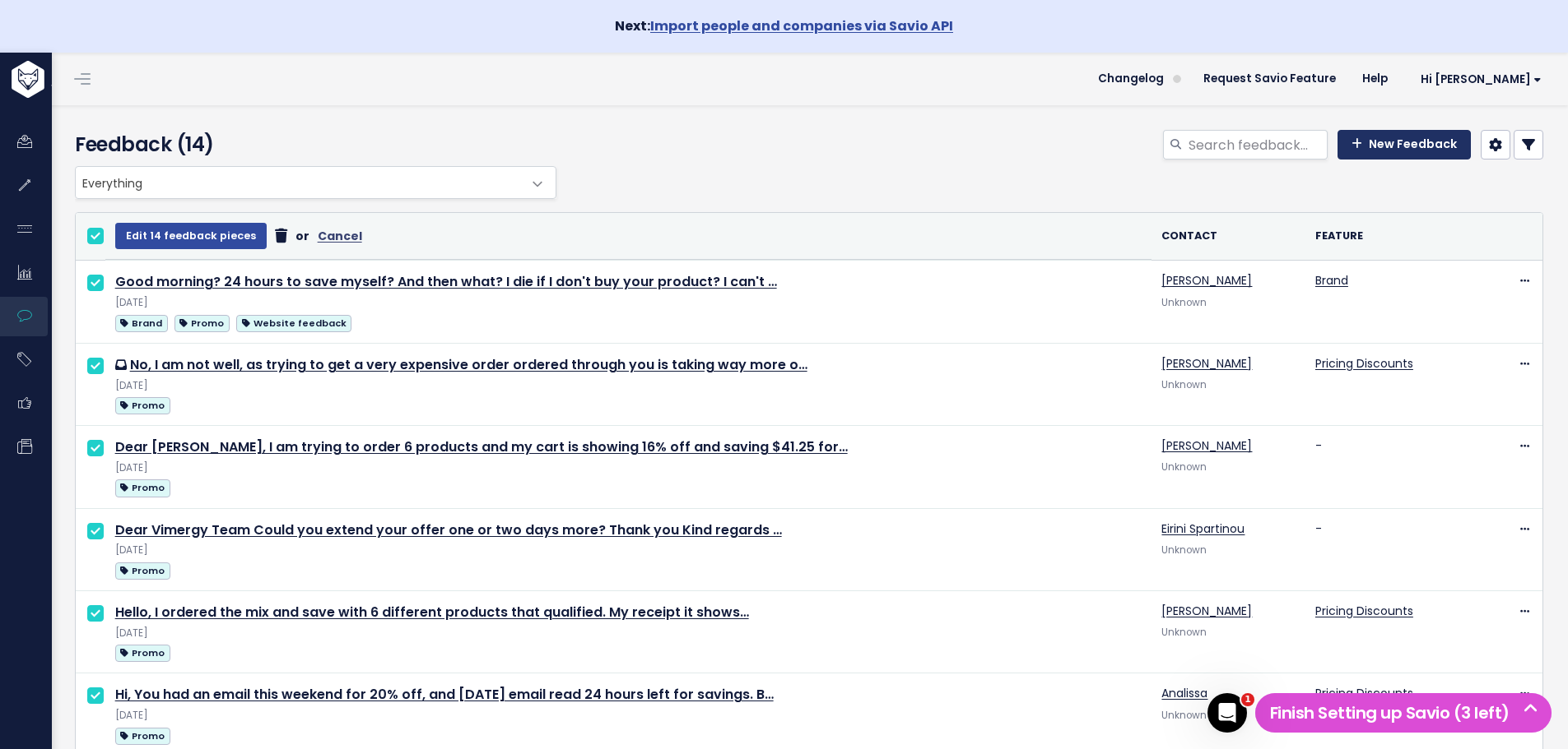
click at [1365, 144] on link "New Feedback" at bounding box center [1404, 145] width 133 height 30
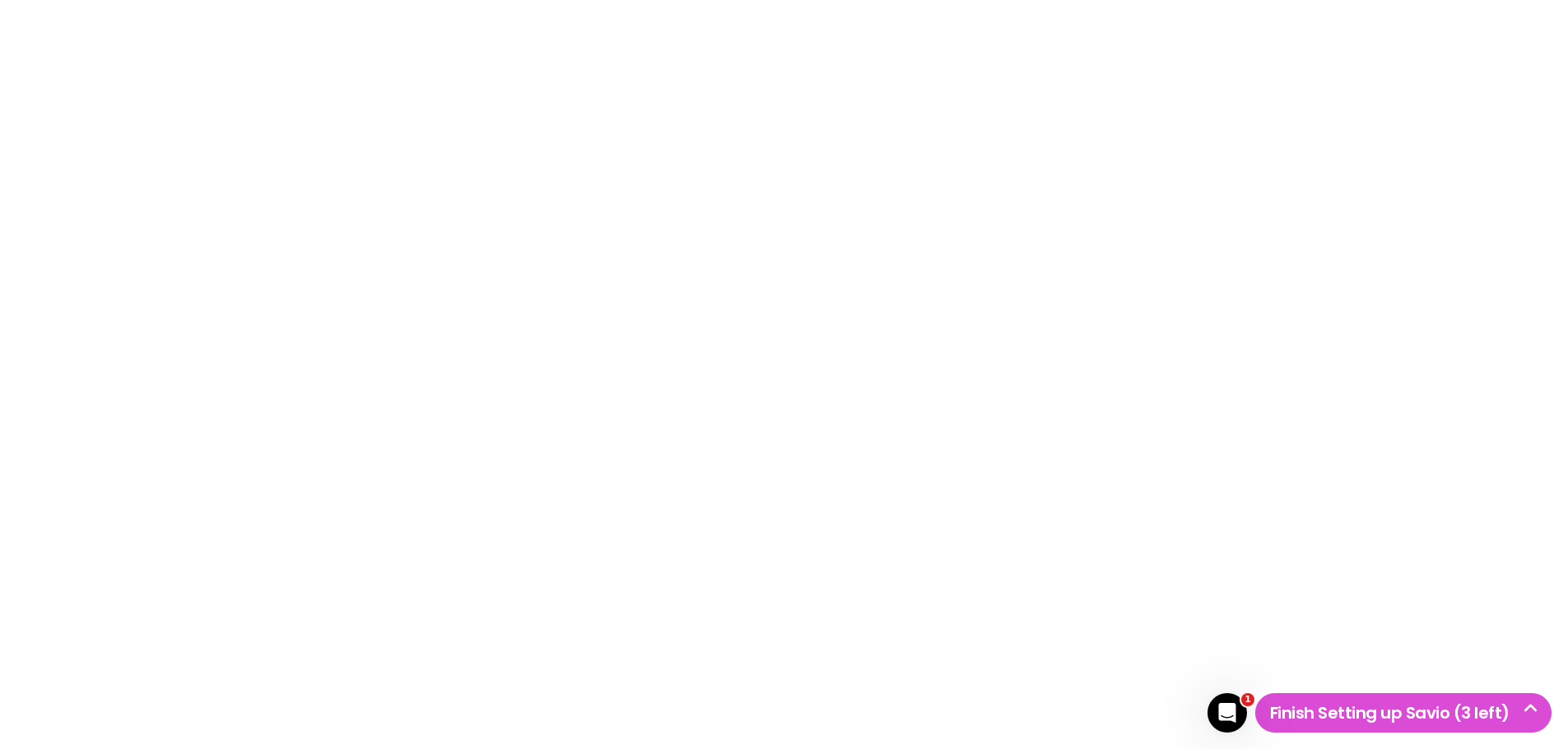
checkbox input "true"
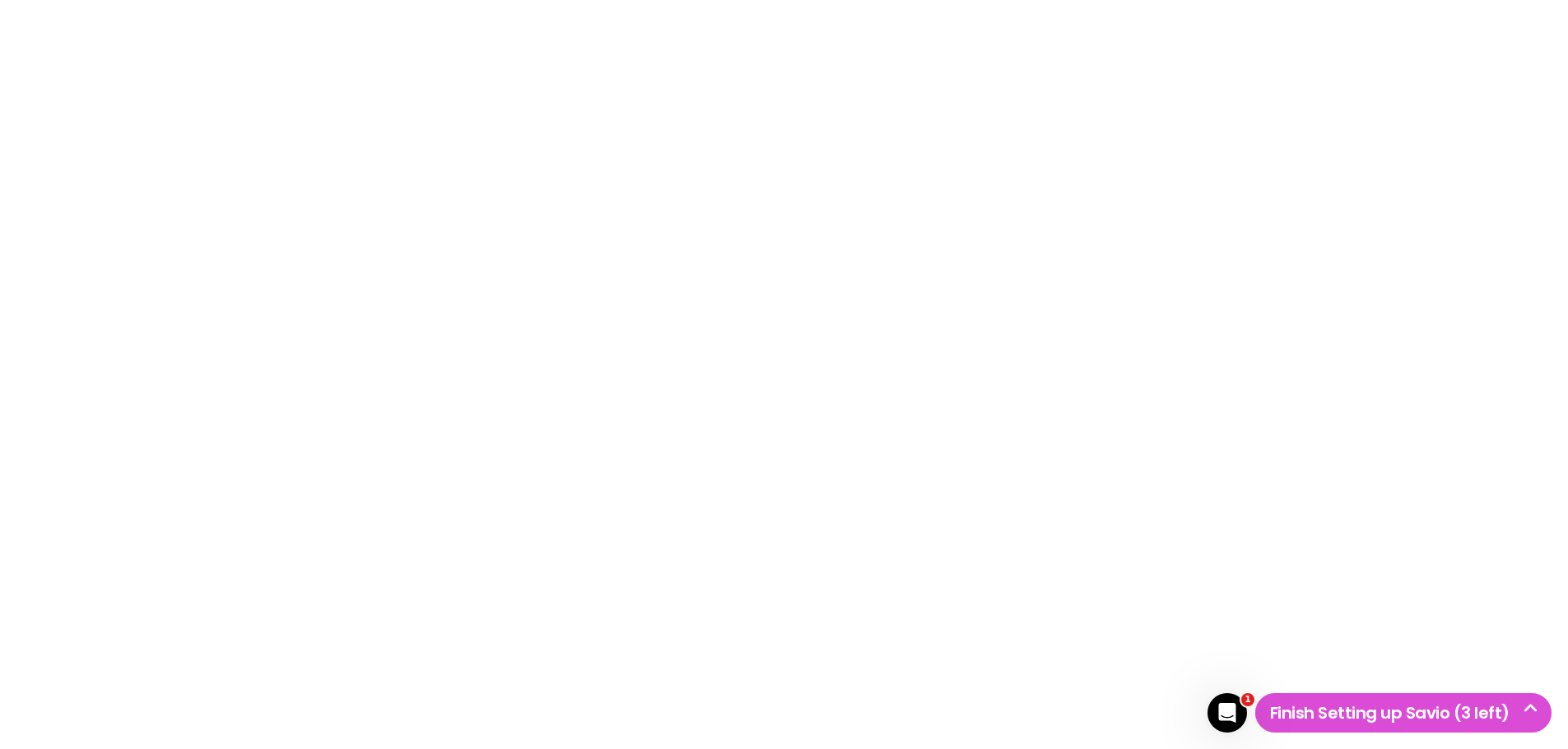
checkbox input "true"
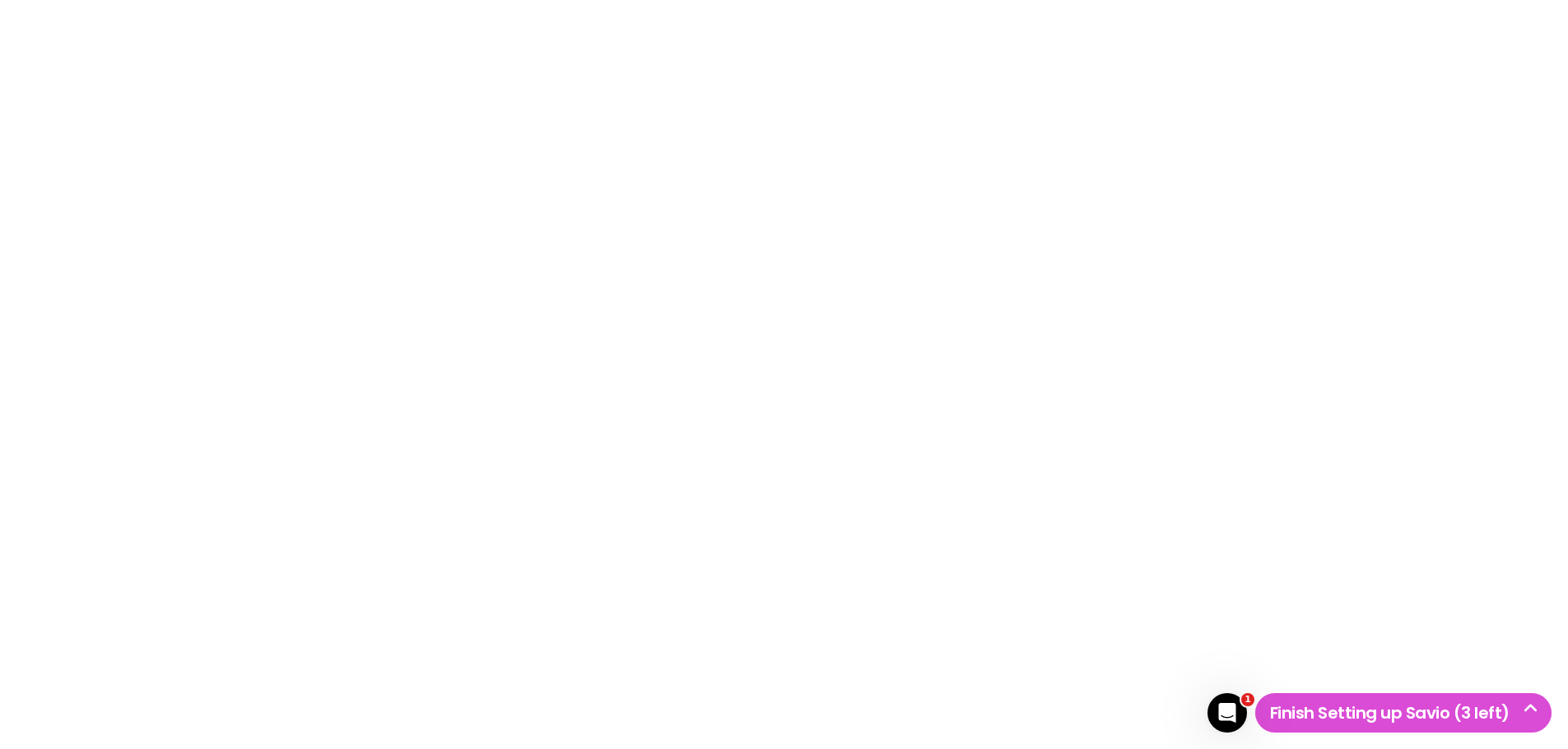
checkbox input "true"
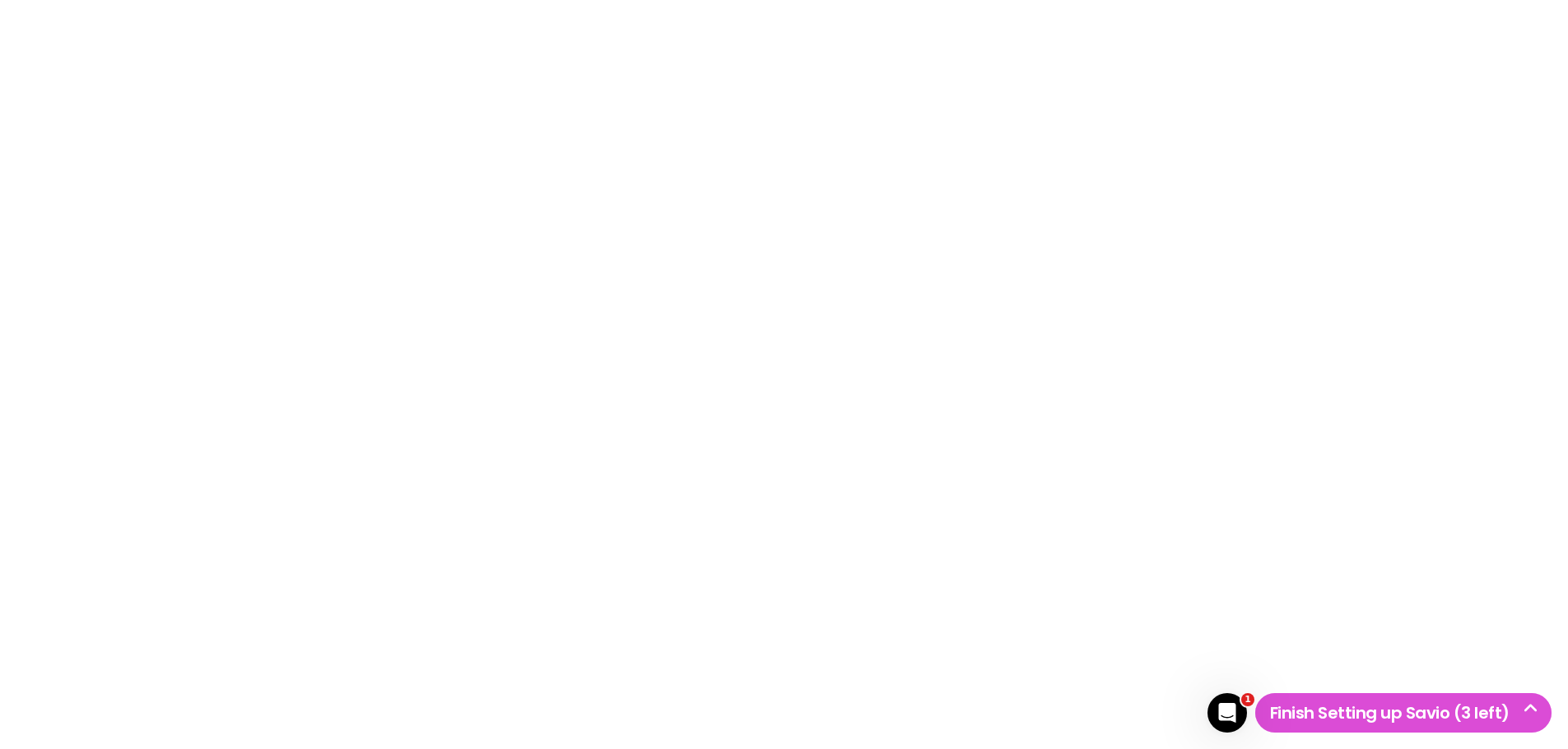
checkbox input "true"
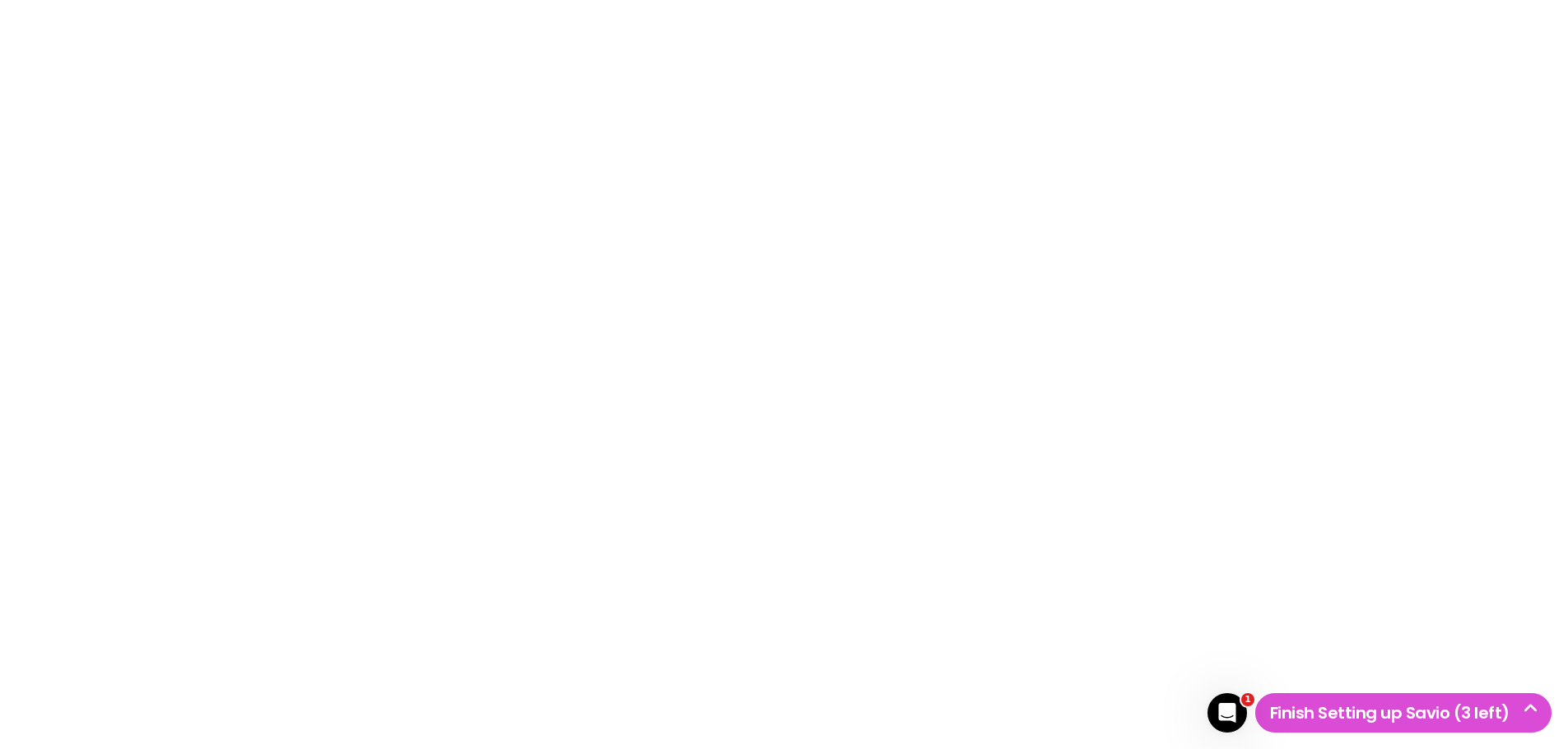
checkbox input "false"
checkbox input "true"
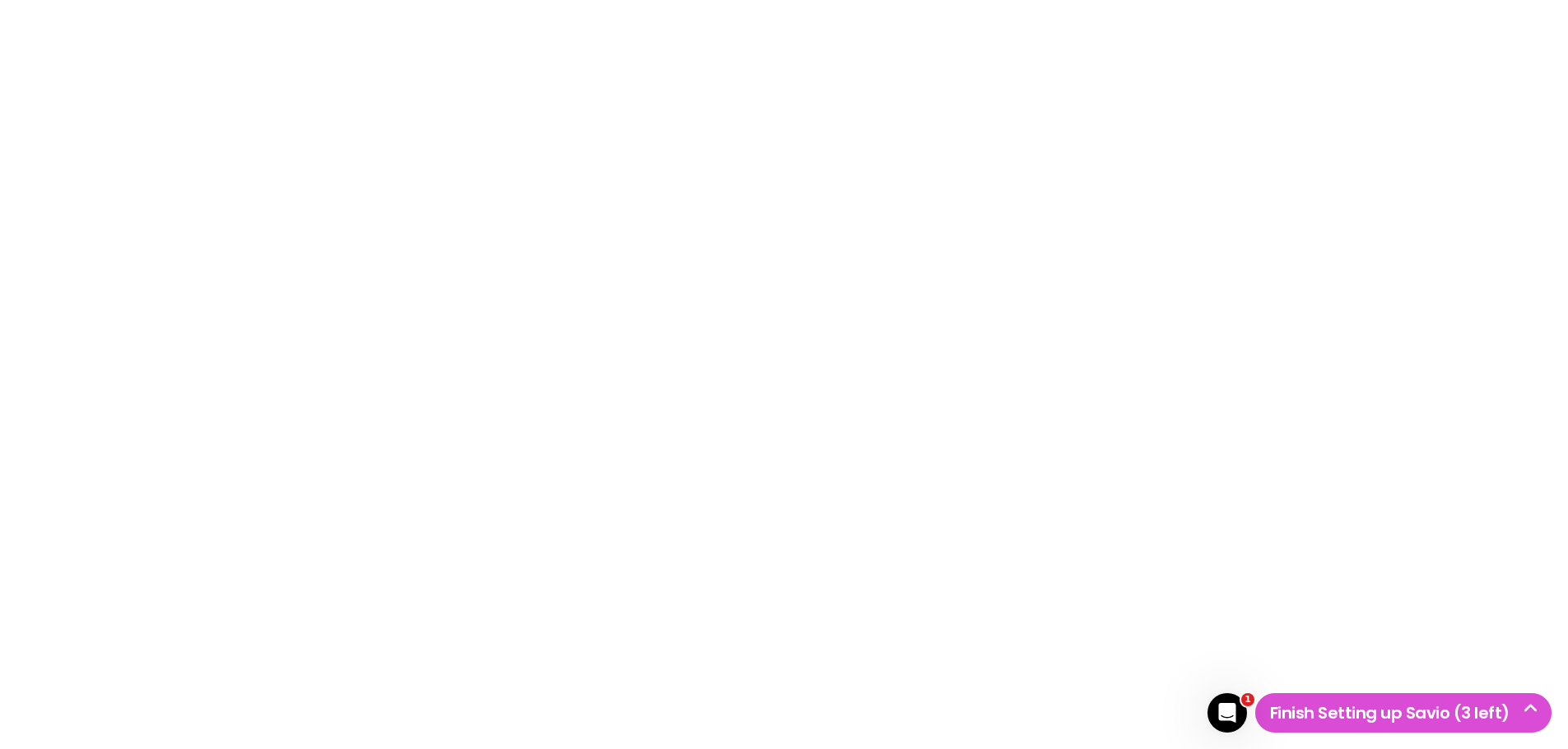
checkbox input "true"
checkbox input "false"
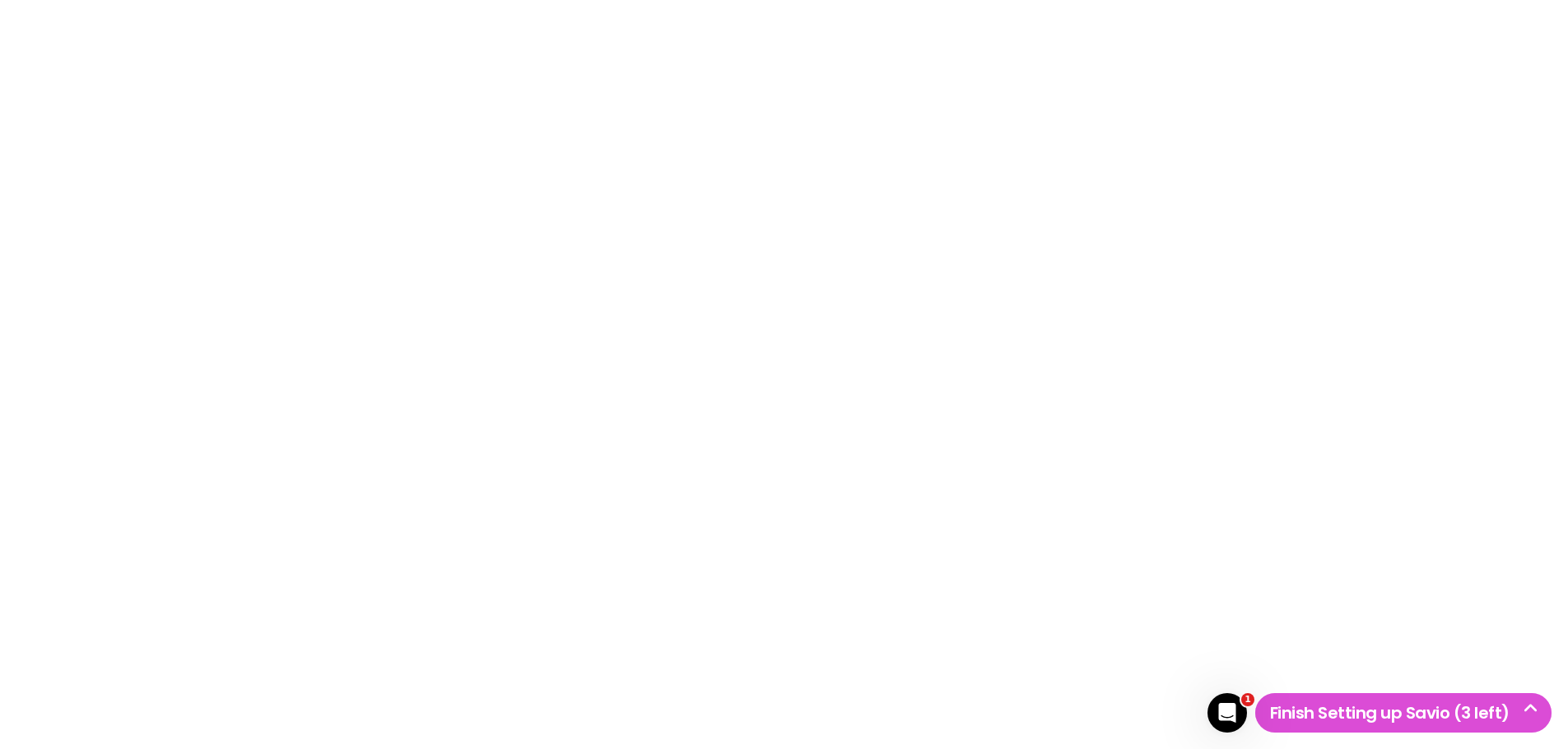
checkbox input "false"
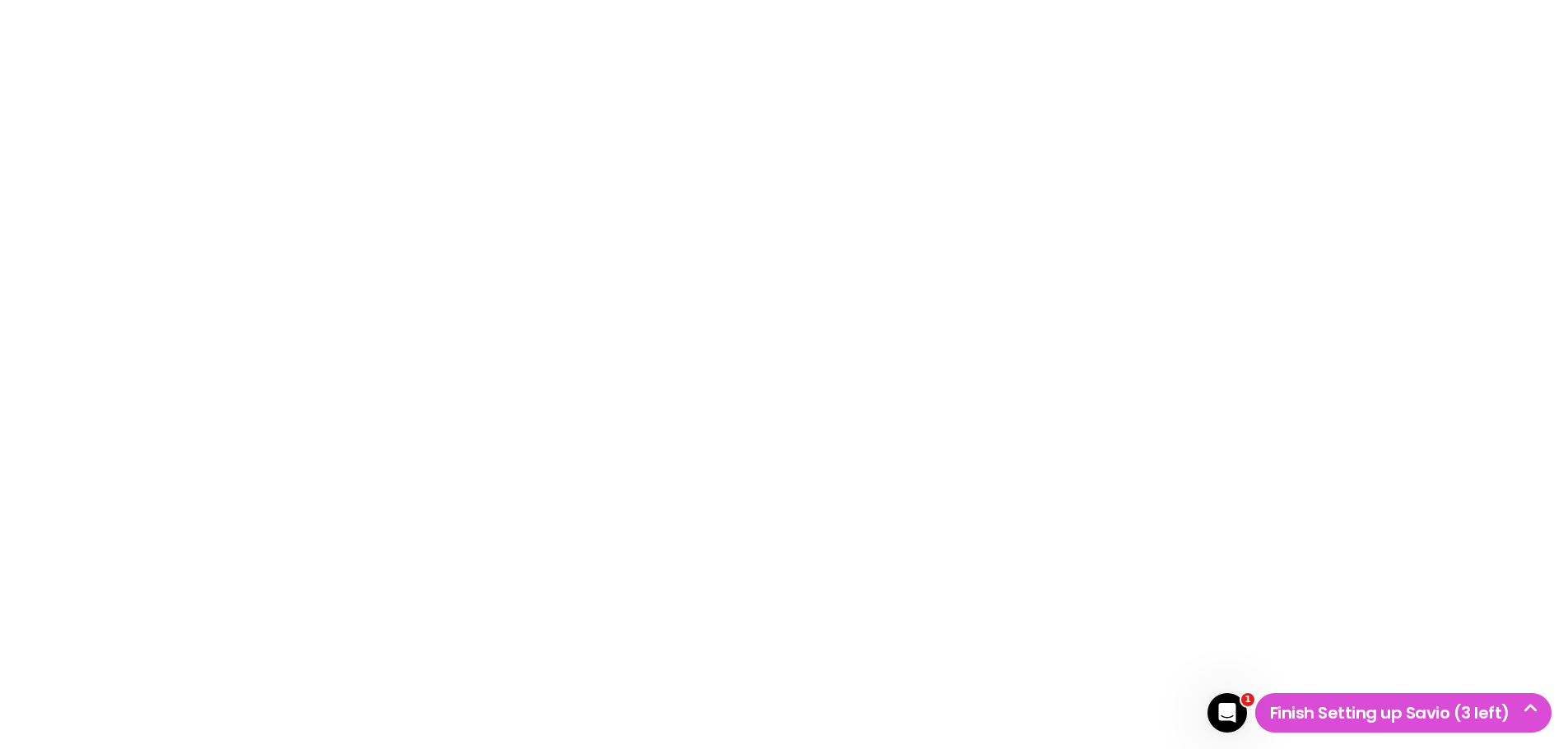
checkbox input "false"
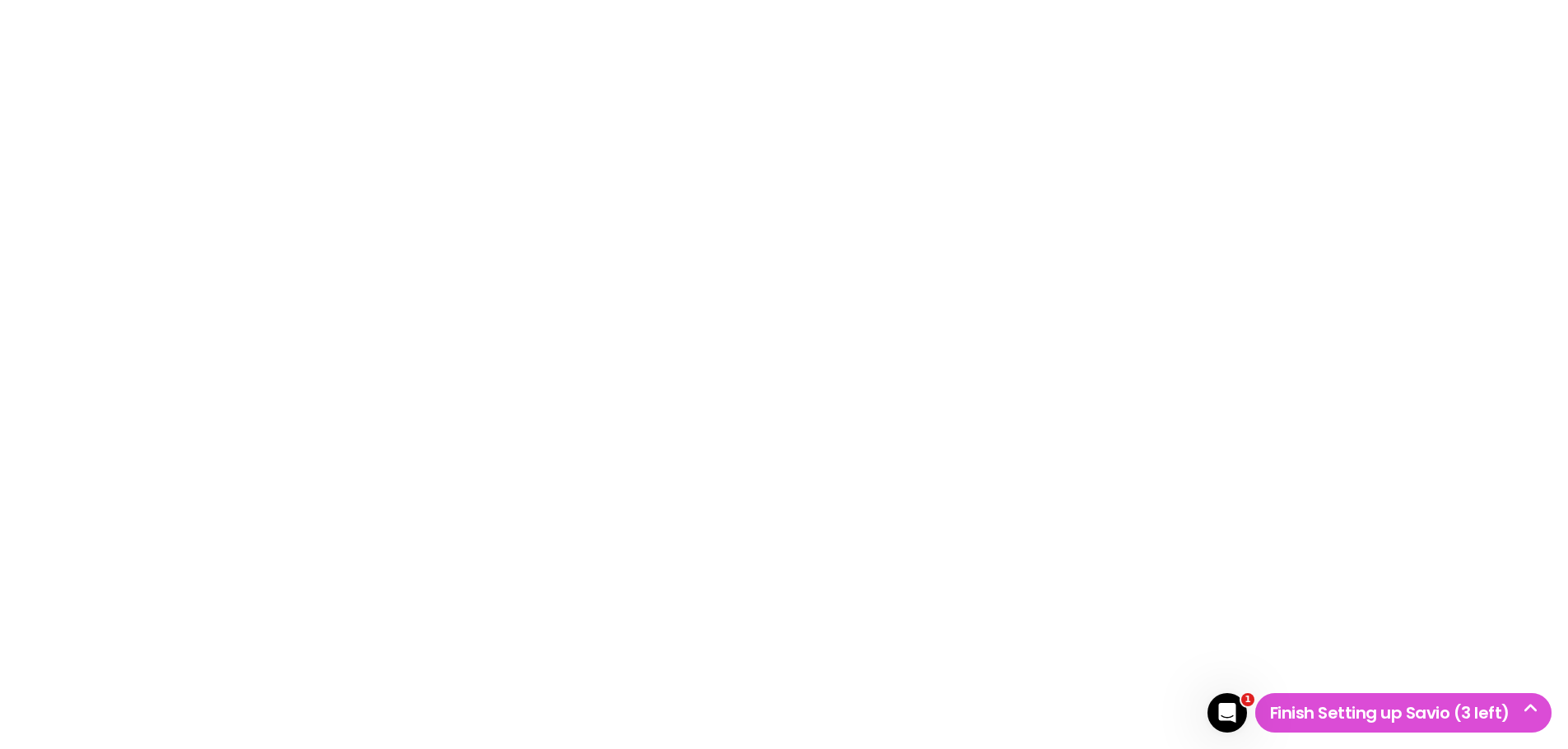
checkbox input "false"
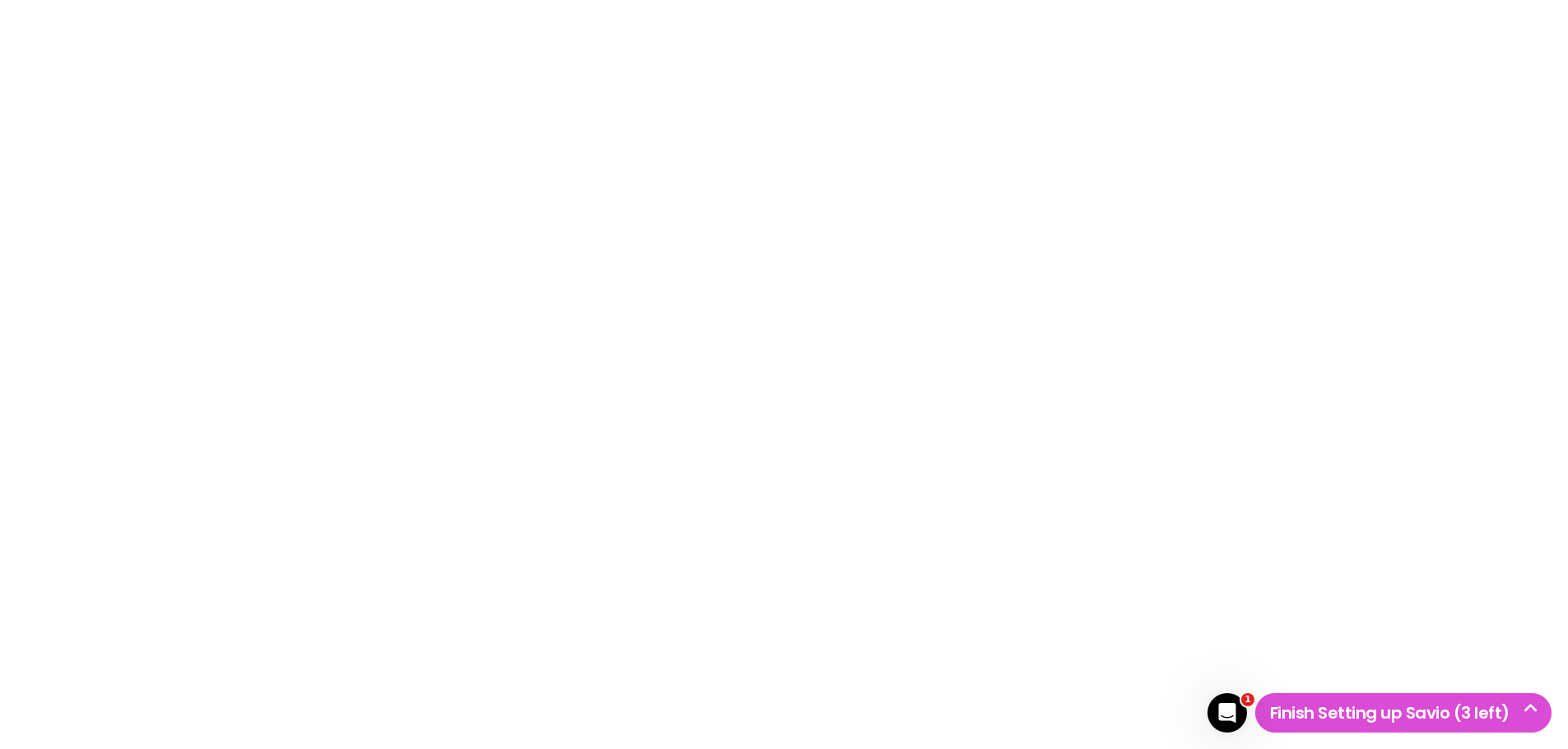
checkbox input "false"
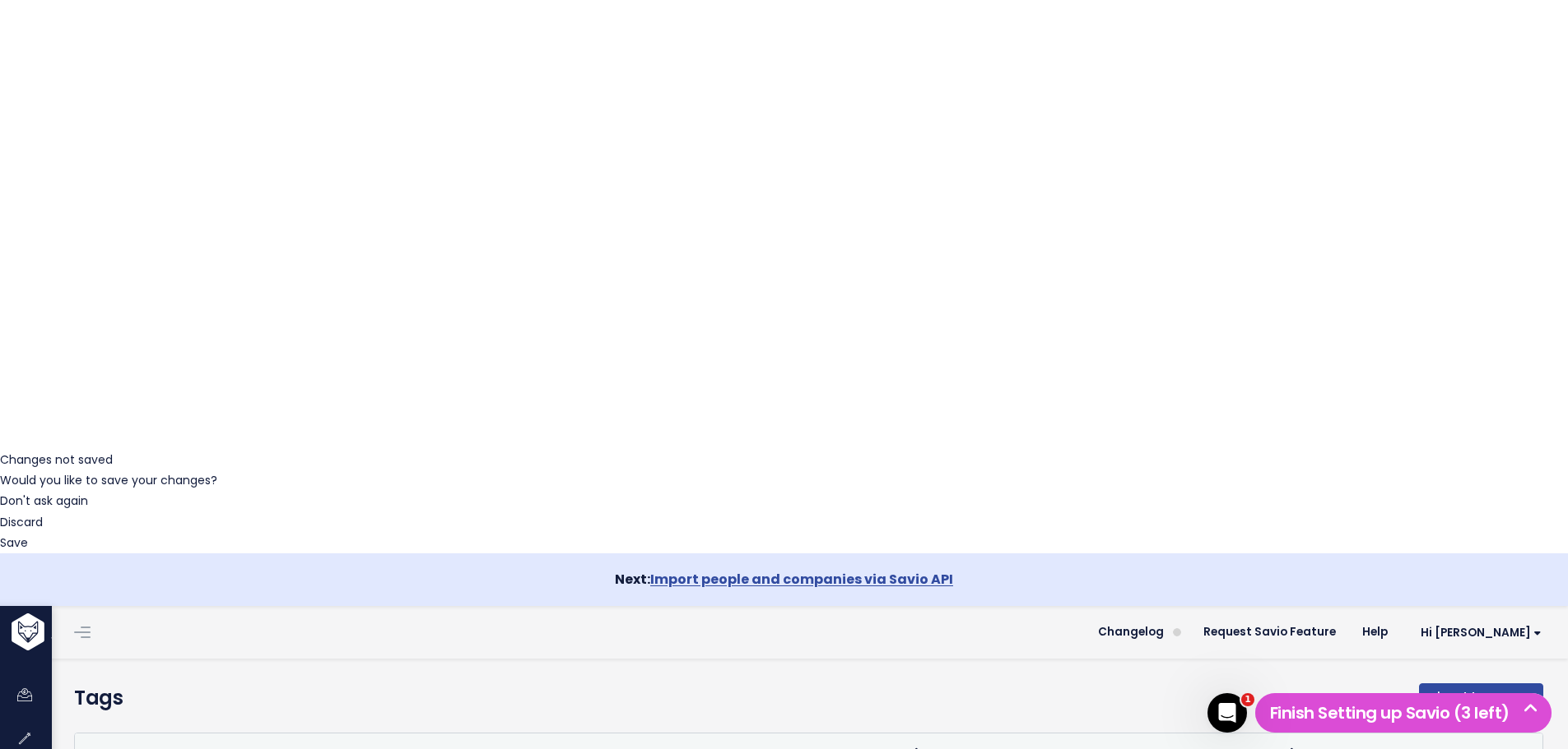
scroll to position [329, 0]
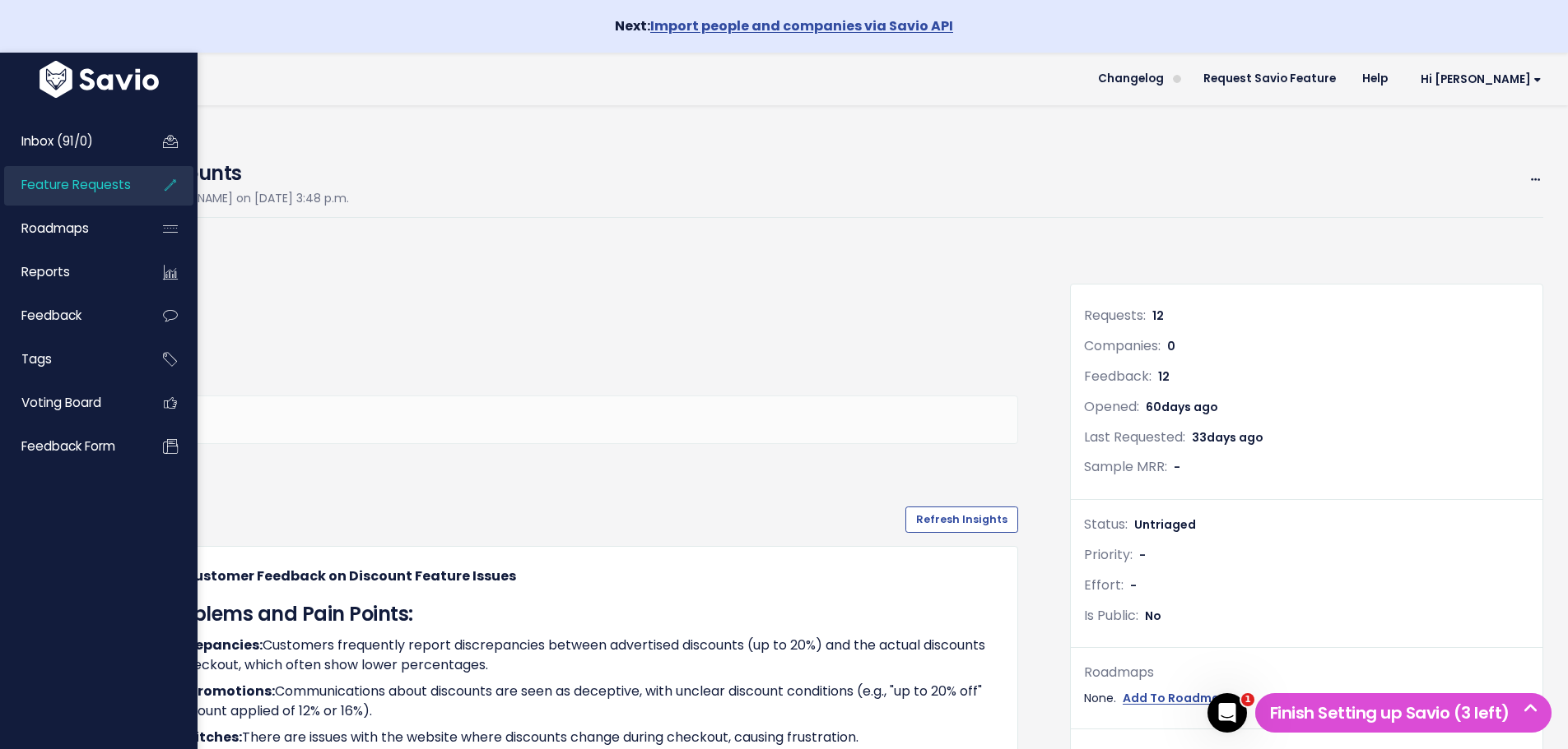
click at [45, 189] on span "Feature Requests" at bounding box center [75, 184] width 109 height 17
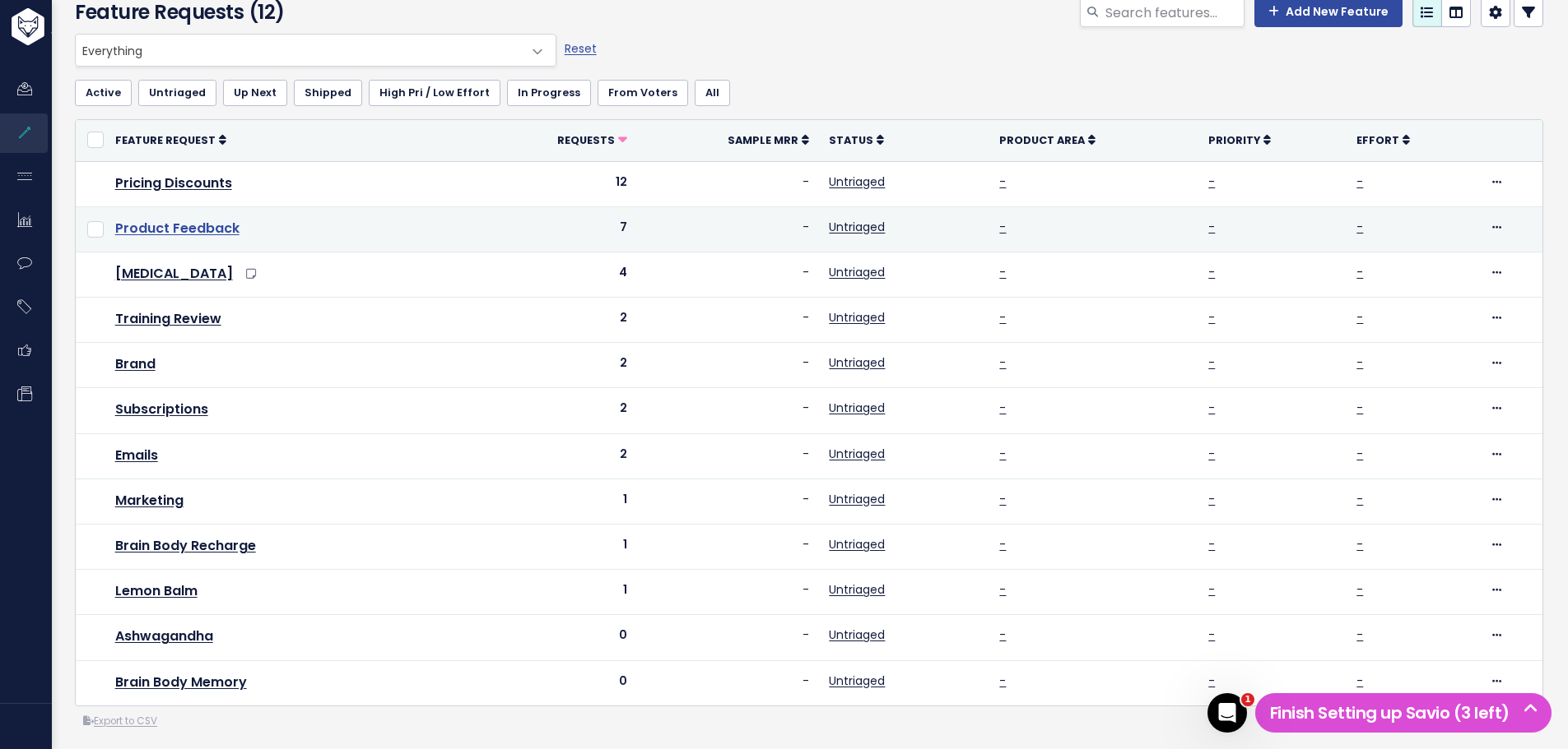
scroll to position [164, 0]
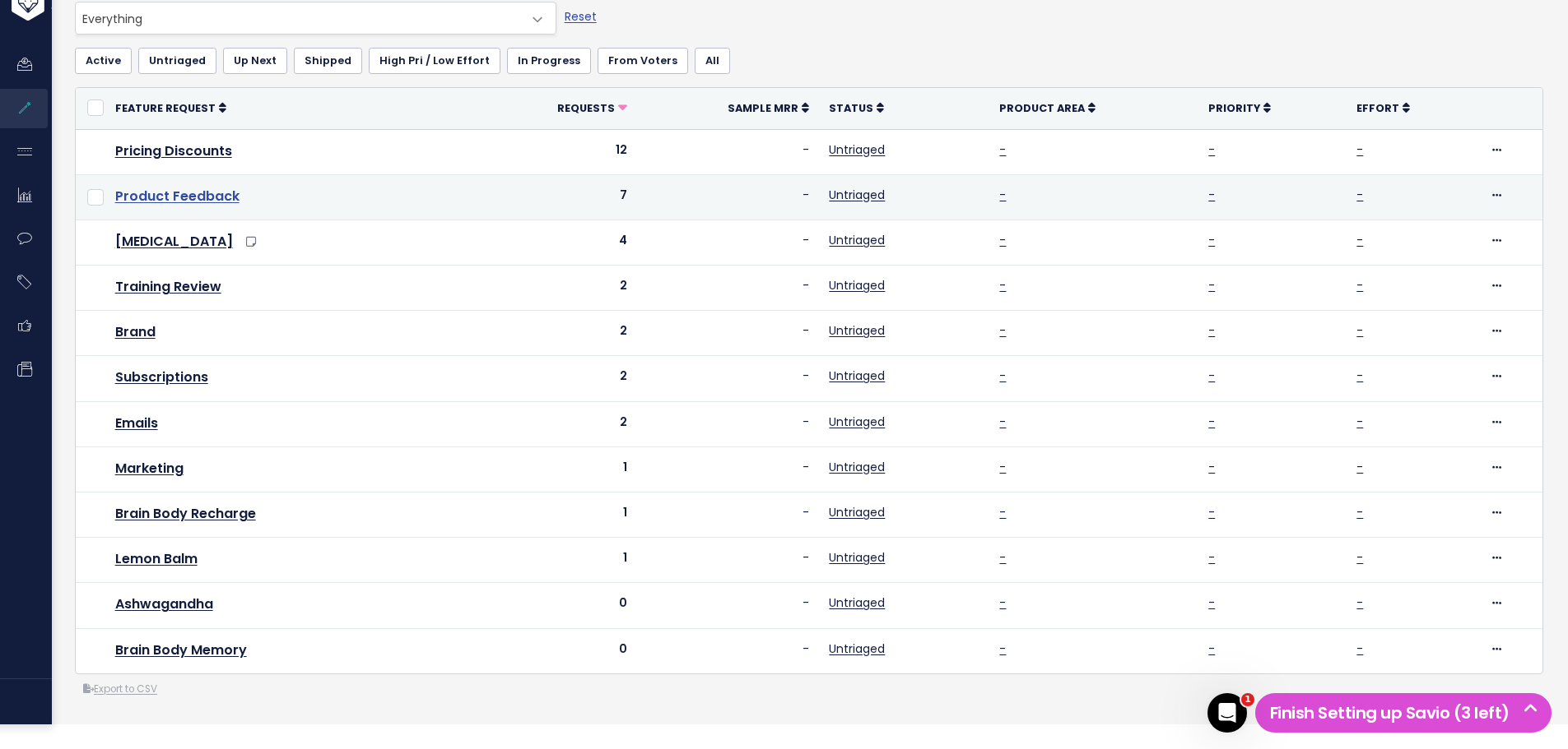
click at [175, 201] on link "Product Feedback" at bounding box center [178, 197] width 124 height 19
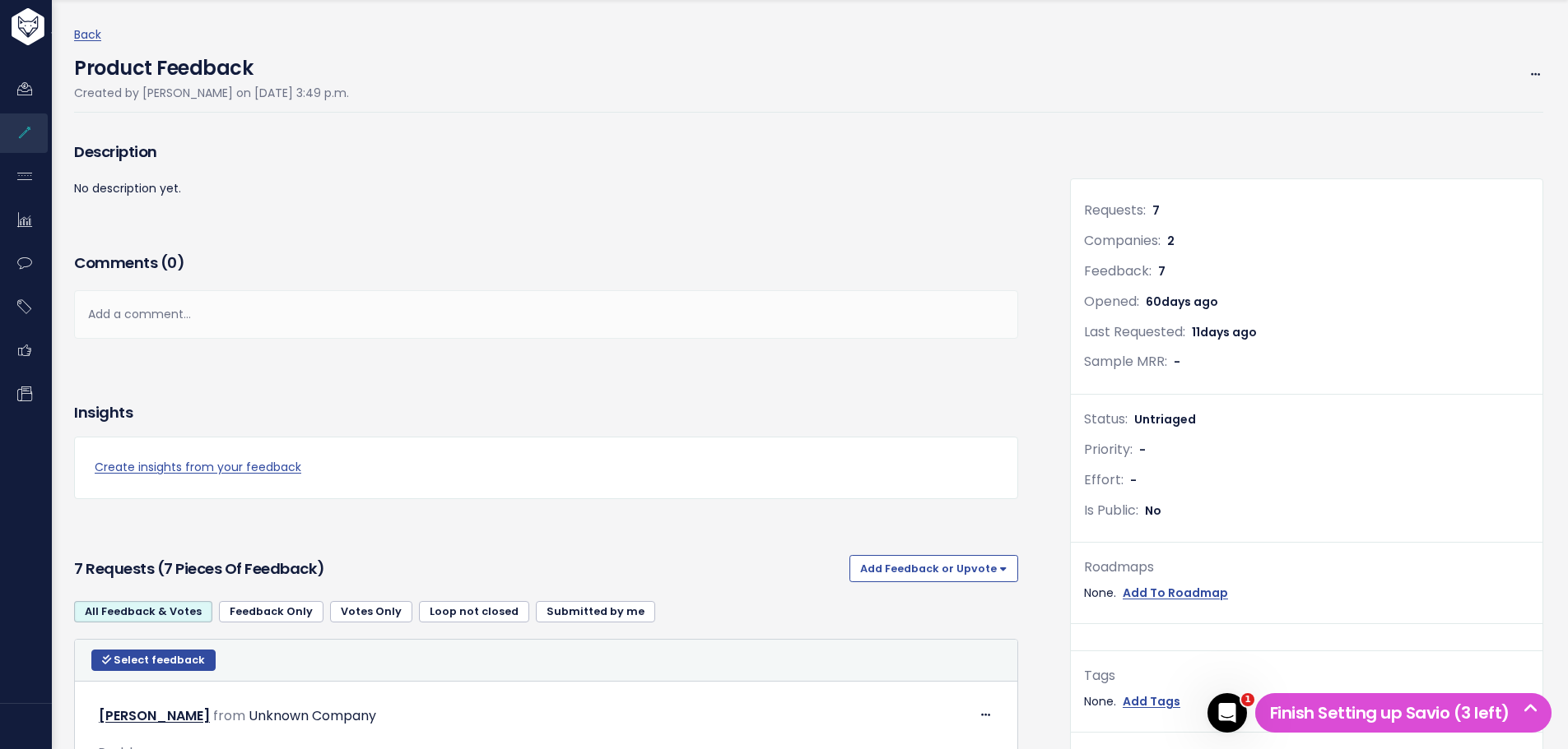
scroll to position [246, 0]
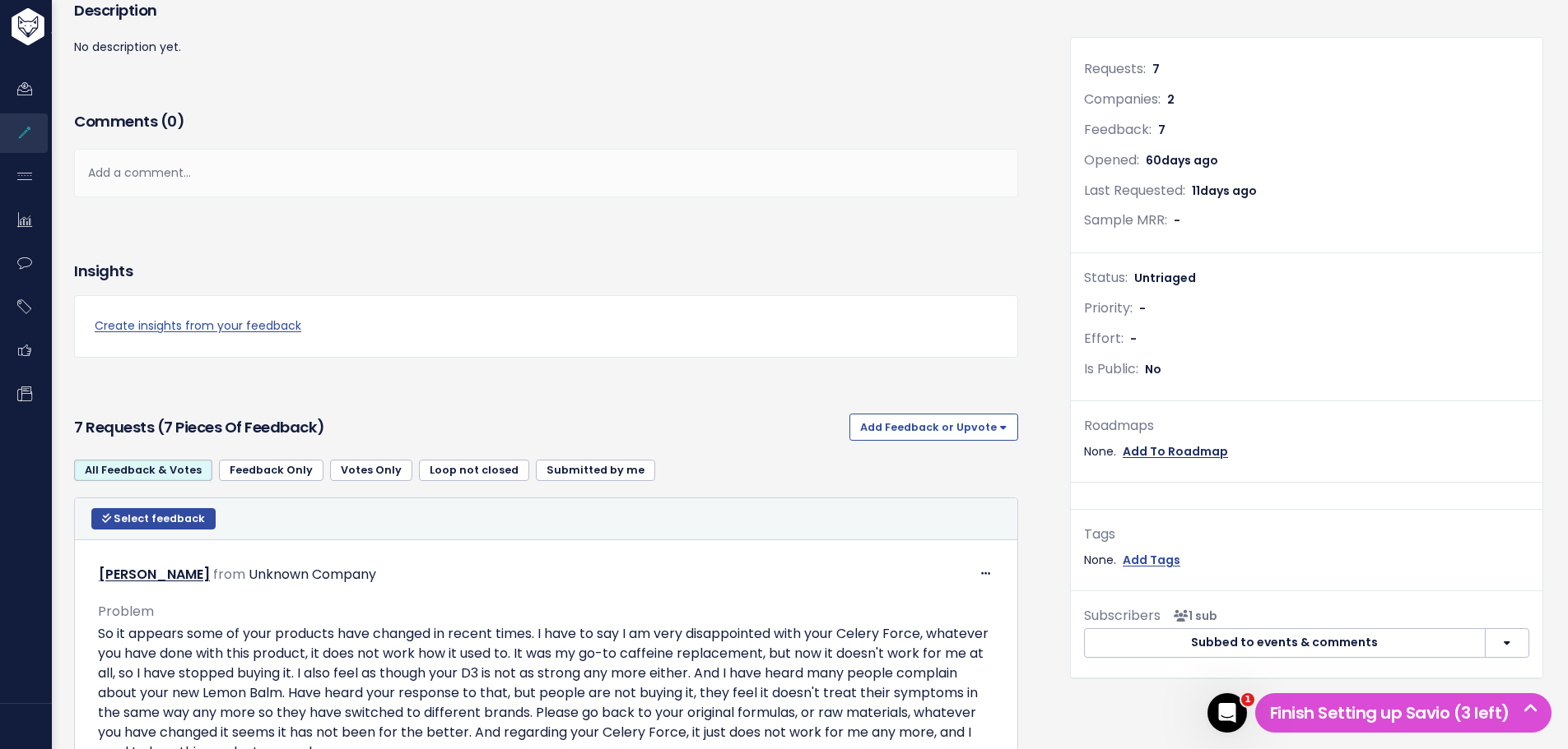
click at [1160, 450] on link "Add To Roadmap" at bounding box center [1175, 452] width 105 height 21
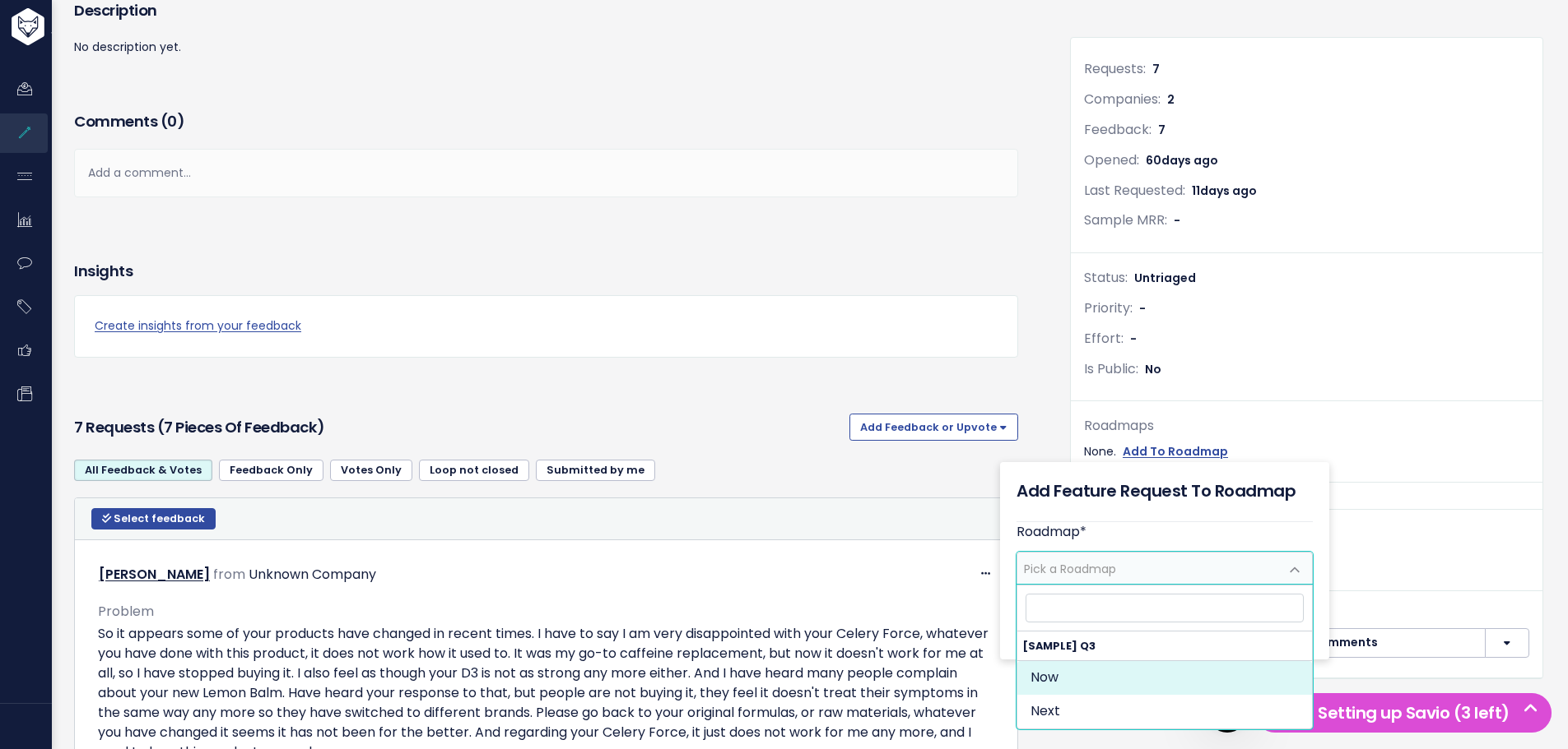
click at [1127, 575] on span "Pick a Roadmap" at bounding box center [1147, 568] width 261 height 31
select select "1874"
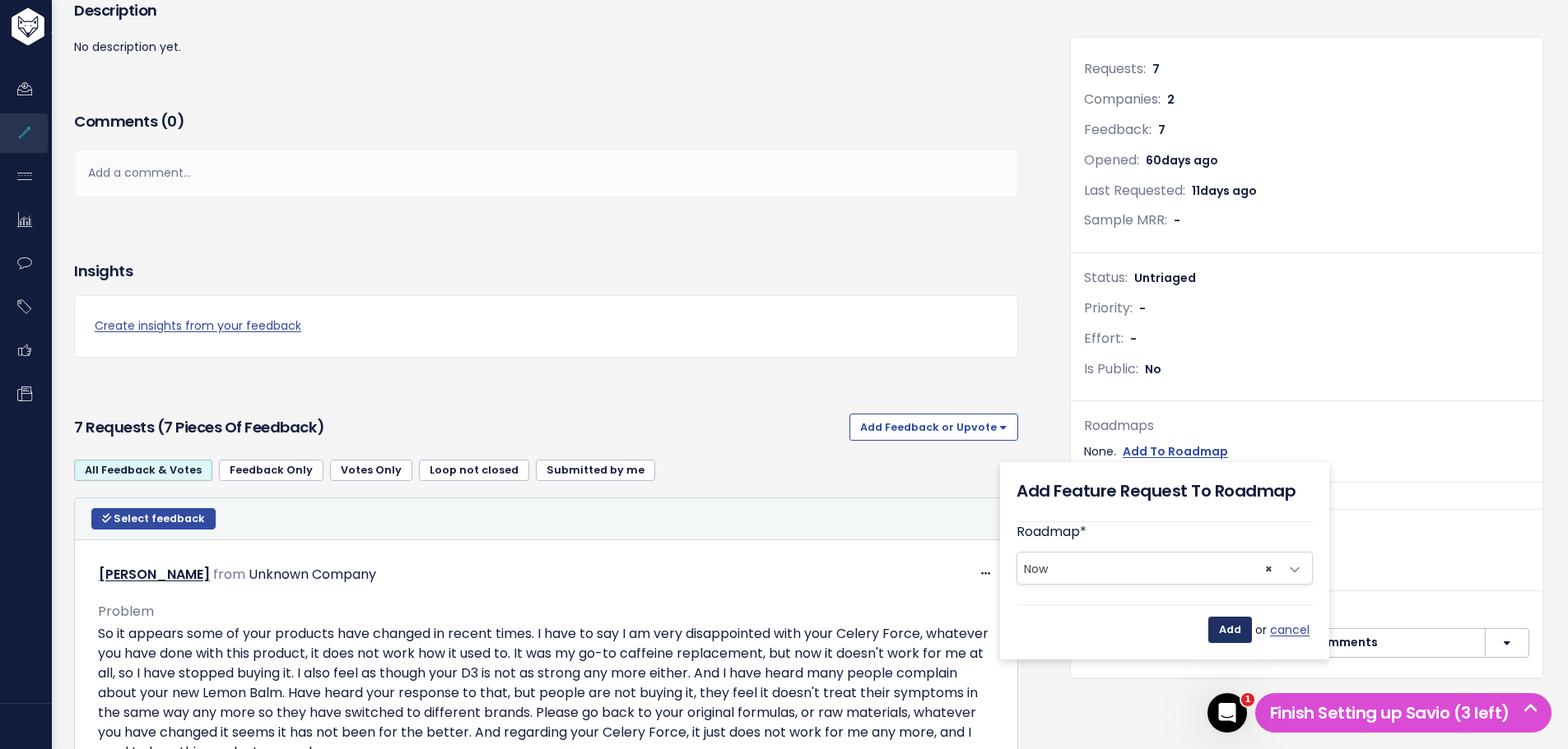
click at [1232, 630] on input "Add" at bounding box center [1230, 630] width 44 height 26
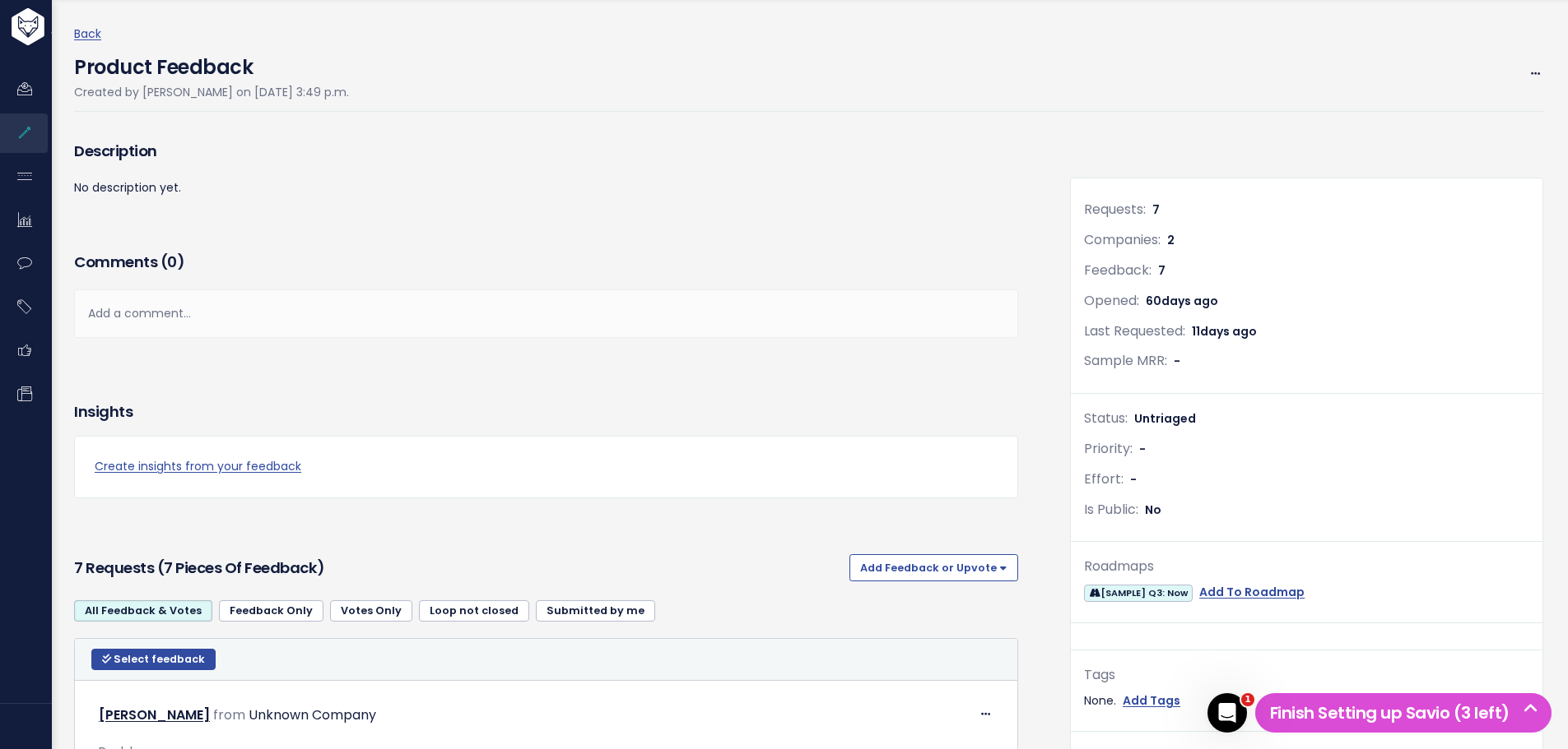
scroll to position [0, 0]
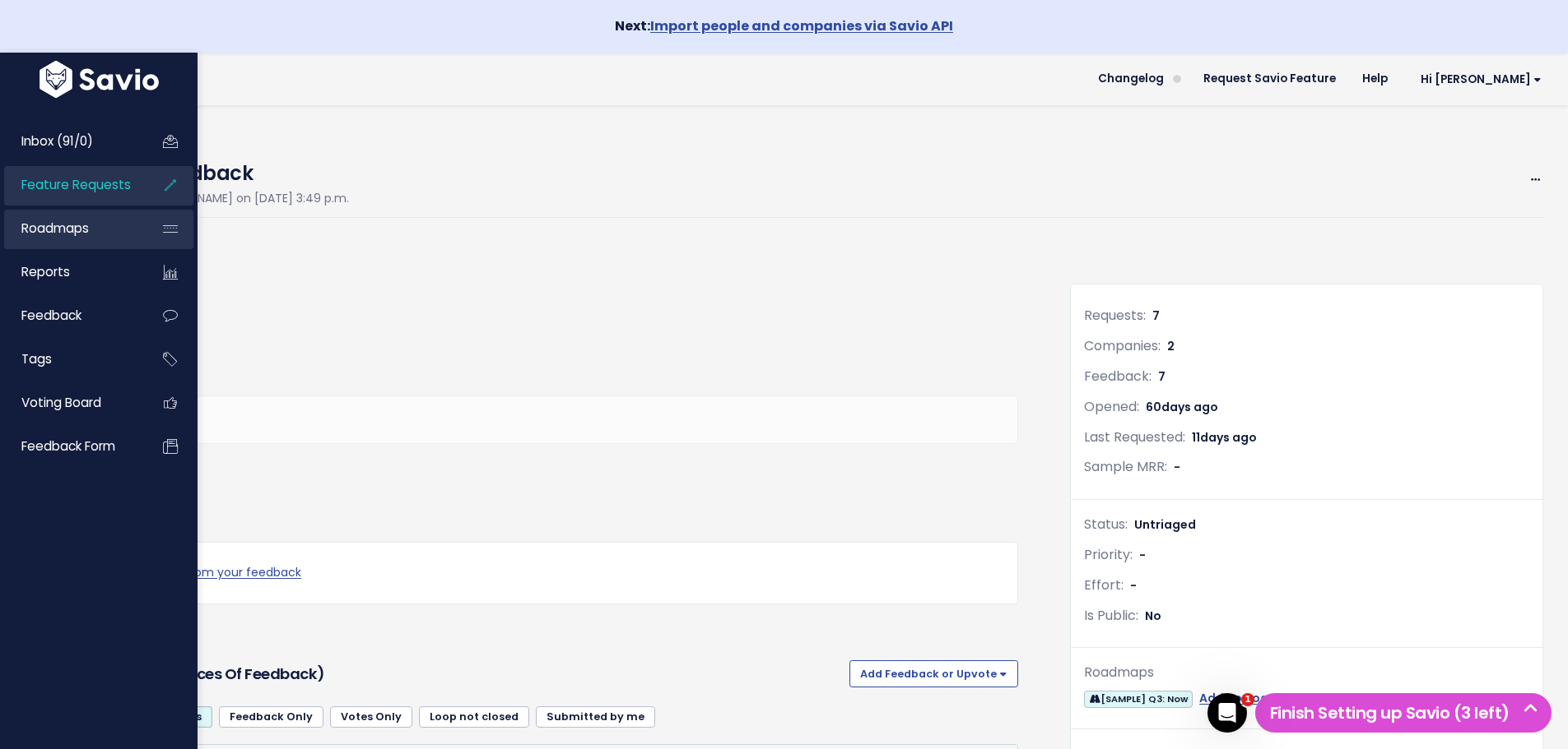
click at [63, 228] on span "Roadmaps" at bounding box center [54, 228] width 67 height 17
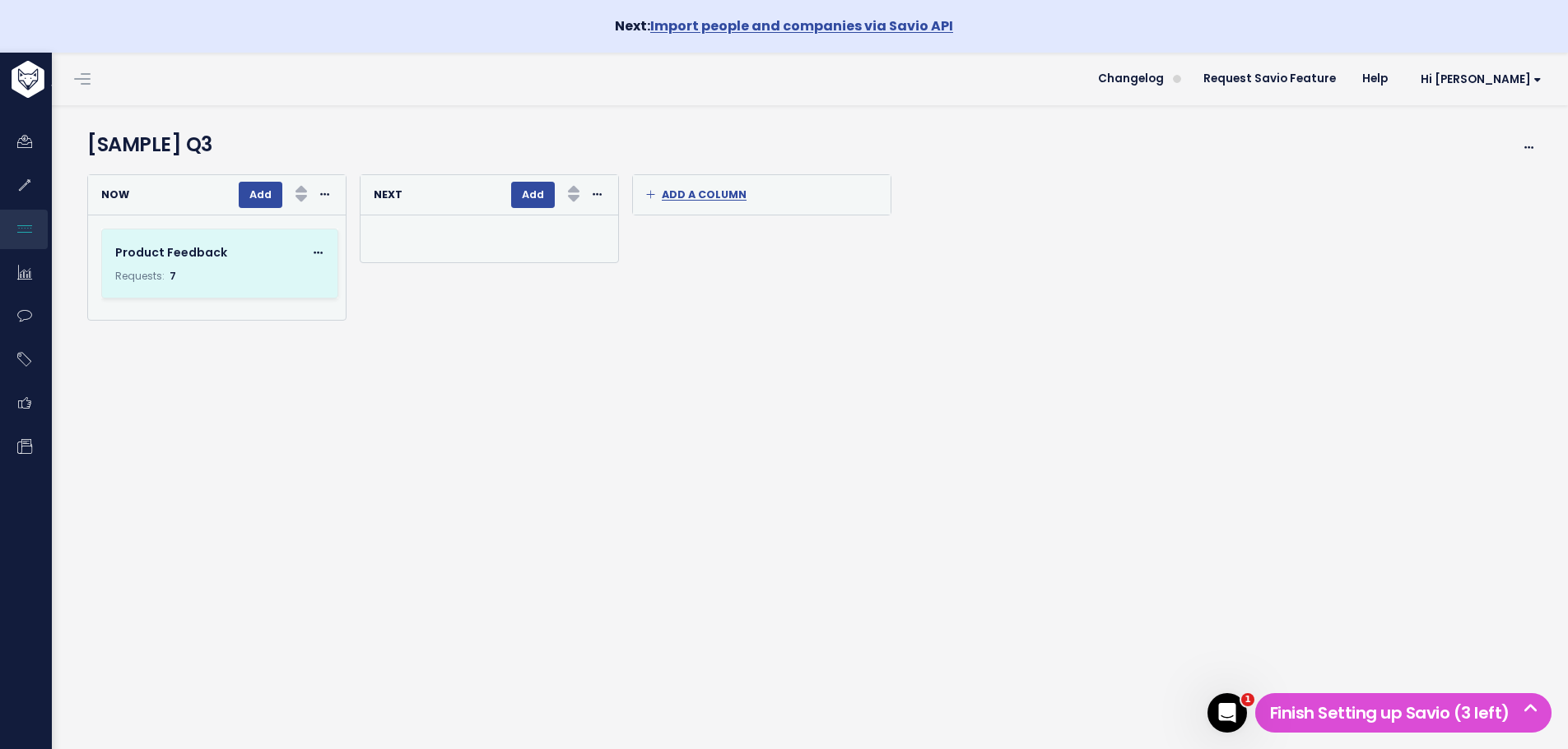
click at [206, 265] on div "Product Feedback Edit Remove Requests: 7" at bounding box center [220, 264] width 235 height 68
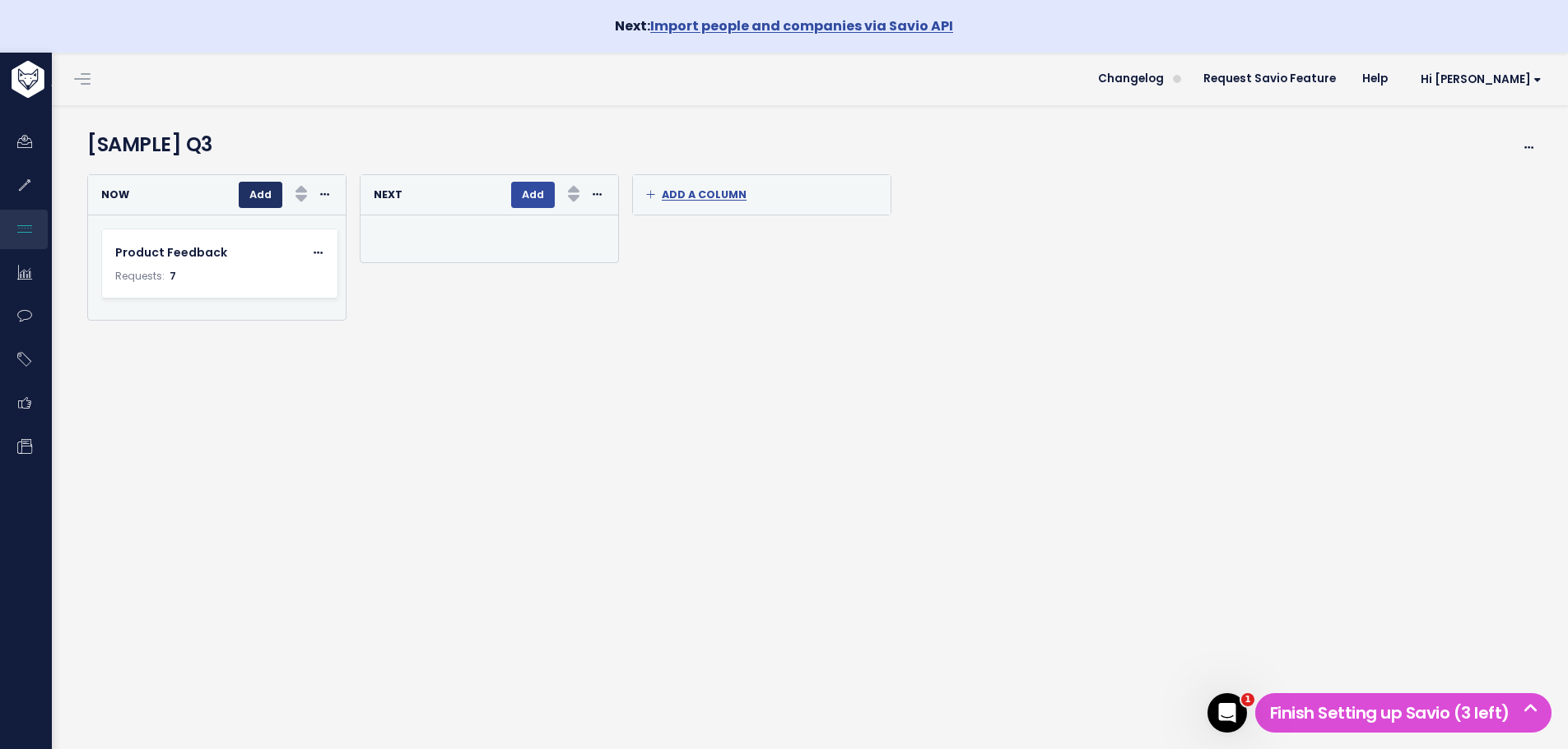
click at [253, 189] on button "Add" at bounding box center [261, 195] width 44 height 26
click at [116, 202] on div "Now" at bounding box center [122, 196] width 42 height 19
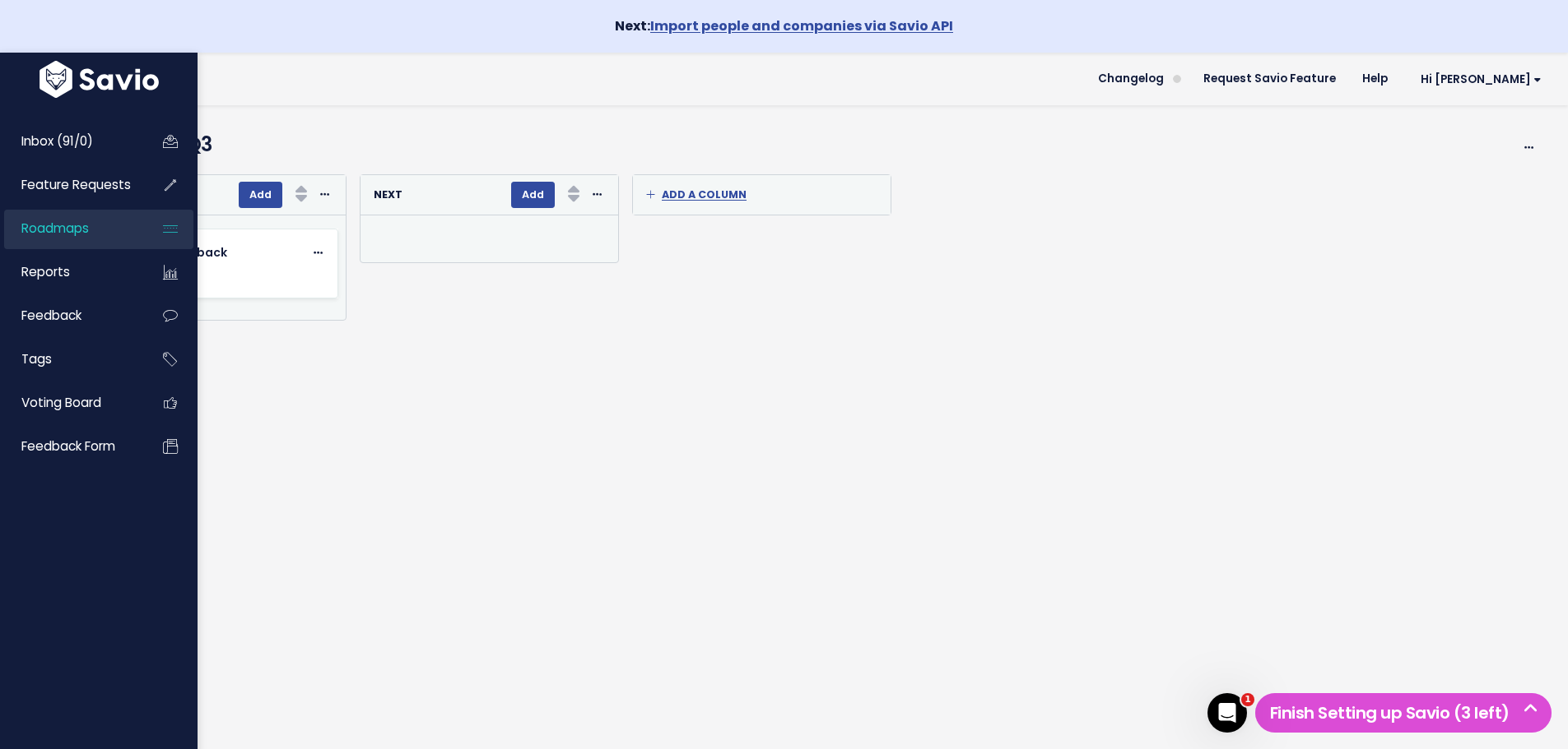
click at [33, 226] on span "Roadmaps" at bounding box center [54, 228] width 67 height 17
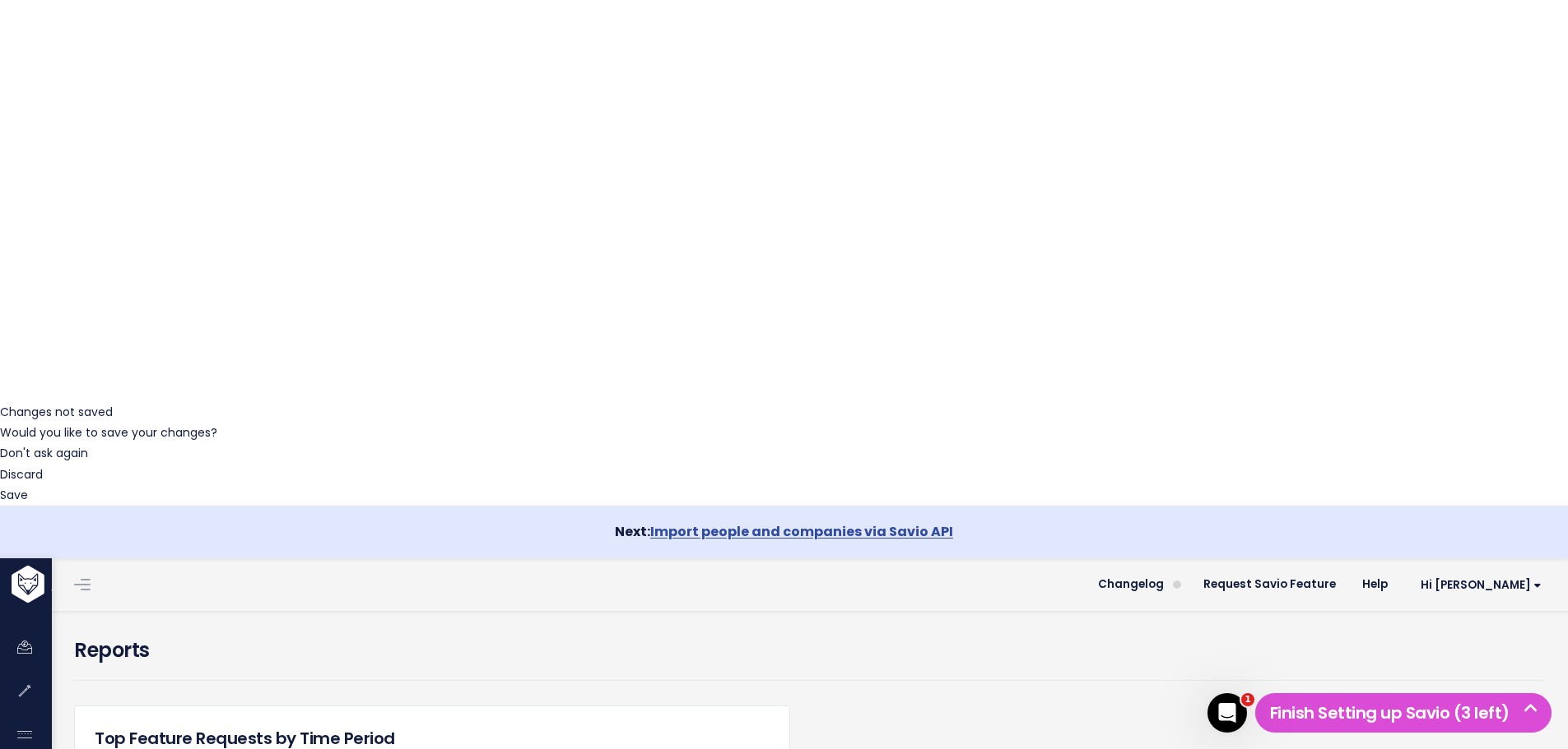
scroll to position [351, 0]
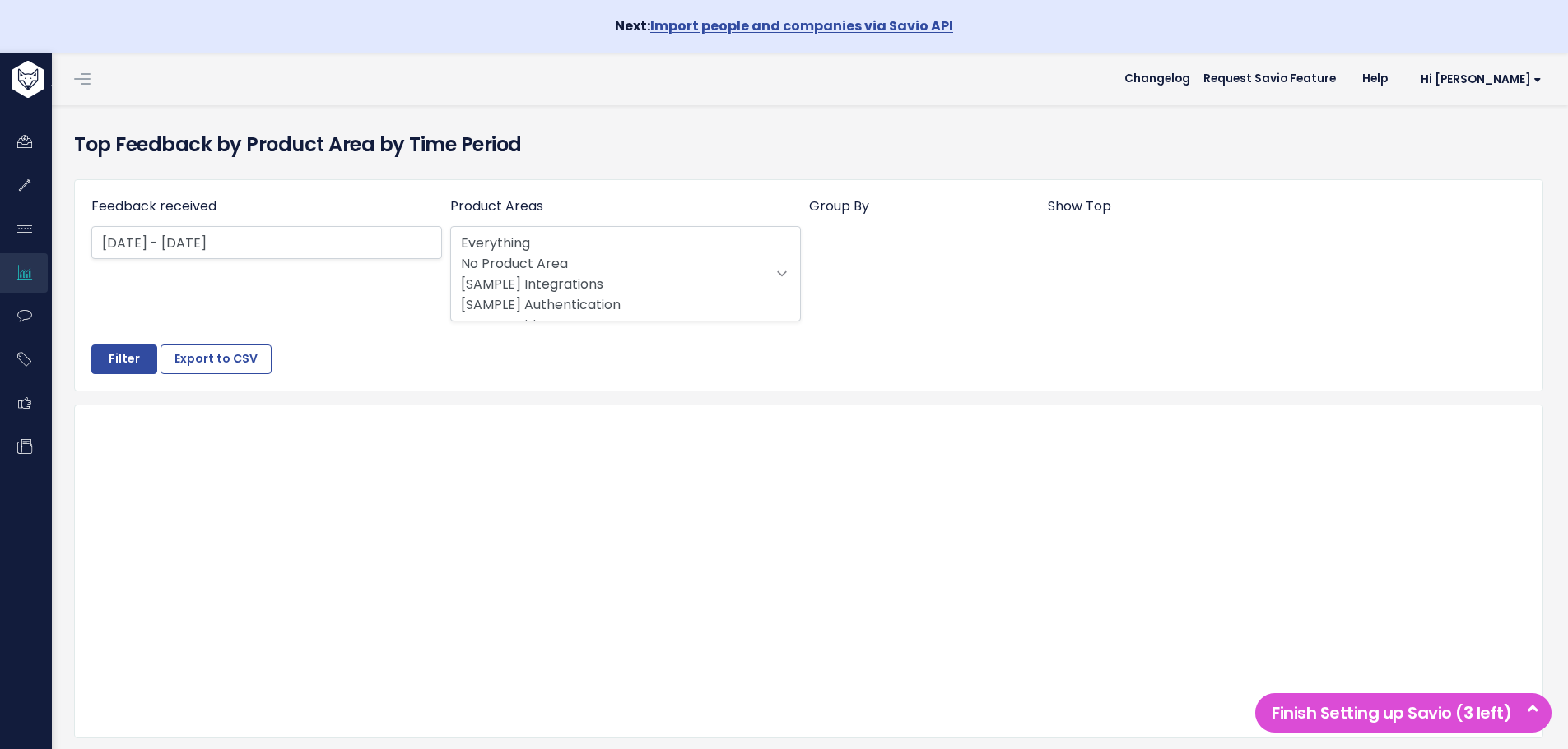
select select
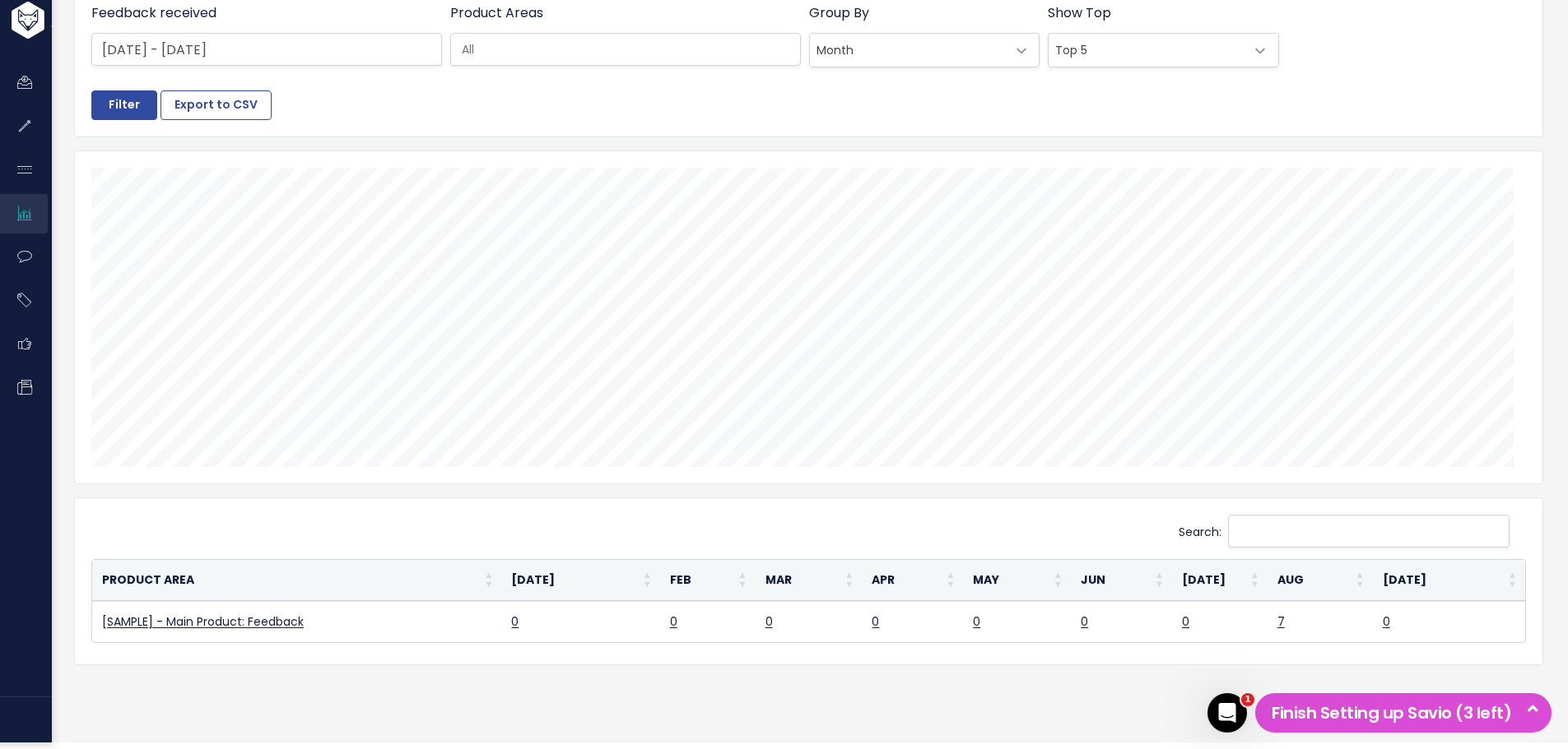
scroll to position [212, 0]
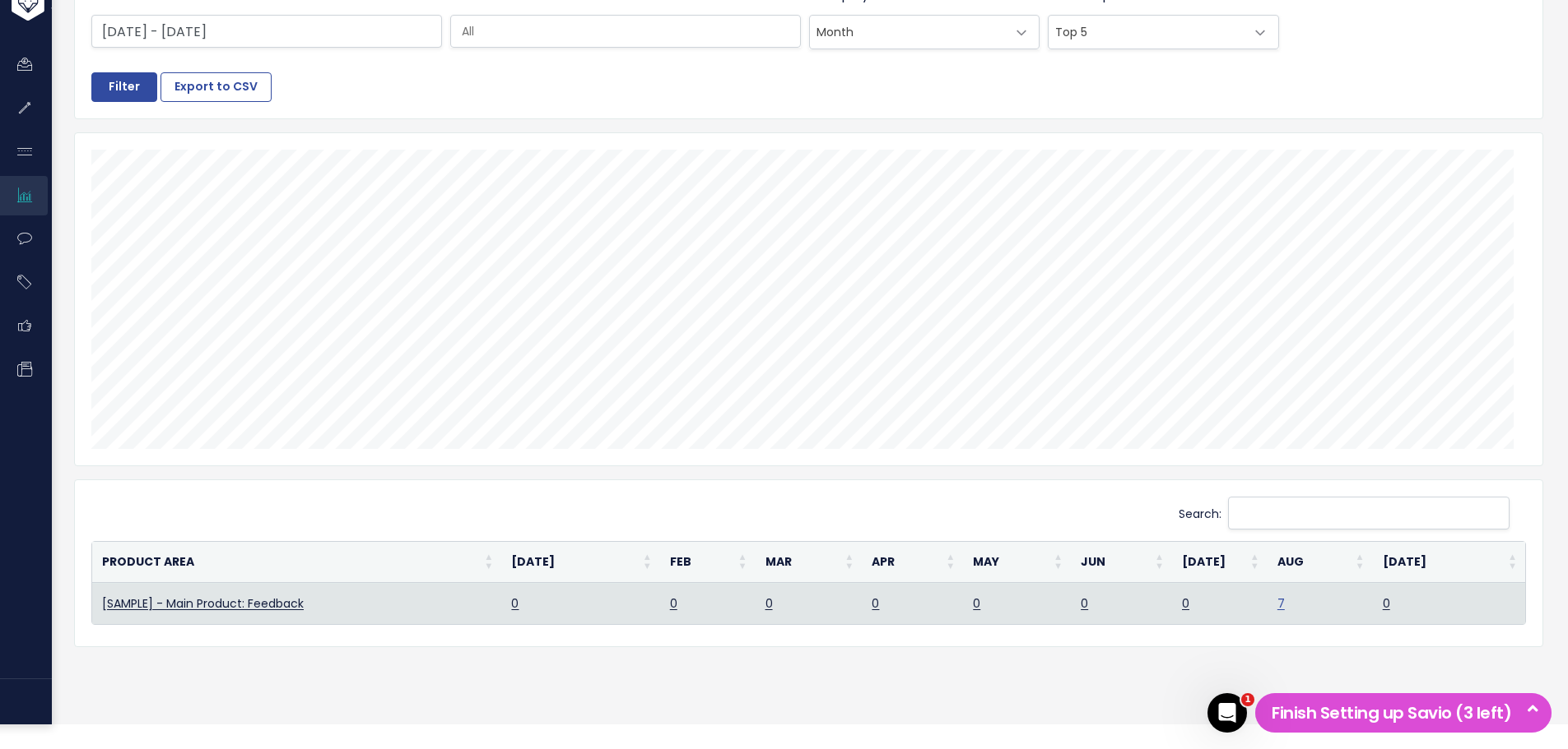
click at [1278, 603] on link "7" at bounding box center [1281, 603] width 7 height 17
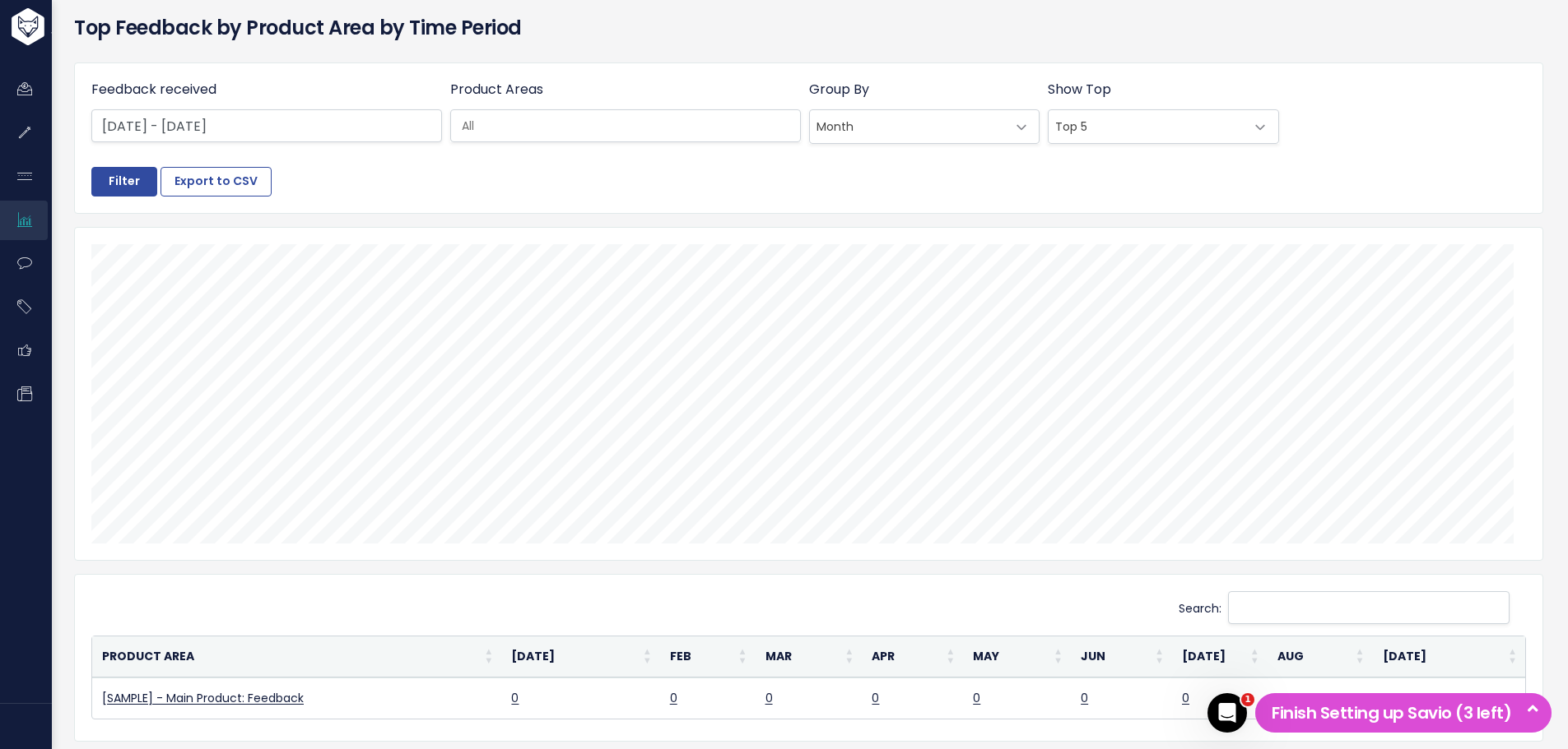
scroll to position [0, 0]
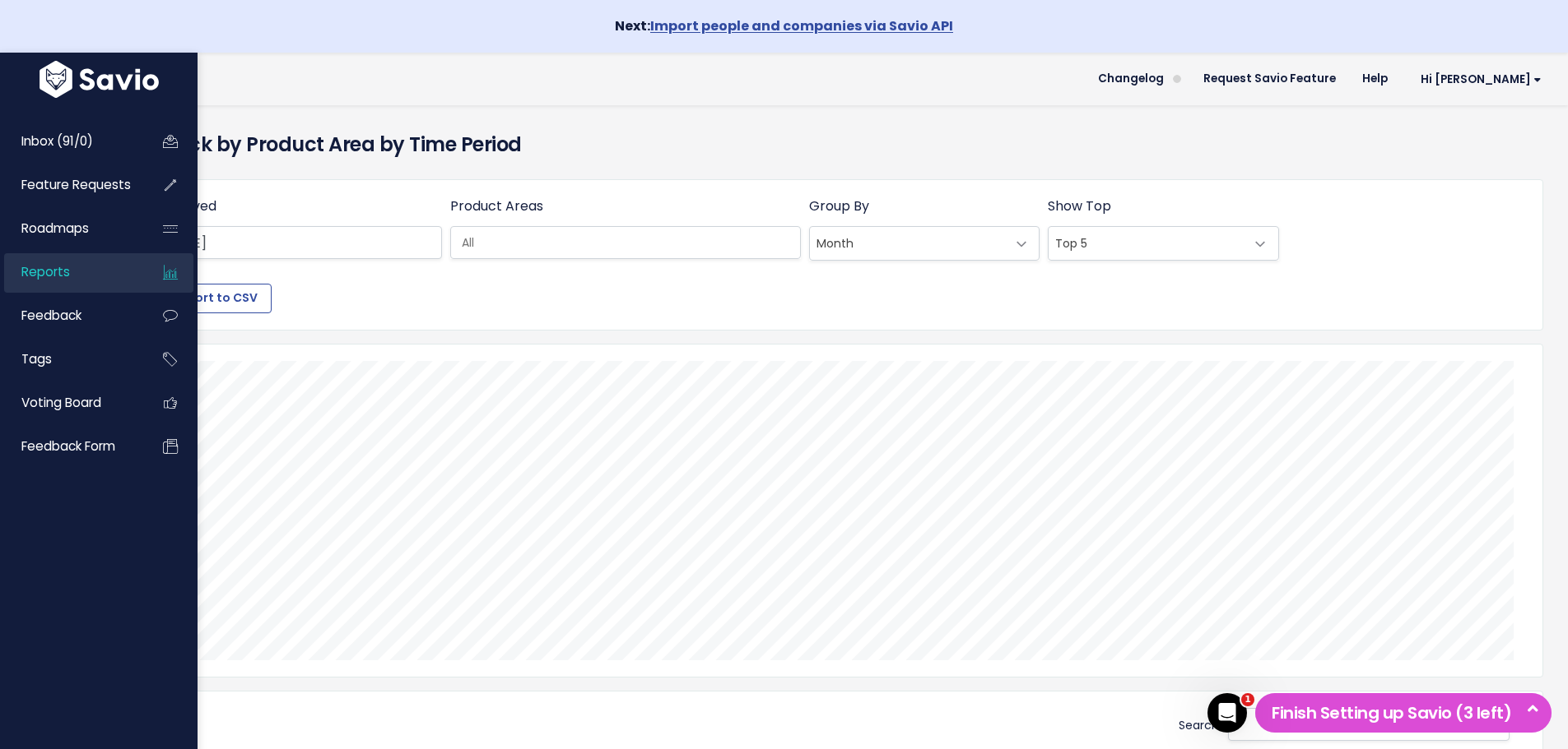
click at [52, 268] on span "Reports" at bounding box center [45, 272] width 49 height 17
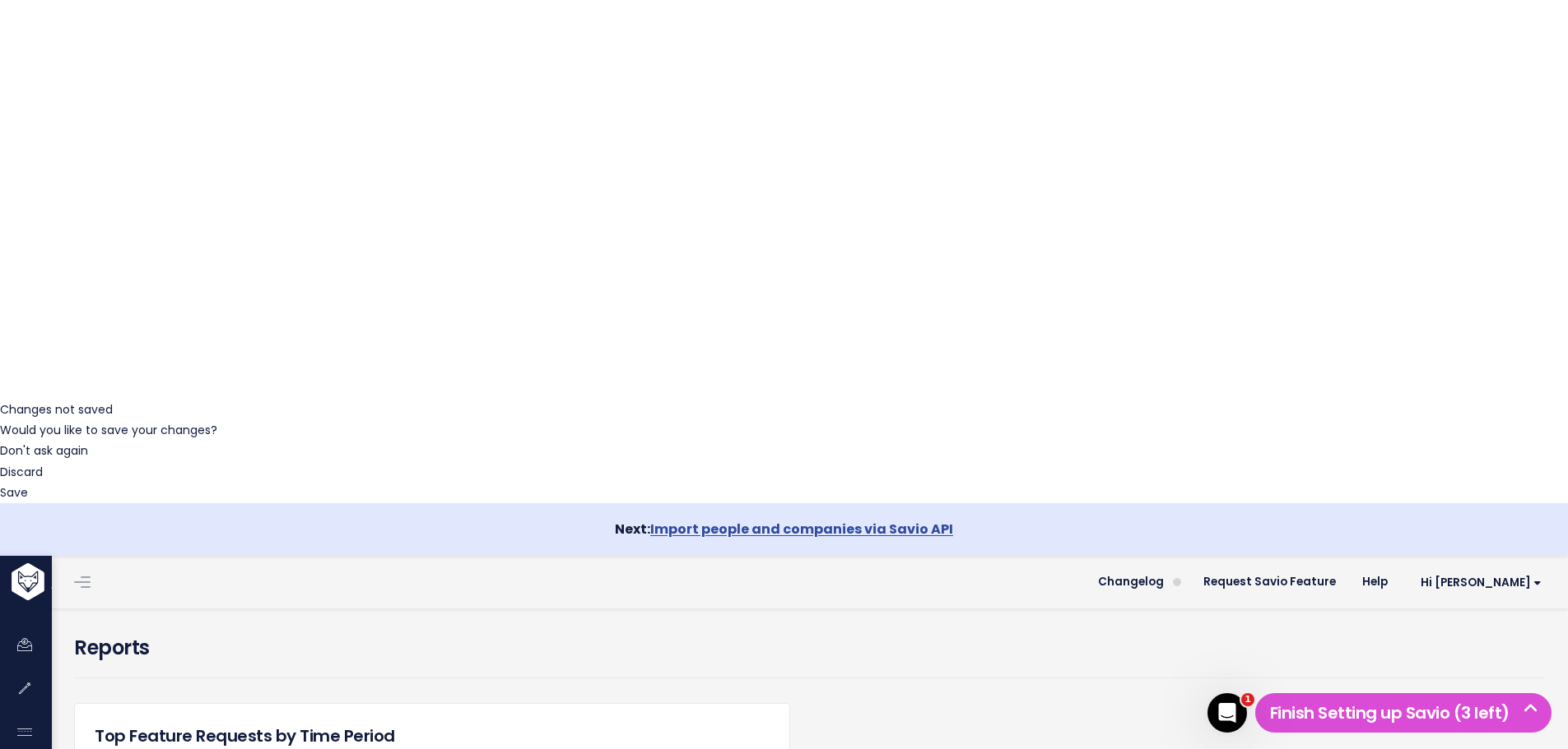
scroll to position [351, 0]
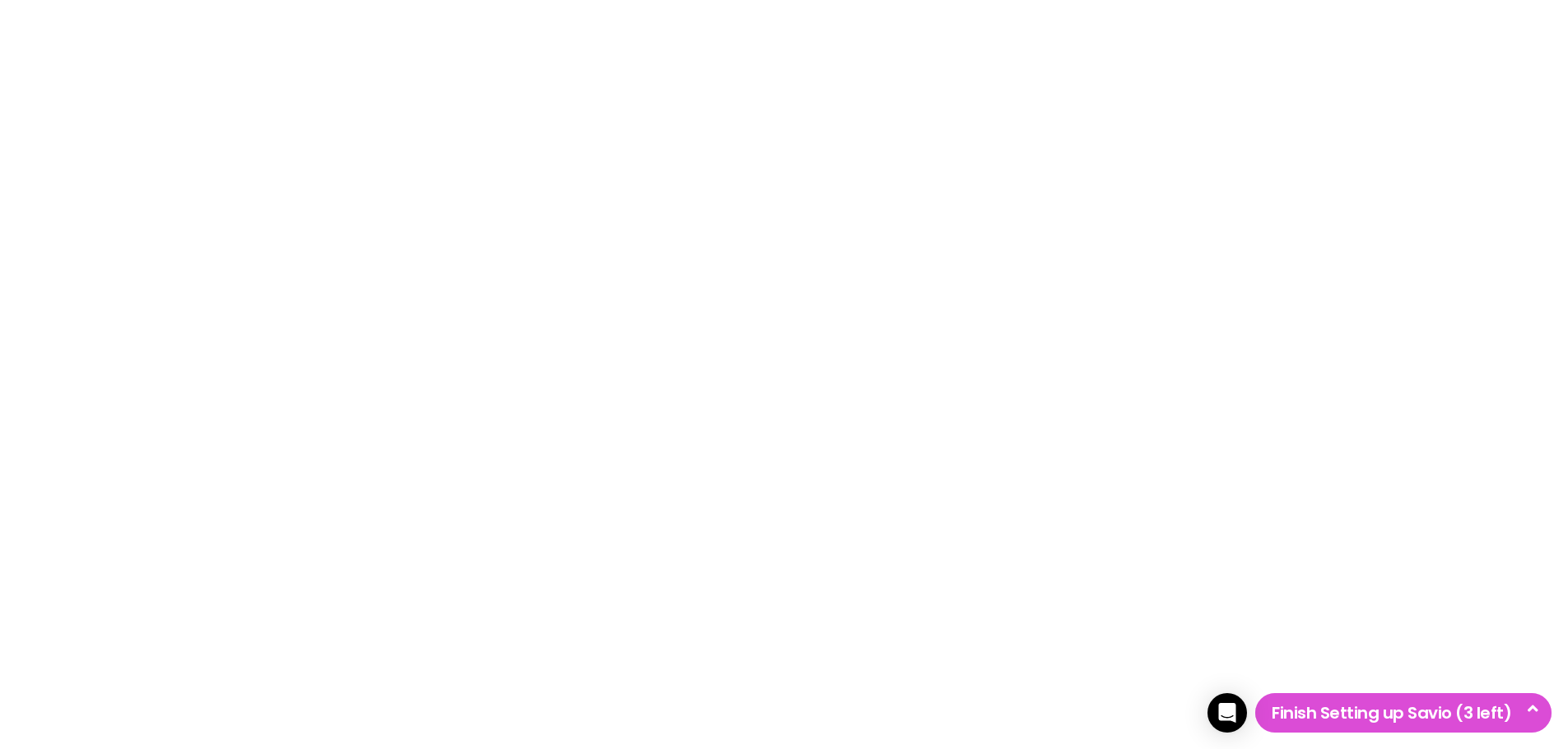
select select
drag, startPoint x: 1329, startPoint y: 250, endPoint x: 1329, endPoint y: 287, distance: 37.0
